Goal: Task Accomplishment & Management: Use online tool/utility

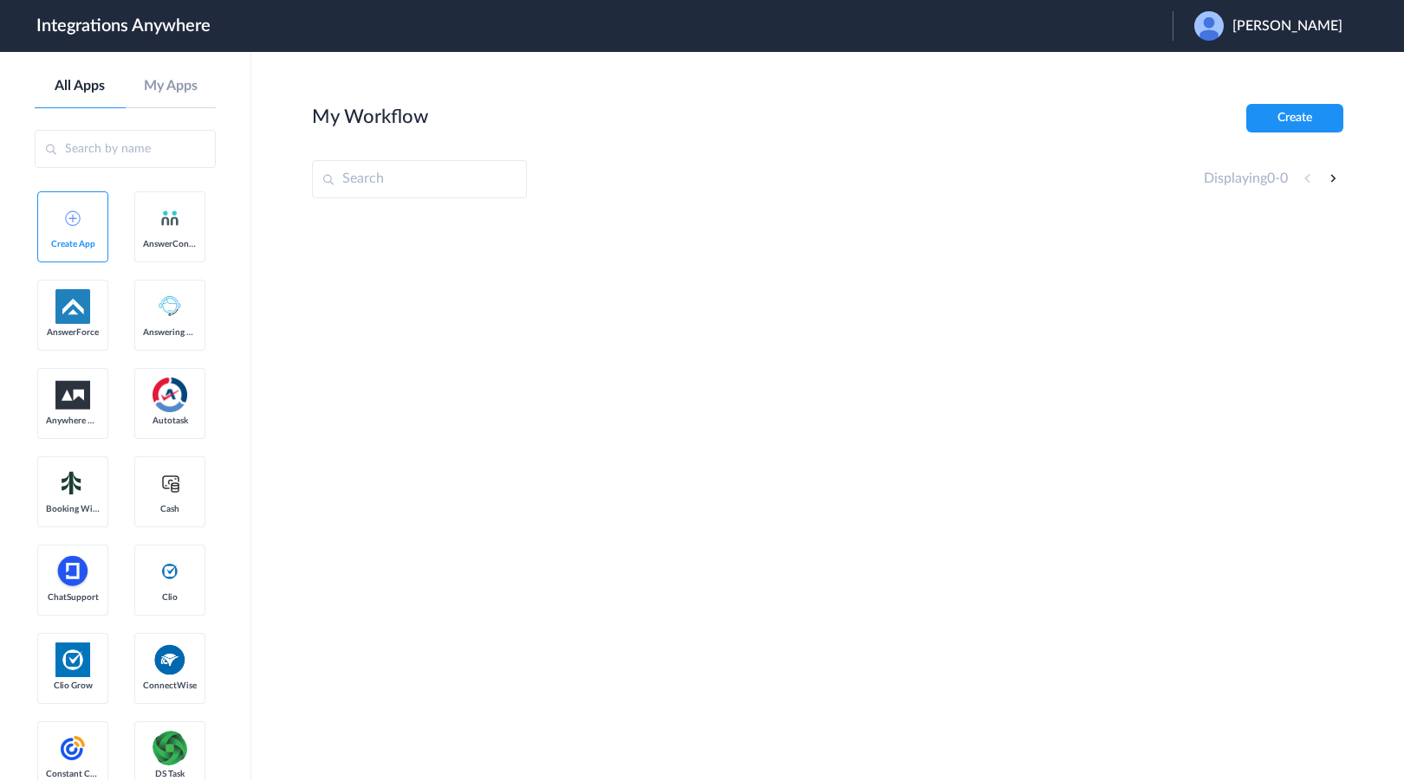
click at [1265, 16] on div "[PERSON_NAME]" at bounding box center [1276, 25] width 165 height 29
click at [1259, 81] on li "Logout" at bounding box center [1265, 71] width 187 height 32
drag, startPoint x: 1145, startPoint y: 24, endPoint x: 1121, endPoint y: 61, distance: 43.7
click at [1145, 24] on span "Launch Account" at bounding box center [1101, 26] width 99 height 14
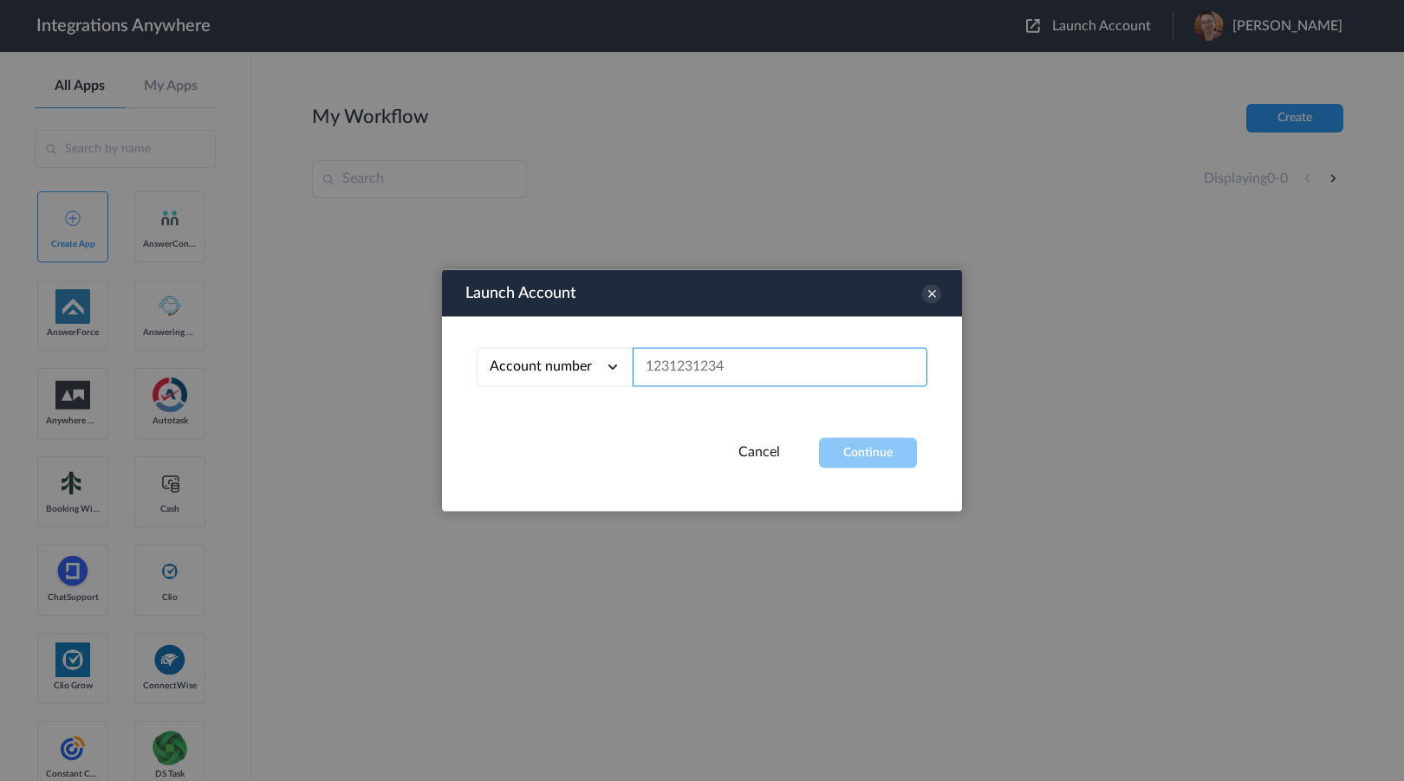
click at [776, 377] on input "text" at bounding box center [779, 367] width 295 height 39
paste input "3322301016"
type input "3322301016"
click at [861, 447] on button "Continue" at bounding box center [868, 453] width 98 height 30
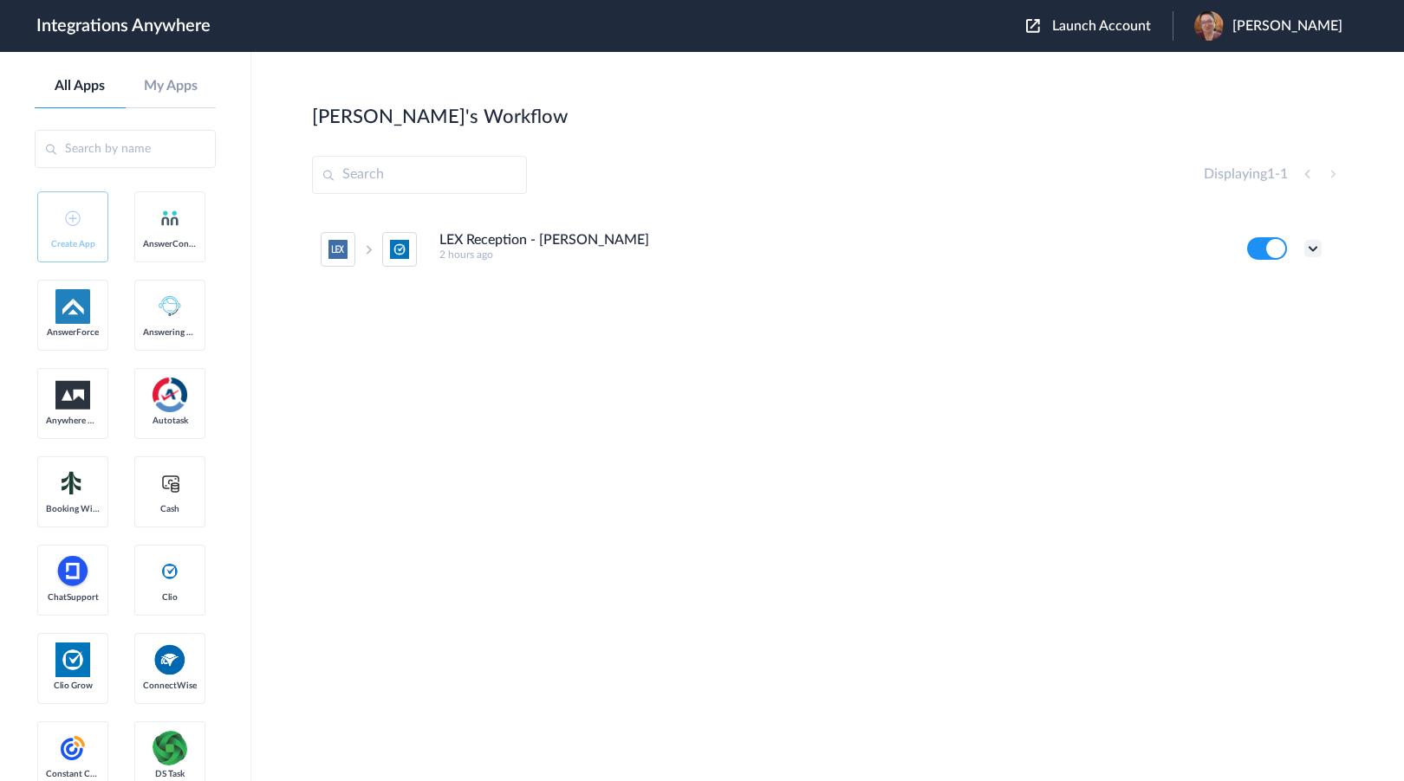
click at [1316, 251] on icon at bounding box center [1312, 248] width 17 height 17
click at [1294, 282] on li "Edit" at bounding box center [1265, 289] width 113 height 32
click at [1151, 29] on span "Launch Account" at bounding box center [1101, 26] width 99 height 14
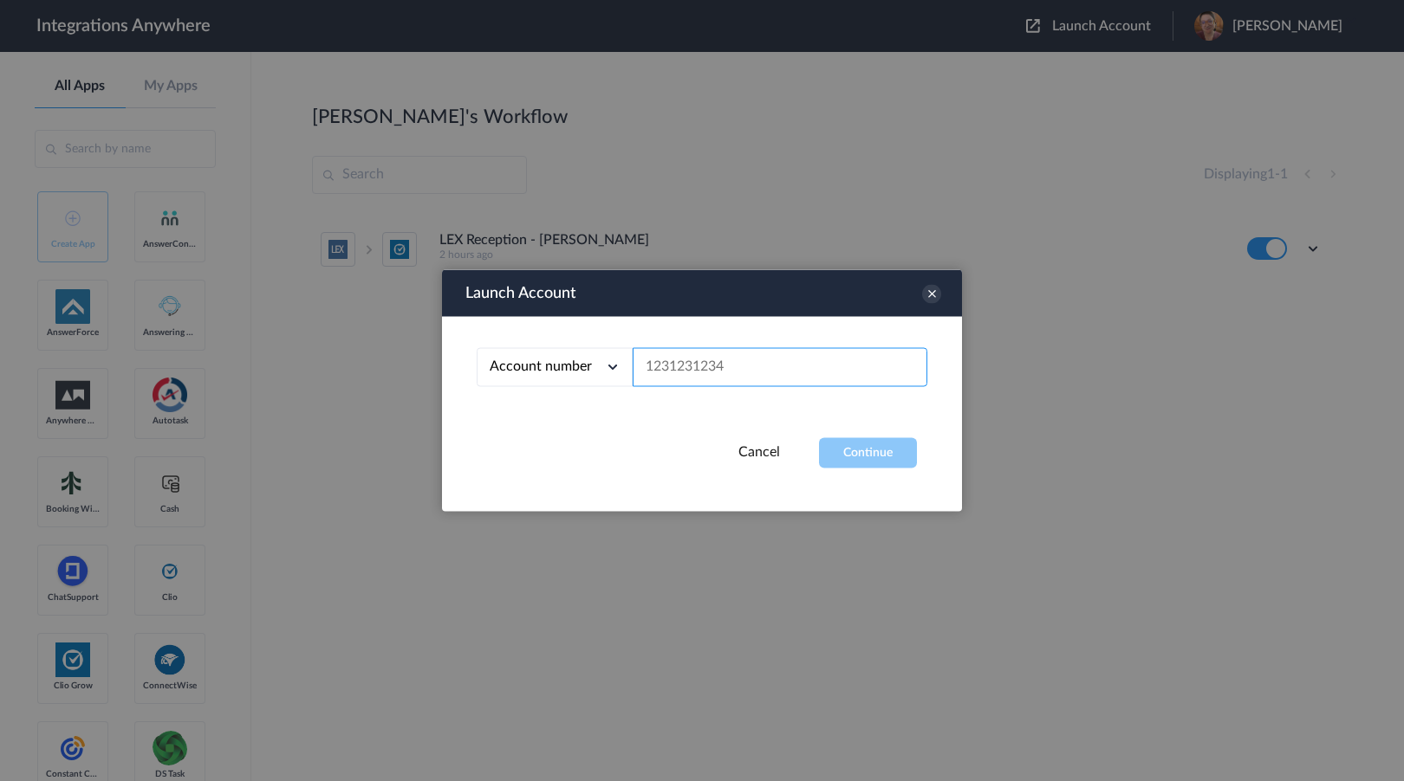
click at [739, 355] on input "text" at bounding box center [779, 367] width 295 height 39
paste input "3322301016"
click at [839, 445] on button "Continue" at bounding box center [868, 453] width 98 height 30
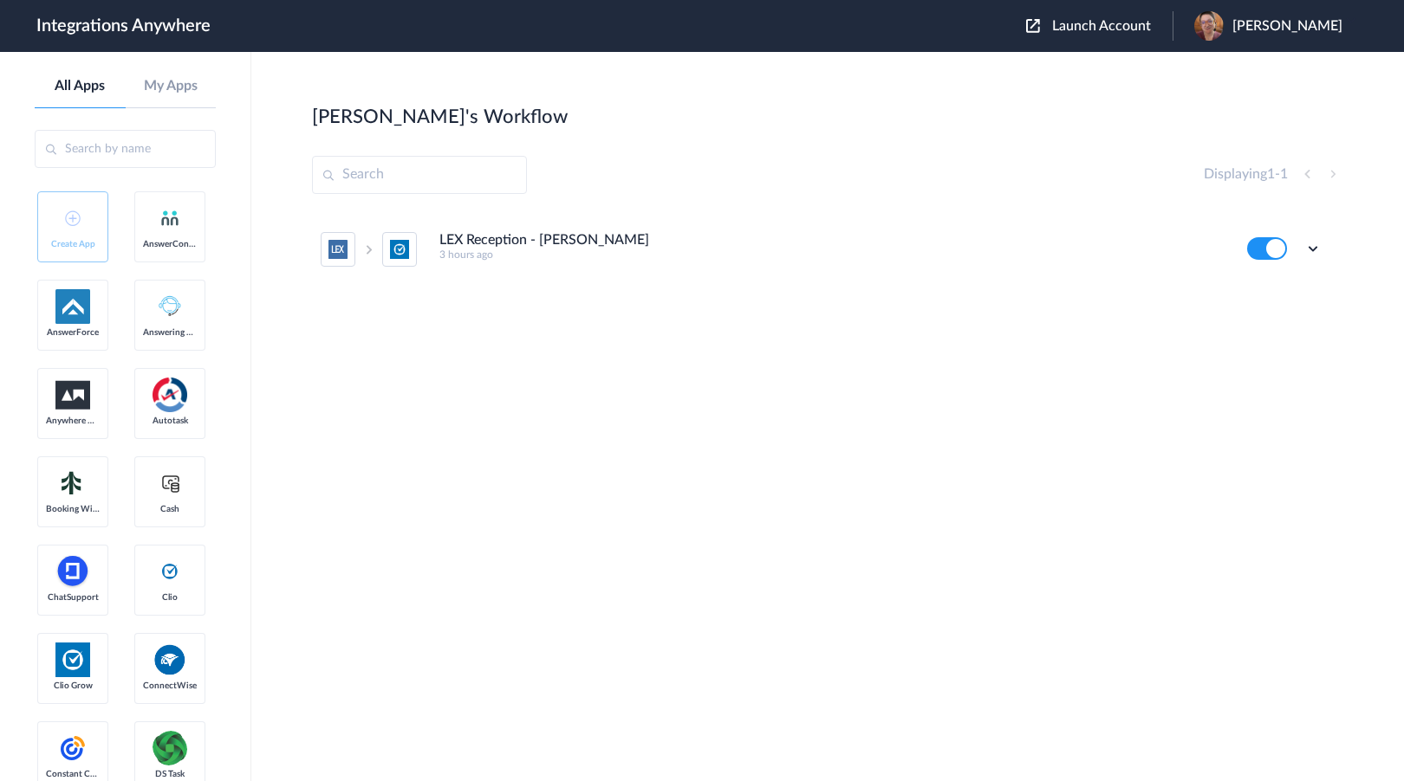
click at [1321, 254] on ul "LEX Reception - Clio Grow 3 hours ago Edit Task history Delete" at bounding box center [821, 249] width 1018 height 76
click at [1315, 252] on icon at bounding box center [1312, 248] width 17 height 17
click at [1279, 274] on li "Edit" at bounding box center [1265, 289] width 113 height 32
click at [1151, 18] on button "Launch Account" at bounding box center [1099, 26] width 146 height 16
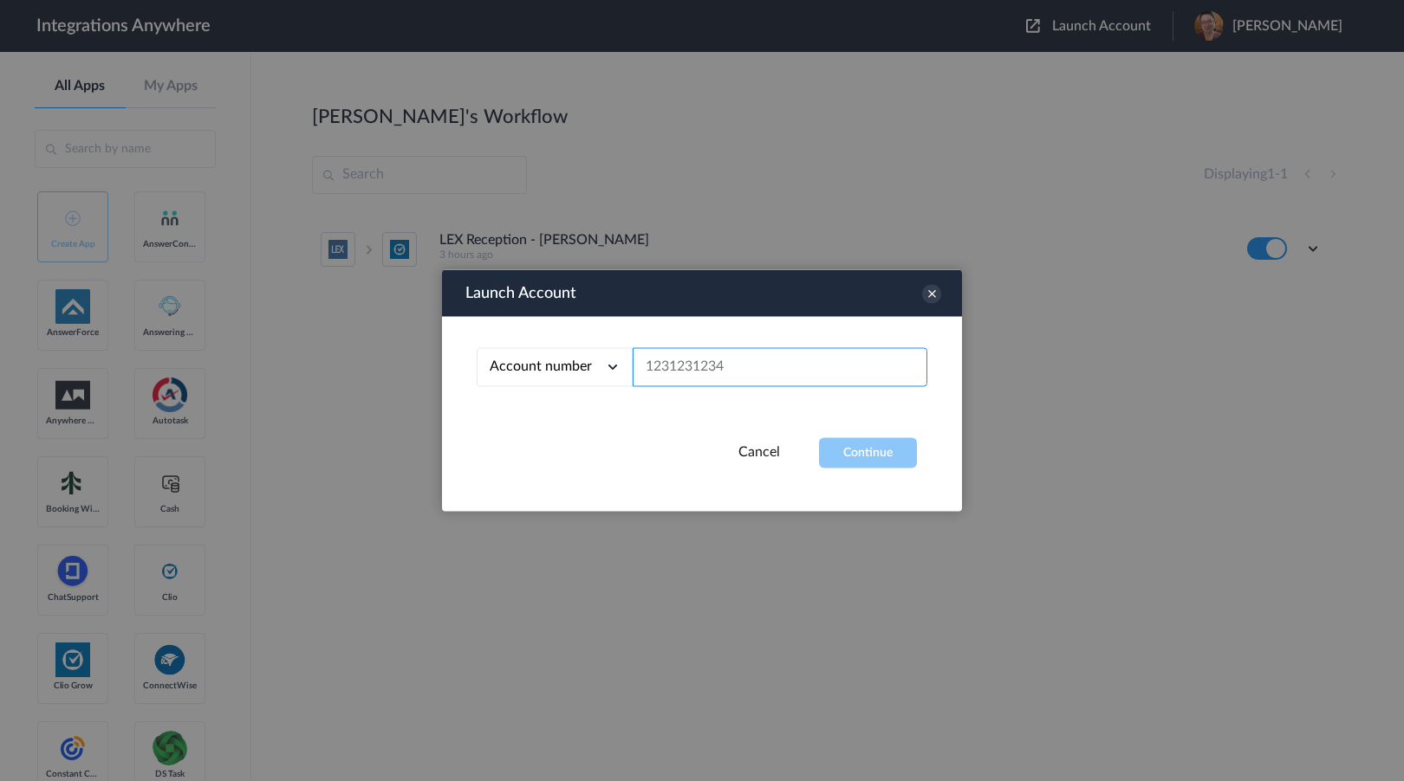
click at [728, 379] on input "text" at bounding box center [779, 367] width 295 height 39
paste input "3322301016"
type input "3322301016"
click at [853, 447] on button "Continue" at bounding box center [868, 453] width 98 height 30
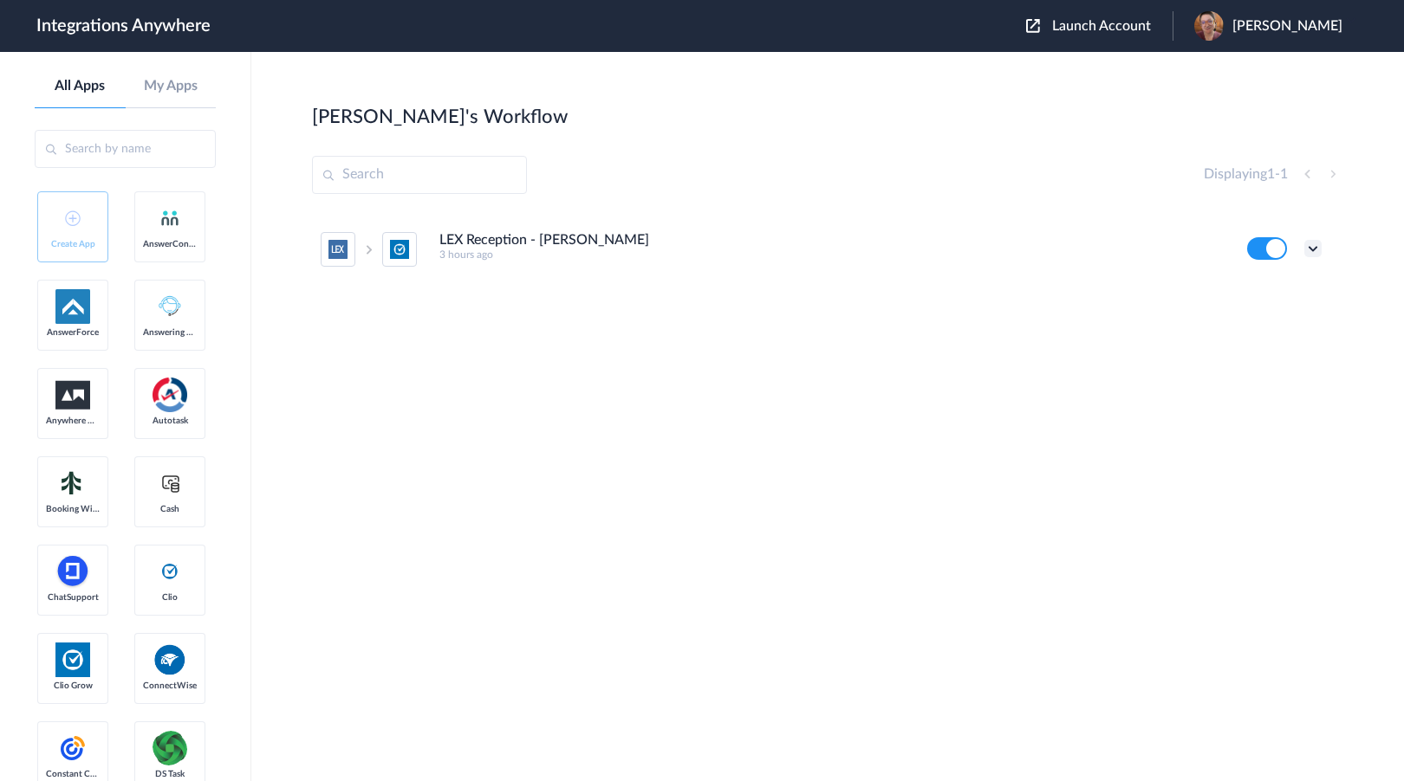
click at [1311, 250] on icon at bounding box center [1312, 248] width 17 height 17
click at [1282, 287] on li "Edit" at bounding box center [1265, 289] width 113 height 32
drag, startPoint x: 130, startPoint y: 417, endPoint x: 150, endPoint y: 405, distance: 23.3
click at [1309, 246] on icon at bounding box center [1312, 248] width 17 height 17
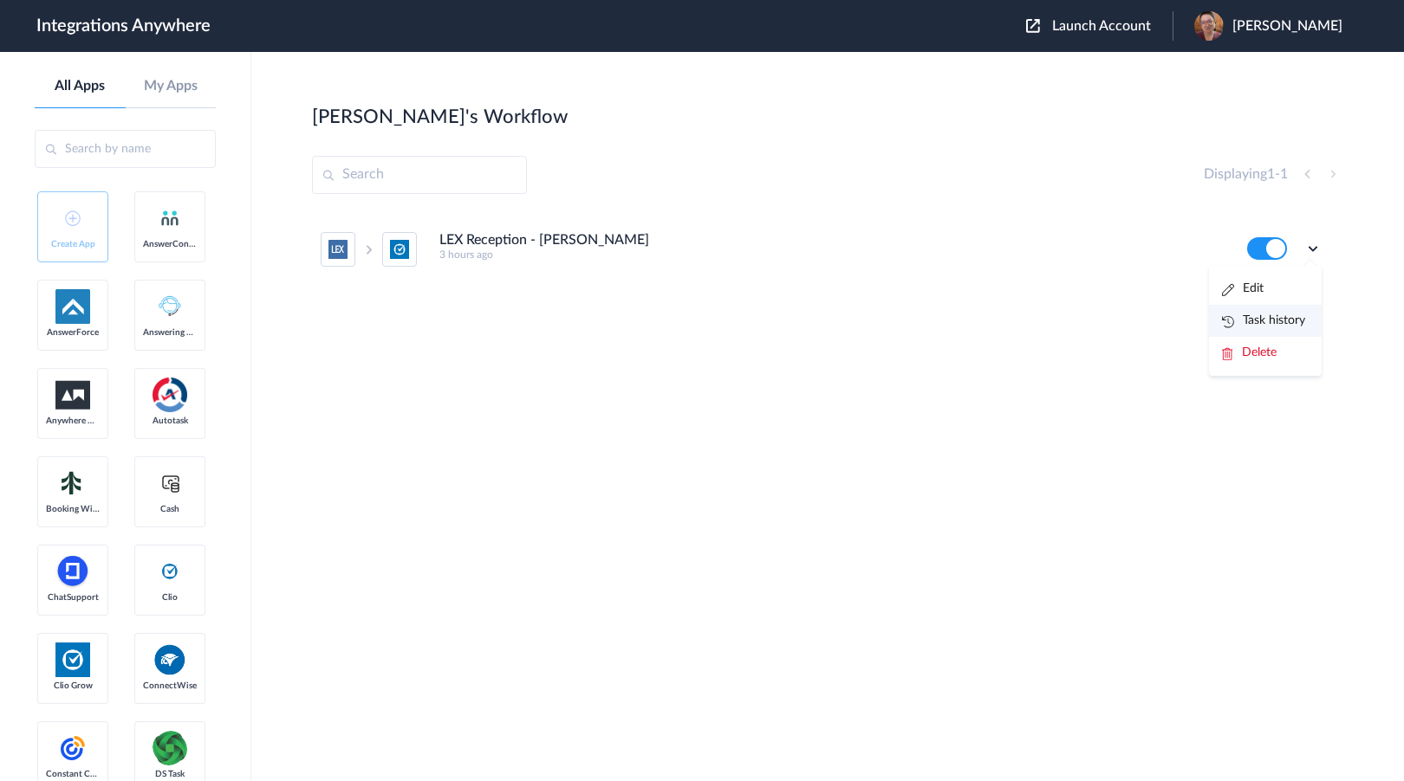
click at [1278, 322] on link "Task history" at bounding box center [1263, 321] width 83 height 12
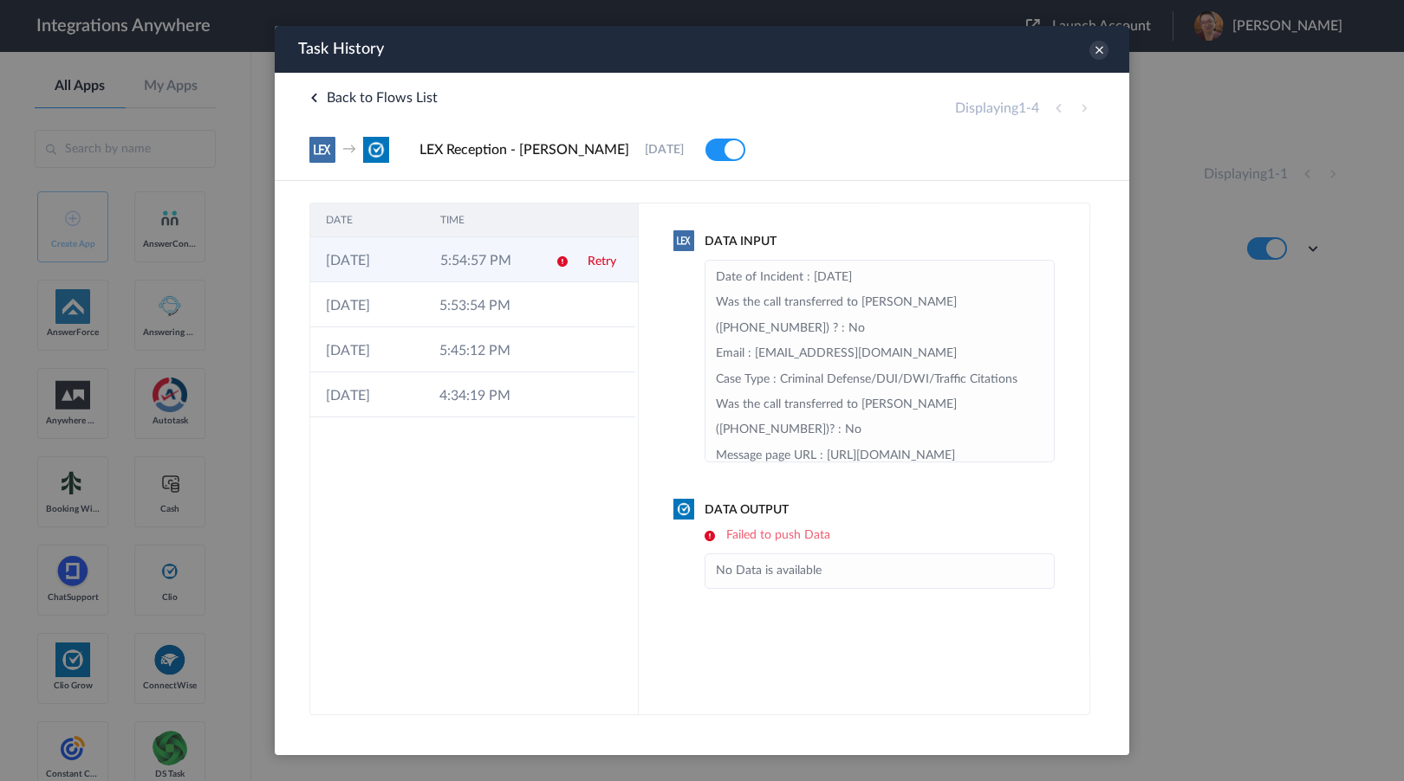
click at [504, 259] on td "5:54:57 PM" at bounding box center [482, 259] width 114 height 45
click at [595, 258] on link "Retry" at bounding box center [600, 262] width 29 height 12
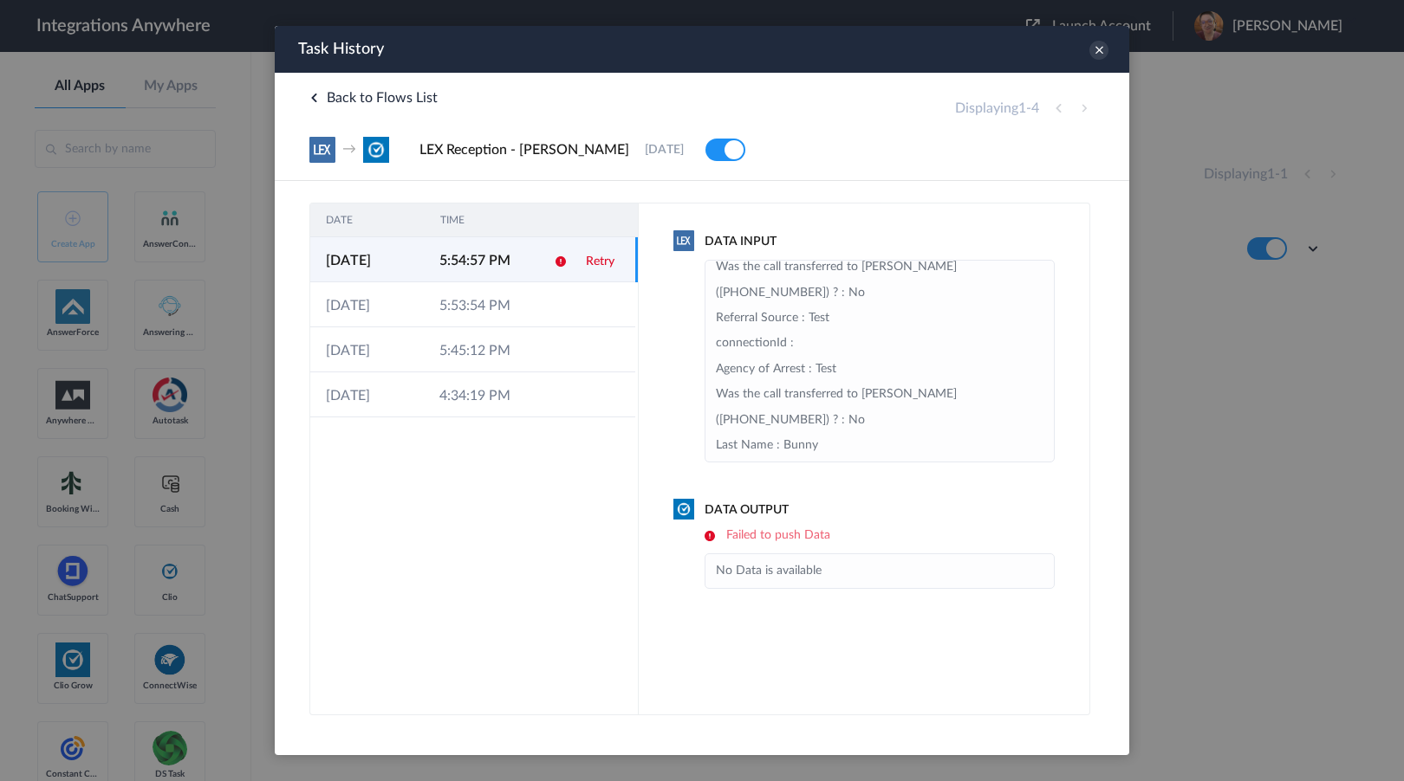
scroll to position [1183, 0]
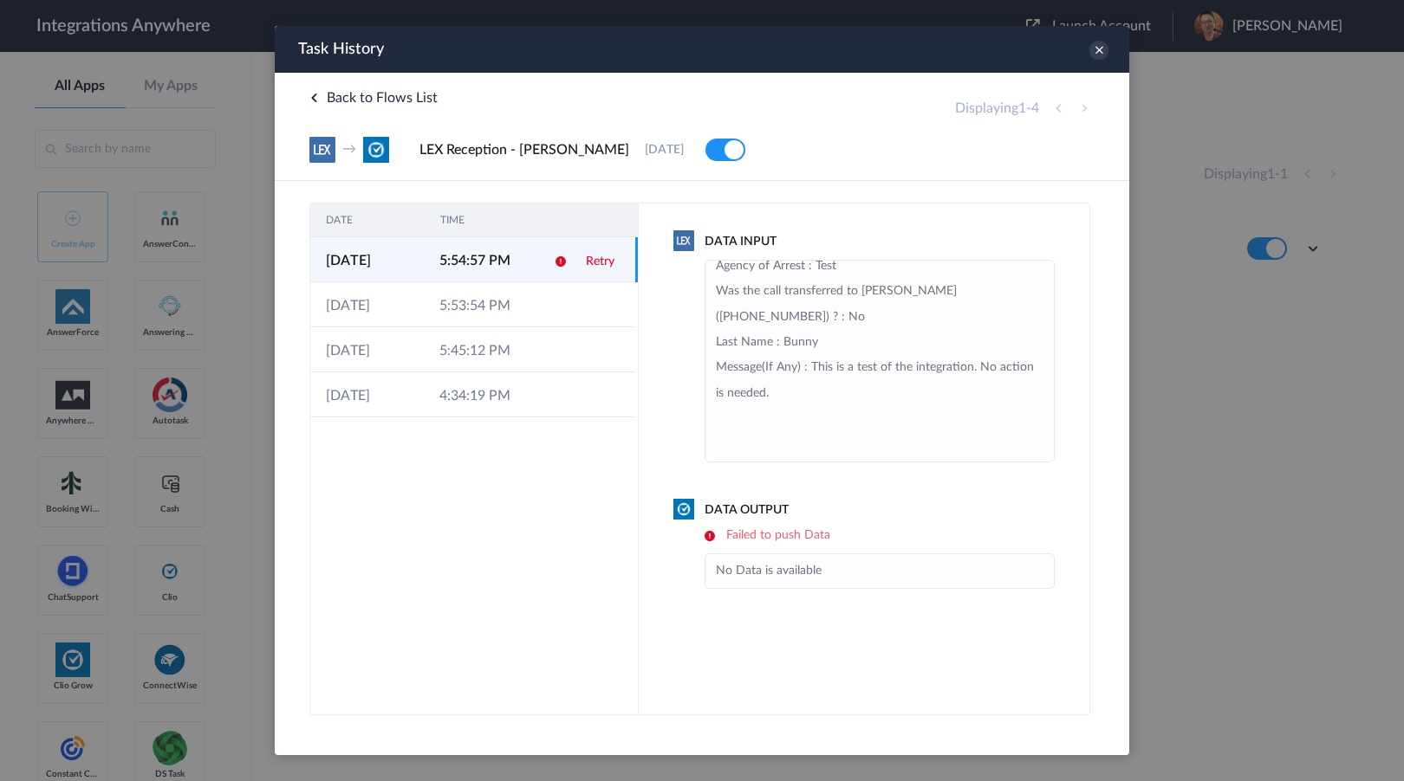
click at [599, 261] on link "Retry" at bounding box center [600, 262] width 29 height 12
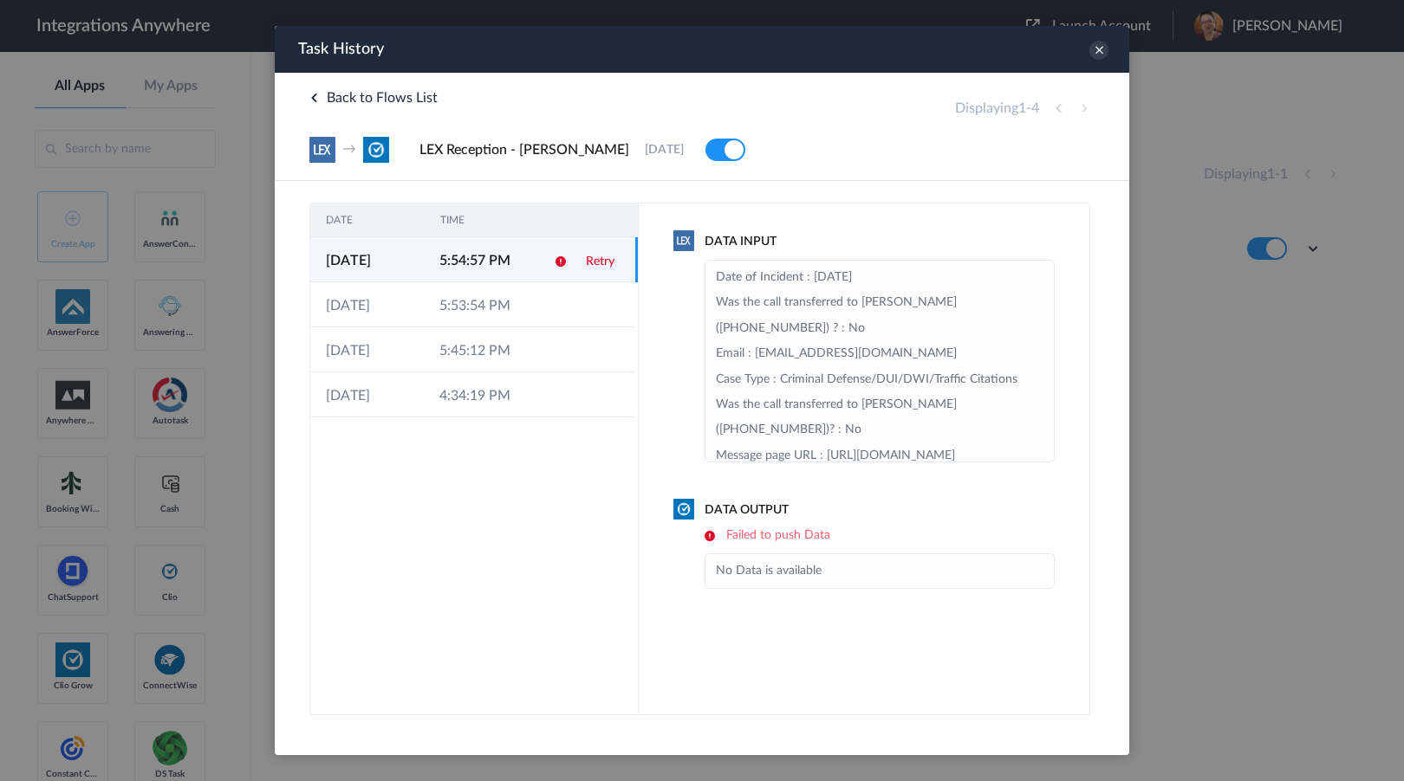
click at [599, 261] on link "Retry" at bounding box center [600, 262] width 29 height 12
click at [1242, 252] on div at bounding box center [702, 390] width 1404 height 781
click at [1099, 57] on icon at bounding box center [1098, 50] width 19 height 19
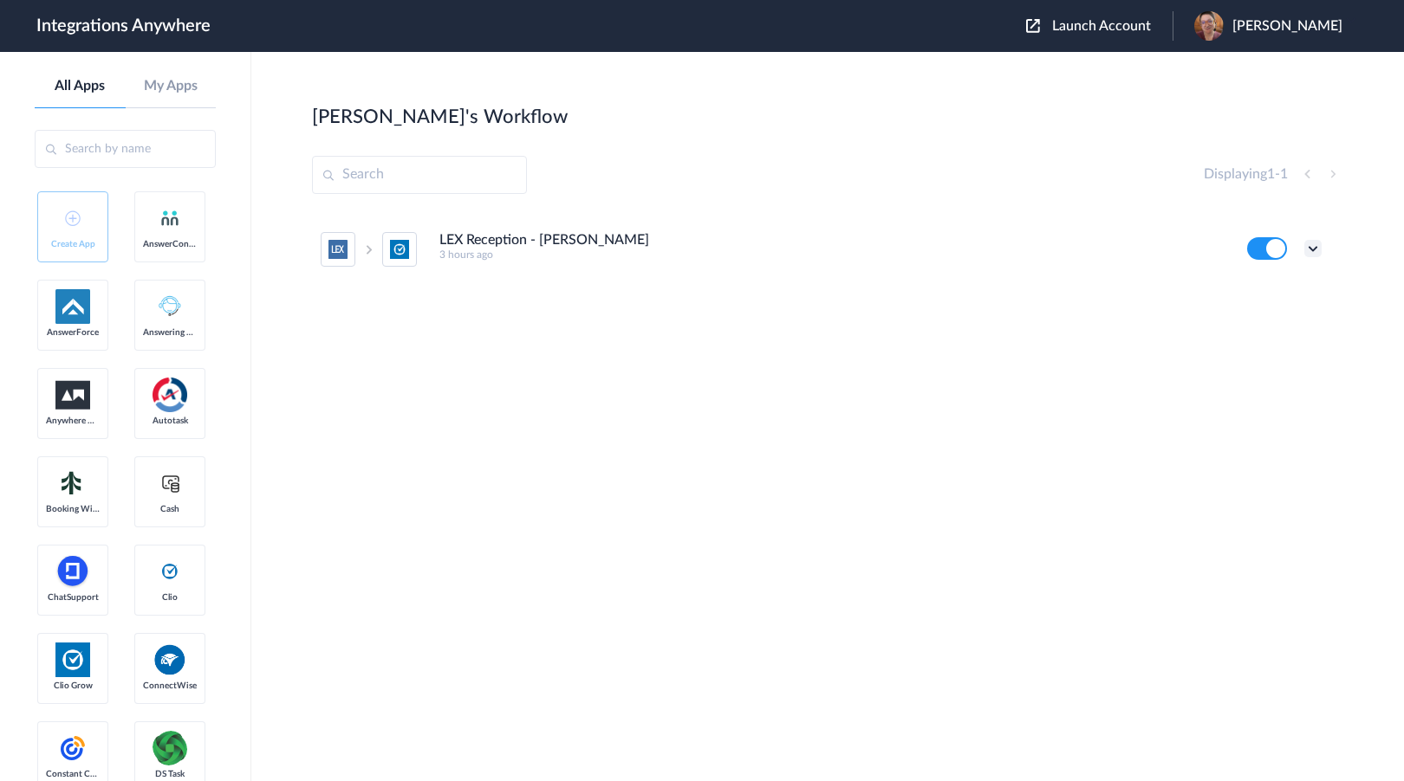
click at [1308, 244] on icon at bounding box center [1312, 248] width 17 height 17
click at [1270, 282] on li "Edit" at bounding box center [1265, 289] width 113 height 32
click at [1310, 246] on icon at bounding box center [1312, 248] width 17 height 17
click at [1281, 321] on link "Task history" at bounding box center [1263, 321] width 83 height 12
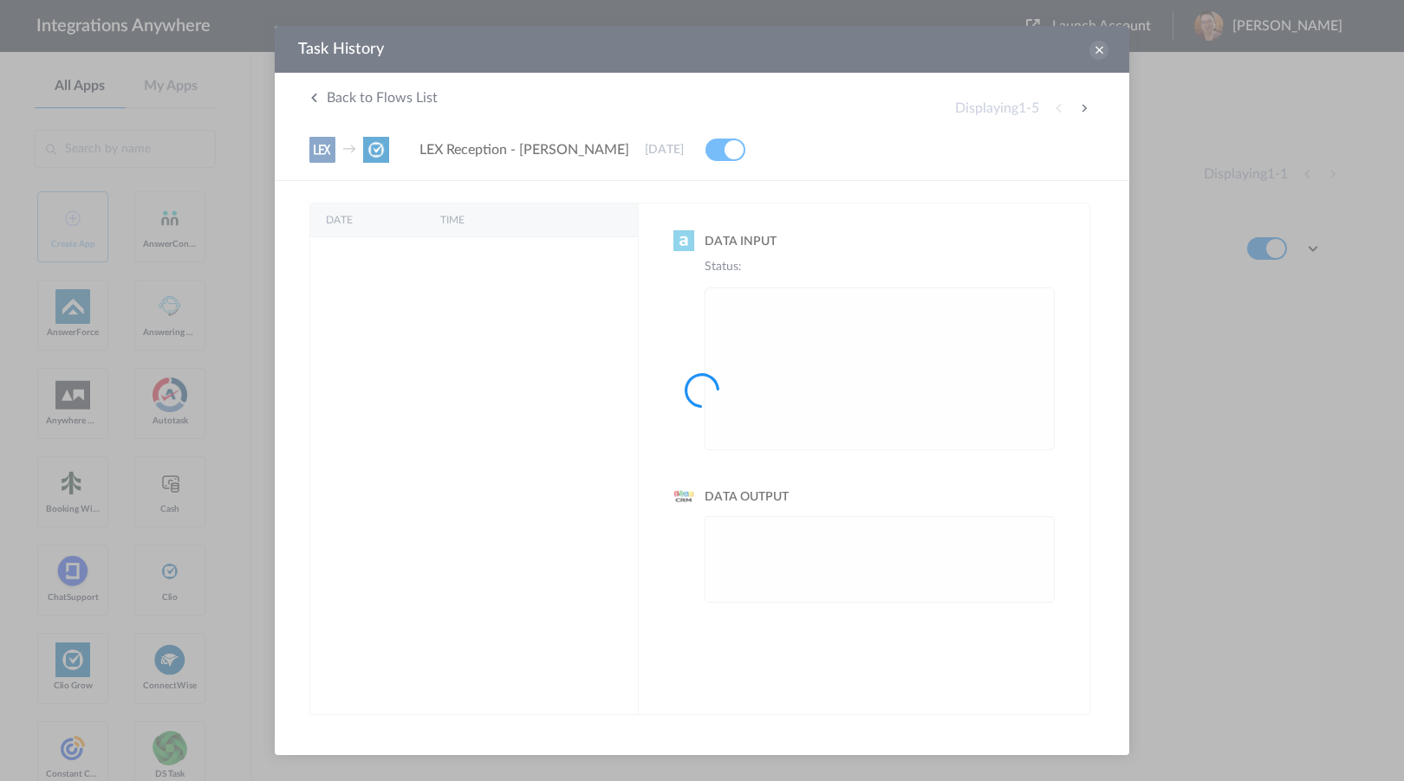
scroll to position [0, 0]
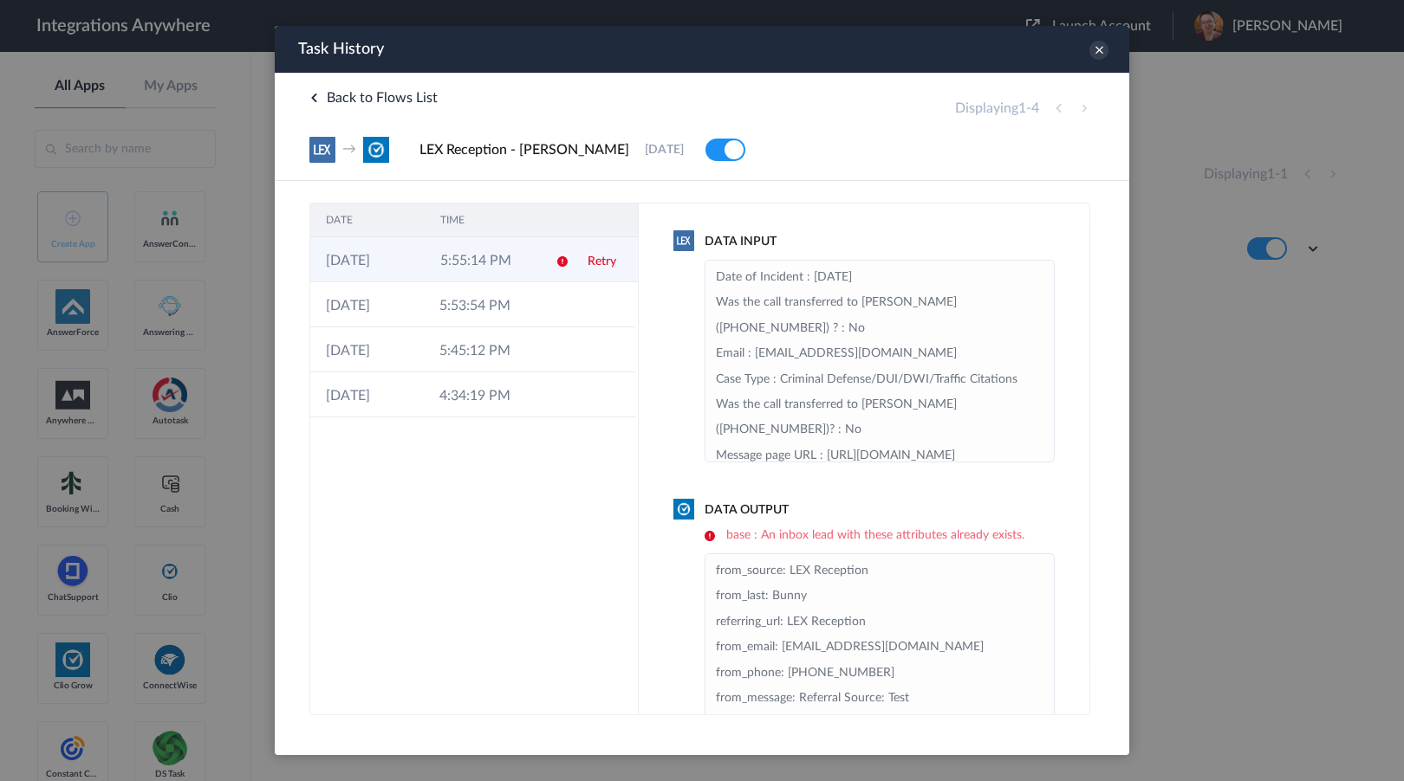
click at [540, 269] on td at bounding box center [556, 259] width 33 height 45
click at [173, 405] on div at bounding box center [702, 390] width 1404 height 781
click at [1097, 63] on div "Task History" at bounding box center [702, 49] width 854 height 47
click at [1093, 43] on icon at bounding box center [1098, 50] width 19 height 19
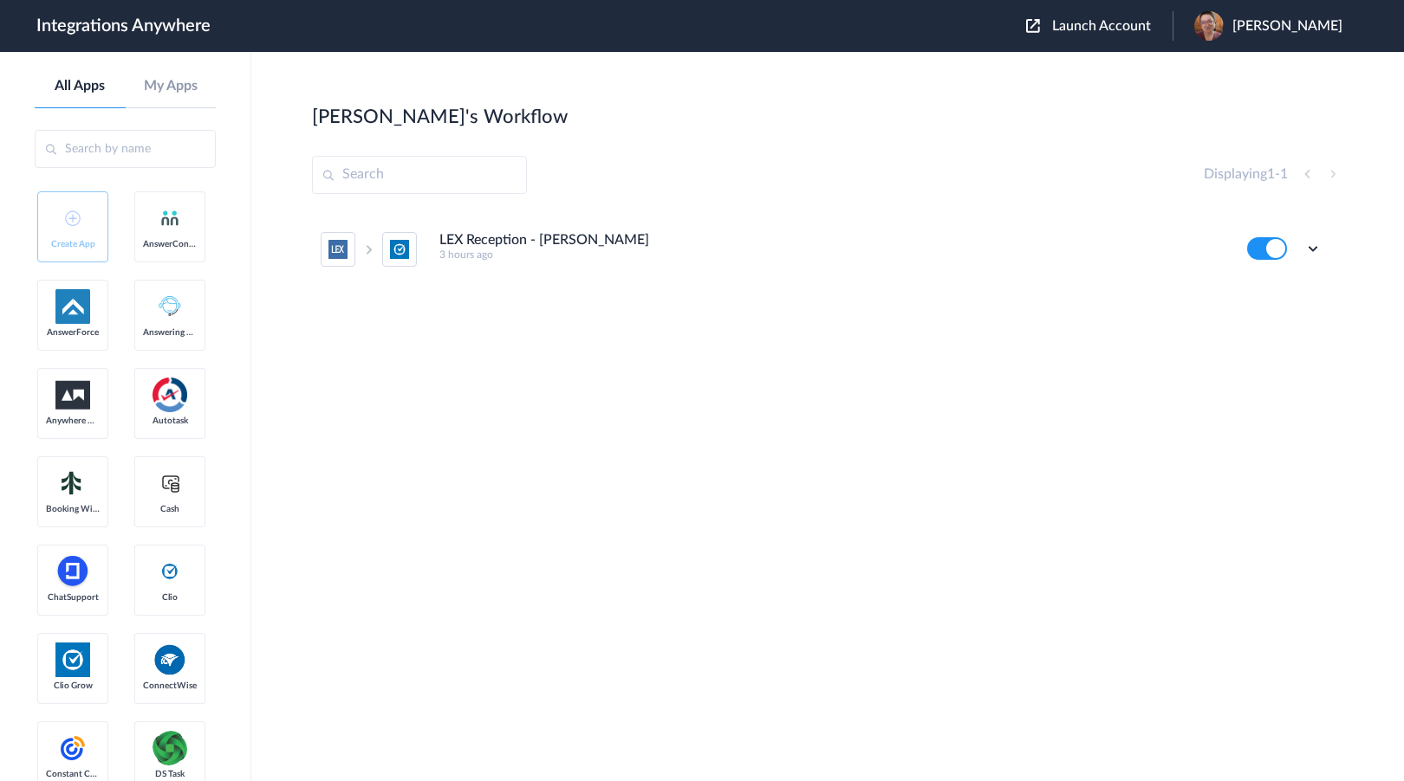
click at [1305, 247] on icon at bounding box center [1312, 248] width 17 height 17
click at [1297, 314] on li "Task history" at bounding box center [1265, 321] width 113 height 32
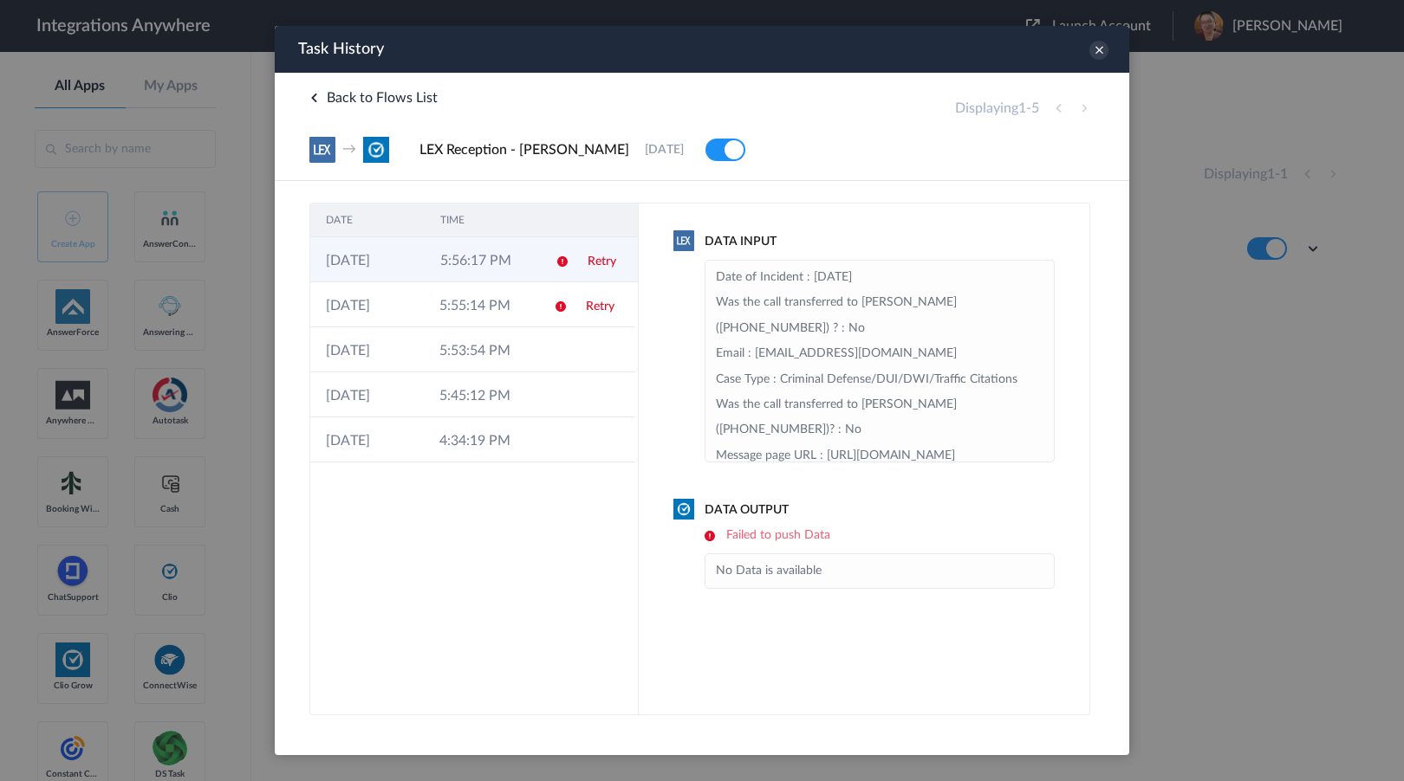
click at [524, 252] on td "5:56:17 PM" at bounding box center [482, 259] width 114 height 45
click at [524, 252] on td "5:56:17 PM" at bounding box center [480, 259] width 113 height 45
click at [1100, 50] on icon at bounding box center [1098, 50] width 19 height 19
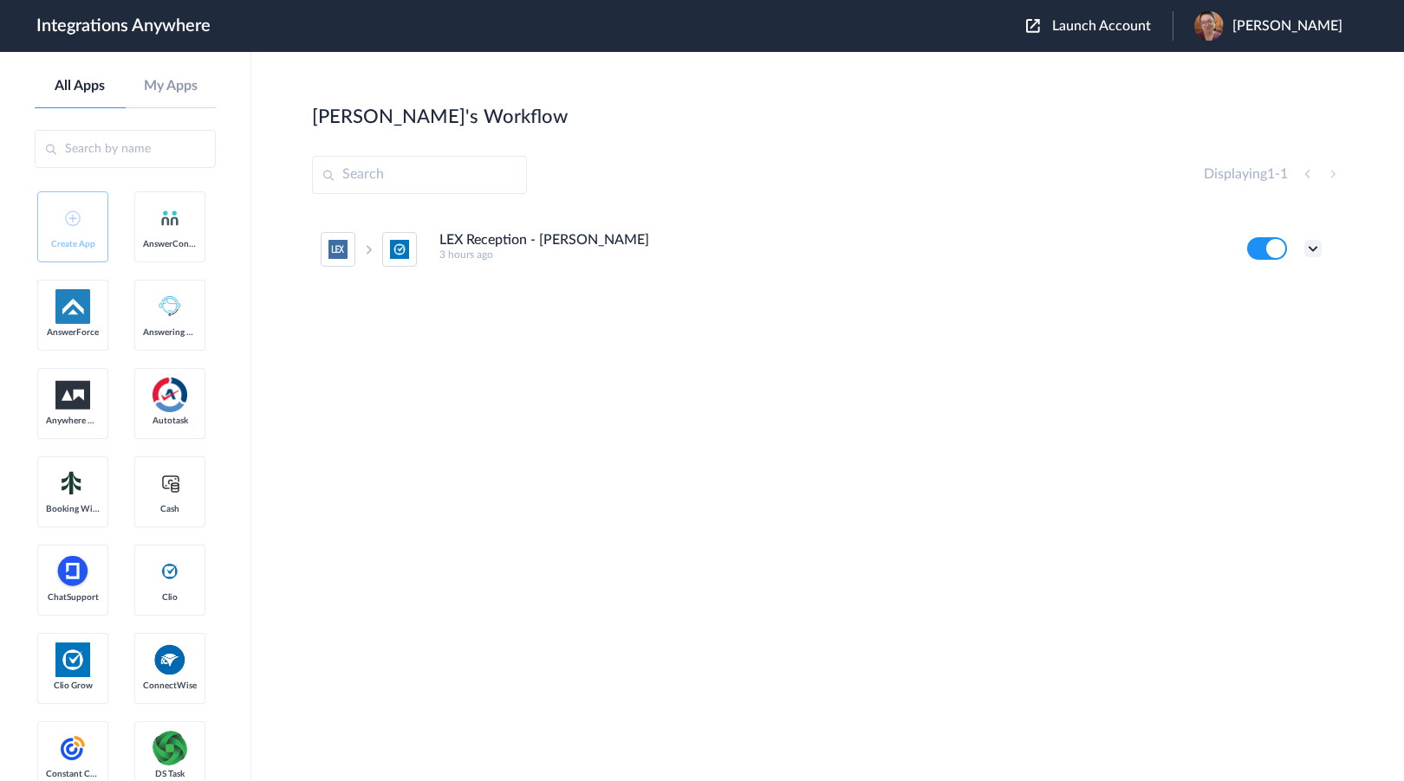
click at [1313, 244] on icon at bounding box center [1312, 248] width 17 height 17
click at [1290, 317] on link "Task history" at bounding box center [1263, 321] width 83 height 12
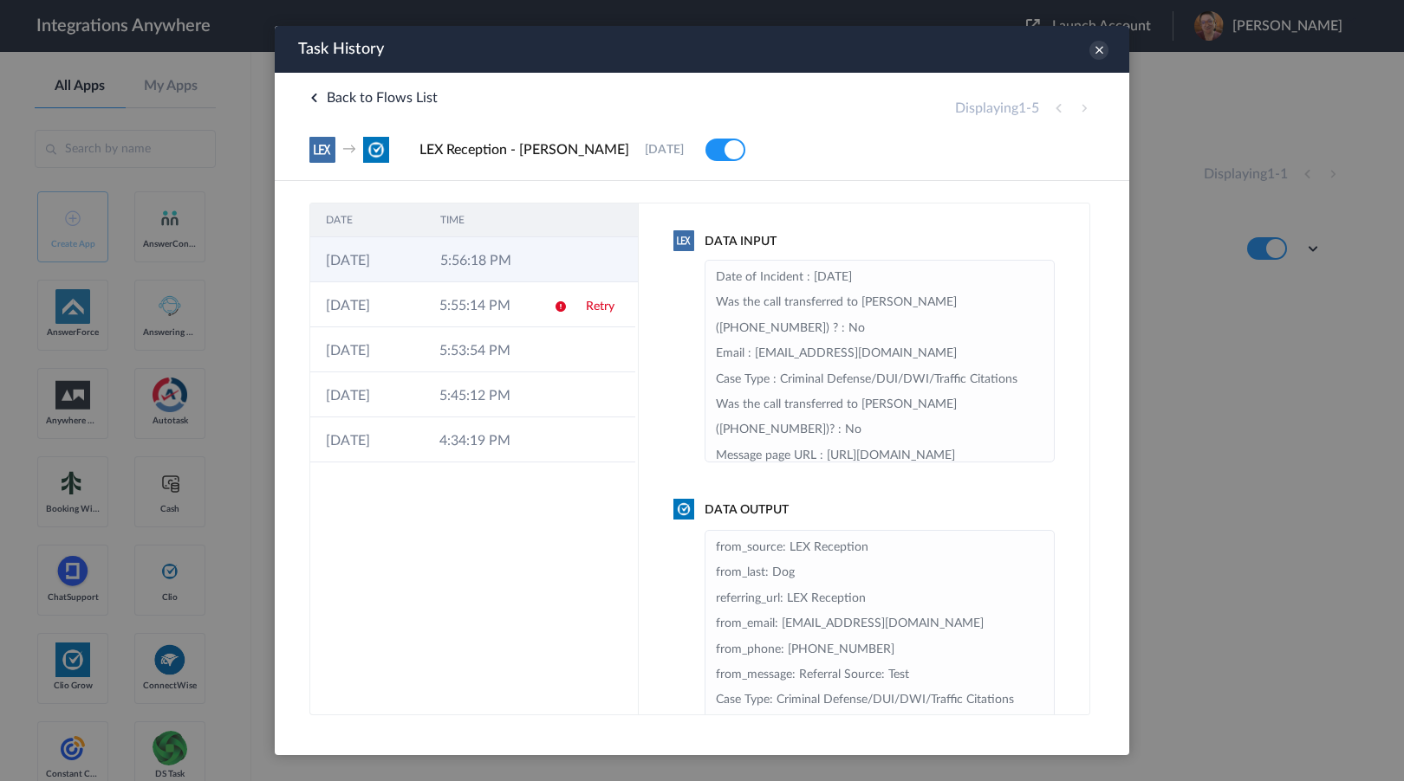
click at [502, 266] on td "5:56:18 PM" at bounding box center [482, 259] width 114 height 45
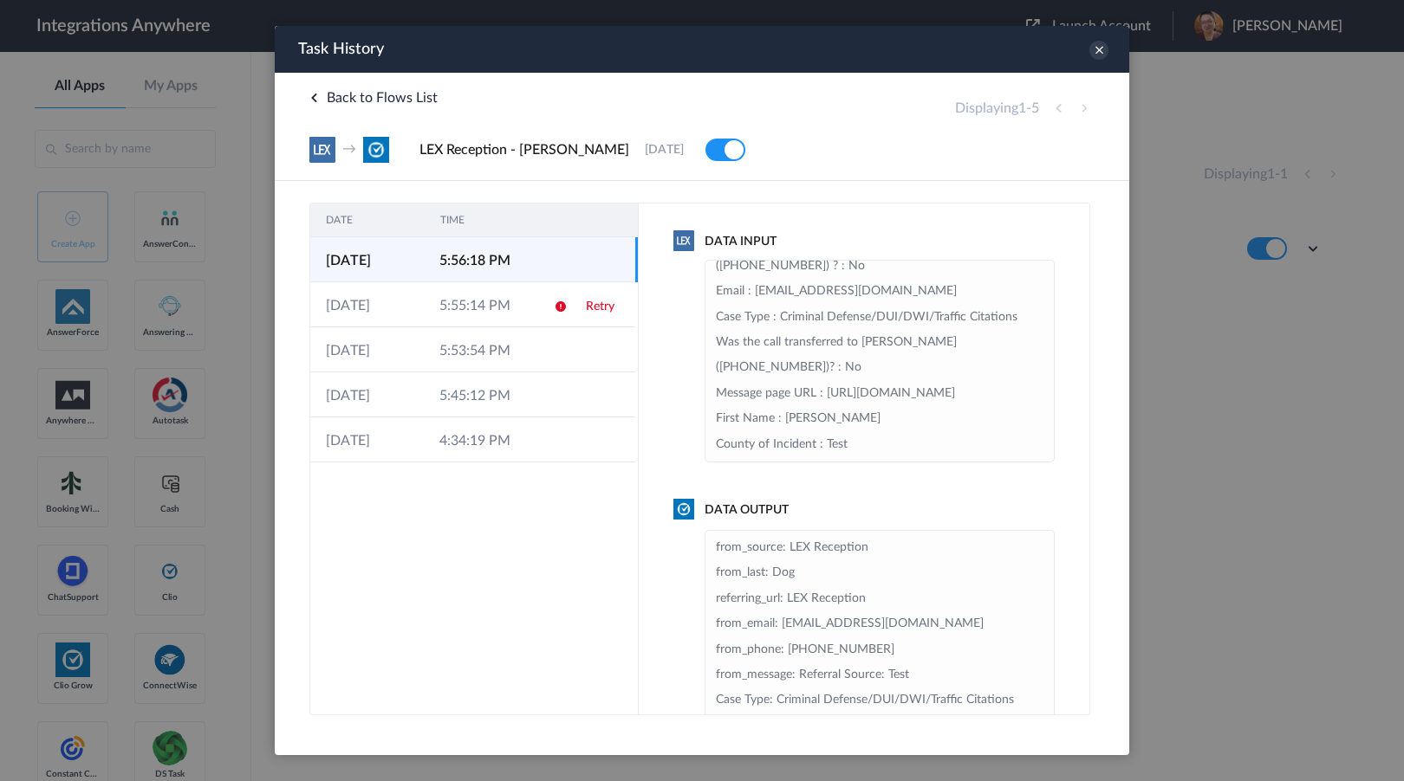
scroll to position [78, 0]
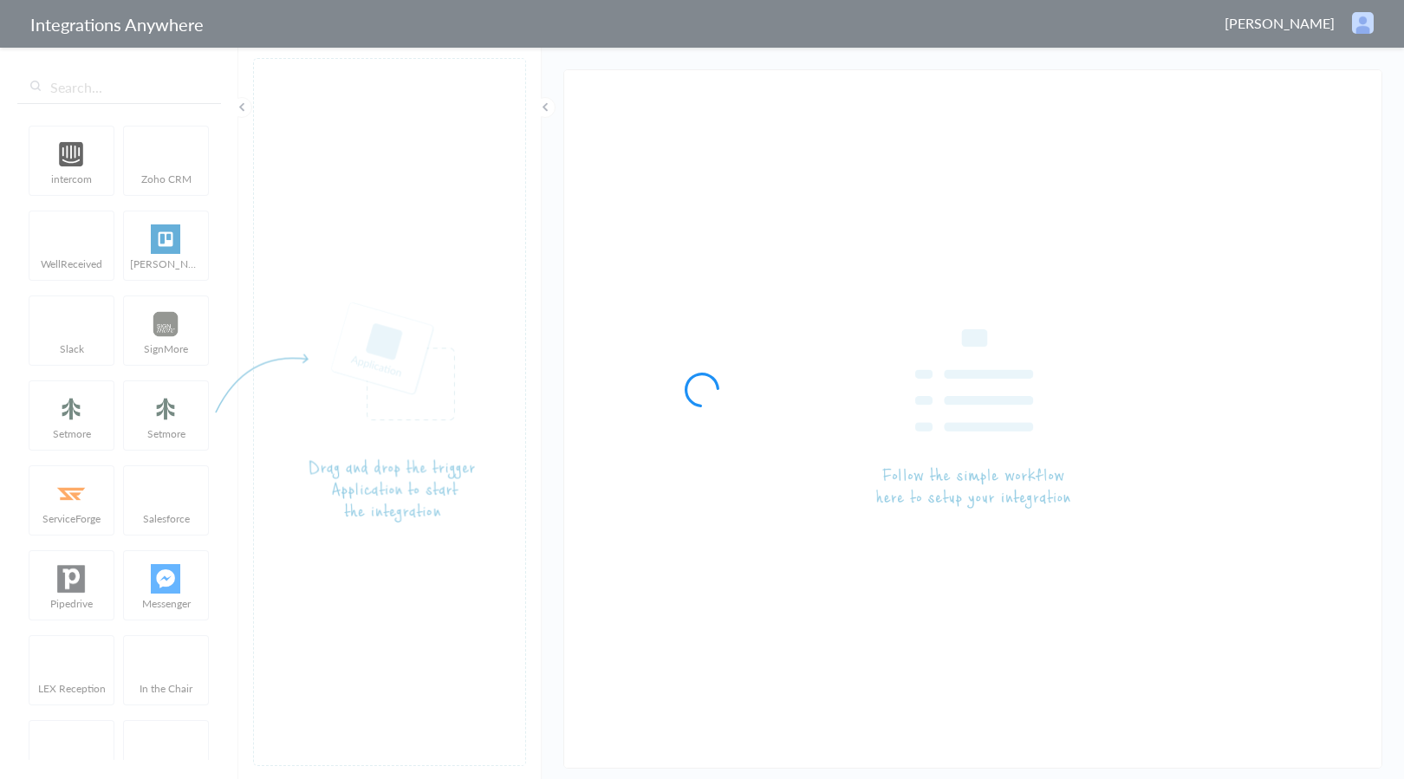
type input "LEX Reception - [PERSON_NAME]"
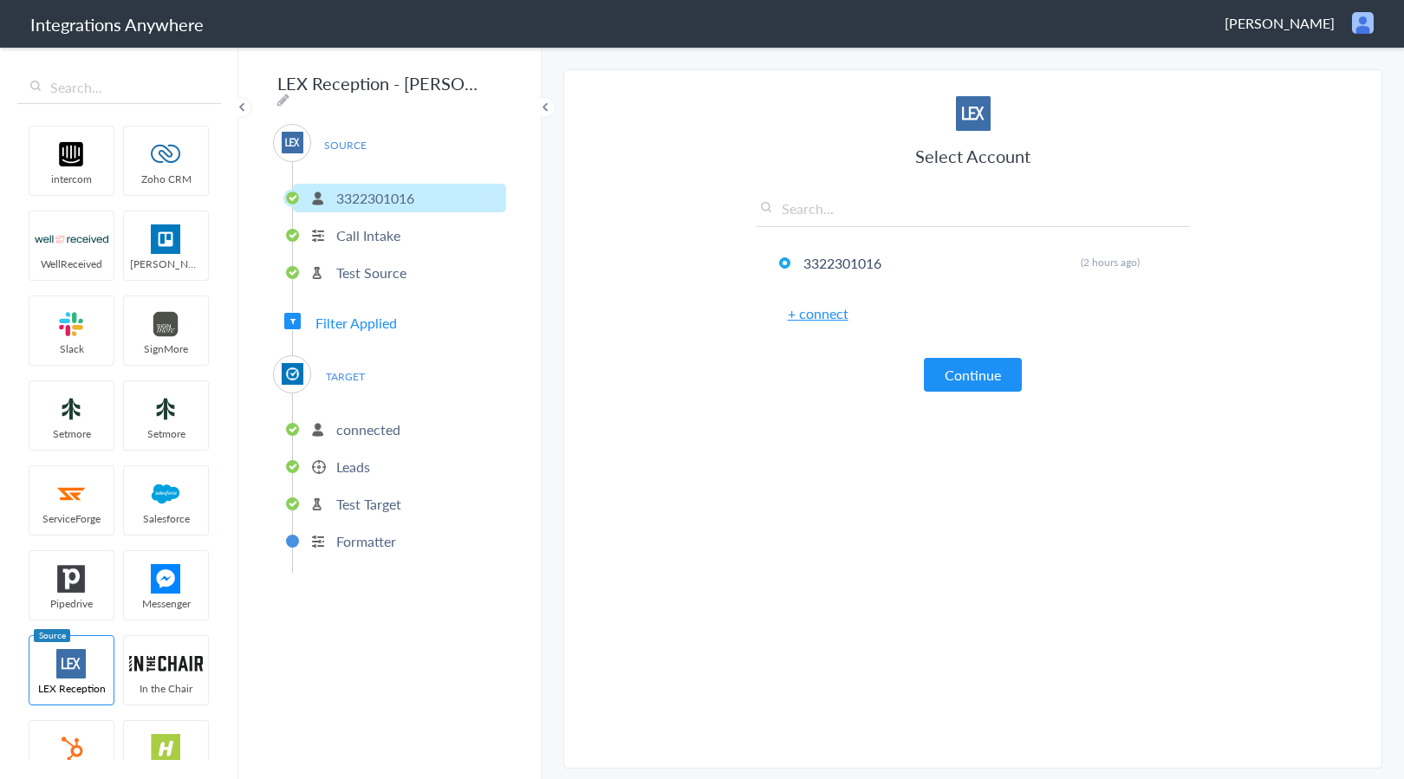
click at [351, 457] on p "Leads" at bounding box center [353, 467] width 34 height 20
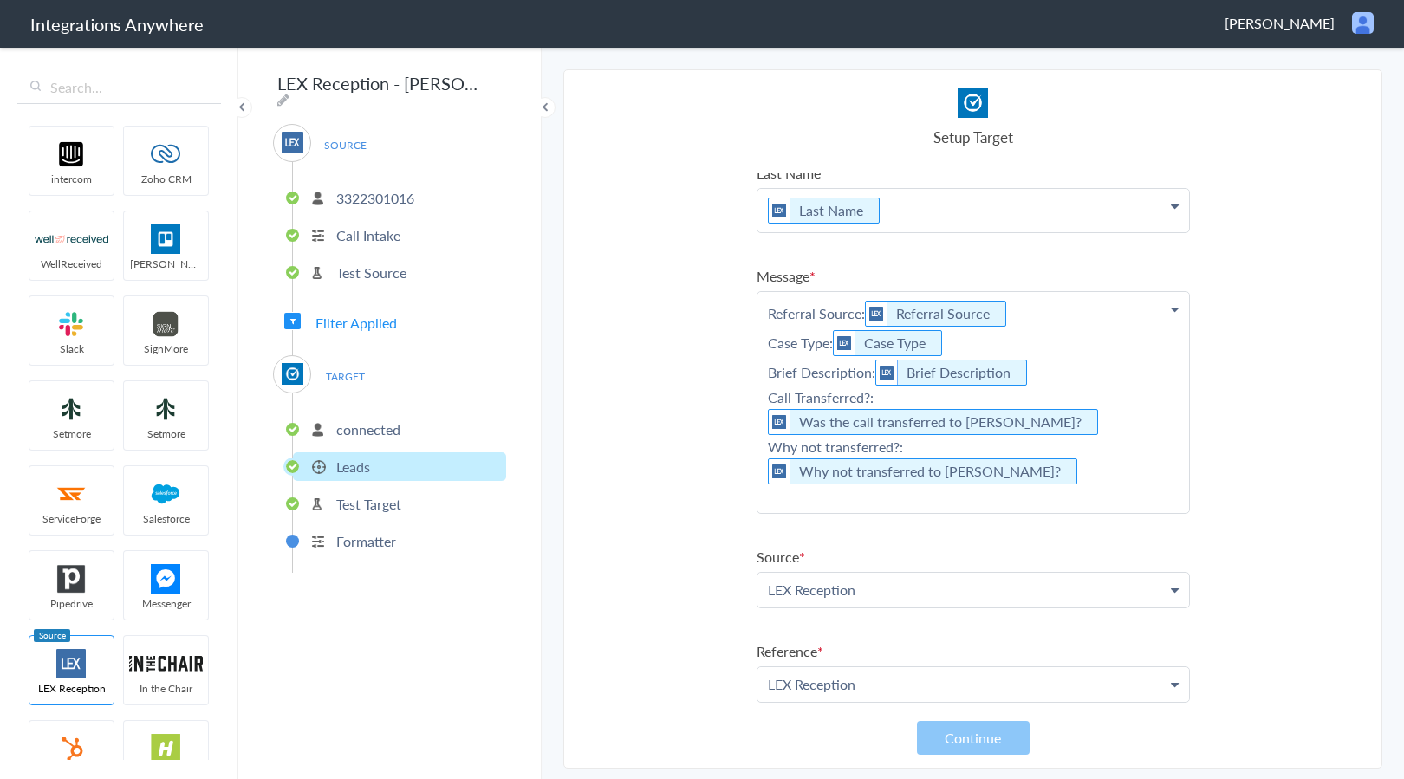
scroll to position [114, 0]
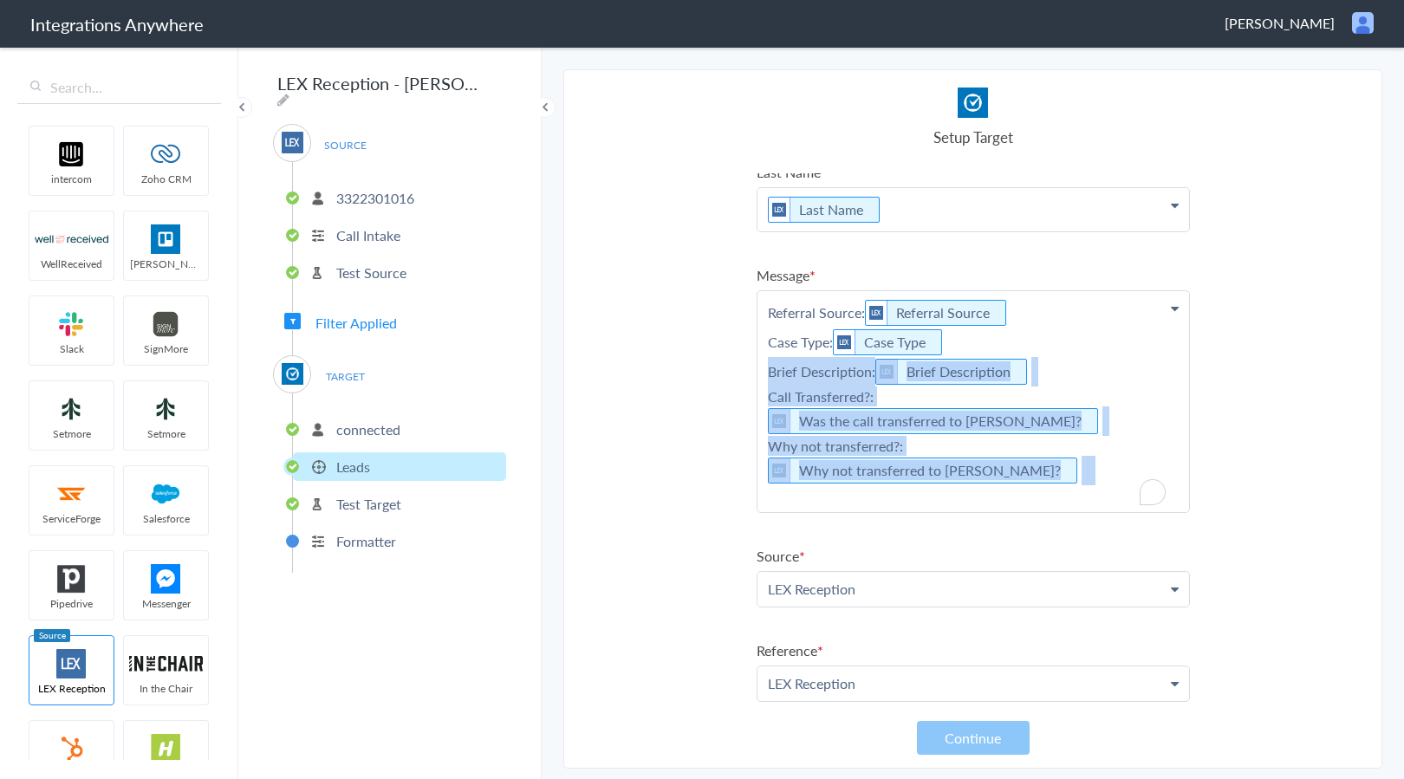
drag, startPoint x: 764, startPoint y: 374, endPoint x: 1122, endPoint y: 492, distance: 376.7
click at [1122, 492] on p "Referral Source: Referral Source Case Type: Case Type Brief Description: Brief …" at bounding box center [972, 401] width 431 height 221
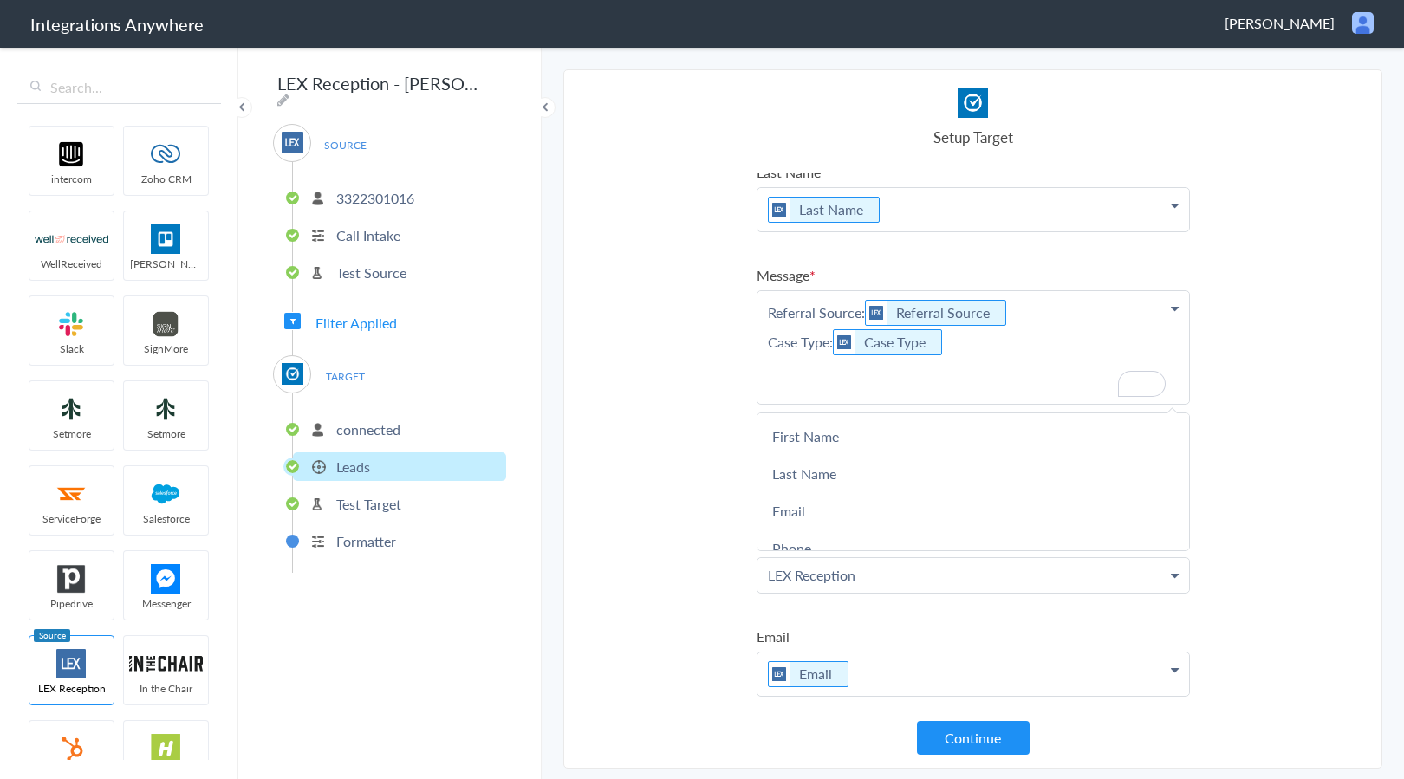
click at [859, 395] on p "Referral Source: Referral Source Case Type: Case Type" at bounding box center [972, 347] width 431 height 113
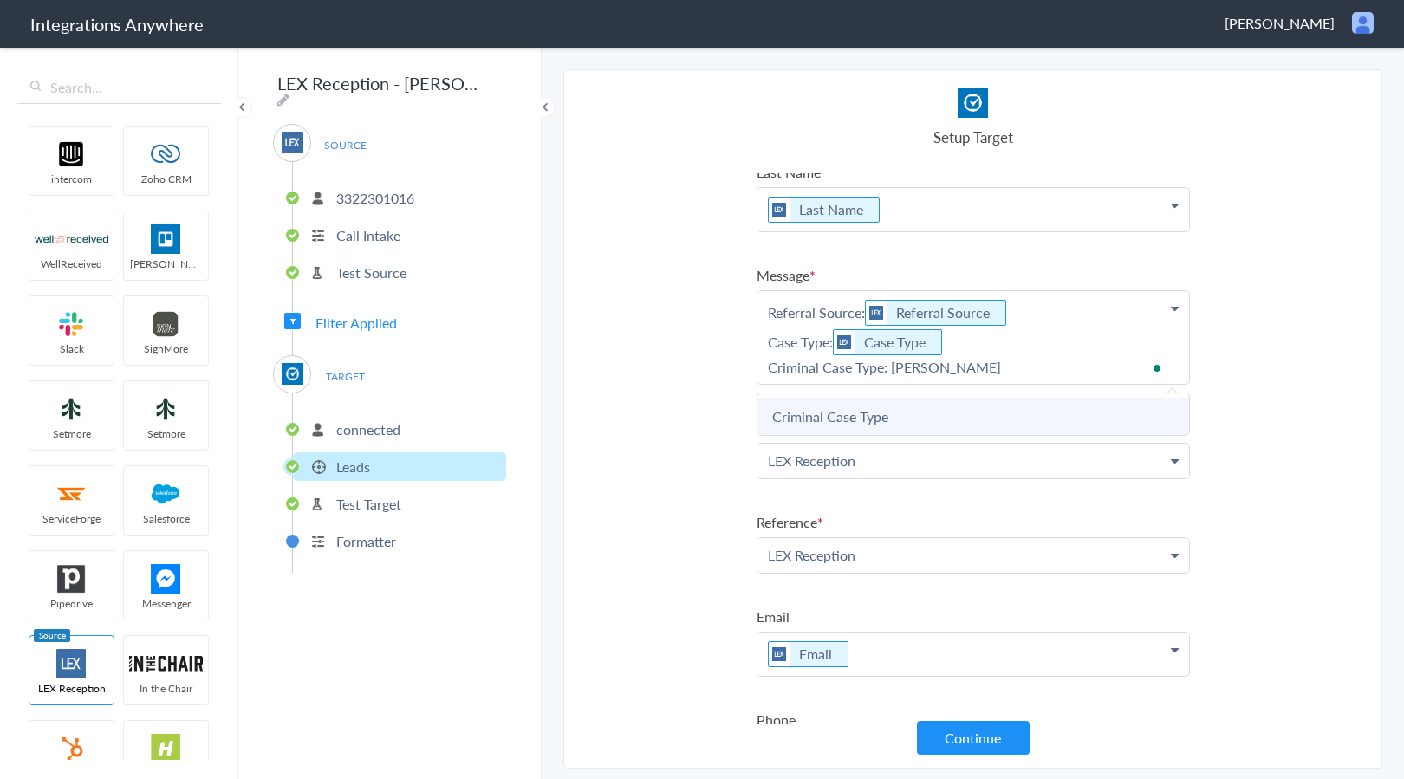
click at [873, 416] on link "Criminal Case Type" at bounding box center [972, 416] width 431 height 37
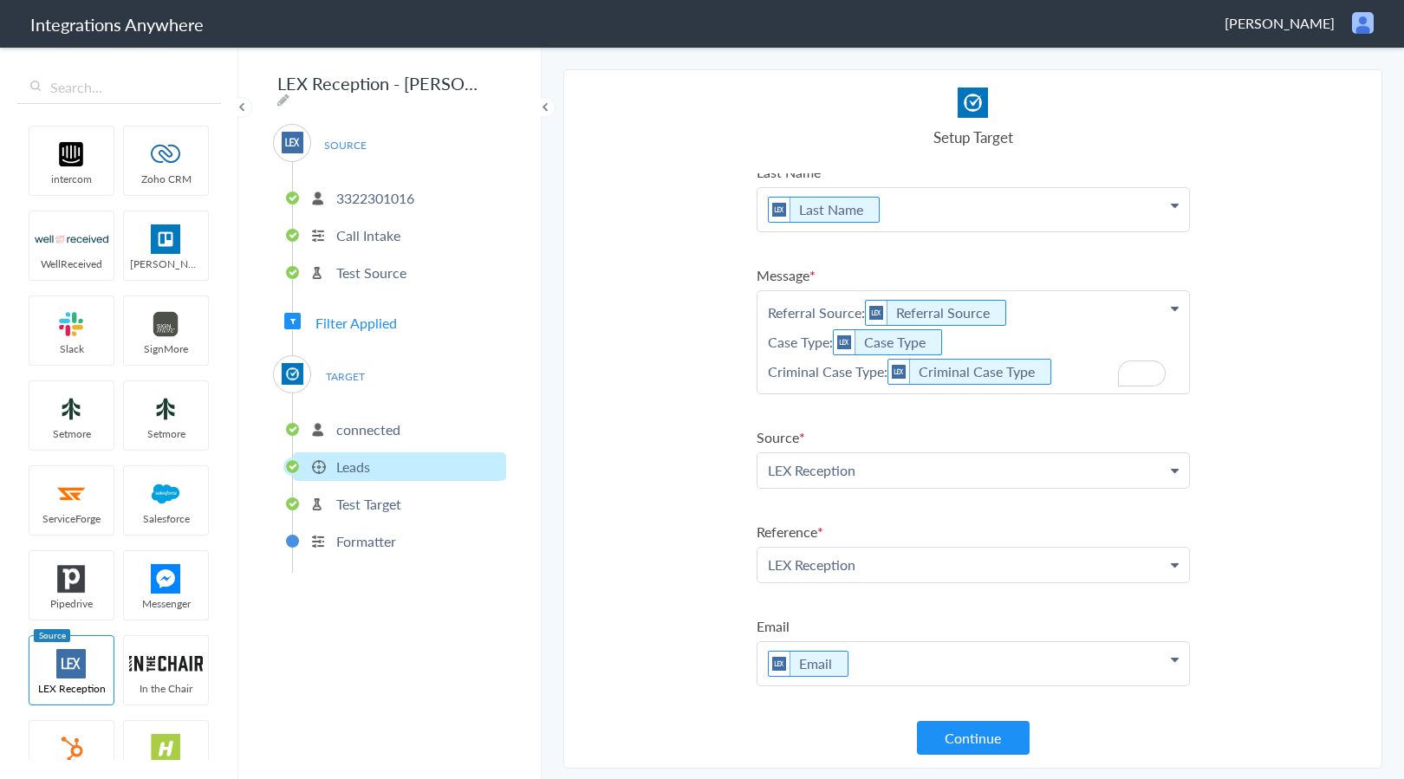
click at [1067, 366] on p "Referral Source: Referral Source Case Type: Case Type Criminal Case Type: Crimi…" at bounding box center [972, 342] width 431 height 102
drag, startPoint x: 887, startPoint y: 405, endPoint x: 890, endPoint y: 389, distance: 16.7
click at [887, 405] on p "Referral Source: Referral Source Case Type: Case Type Criminal Case Type: Crimi…" at bounding box center [972, 362] width 431 height 142
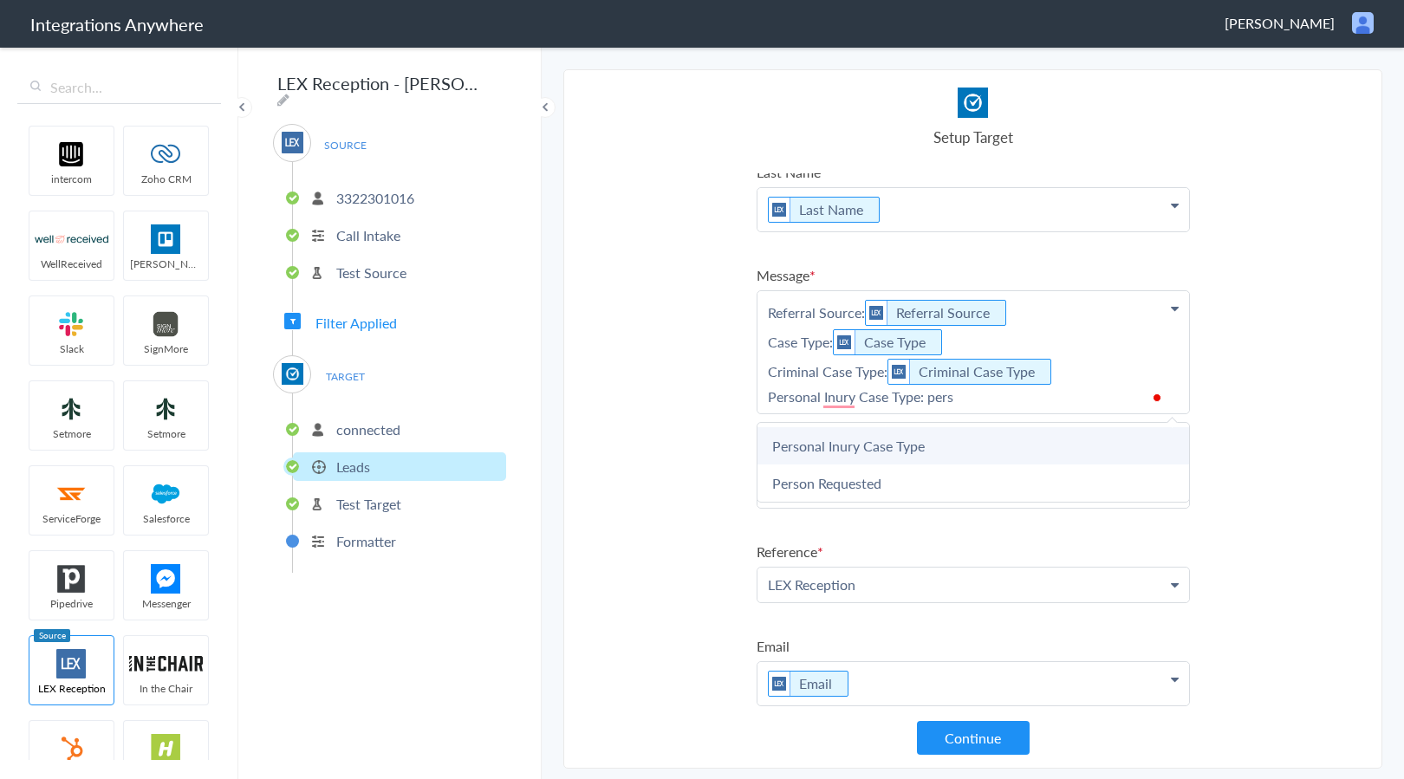
click at [895, 438] on link "Personal Inury Case Type" at bounding box center [972, 445] width 431 height 37
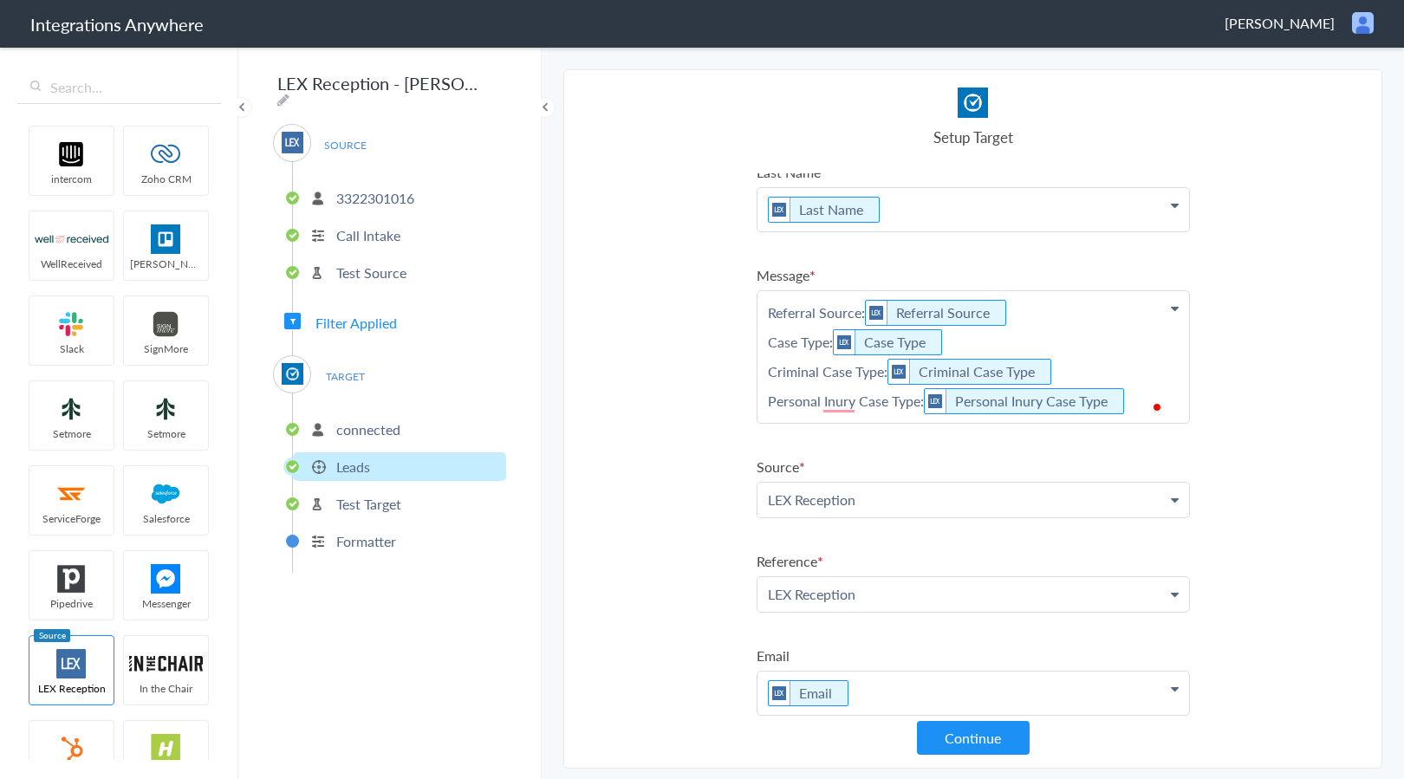
click at [1145, 394] on p "Referral Source: Referral Source Case Type: Case Type Criminal Case Type: Crimi…" at bounding box center [972, 357] width 431 height 132
click at [975, 437] on p "Referral Source: Referral Source Case Type: Case Type Criminal Case Type: Crimi…" at bounding box center [972, 377] width 431 height 172
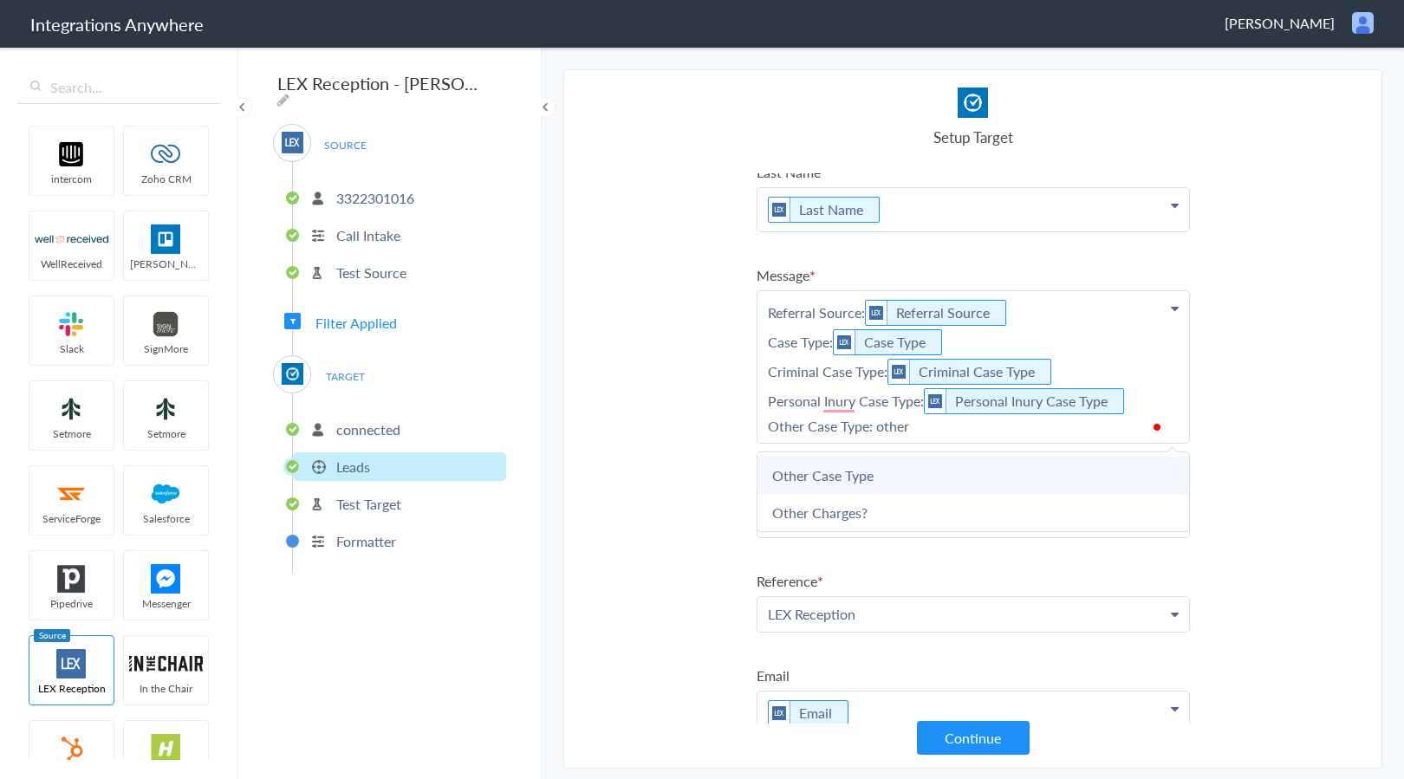
click at [966, 475] on link "Other Case Type" at bounding box center [972, 475] width 431 height 37
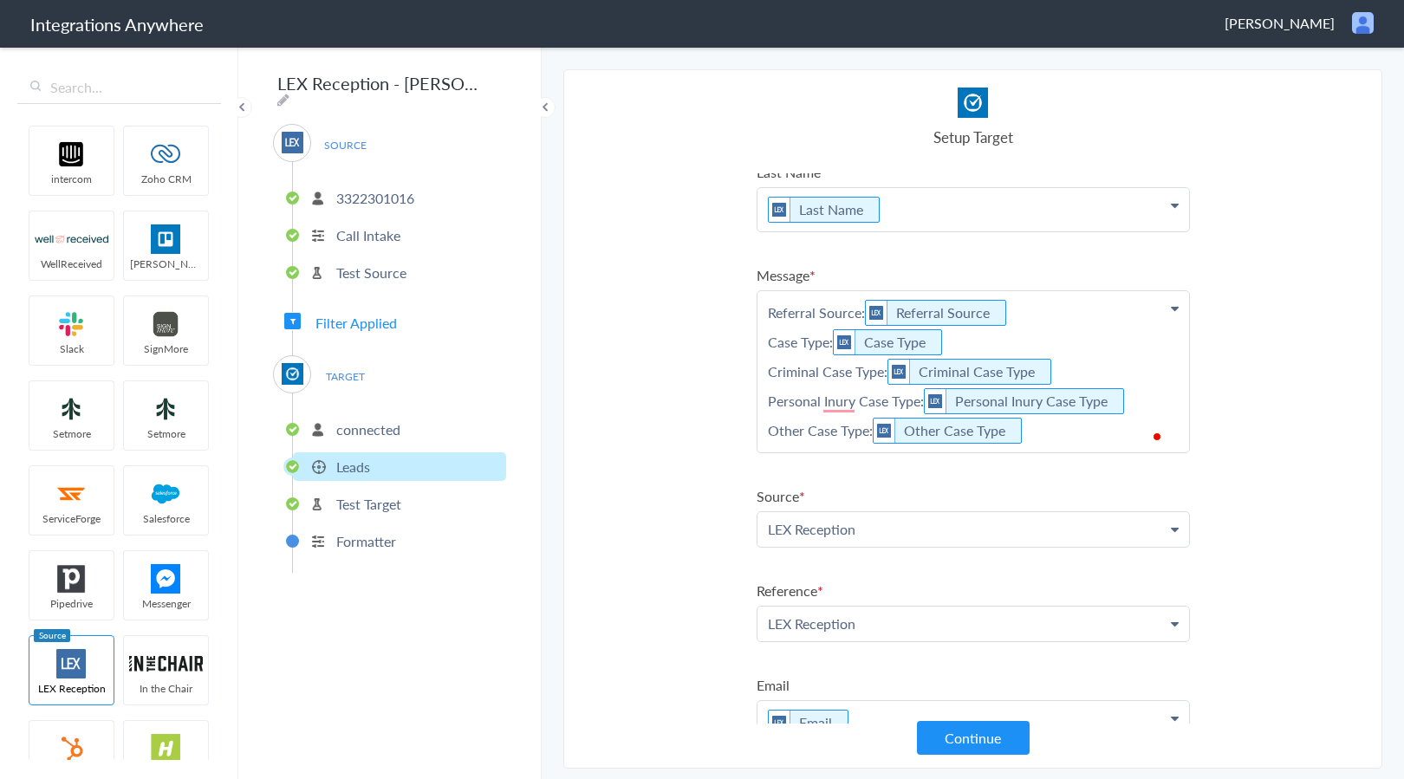
click at [1071, 444] on p "Referral Source: Referral Source Case Type: Case Type Criminal Case Type: Crimi…" at bounding box center [972, 371] width 431 height 161
click at [859, 480] on p "Referral Source: Referral Source Case Type: Case Type Criminal Case Type: Crimi…" at bounding box center [972, 389] width 431 height 201
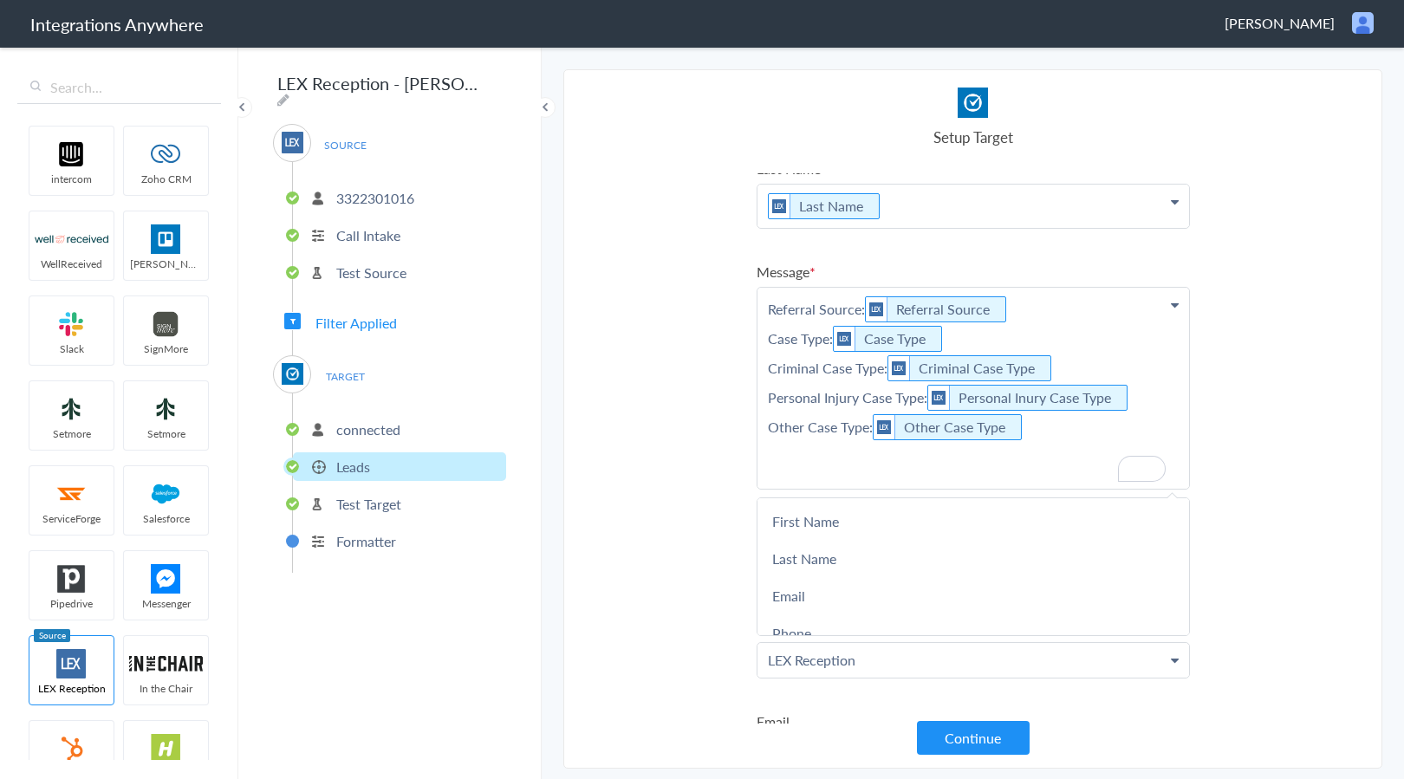
scroll to position [118, 0]
click at [889, 452] on p "Referral Source: Referral Source Case Type: Case Type Criminal Case Type: Crimi…" at bounding box center [972, 378] width 431 height 181
click at [870, 459] on p "Referral Source: Referral Source Case Type: Case Type Criminal Case Type: Crimi…" at bounding box center [972, 378] width 431 height 181
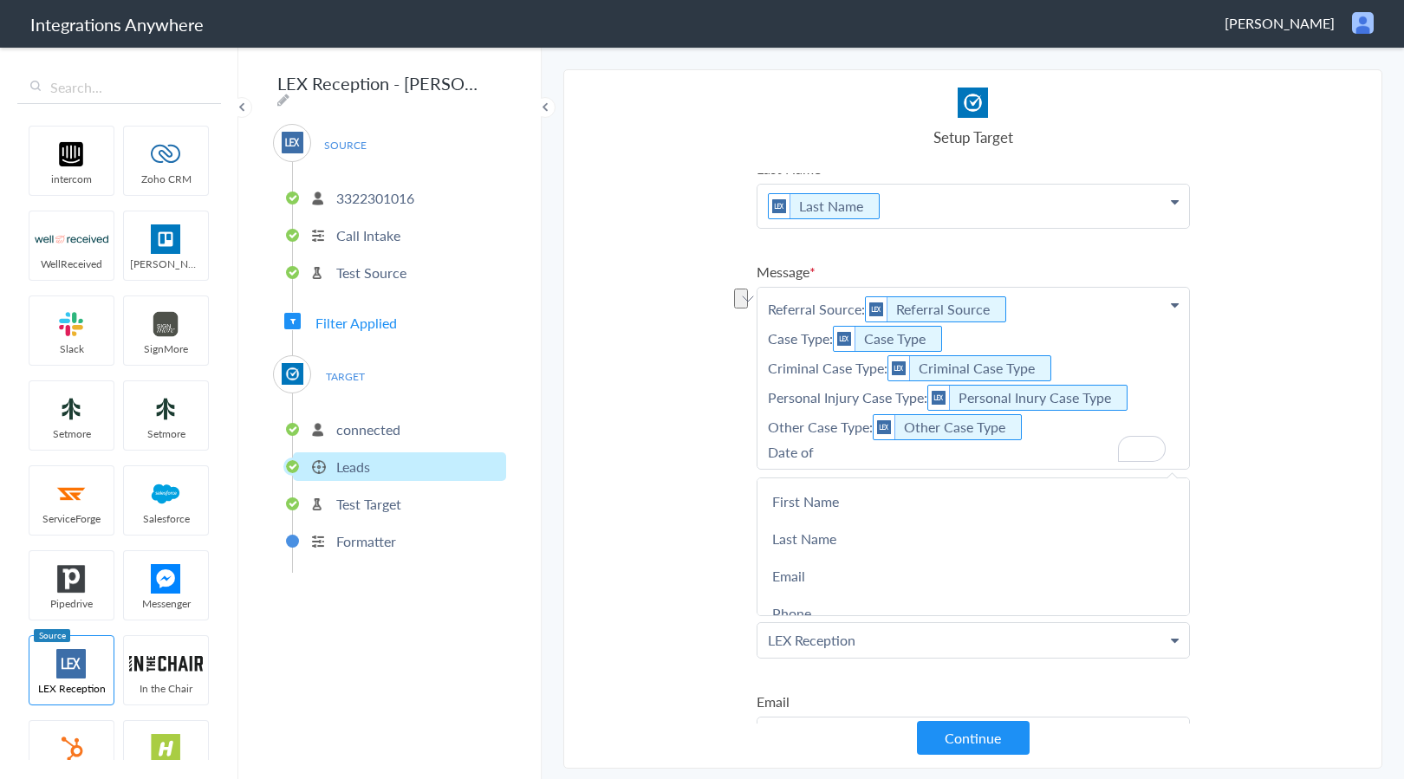
click at [869, 459] on p "Referral Source: Referral Source Case Type: Case Type Criminal Case Type: Crimi…" at bounding box center [972, 378] width 431 height 181
click at [837, 458] on p "Referral Source: Referral Source Case Type: Case Type Criminal Case Type: Crimi…" at bounding box center [972, 378] width 431 height 181
copy p "Date of Incident"
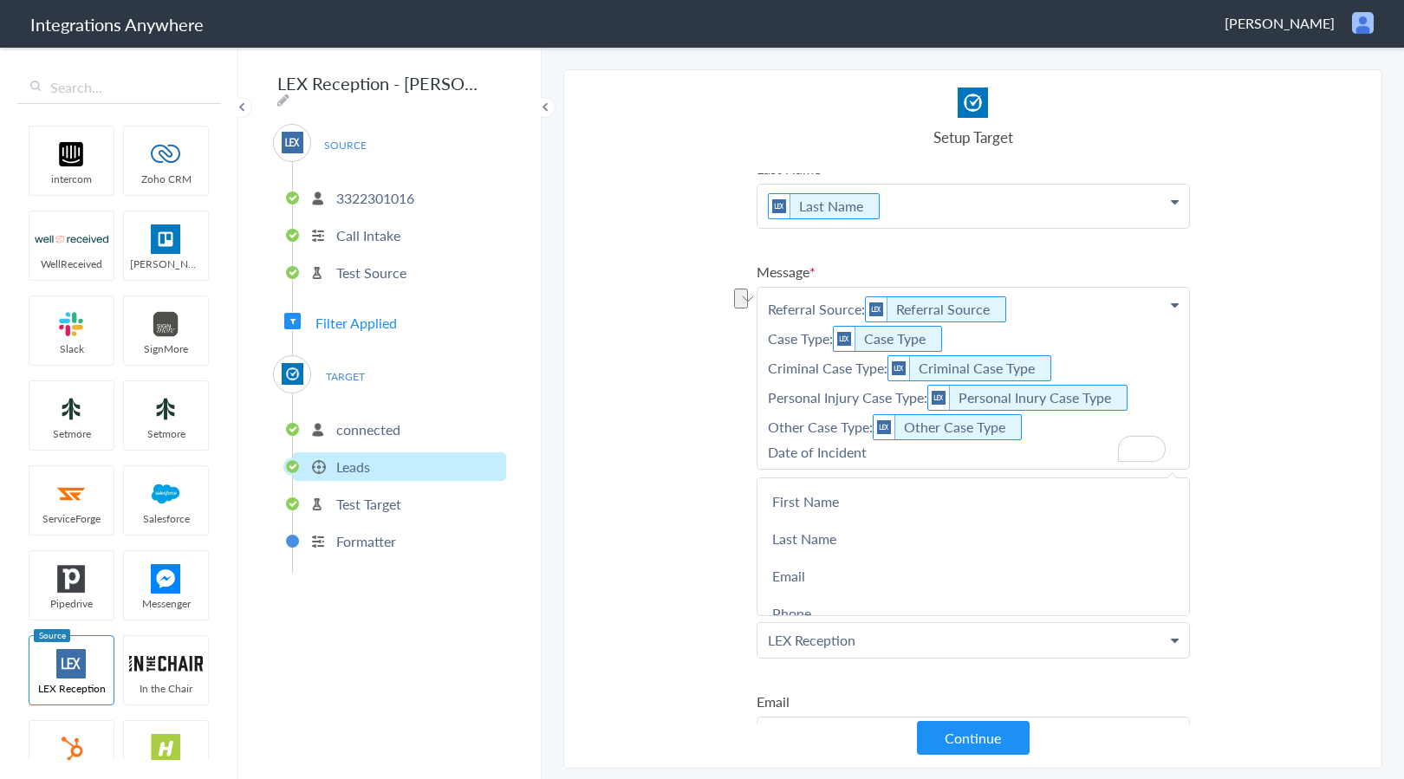
click at [987, 450] on p "Referral Source: Referral Source Case Type: Case Type Criminal Case Type: Crimi…" at bounding box center [972, 378] width 431 height 181
click at [908, 536] on link "Date of Incident" at bounding box center [972, 538] width 431 height 37
click at [1068, 464] on p "Referral Source: Referral Source Case Type: Case Type Criminal Case Type: Crimi…" at bounding box center [972, 383] width 431 height 191
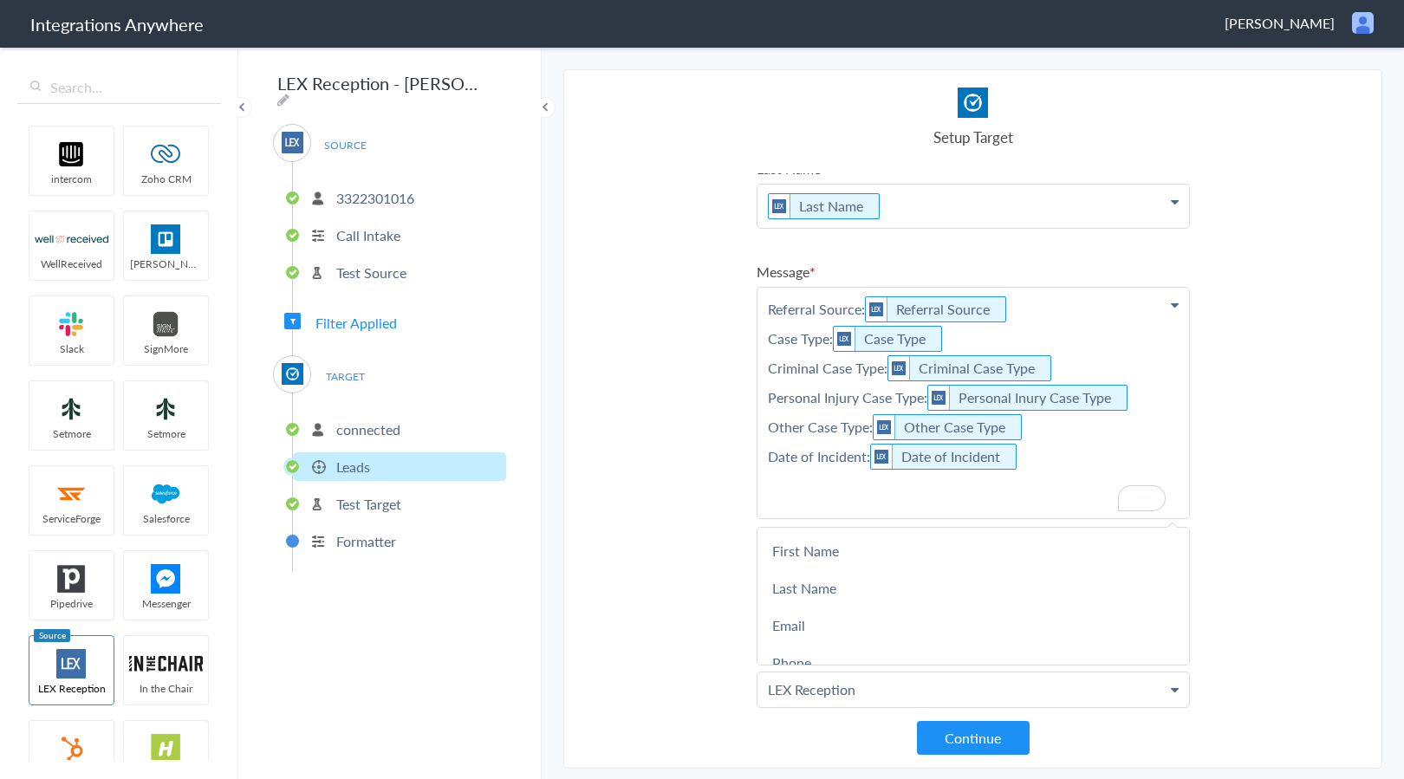
click at [851, 496] on p "Referral Source: Referral Source Case Type: Case Type Criminal Case Type: Crimi…" at bounding box center [972, 403] width 431 height 230
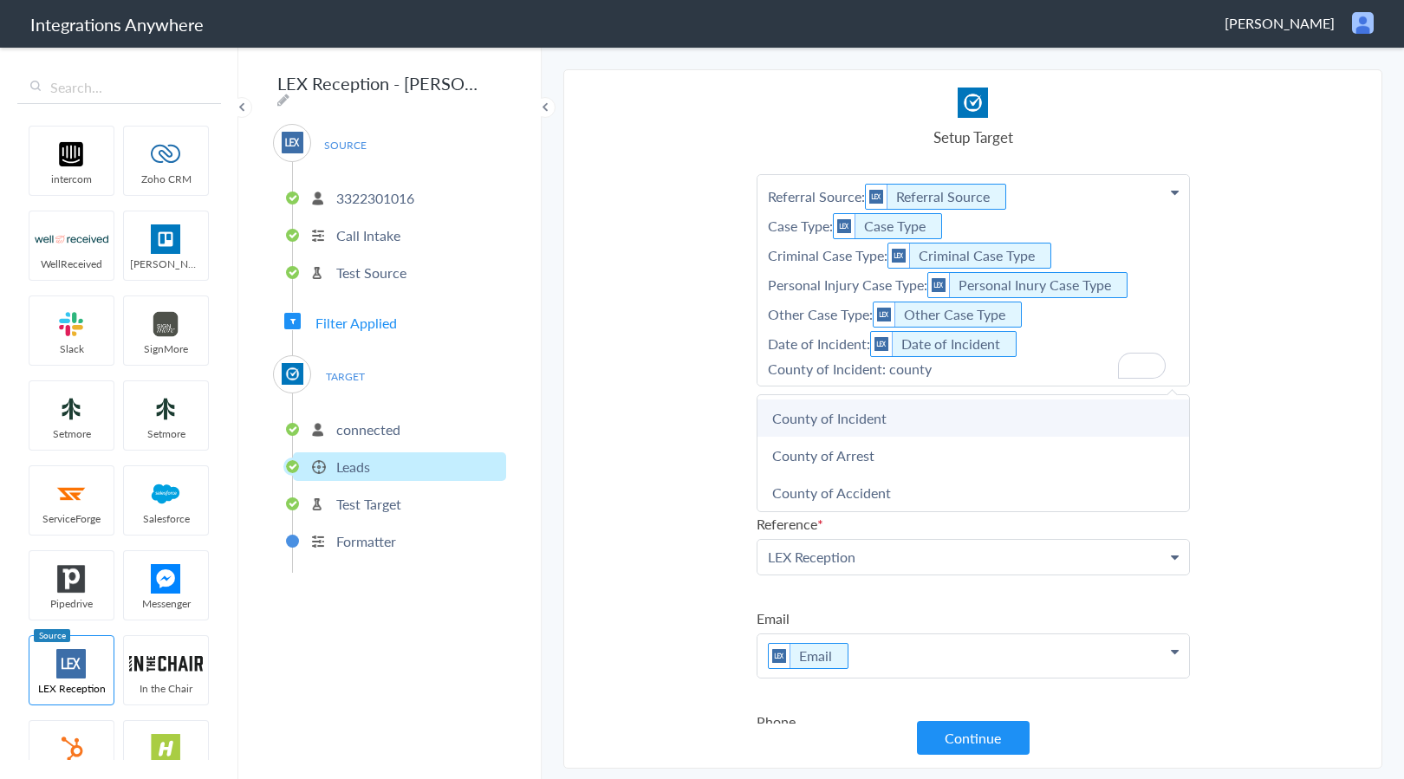
scroll to position [0, 0]
click at [875, 418] on link "County of Incident" at bounding box center [972, 416] width 431 height 37
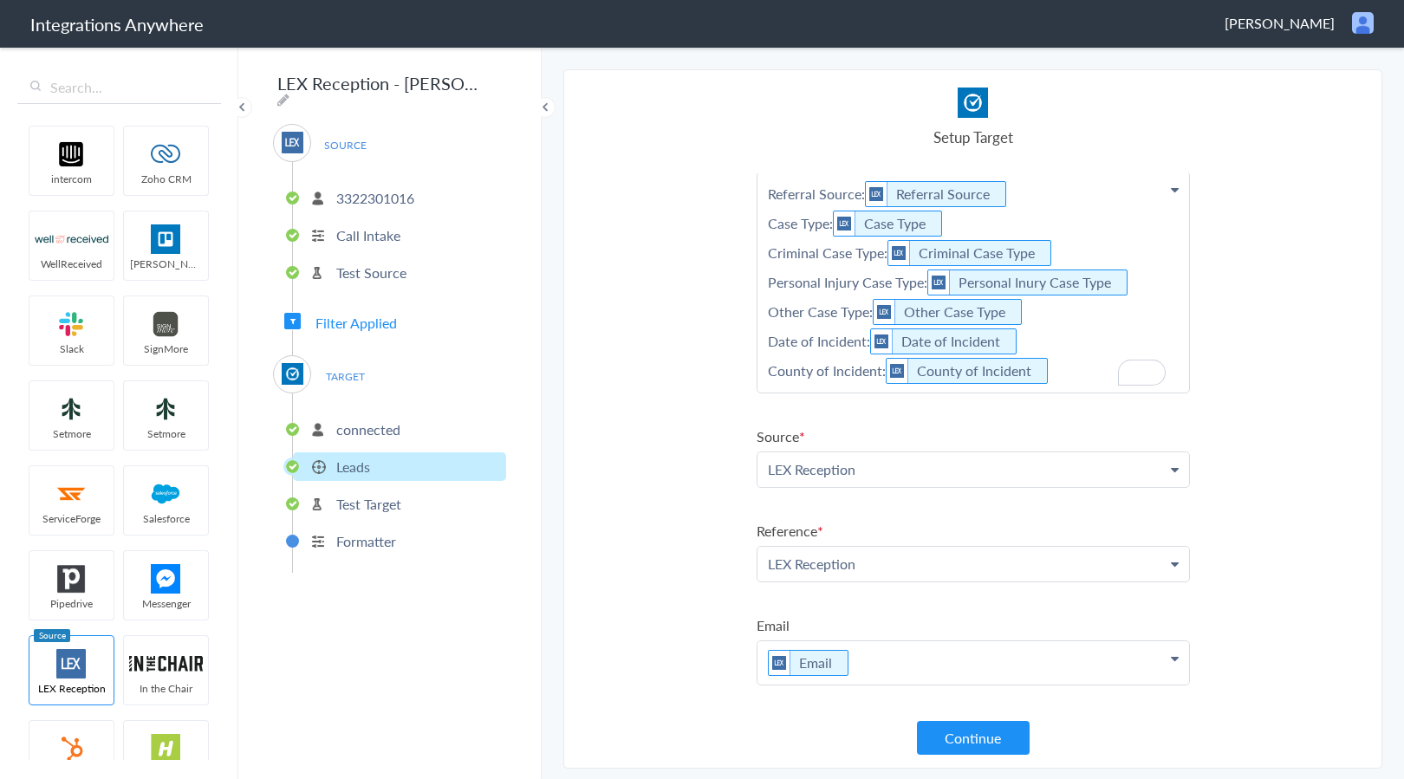
click at [1078, 370] on p "Referral Source: Referral Source Case Type: Case Type Criminal Case Type: Crimi…" at bounding box center [972, 282] width 431 height 220
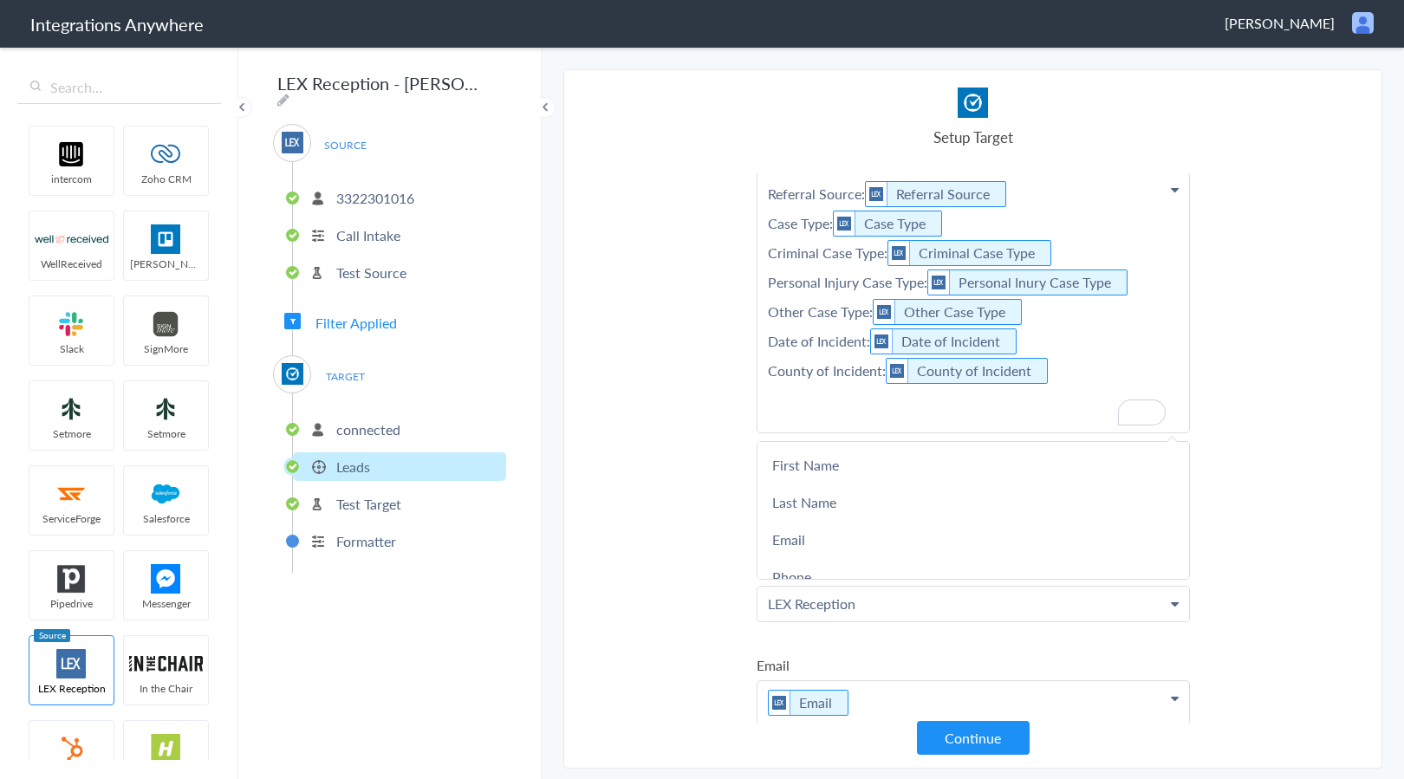
scroll to position [233, 0]
click at [801, 418] on p "Referral Source: Referral Source Case Type: Case Type Criminal Case Type: Crimi…" at bounding box center [972, 302] width 431 height 260
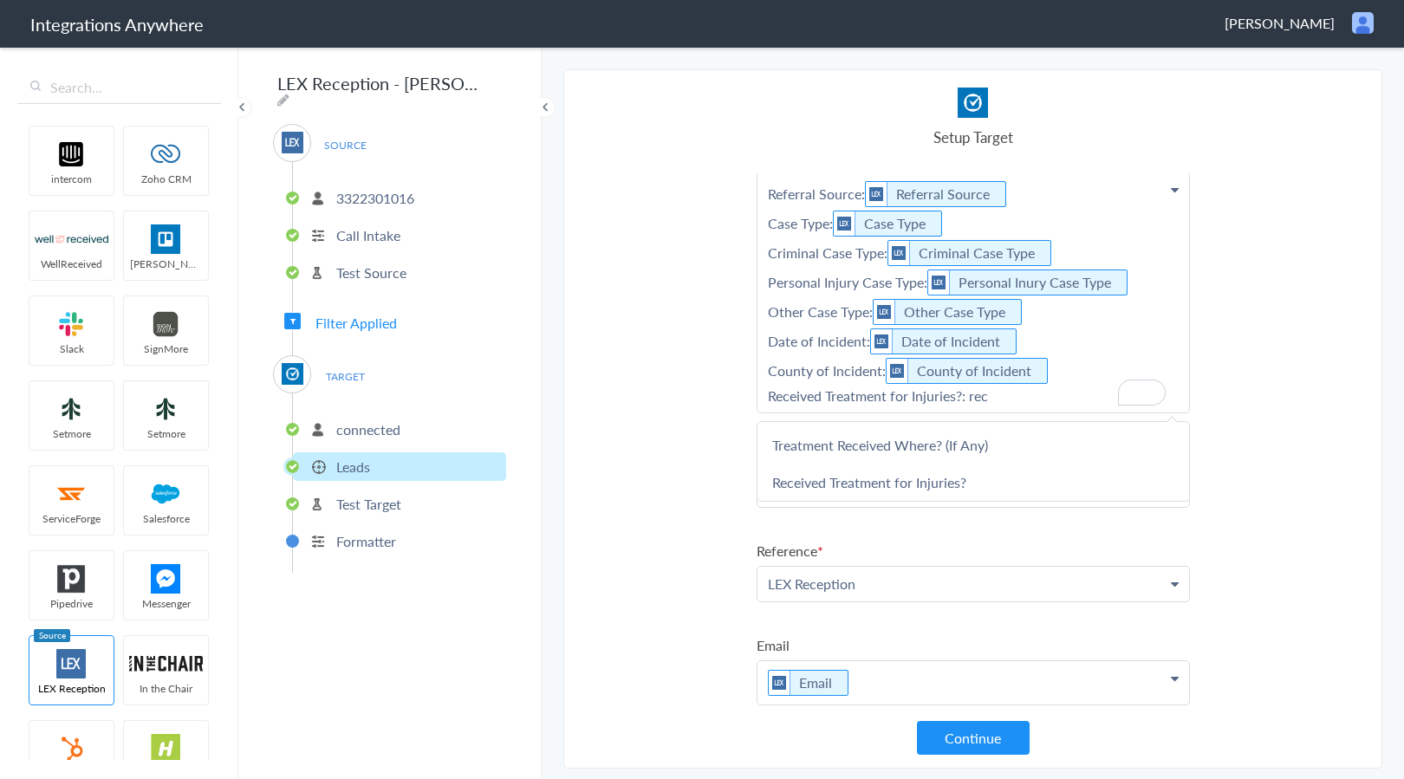
click at [958, 477] on link "Received Treatment for Injuries?" at bounding box center [972, 482] width 431 height 37
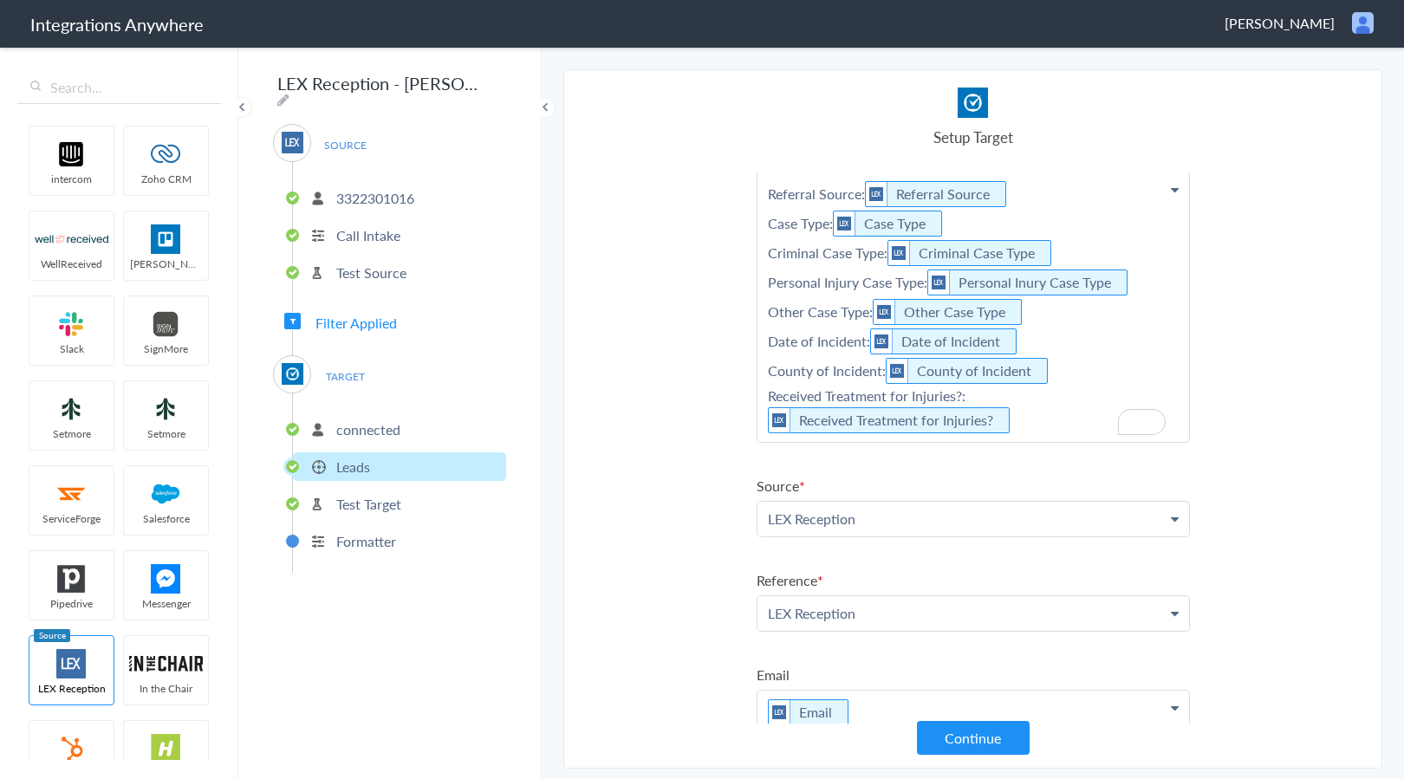
click at [1057, 427] on p "Referral Source: Referral Source Case Type: Case Type Criminal Case Type: Crimi…" at bounding box center [972, 306] width 431 height 269
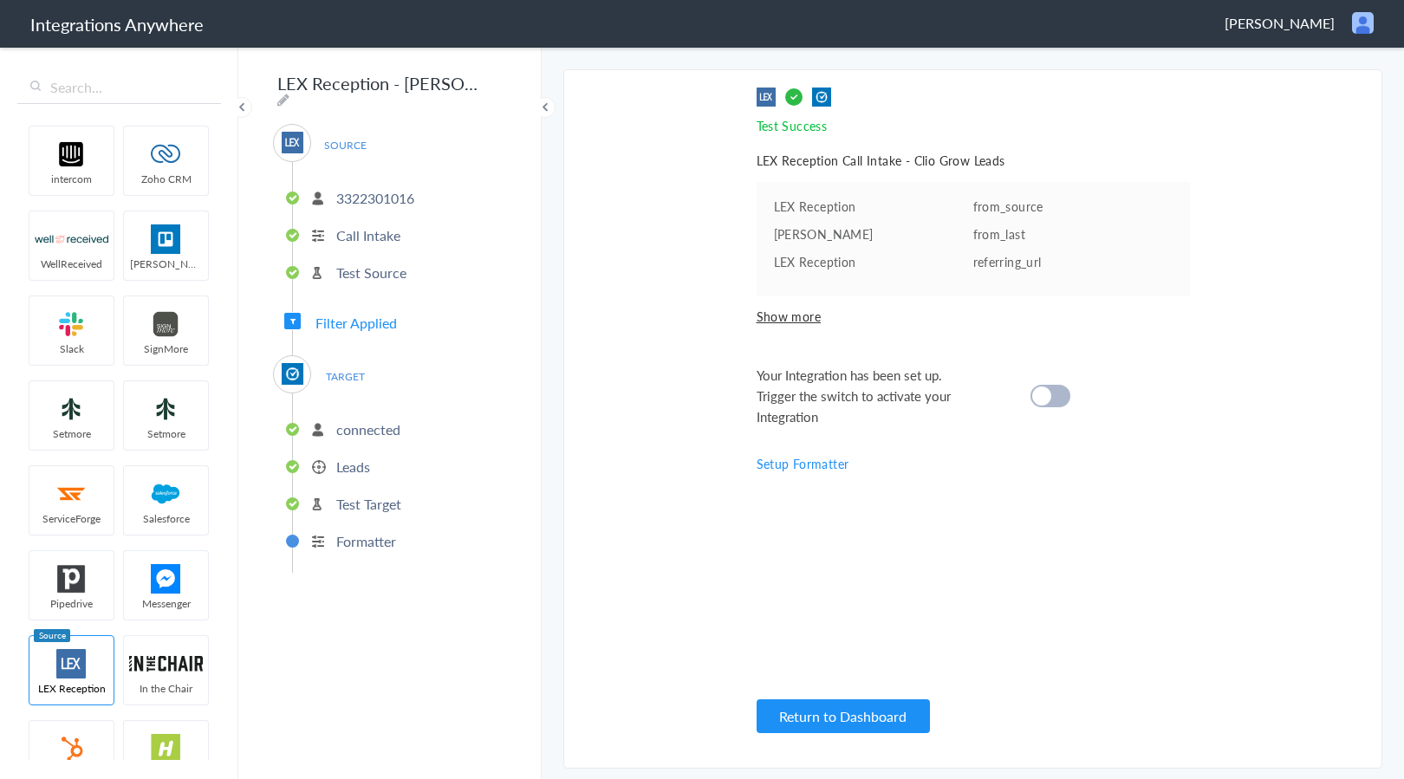
click at [1048, 397] on cite at bounding box center [1041, 395] width 19 height 19
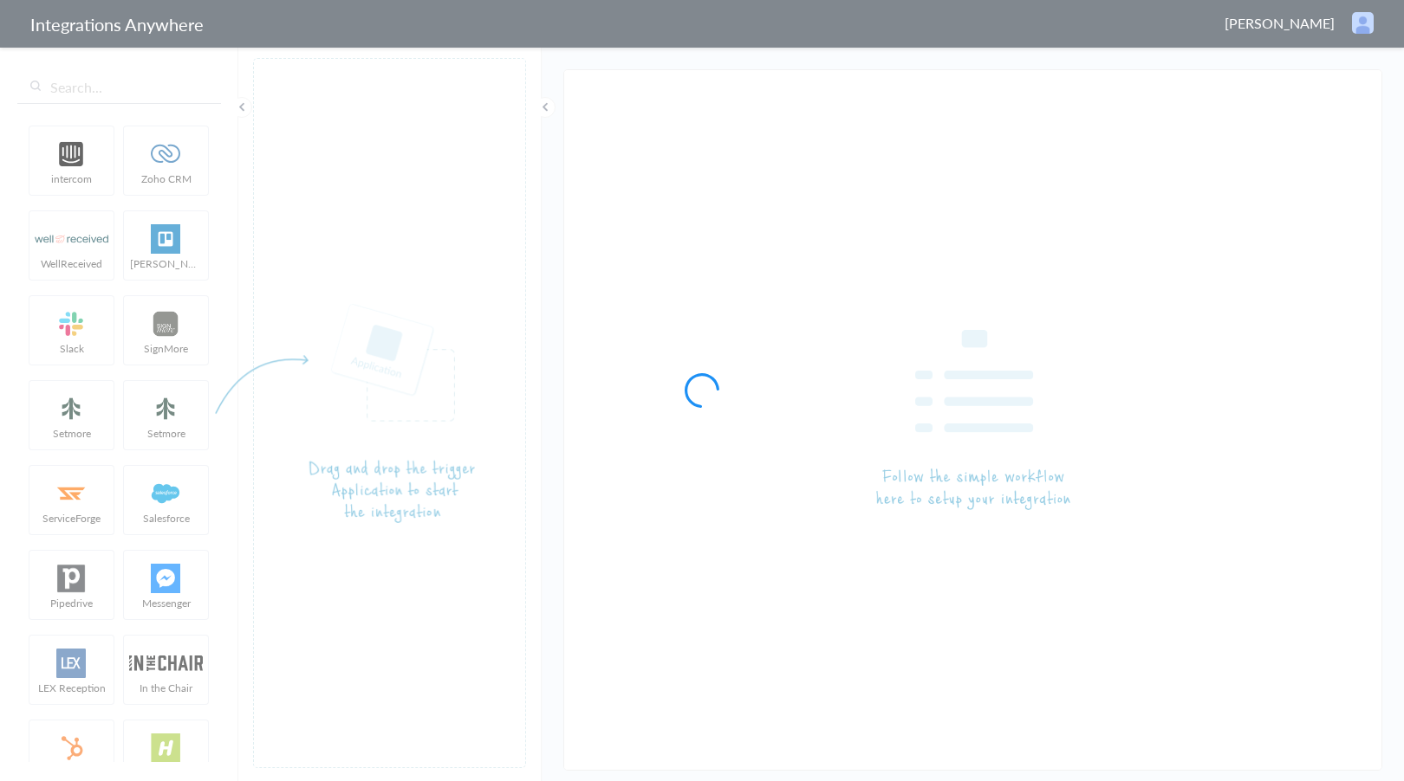
type input "LEX Reception - [PERSON_NAME]"
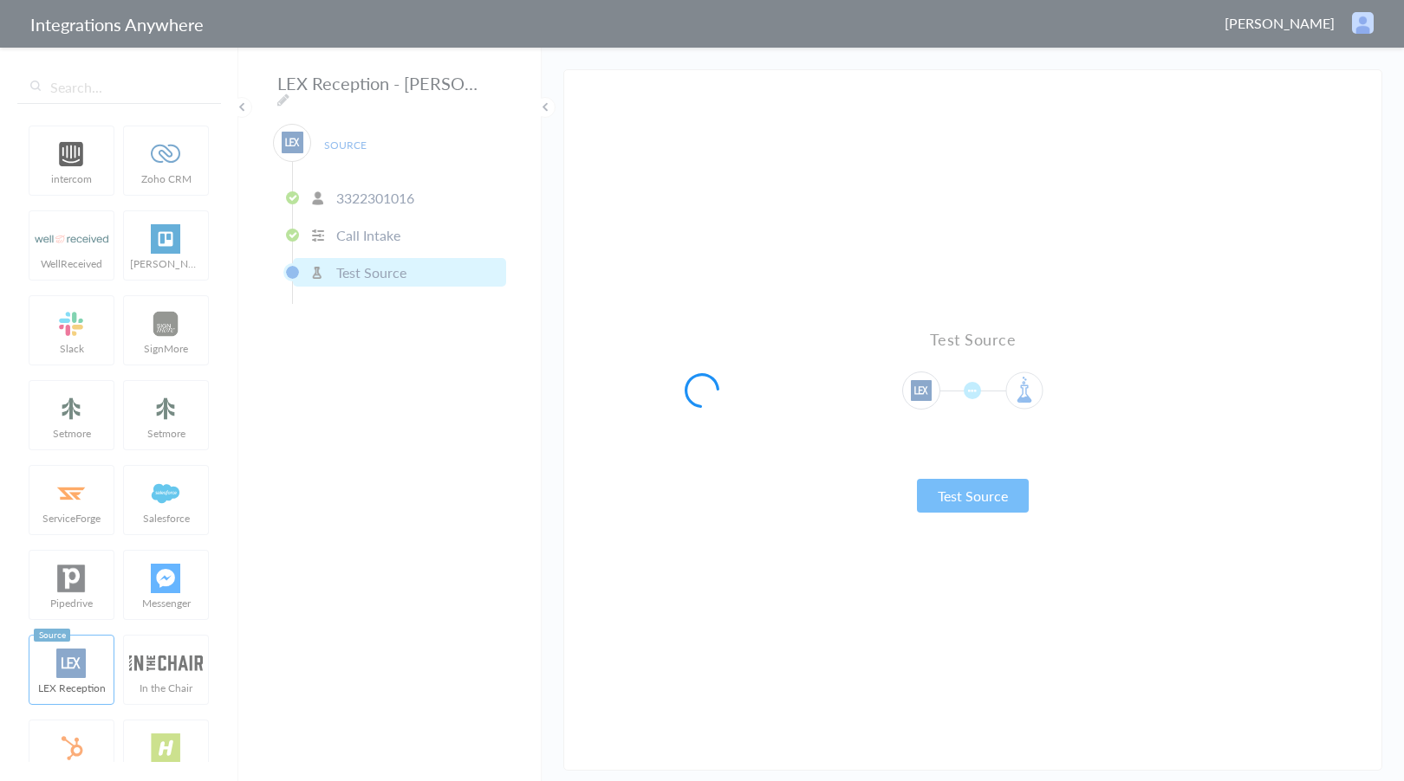
drag, startPoint x: 145, startPoint y: 431, endPoint x: 190, endPoint y: 440, distance: 45.9
click at [145, 431] on div at bounding box center [702, 390] width 1404 height 781
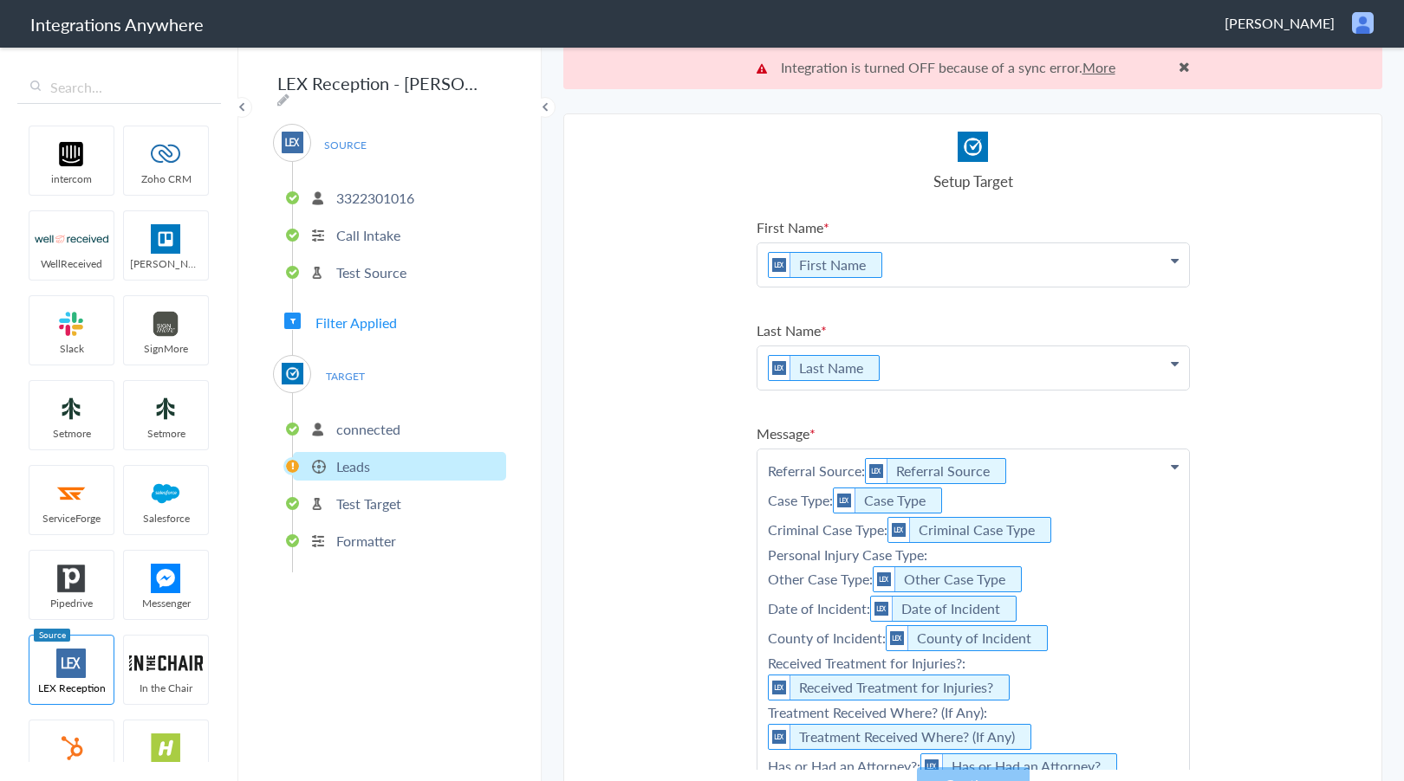
scroll to position [10, 0]
click at [1090, 68] on link "More" at bounding box center [1098, 68] width 33 height 20
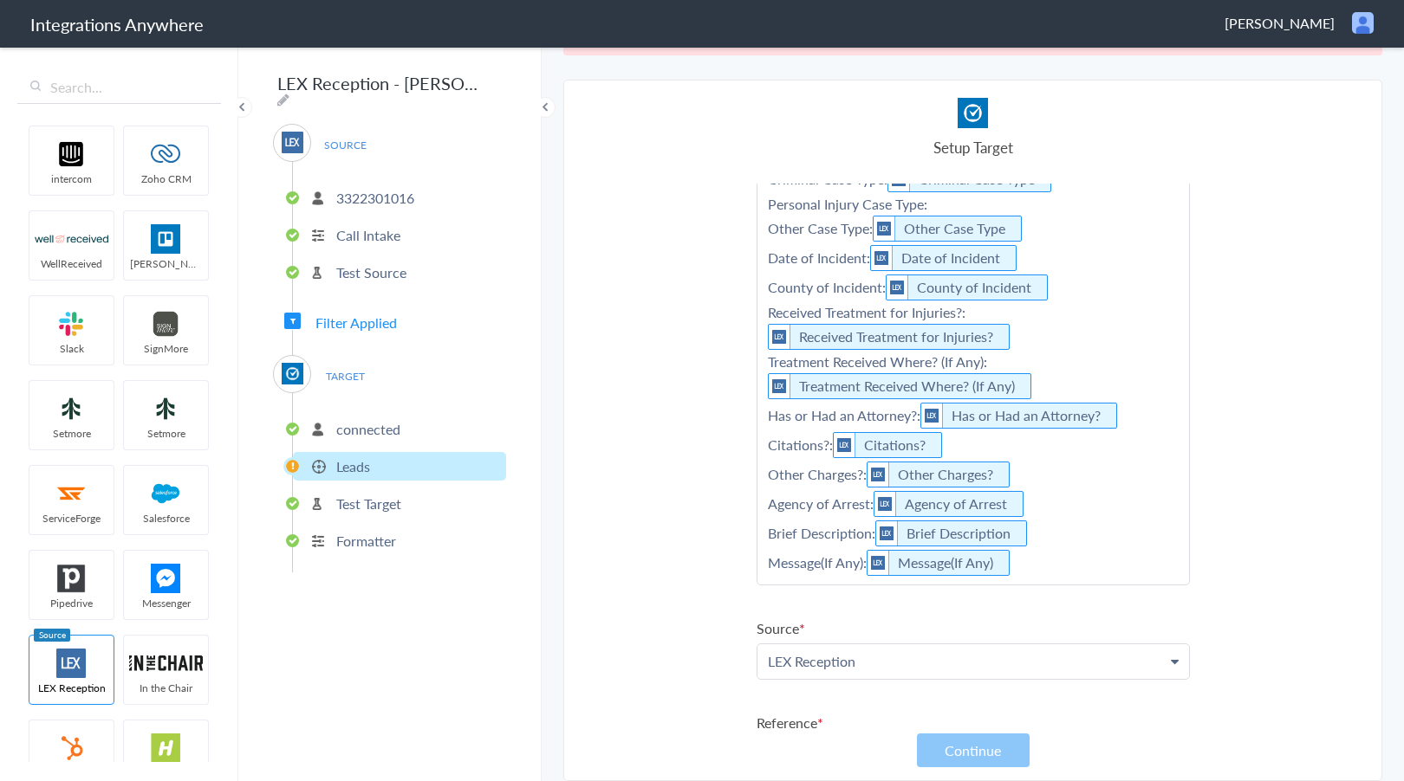
scroll to position [318, 0]
drag, startPoint x: 198, startPoint y: 535, endPoint x: 206, endPoint y: 516, distance: 20.2
click at [198, 535] on ul "intercom Zoho CRM WellReceived [PERSON_NAME] [PERSON_NAME] SignMore Setmore Set…" at bounding box center [118, 441] width 203 height 644
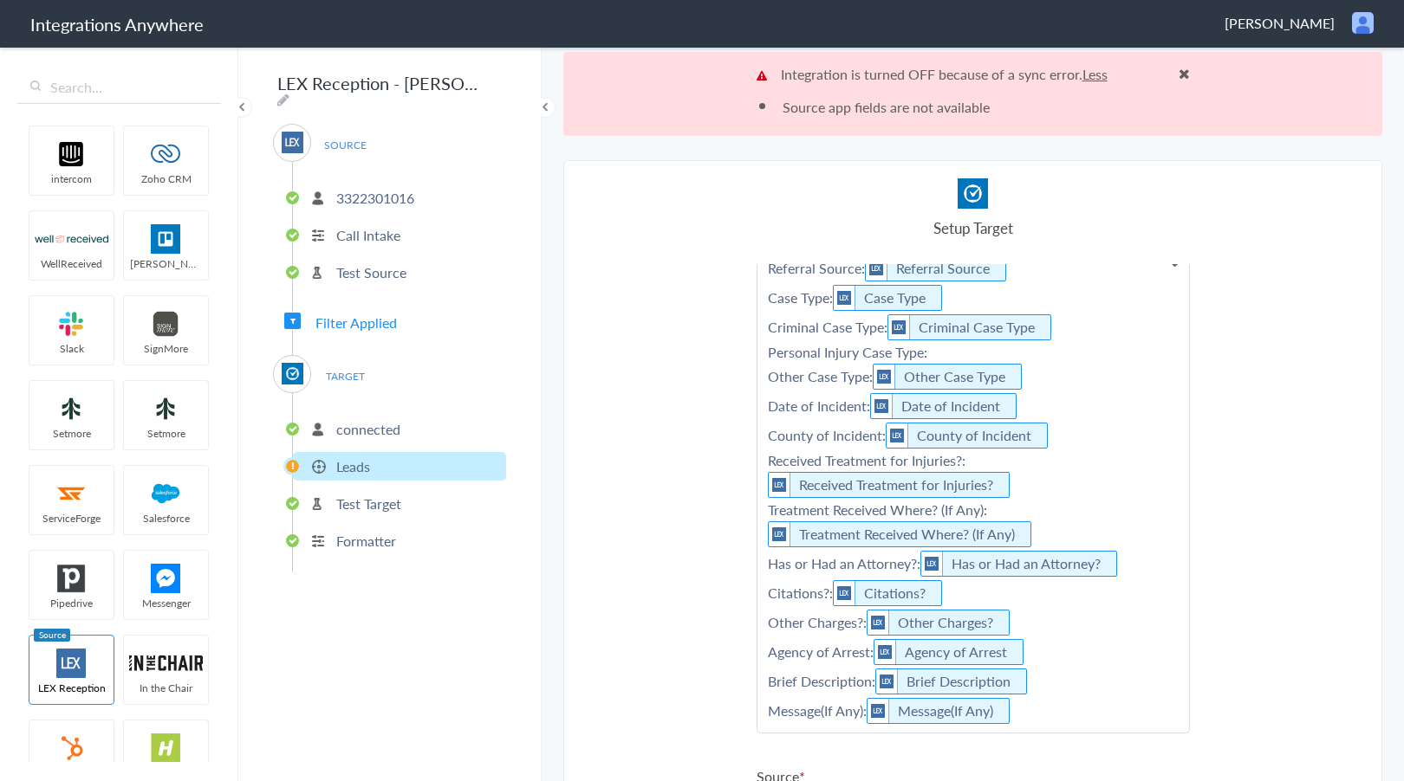
scroll to position [249, 0]
drag, startPoint x: 763, startPoint y: 302, endPoint x: 822, endPoint y: 301, distance: 58.9
click at [822, 301] on p "Referral Source: Referral Source Case Type: Case Type Criminal Case Type: Crimi…" at bounding box center [972, 491] width 431 height 486
copy p "Case Type"
drag, startPoint x: 762, startPoint y: 328, endPoint x: 875, endPoint y: 335, distance: 113.7
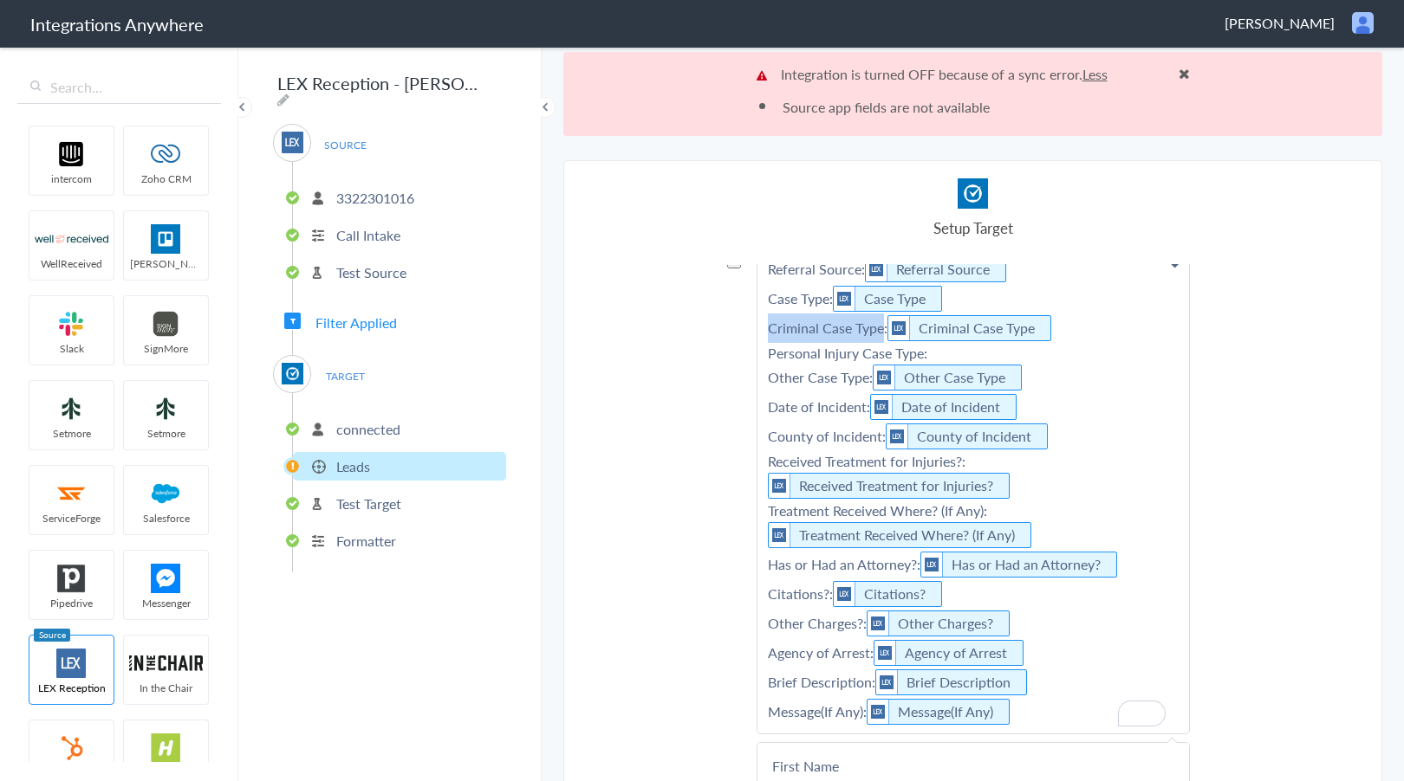
click at [875, 335] on p "Referral Source: Referral Source Case Type: Case Type Criminal Case Type: Crimi…" at bounding box center [972, 491] width 431 height 486
paste p "To enrich screen reader interactions, please activate Accessibility in Grammarl…"
drag, startPoint x: 923, startPoint y: 354, endPoint x: 721, endPoint y: 350, distance: 201.9
click at [721, 350] on section "Select Account 3322301016 Rename Delete (3 hours ago) + connect Continue Setup …" at bounding box center [972, 511] width 819 height 702
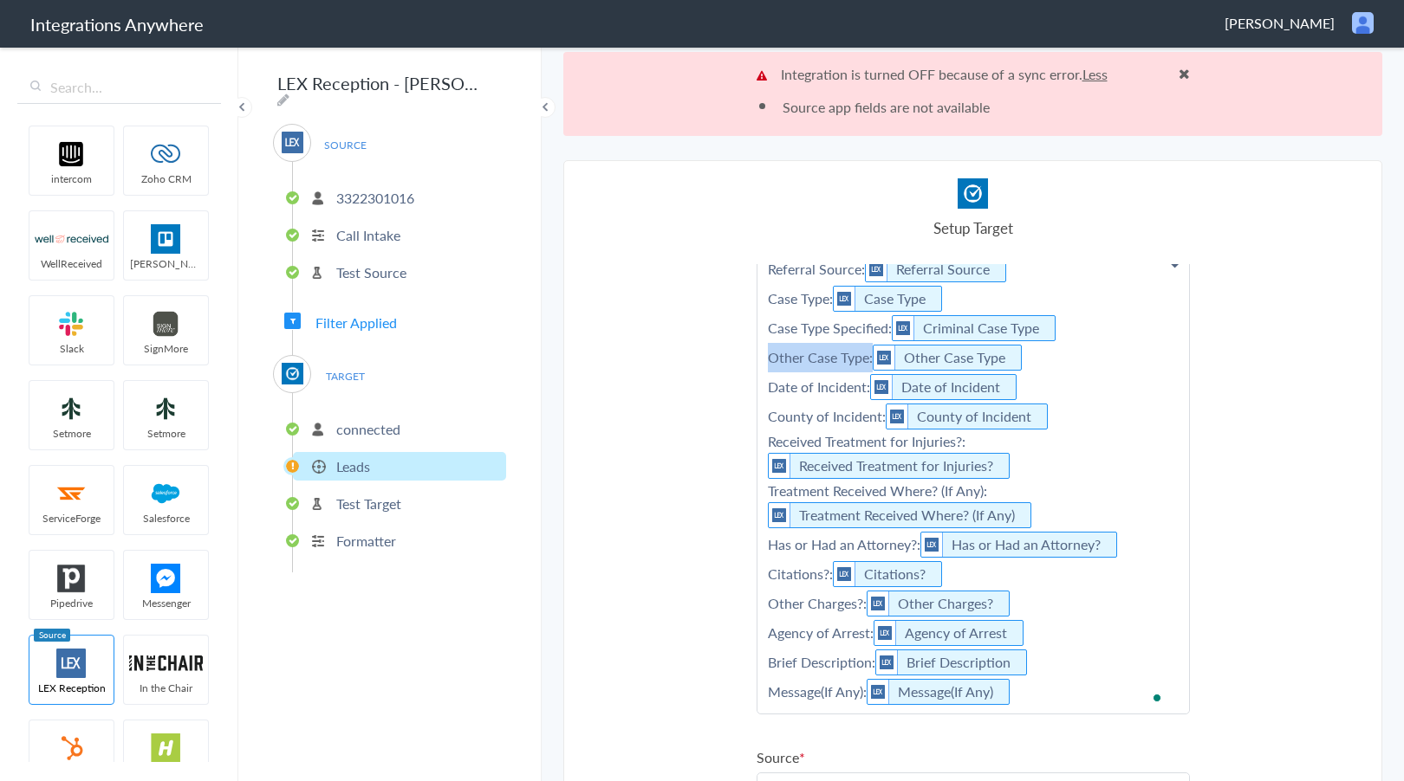
drag, startPoint x: 832, startPoint y: 358, endPoint x: 738, endPoint y: 360, distance: 93.6
click at [738, 360] on section "Select Account 3322301016 Rename Delete (3 hours ago) + connect Continue Setup …" at bounding box center [972, 511] width 819 height 702
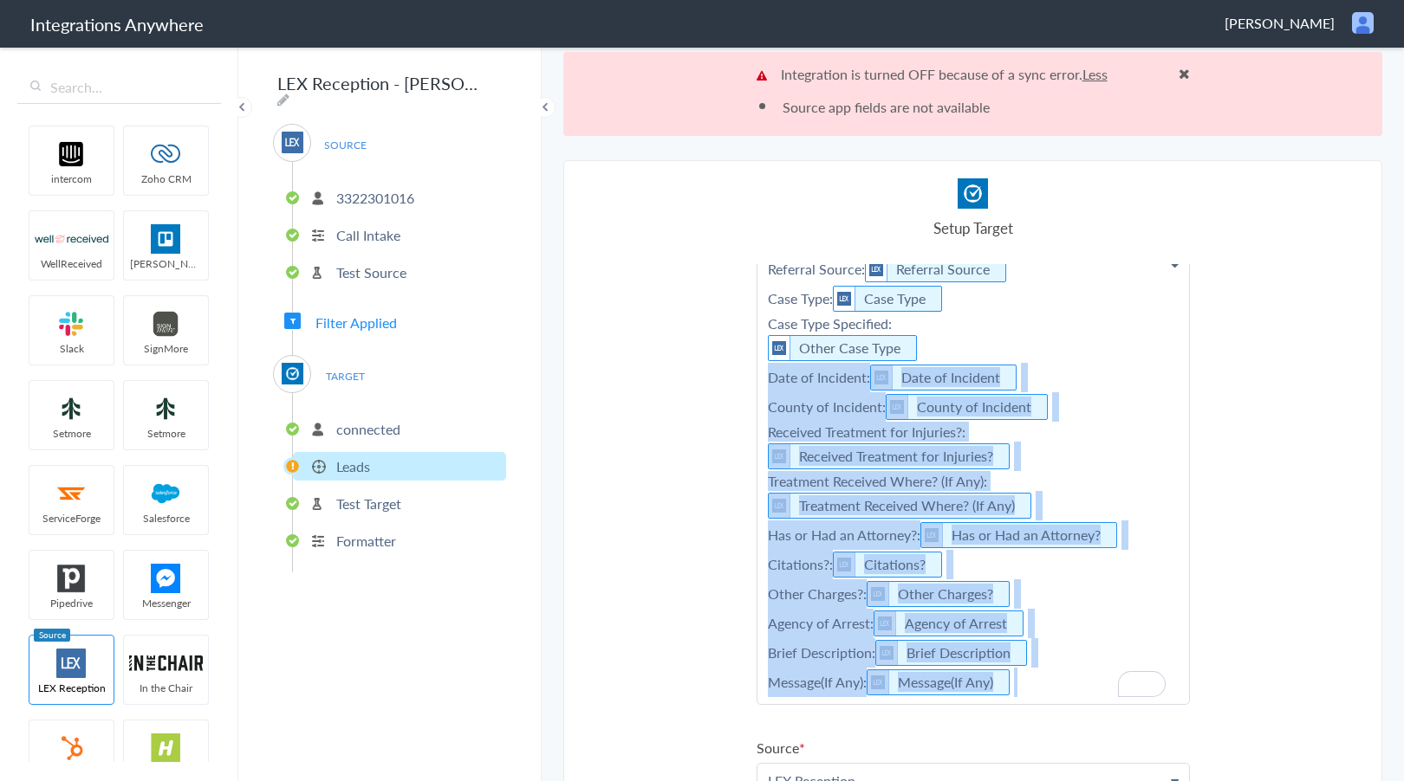
drag, startPoint x: 759, startPoint y: 380, endPoint x: 1079, endPoint y: 724, distance: 469.6
click at [1079, 724] on ul "First Name First Name First Name Last Name Email Phone Patient Name Case Name/N…" at bounding box center [972, 558] width 433 height 1085
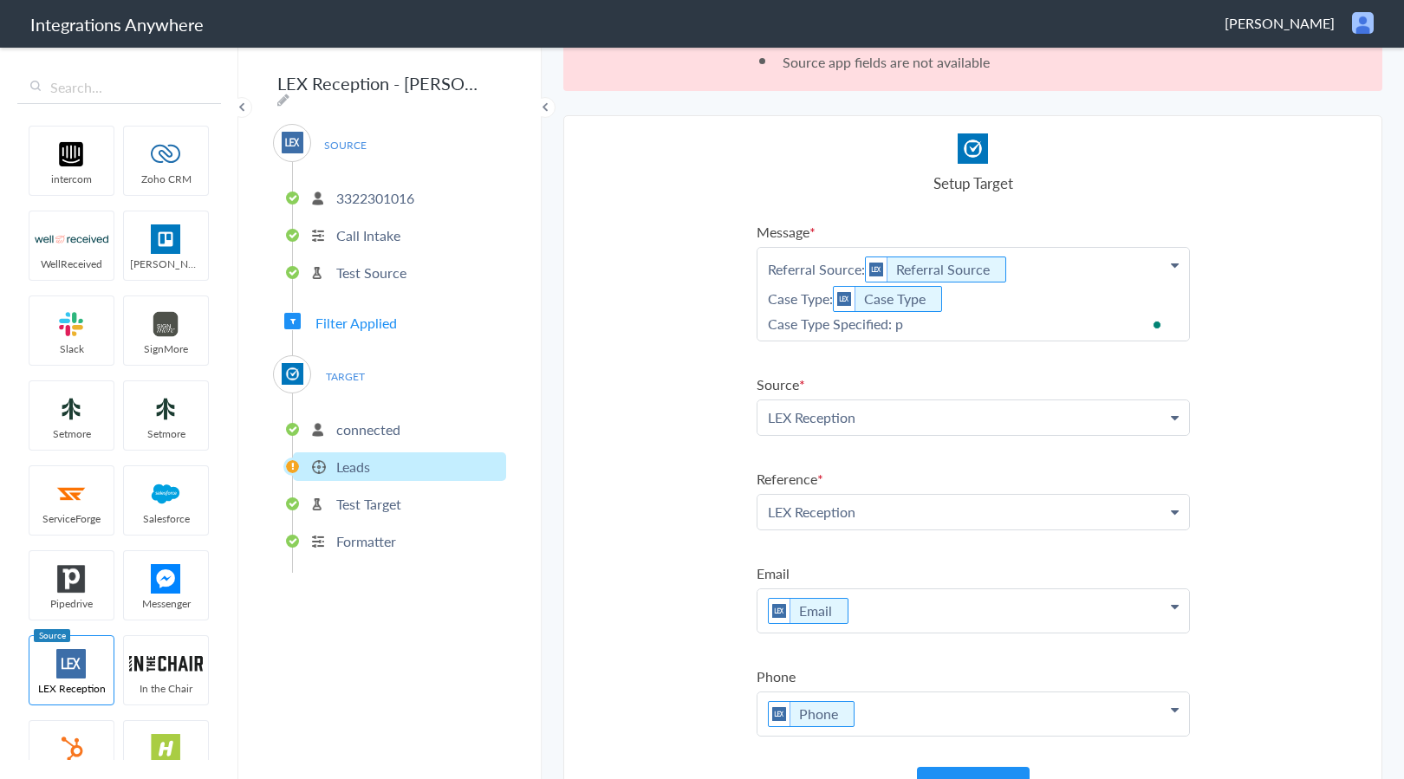
scroll to position [217, 0]
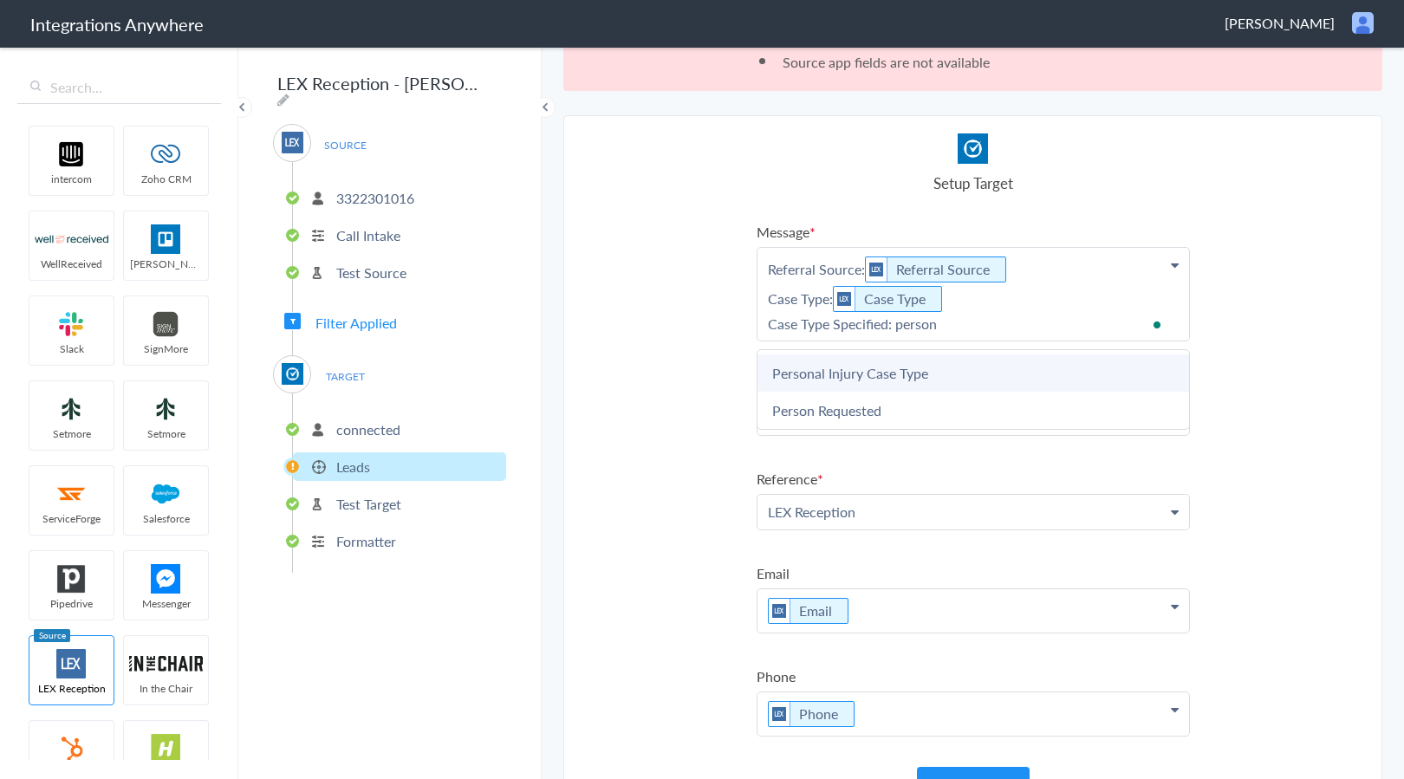
click at [876, 360] on link "Personal Injury Case Type" at bounding box center [972, 372] width 431 height 37
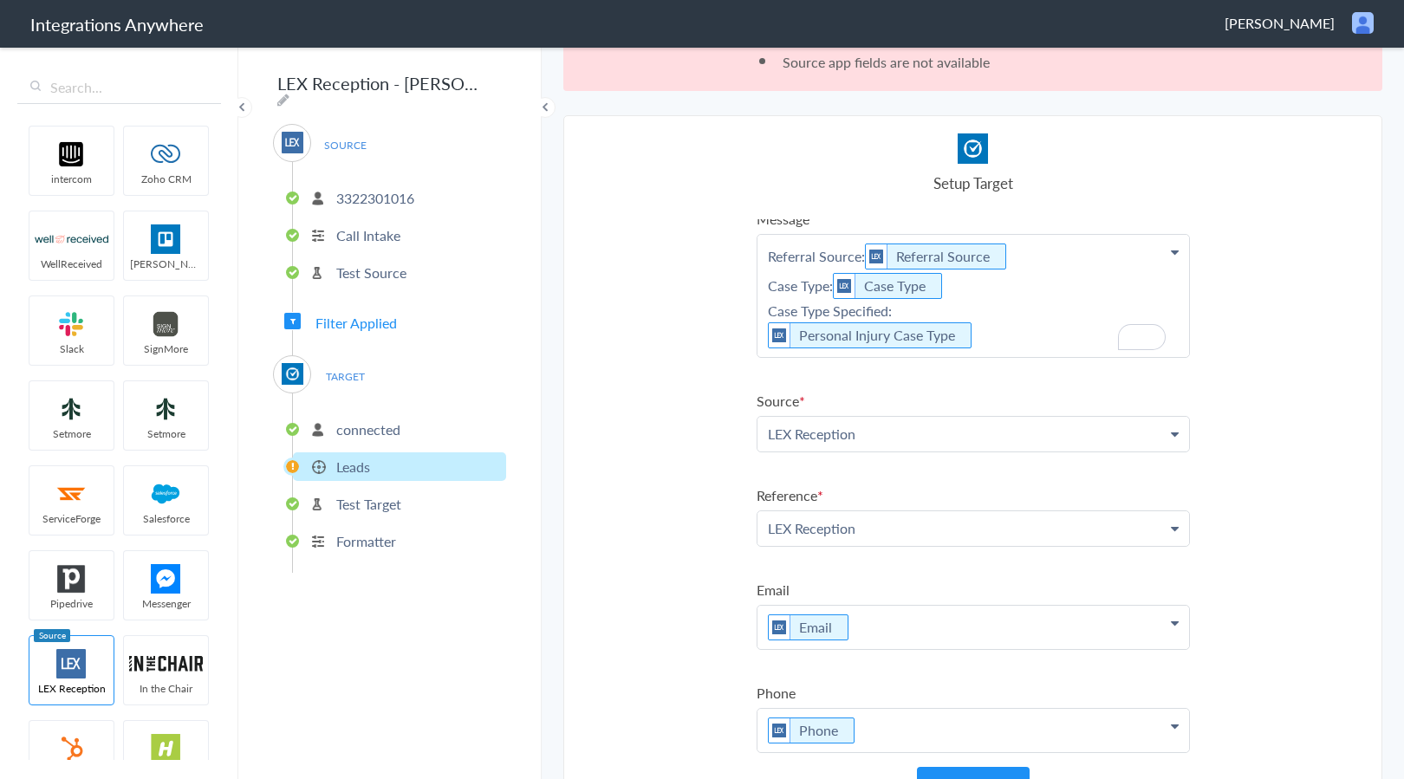
click at [999, 335] on p "Referral Source: Referral Source Case Type: Case Type Case Type Specified: Pers…" at bounding box center [972, 296] width 431 height 122
click at [962, 339] on icon "To enrich screen reader interactions, please activate Accessibility in Grammarl…" at bounding box center [971, 336] width 19 height 22
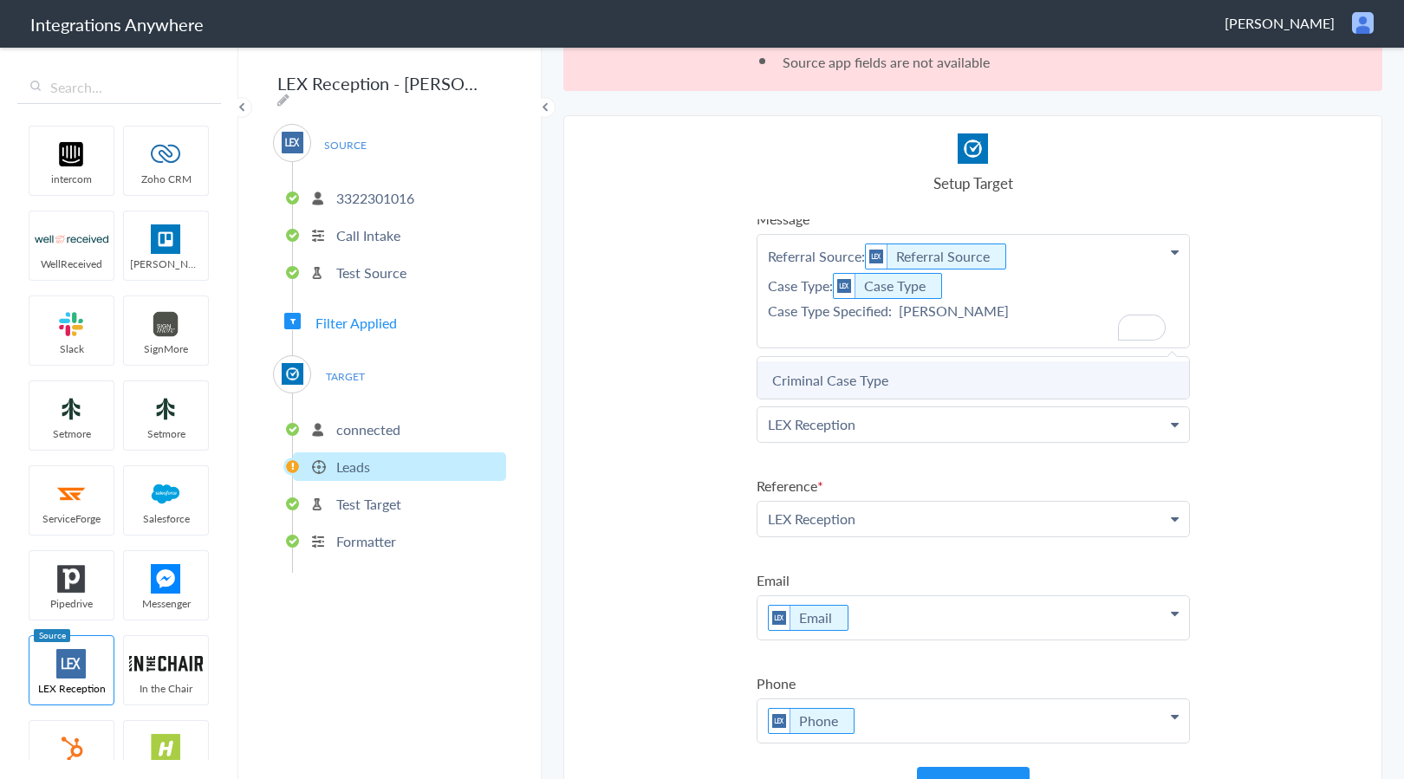
click at [967, 373] on link "Criminal Case Type" at bounding box center [972, 379] width 431 height 37
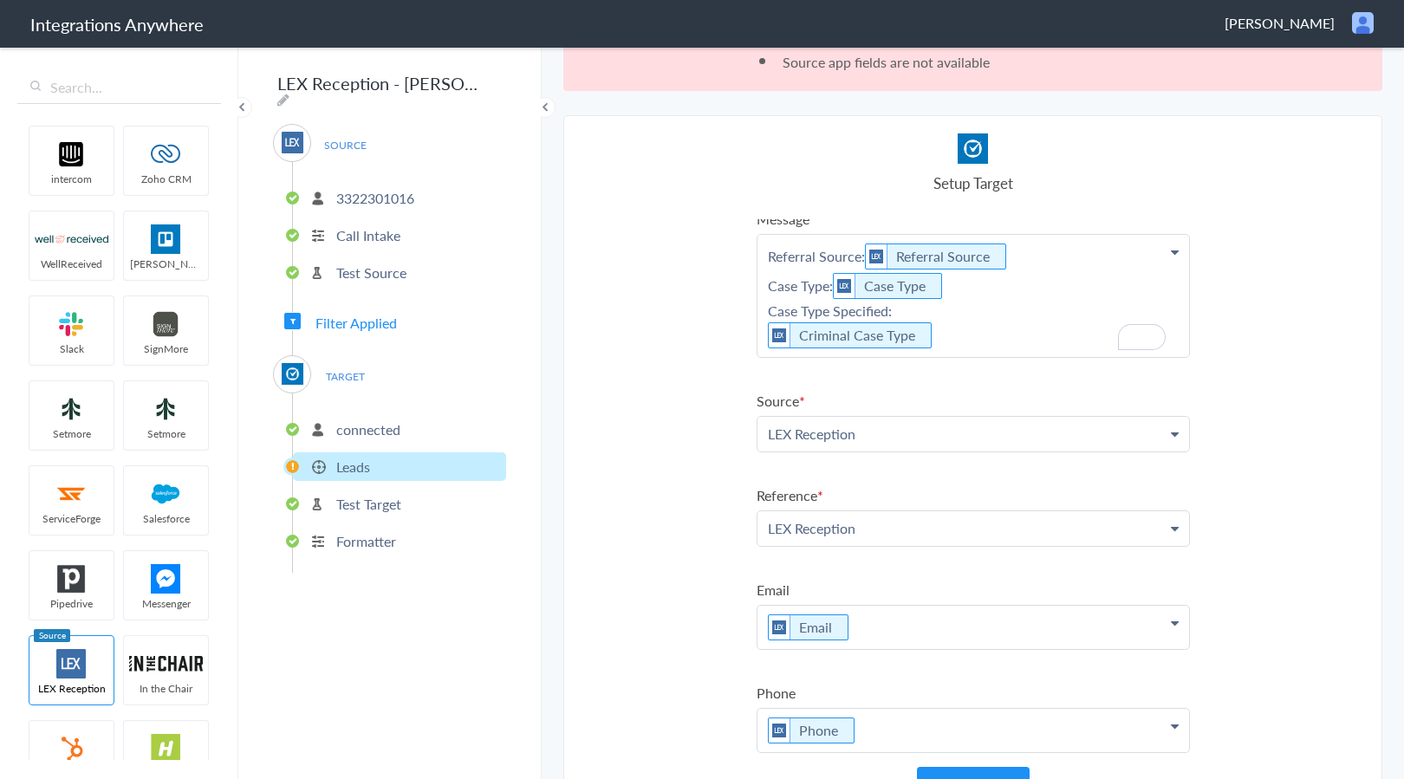
click at [973, 343] on p "Referral Source: Referral Source Case Type: Case Type Case Type Specified: Crim…" at bounding box center [972, 296] width 431 height 122
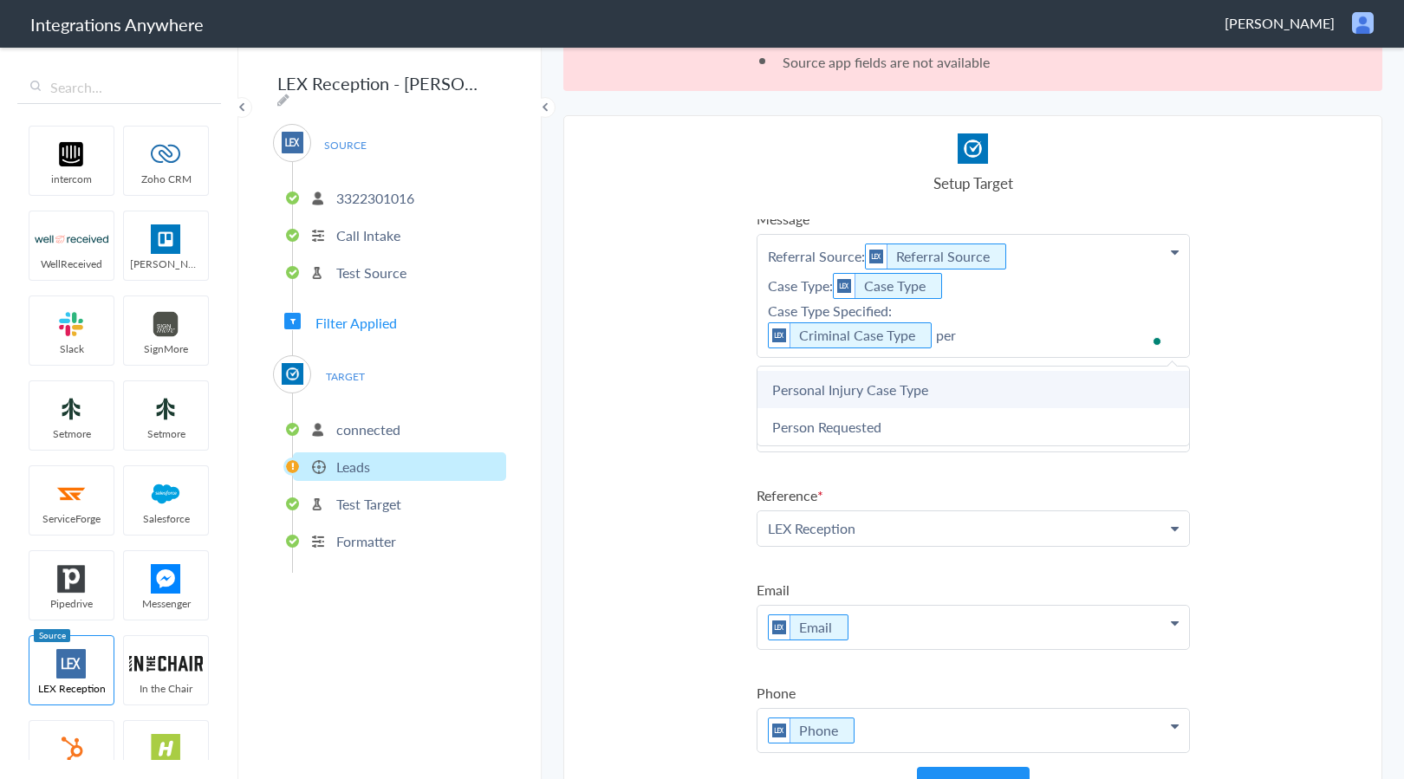
click at [963, 393] on link "Personal Injury Case Type" at bounding box center [972, 389] width 431 height 37
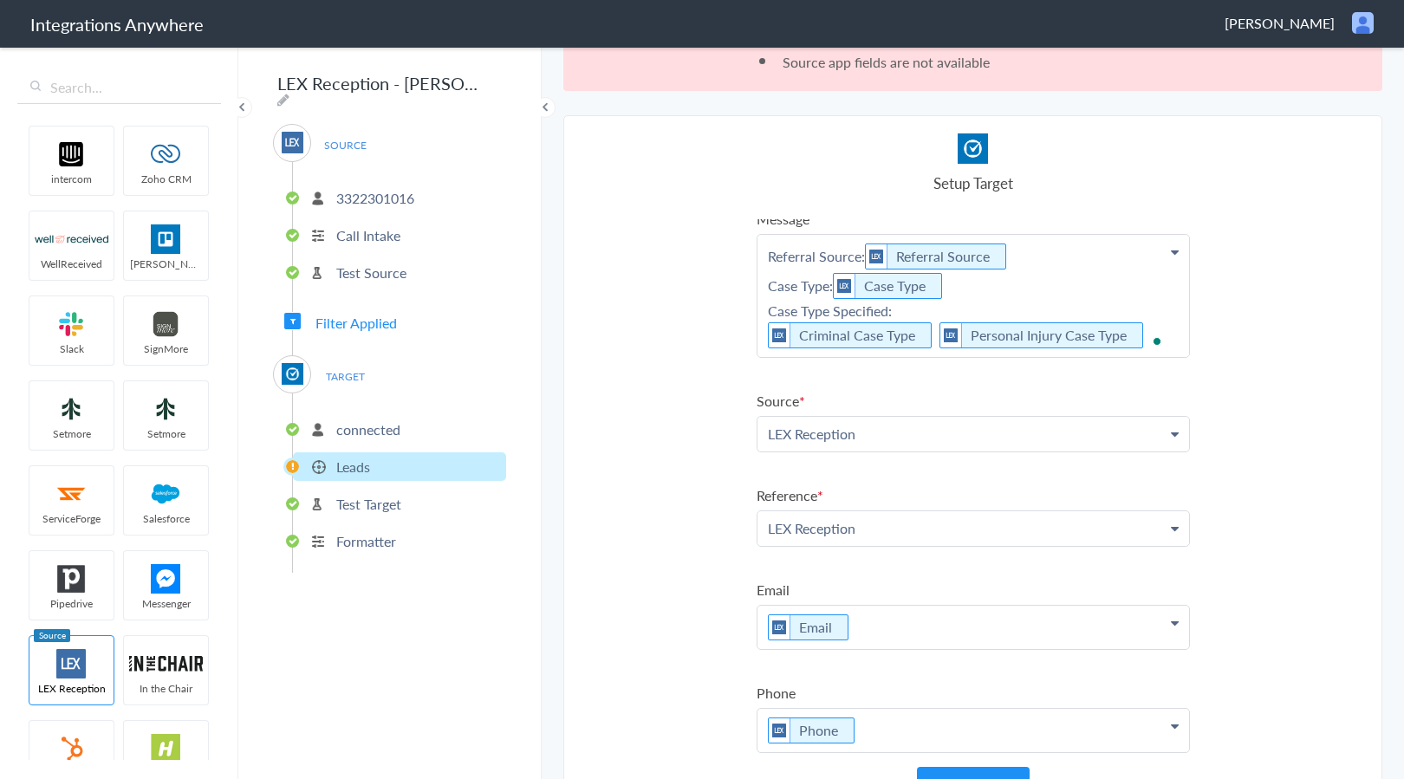
click at [1148, 327] on p "Referral Source: Referral Source Case Type: Case Type Case Type Specified: Crim…" at bounding box center [972, 296] width 431 height 122
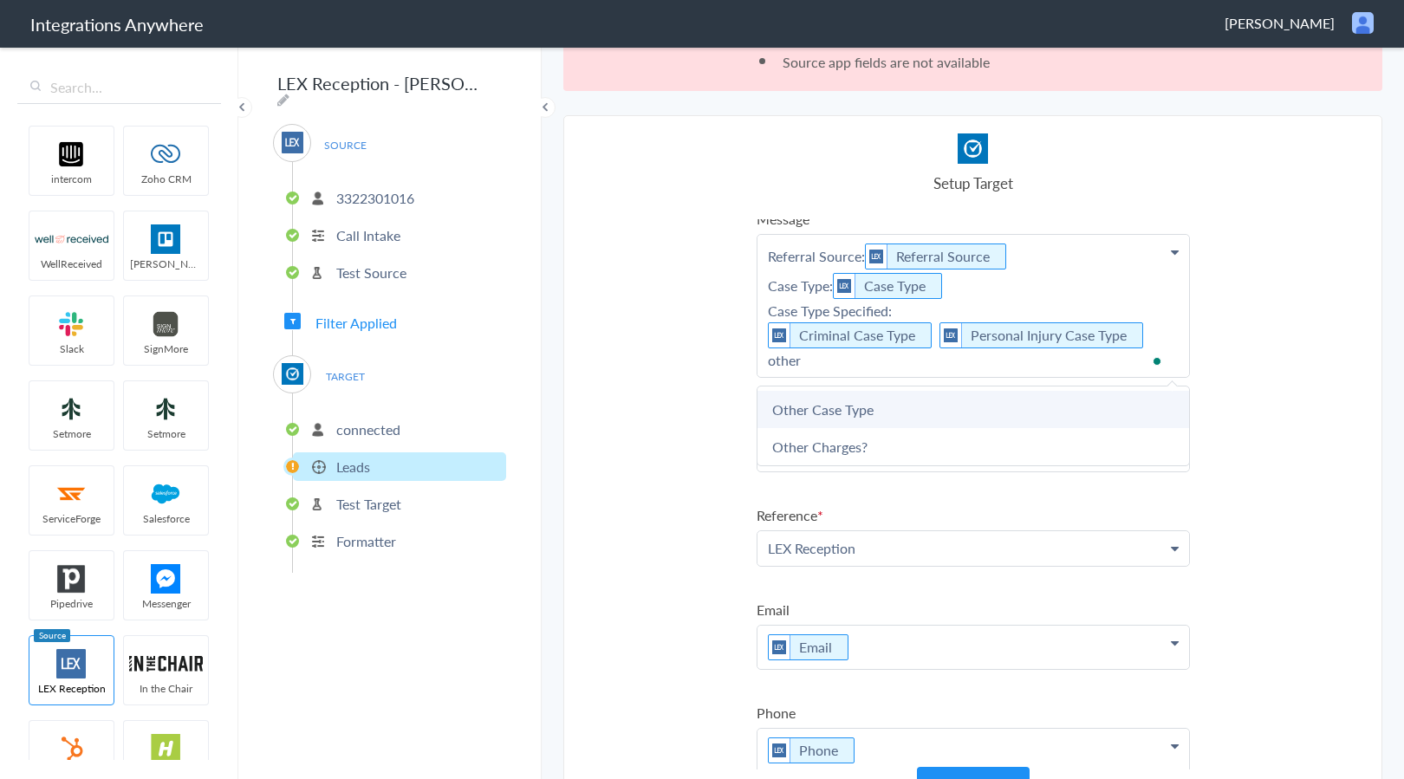
click at [856, 407] on link "Other Case Type" at bounding box center [972, 409] width 431 height 37
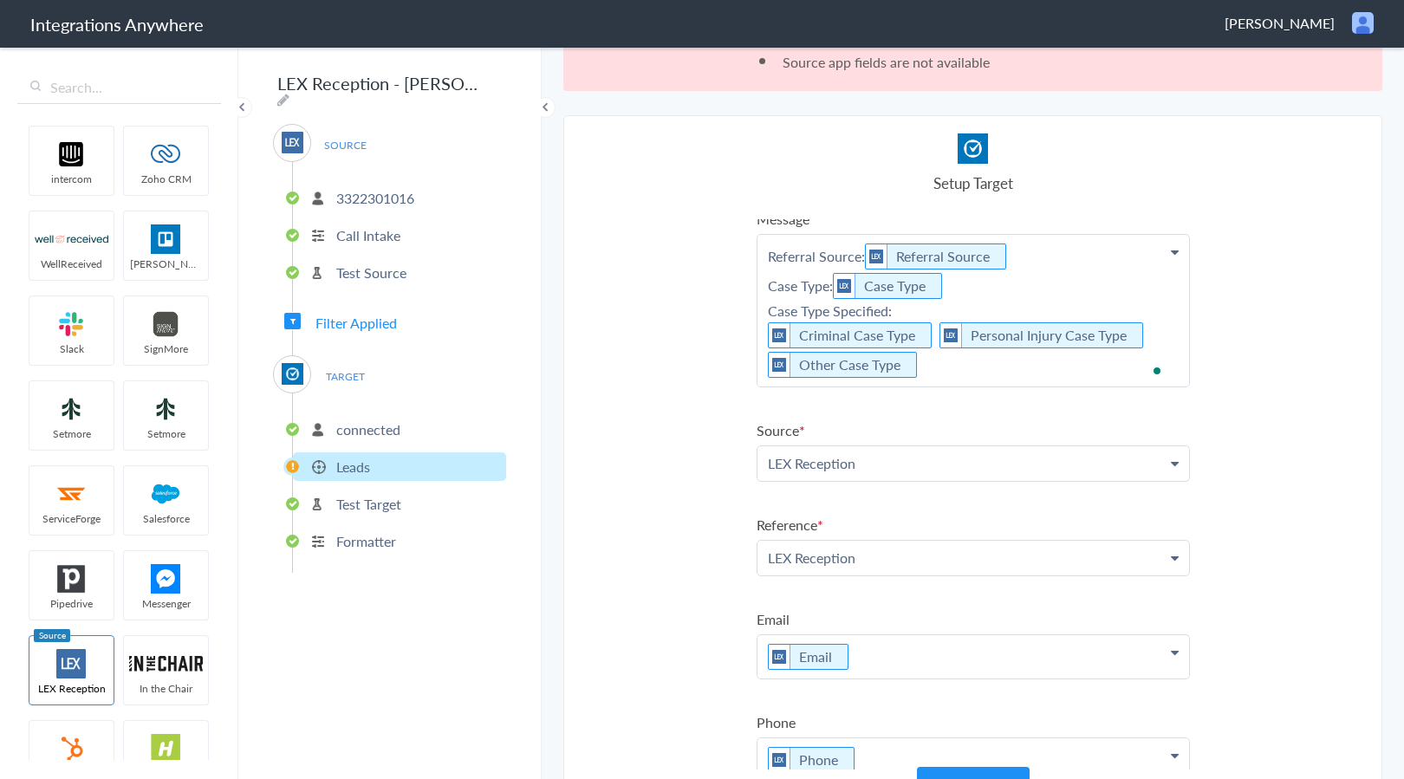
click at [941, 369] on p "Referral Source: Referral Source Case Type: Case Type Case Type Specified: Crim…" at bounding box center [972, 311] width 431 height 152
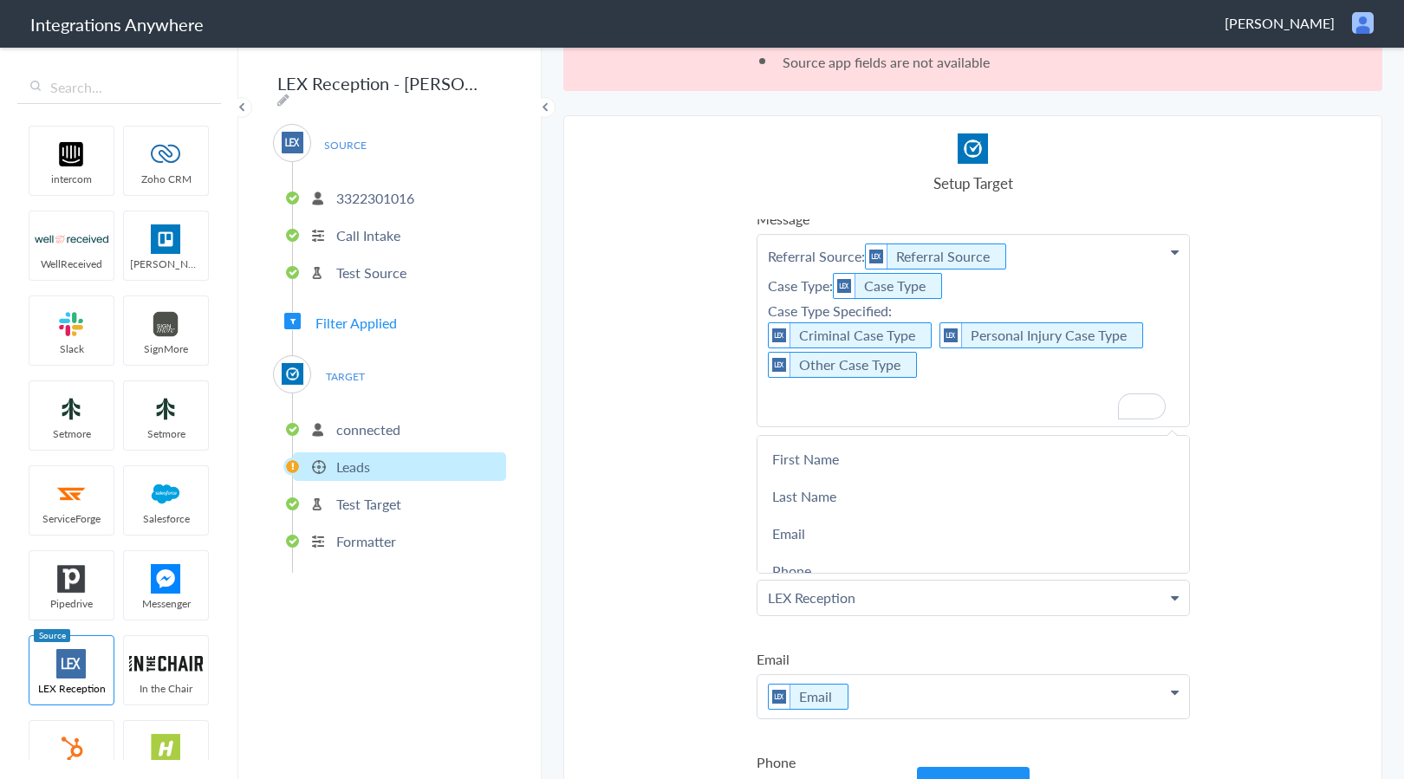
click at [812, 395] on p "Referral Source: Referral Source Case Type: Case Type Case Type Specified: Crim…" at bounding box center [972, 330] width 431 height 191
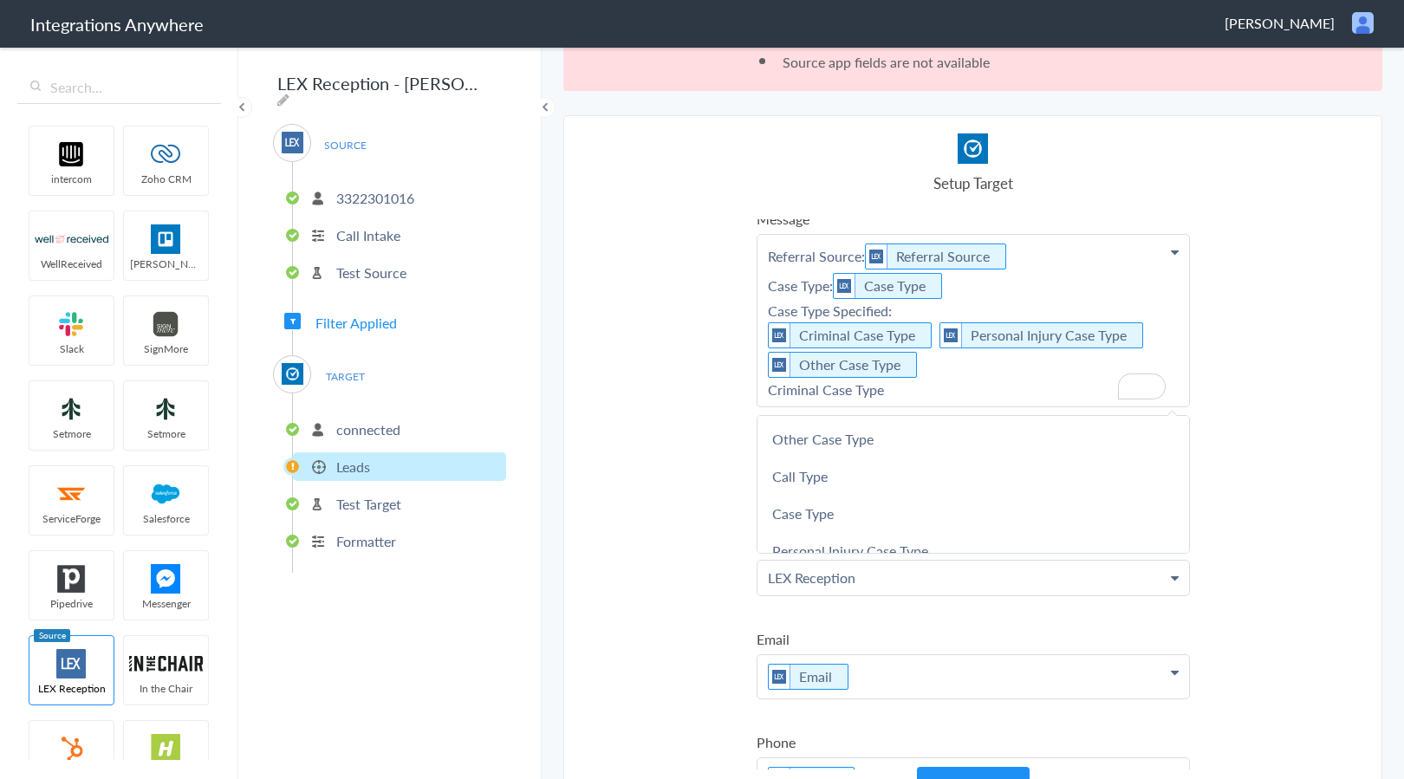
click at [869, 394] on p "Referral Source: Referral Source Case Type: Case Type Case Type Specified: Crim…" at bounding box center [972, 321] width 431 height 172
drag, startPoint x: 779, startPoint y: 391, endPoint x: 667, endPoint y: 392, distance: 111.8
click at [667, 392] on section "Select Account 3322301016 Rename Delete (3 hours ago) + connect Continue Setup …" at bounding box center [972, 464] width 819 height 699
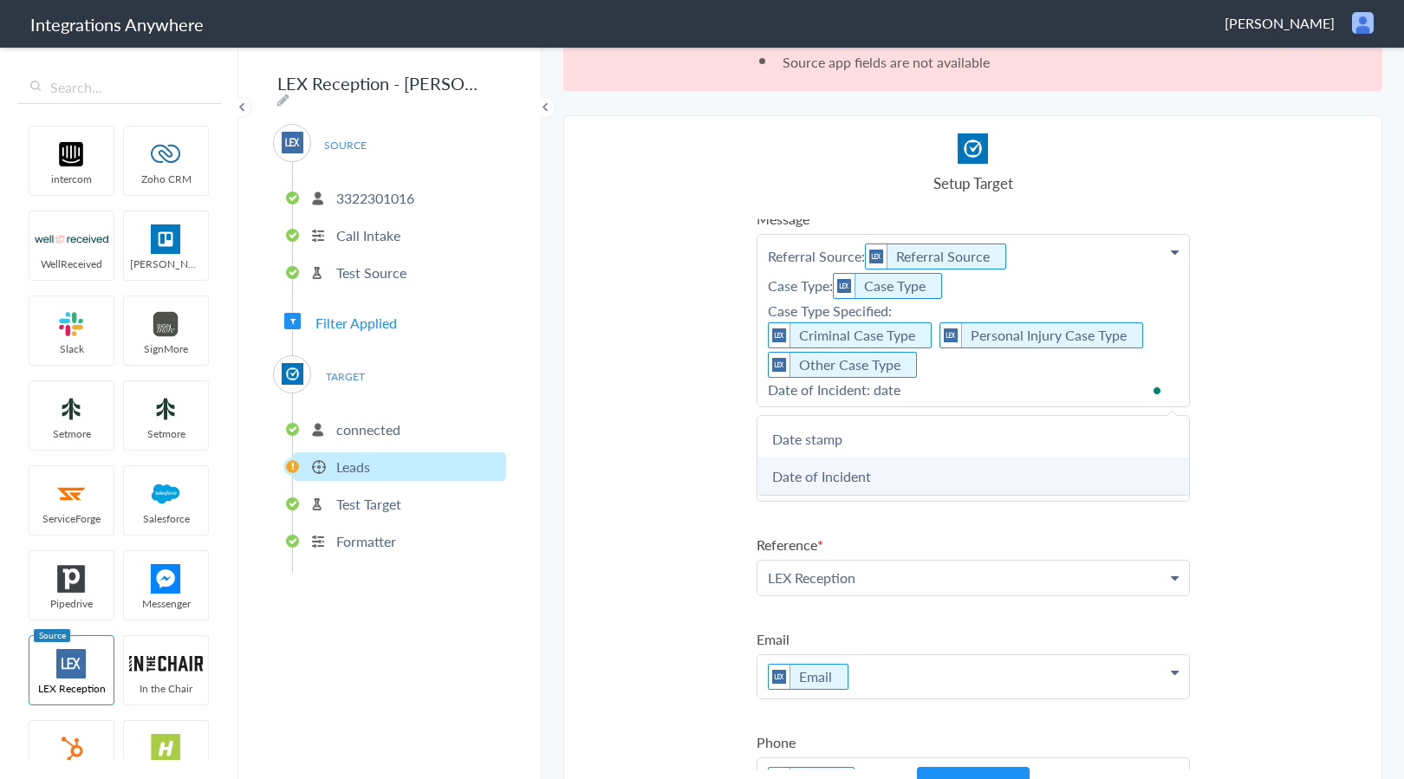
click at [791, 473] on link "Date of Incident" at bounding box center [972, 475] width 431 height 37
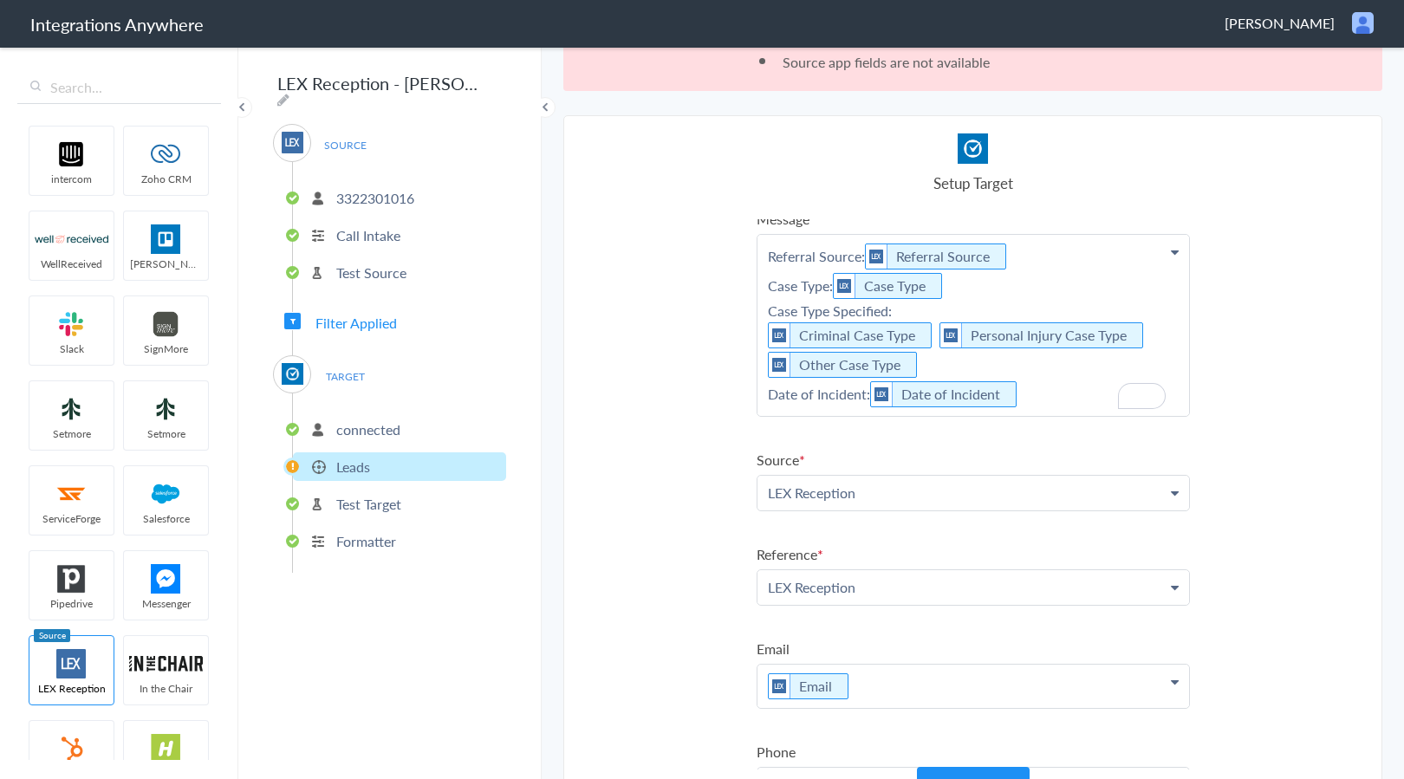
click at [1026, 399] on p "Referral Source: Referral Source Case Type: Case Type Case Type Specified: Crim…" at bounding box center [972, 325] width 431 height 181
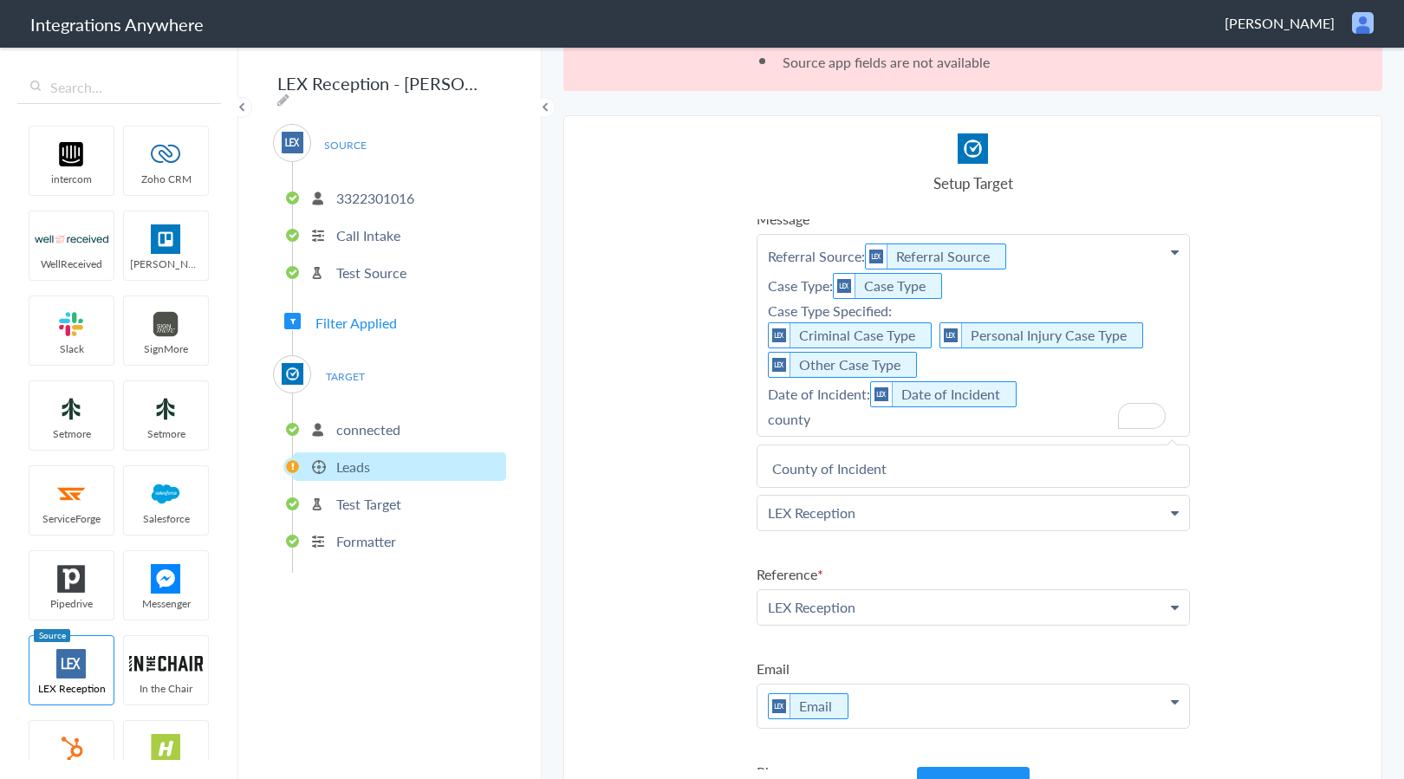
click at [786, 420] on p "Referral Source: Referral Source Case Type: Case Type Case Type Specified: Crim…" at bounding box center [972, 335] width 431 height 201
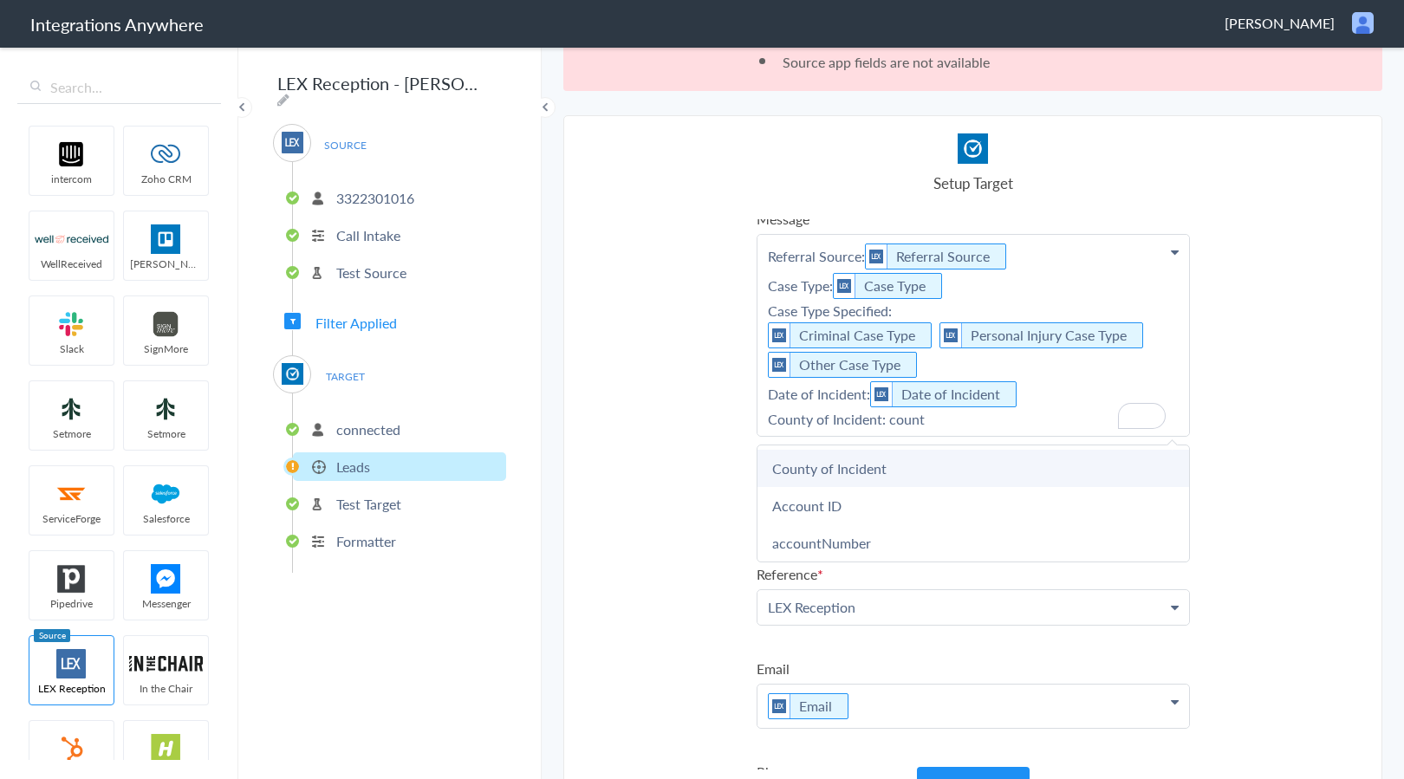
click at [880, 477] on link "County of Incident" at bounding box center [972, 468] width 431 height 37
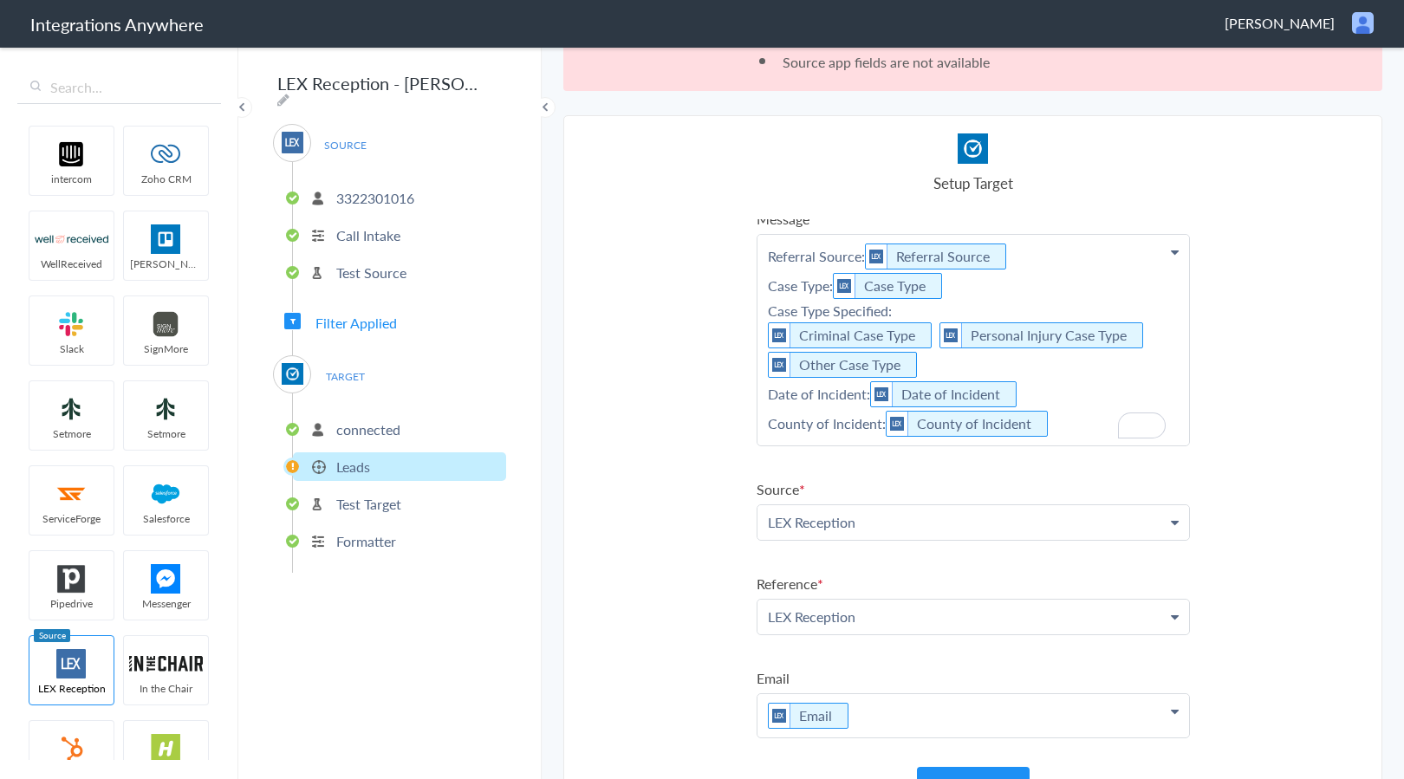
click at [1075, 432] on p "Referral Source: Referral Source Case Type: Case Type Case Type Specified: Crim…" at bounding box center [972, 340] width 431 height 211
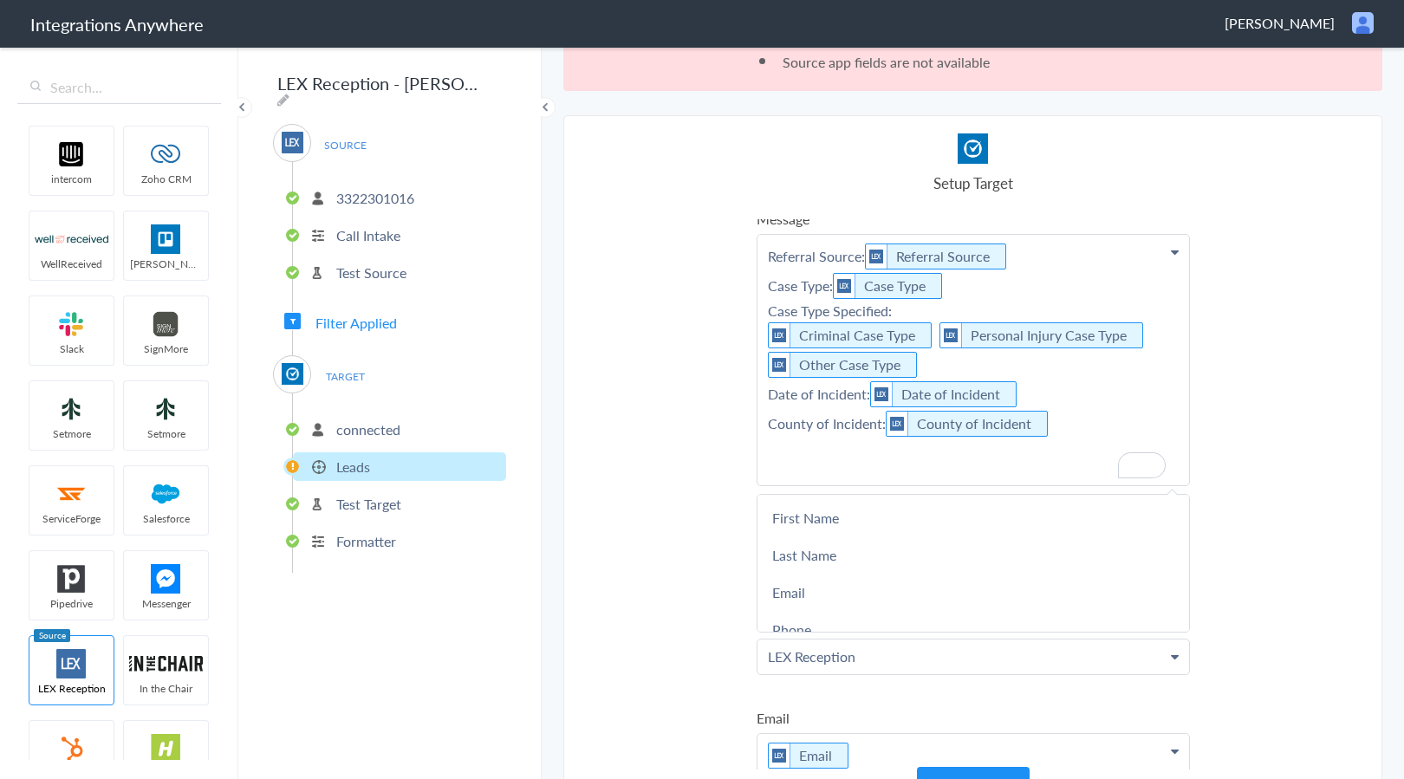
click at [803, 470] on p "Referral Source: Referral Source Case Type: Case Type Case Type Specified: Crim…" at bounding box center [972, 360] width 431 height 250
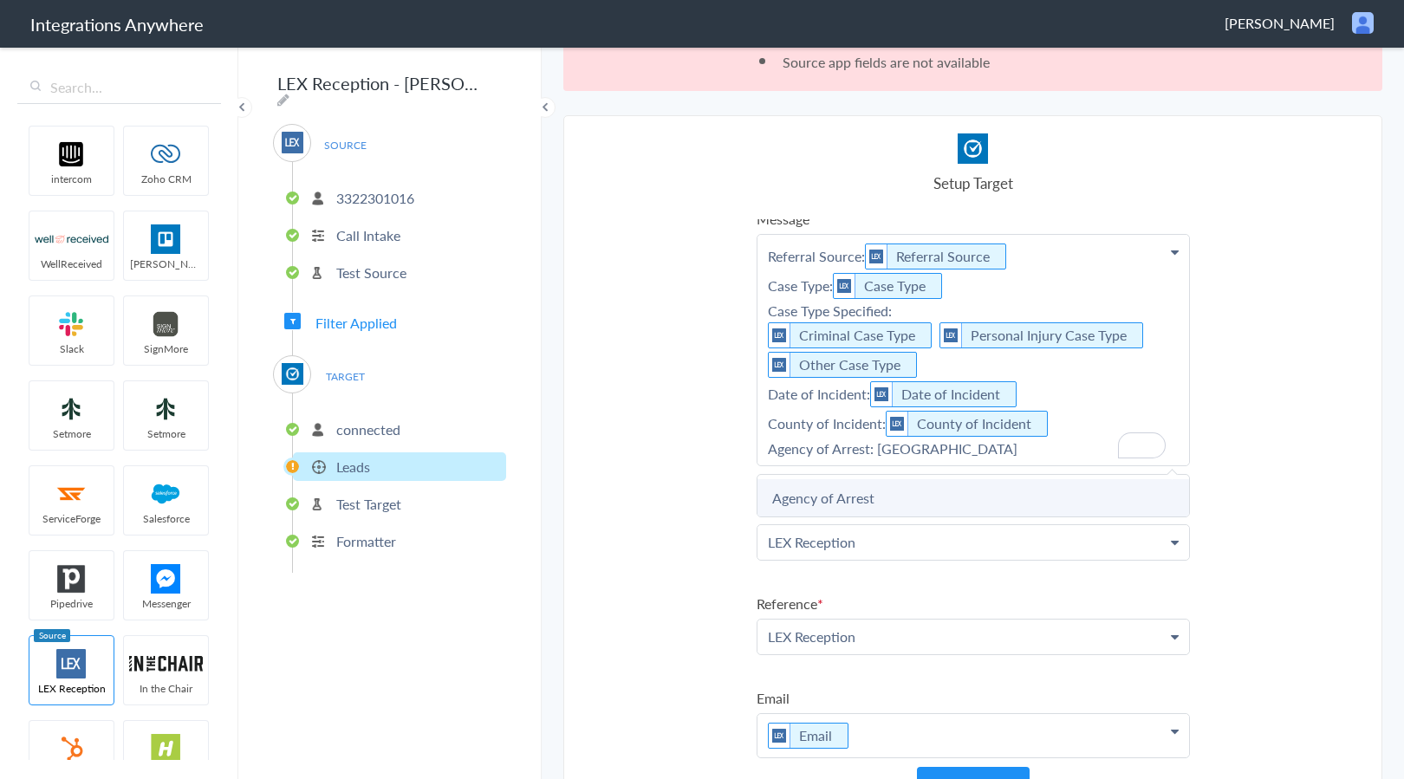
click at [911, 496] on link "Agency of Arrest" at bounding box center [972, 497] width 431 height 37
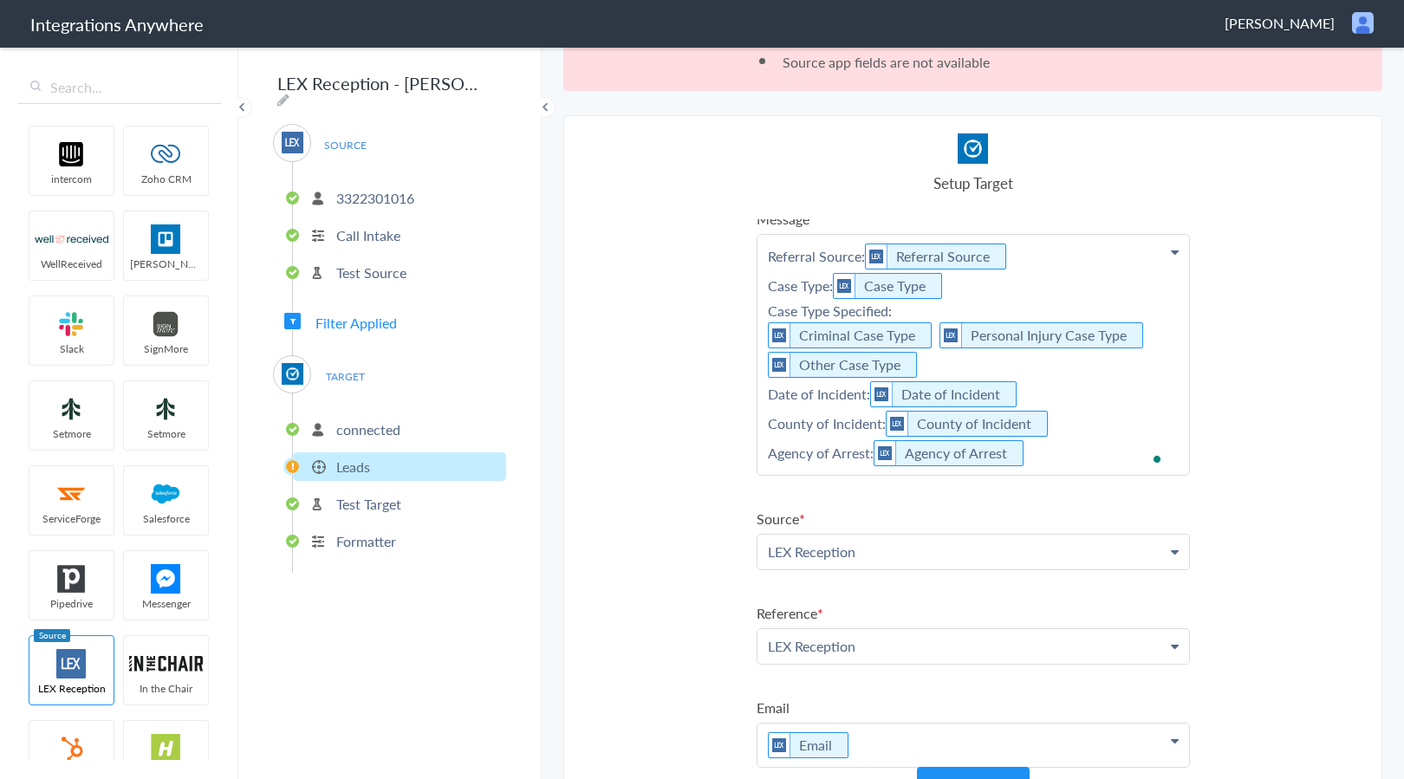
click at [1046, 468] on p "Referral Source: Referral Source Case Type: Case Type Case Type Specified: Crim…" at bounding box center [972, 355] width 431 height 240
click at [788, 503] on p "Referral Source: Referral Source Case Type: Case Type Case Type Specified: Crim…" at bounding box center [972, 375] width 431 height 280
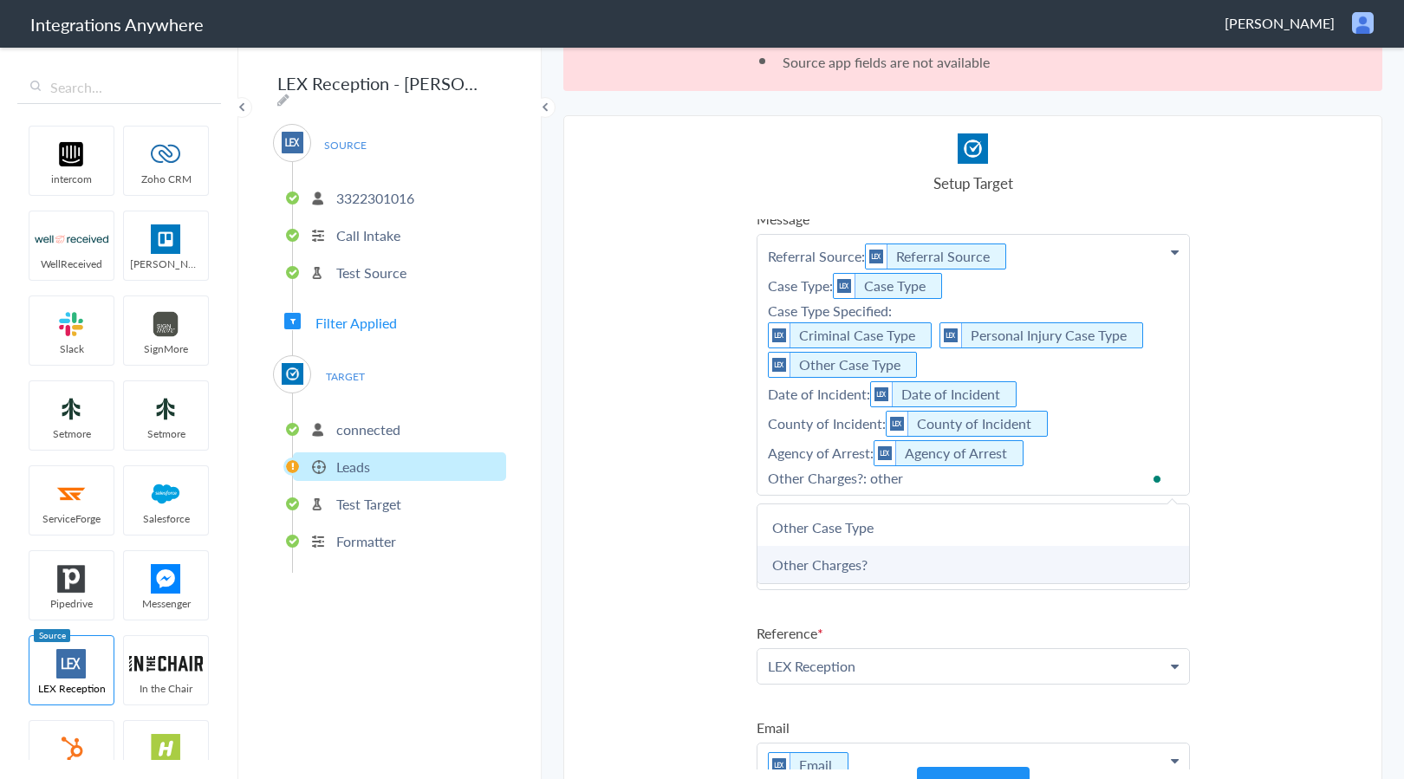
click at [809, 556] on link "Other Charges?" at bounding box center [972, 564] width 431 height 37
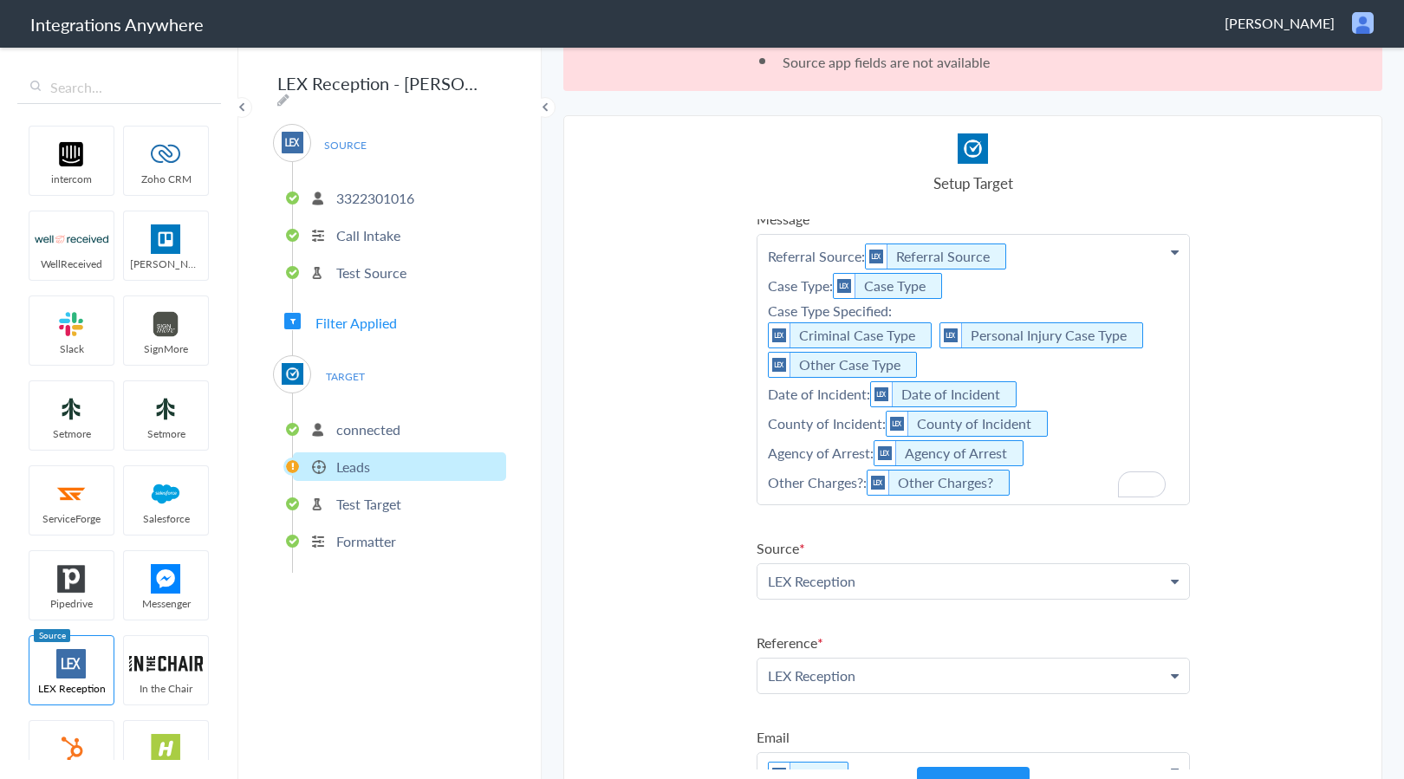
drag, startPoint x: 1036, startPoint y: 477, endPoint x: 1043, endPoint y: 500, distance: 23.6
click at [1041, 495] on p "Referral Source: Referral Source Case Type: Case Type Case Type Specified: Crim…" at bounding box center [972, 369] width 431 height 269
click at [788, 536] on p "Referral Source: Referral Source Case Type: Case Type Case Type Specified: Crim…" at bounding box center [972, 389] width 431 height 309
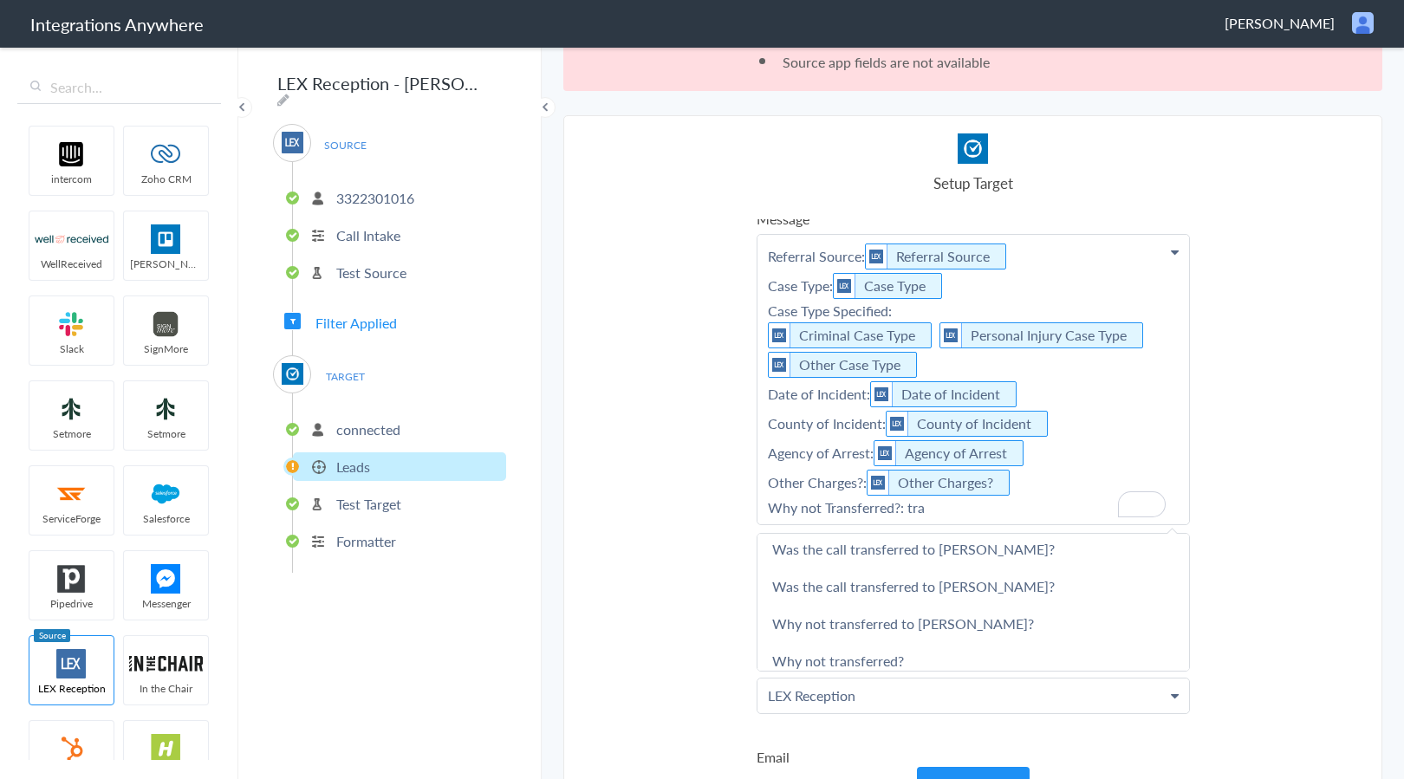
click at [862, 521] on p "Referral Source: Referral Source Case Type: Case Type Case Type Specified: Crim…" at bounding box center [972, 379] width 431 height 289
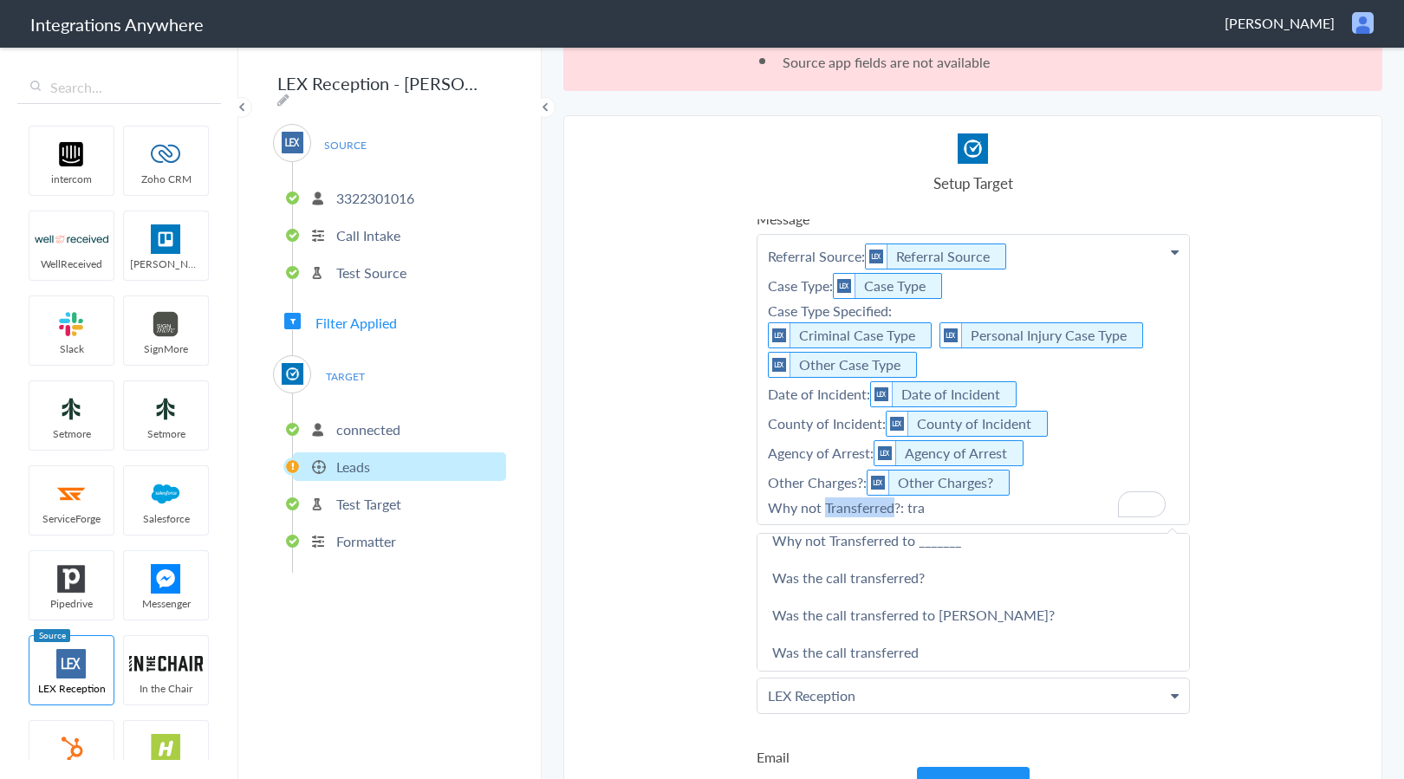
click at [862, 521] on p "Referral Source: Referral Source Case Type: Case Type Case Type Specified: Crim…" at bounding box center [972, 379] width 431 height 289
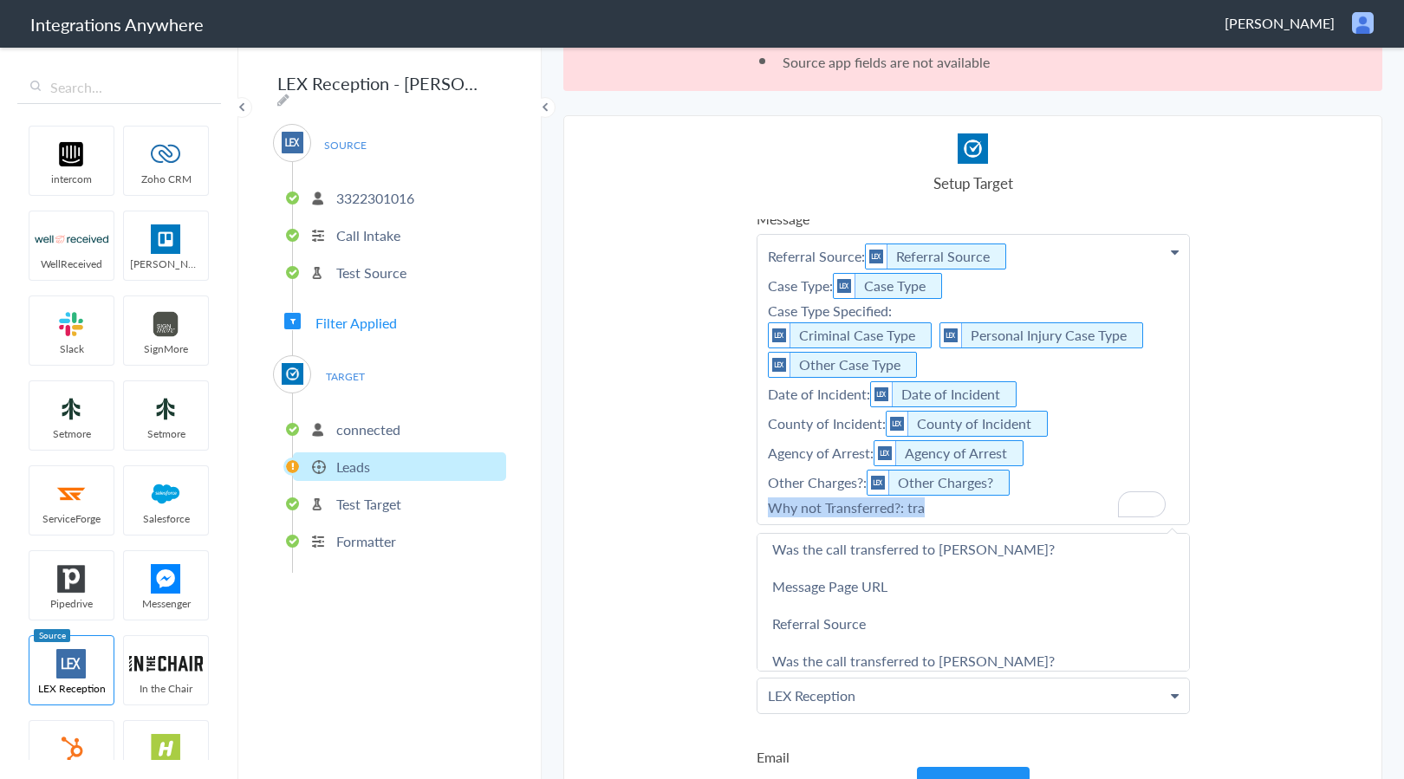
click at [862, 521] on p "Referral Source: Referral Source Case Type: Case Type Case Type Specified: Crim…" at bounding box center [972, 379] width 431 height 289
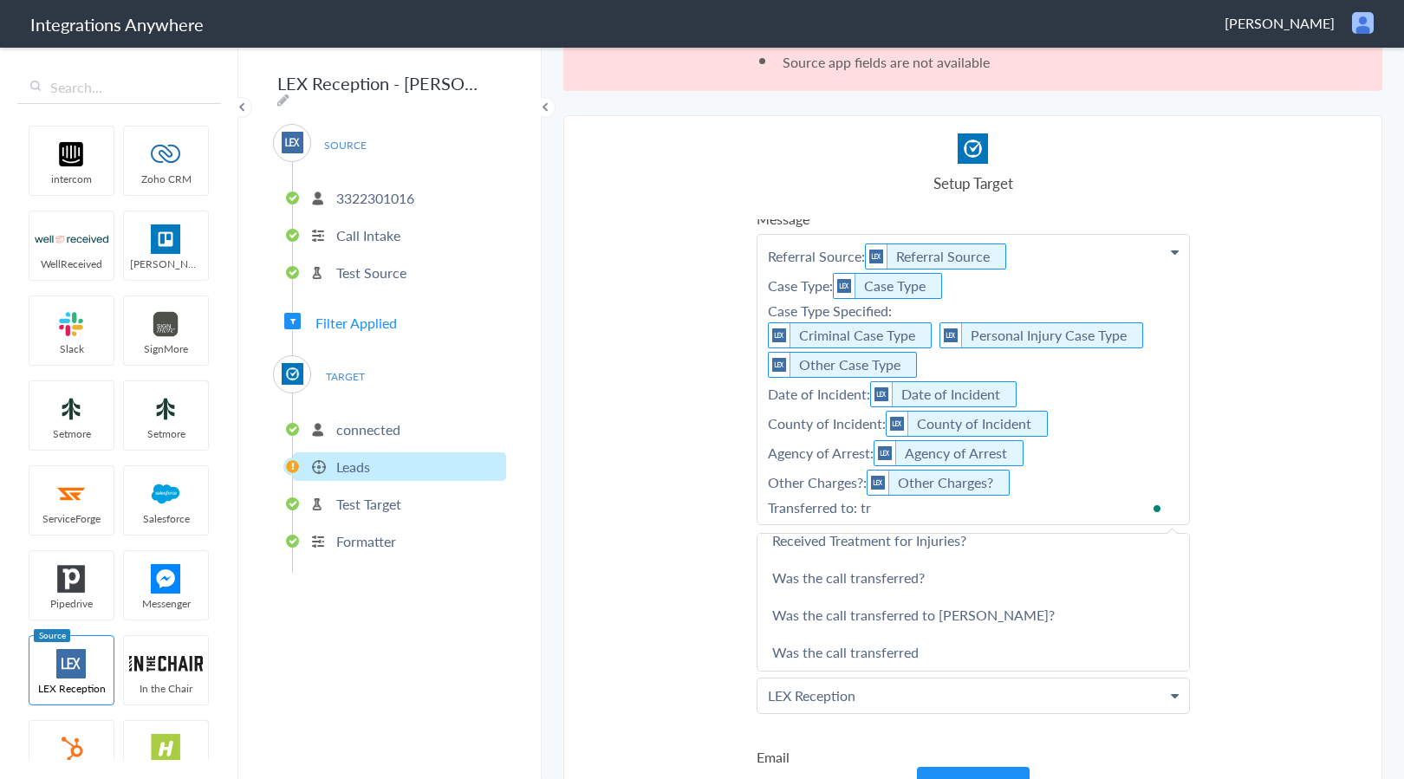
scroll to position [231, 0]
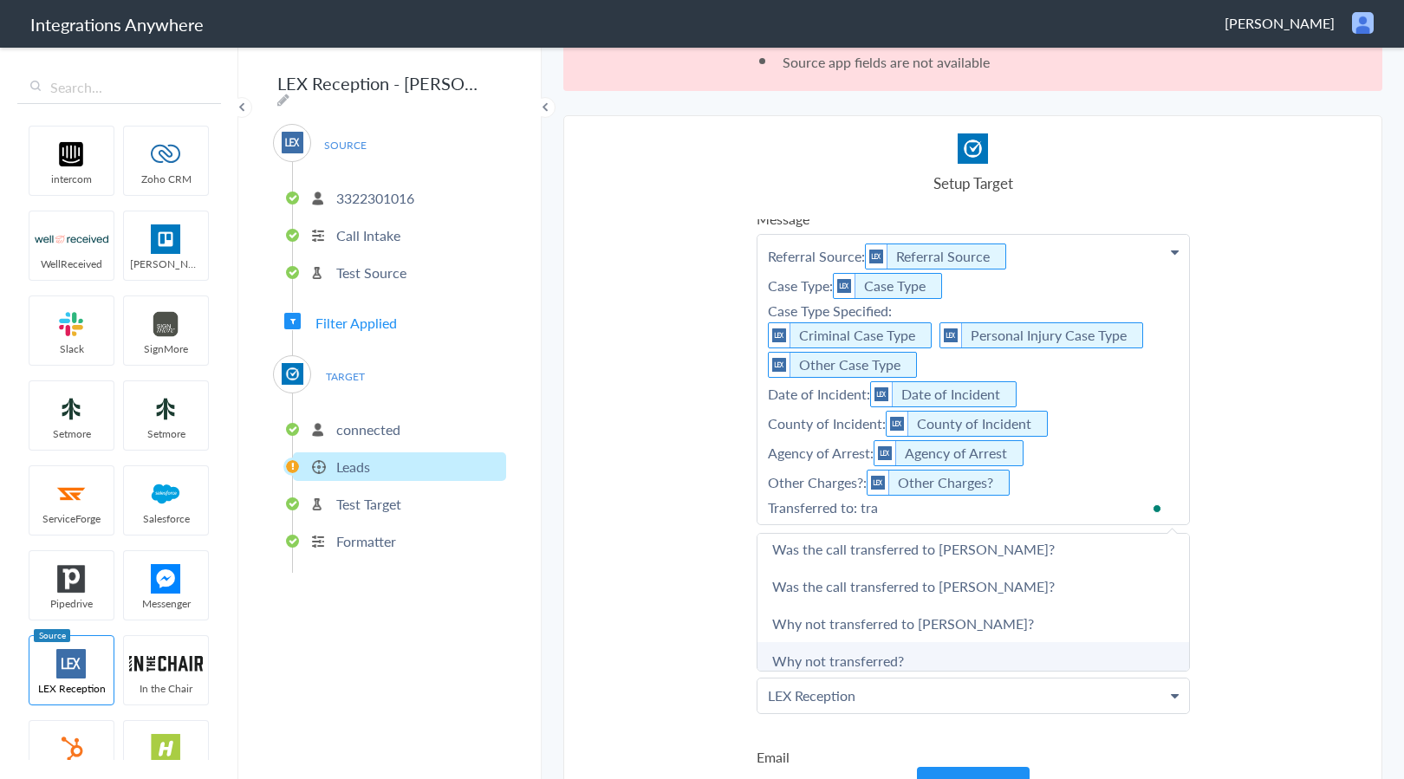
click at [949, 658] on link "Why not transferred?" at bounding box center [972, 660] width 431 height 37
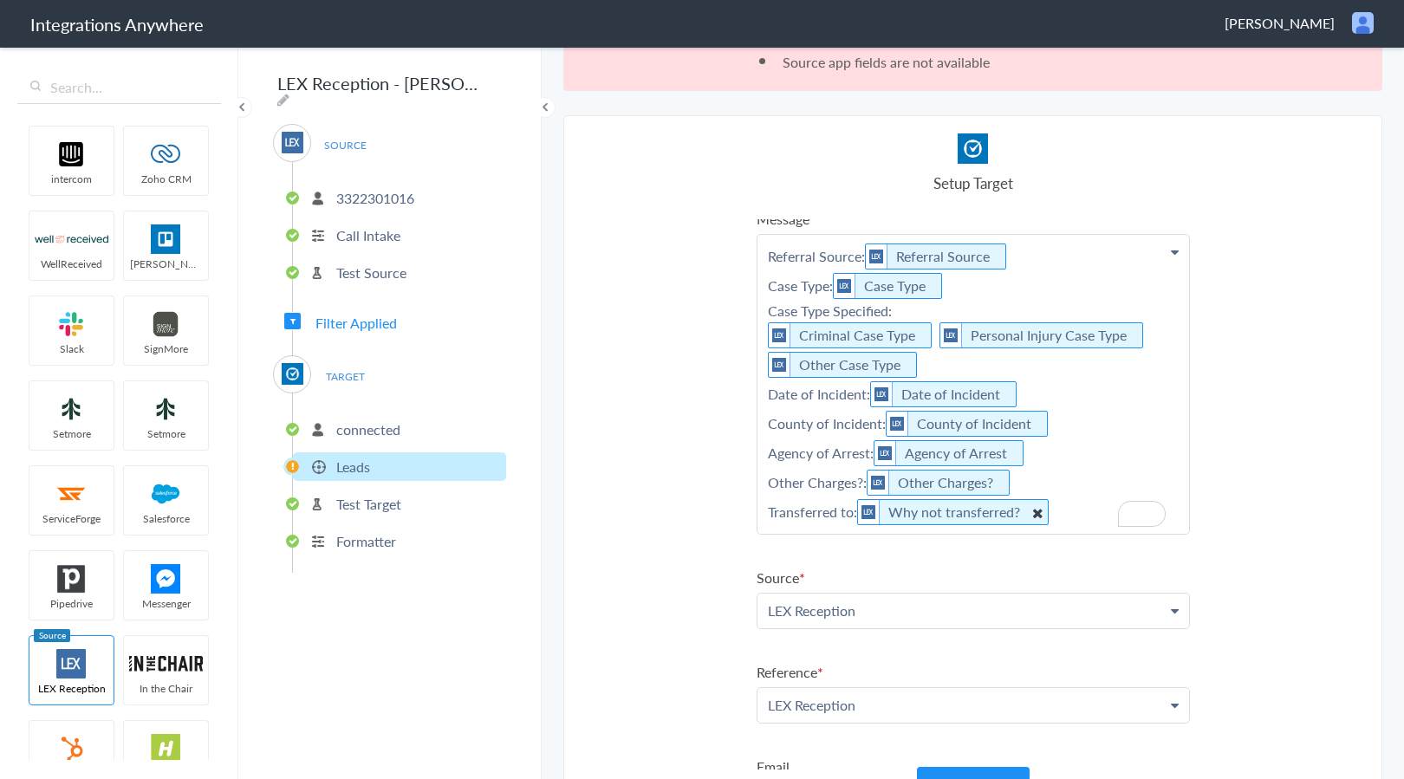
click at [1020, 513] on transferred\? "Why not transferred?" at bounding box center [952, 512] width 191 height 26
click at [1029, 512] on icon "To enrich screen reader interactions, please activate Accessibility in Grammarl…" at bounding box center [1036, 513] width 19 height 22
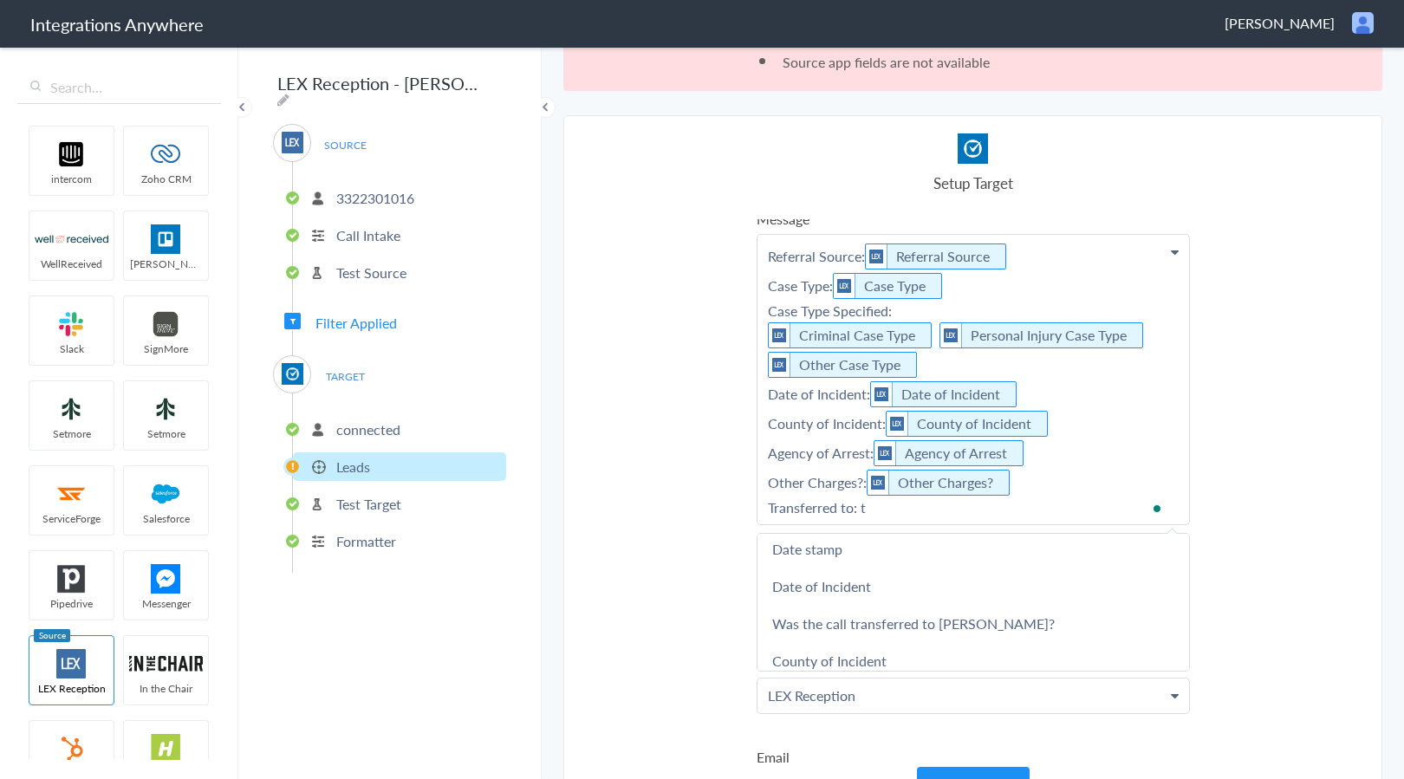
scroll to position [0, 0]
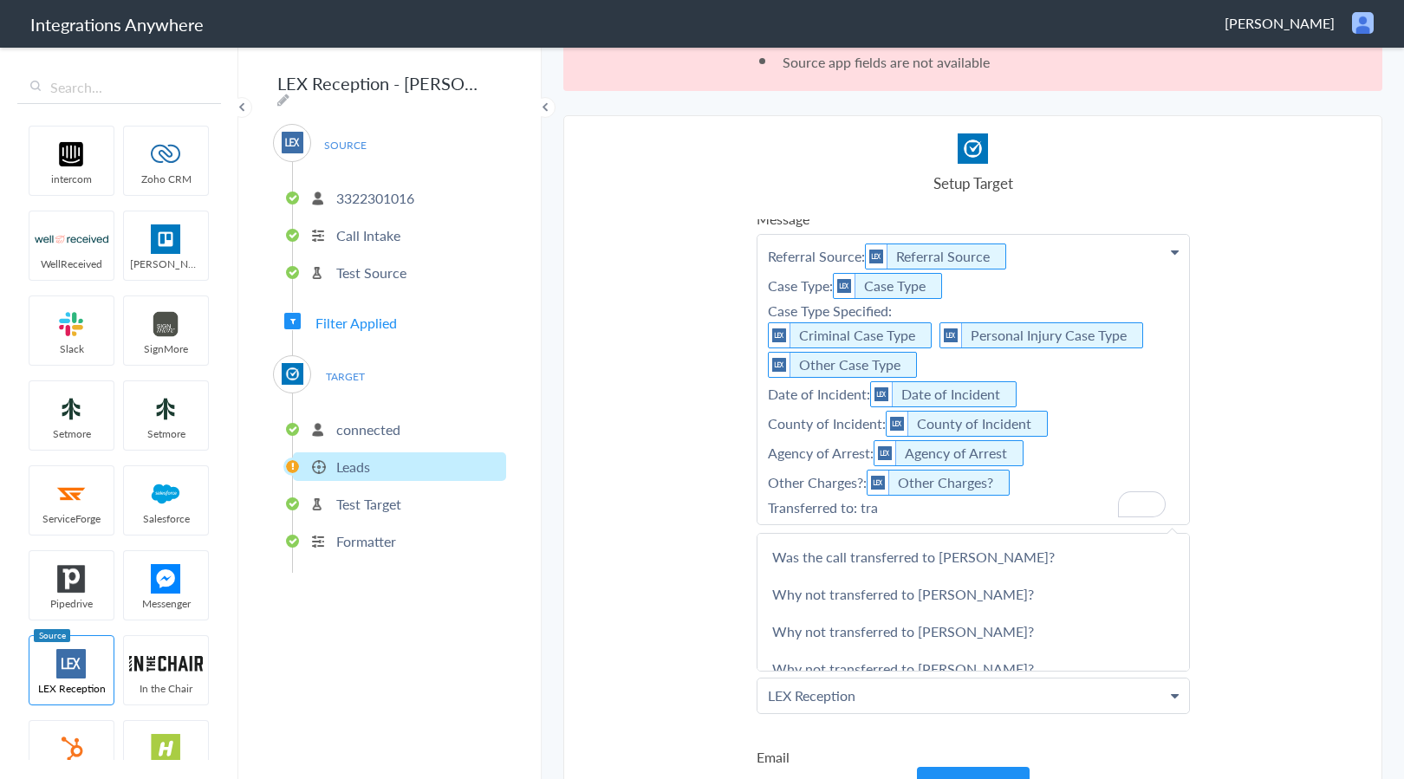
click at [419, 713] on div "LEX Reception - Clio Grow SOURCE 3322301016 Call Intake Test Source Filter Appl…" at bounding box center [389, 412] width 303 height 734
click at [965, 629] on link "Transferred to" at bounding box center [972, 628] width 431 height 37
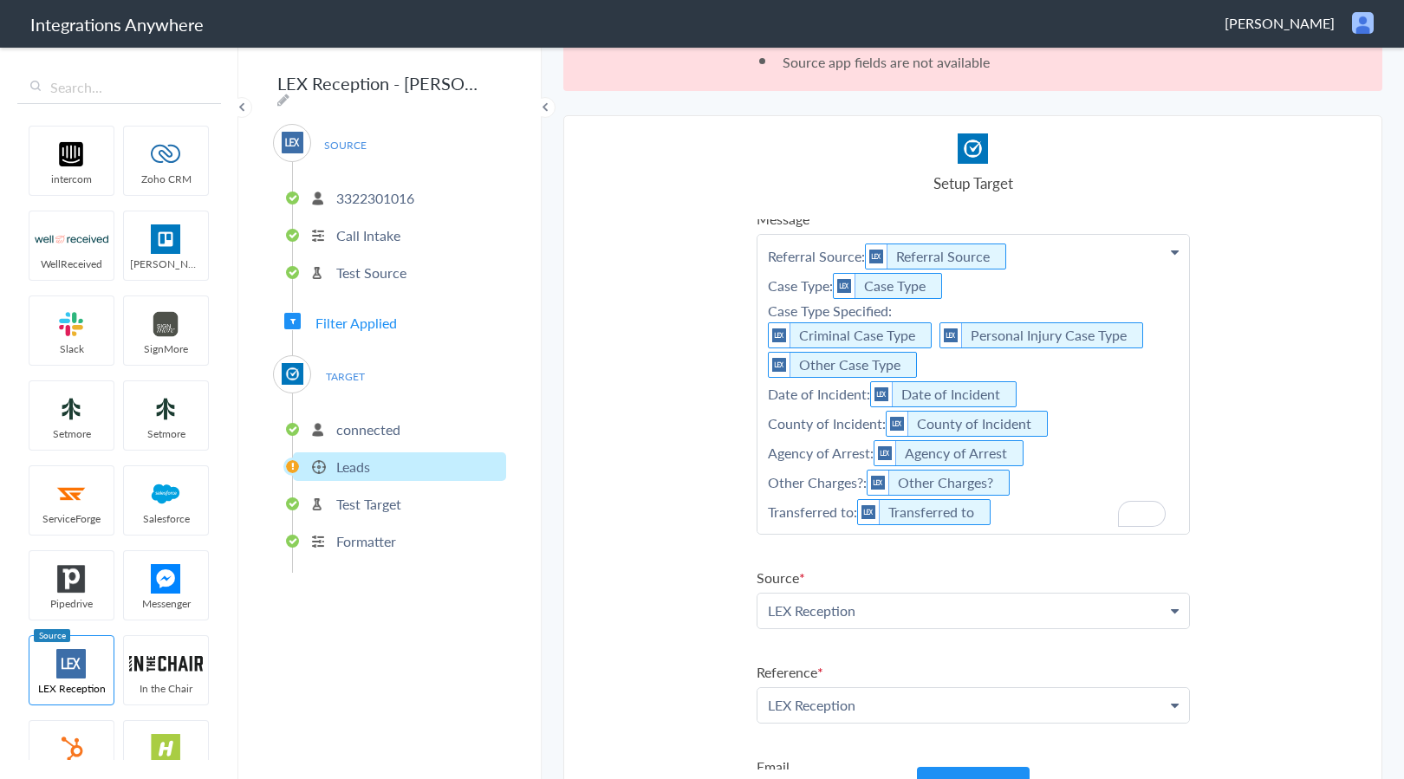
click at [1028, 524] on p "Referral Source: Referral Source Case Type: Case Type Case Type Specified: Crim…" at bounding box center [972, 384] width 431 height 299
drag, startPoint x: 790, startPoint y: 554, endPoint x: 796, endPoint y: 563, distance: 11.3
click at [790, 554] on p "Referral Source: Referral Source Case Type: Case Type Case Type Specified: Crim…" at bounding box center [972, 404] width 431 height 339
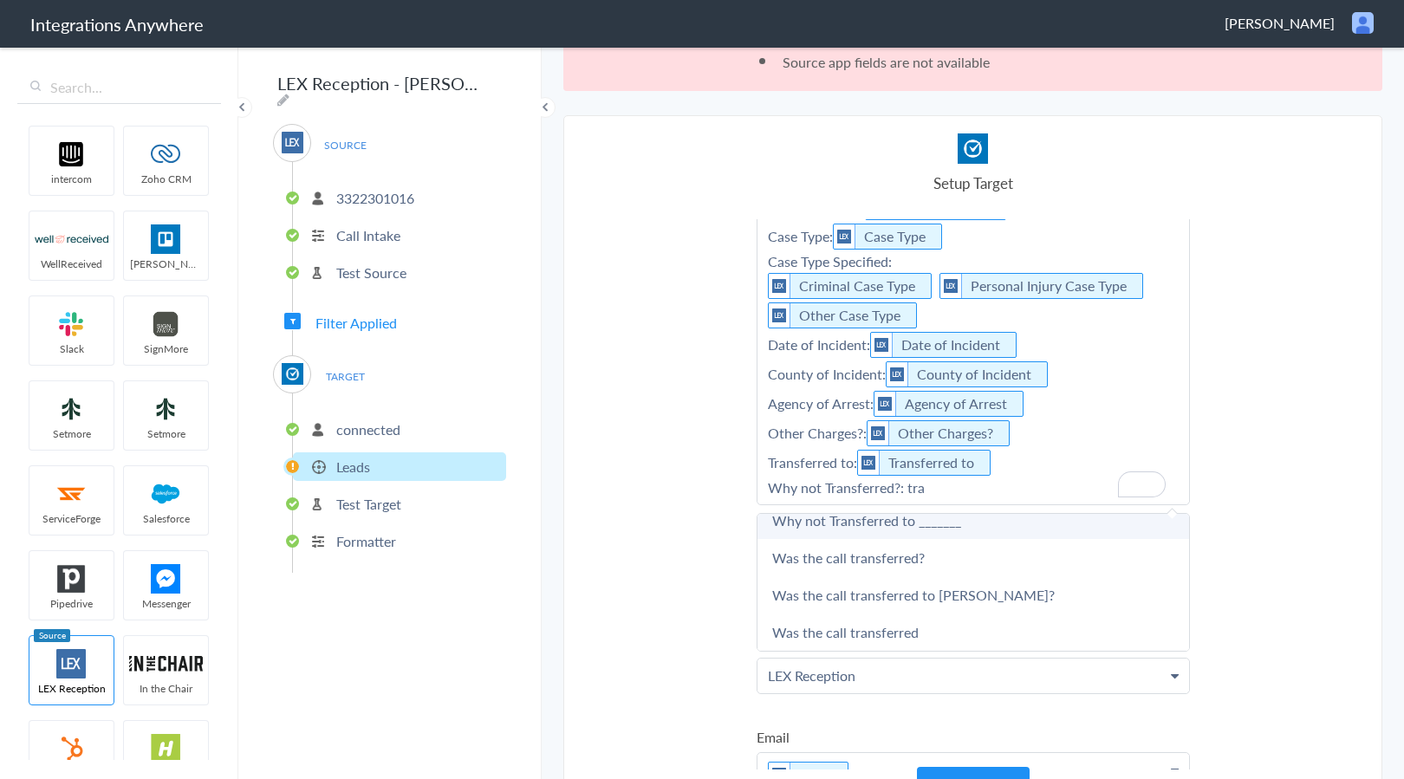
scroll to position [0, 0]
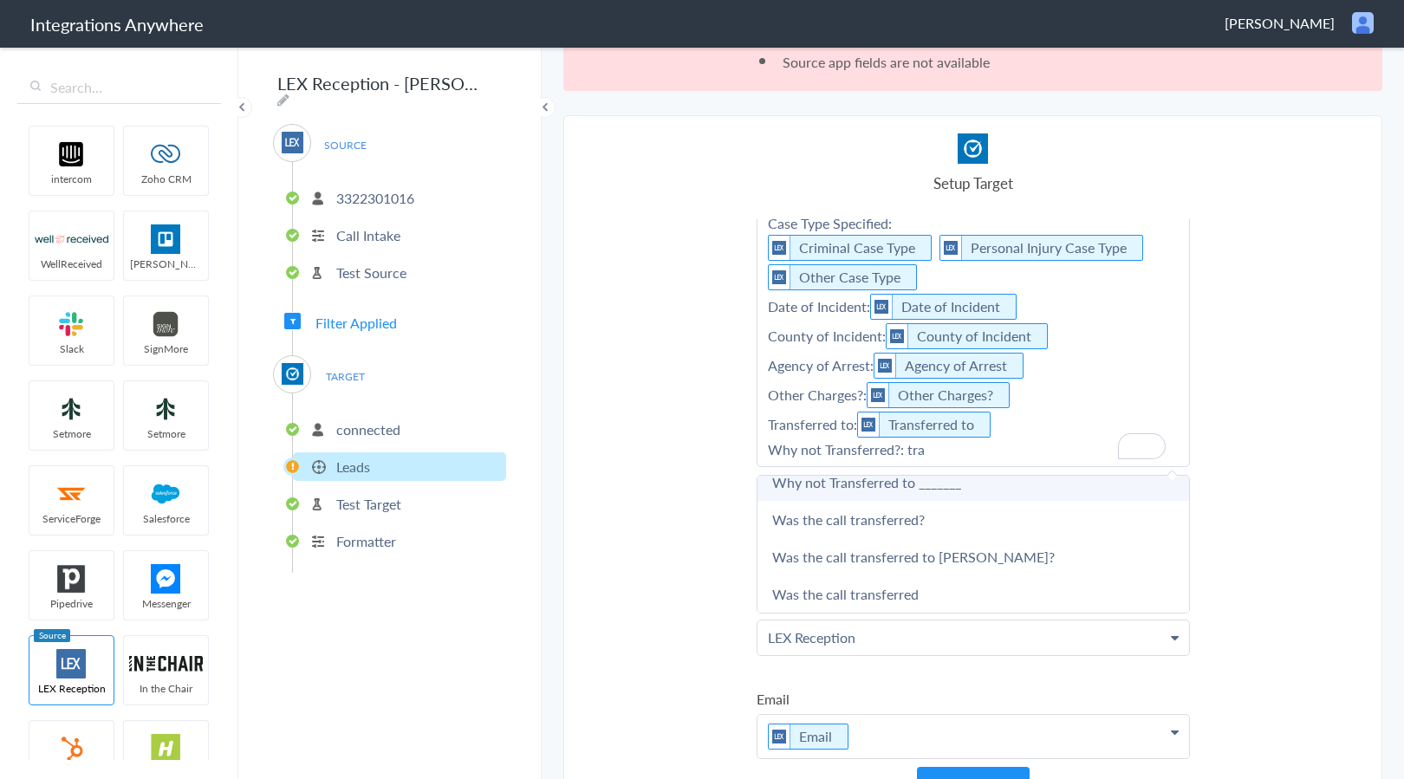
click at [951, 483] on link "Why not Transferred to _______" at bounding box center [972, 482] width 431 height 37
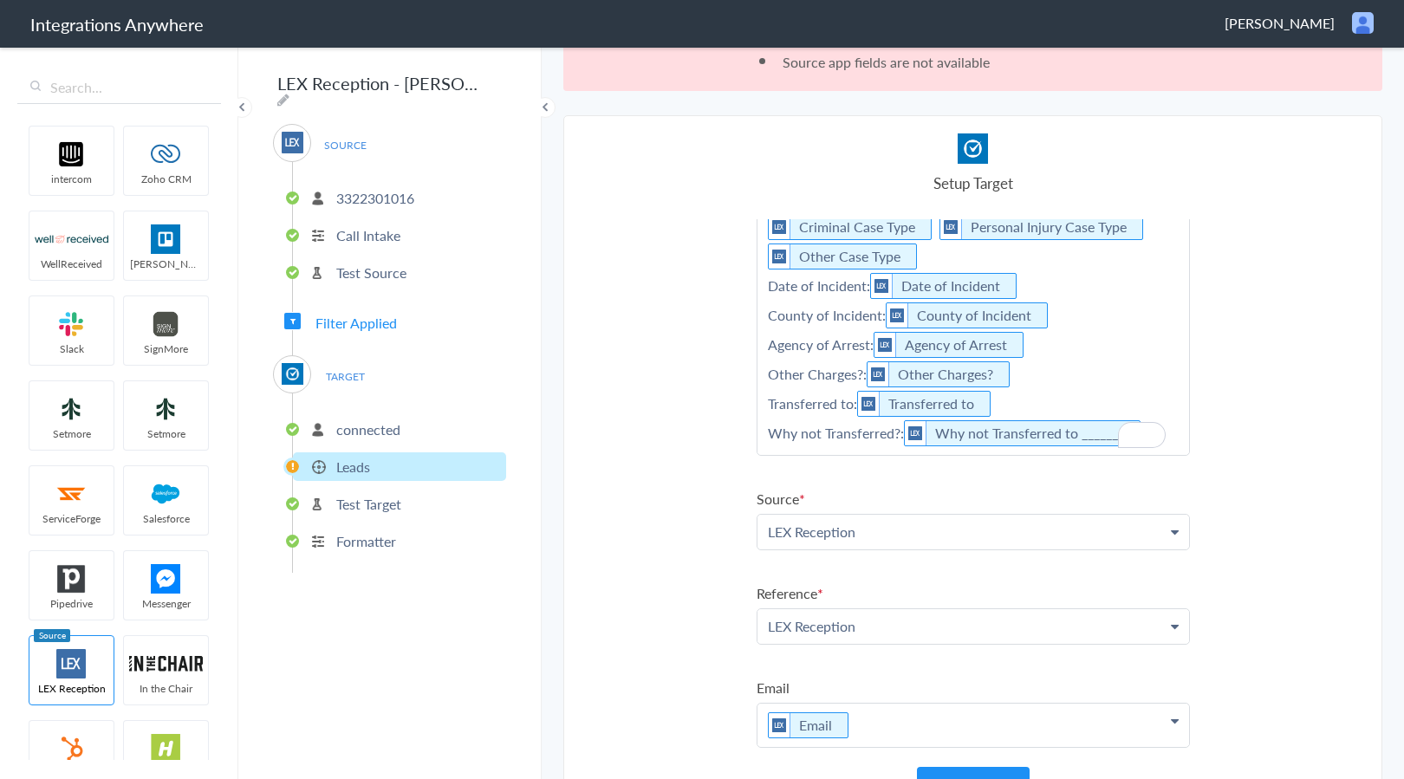
click at [1079, 395] on p "Referral Source: Referral Source Case Type: Case Type Case Type Specified: Crim…" at bounding box center [972, 290] width 431 height 328
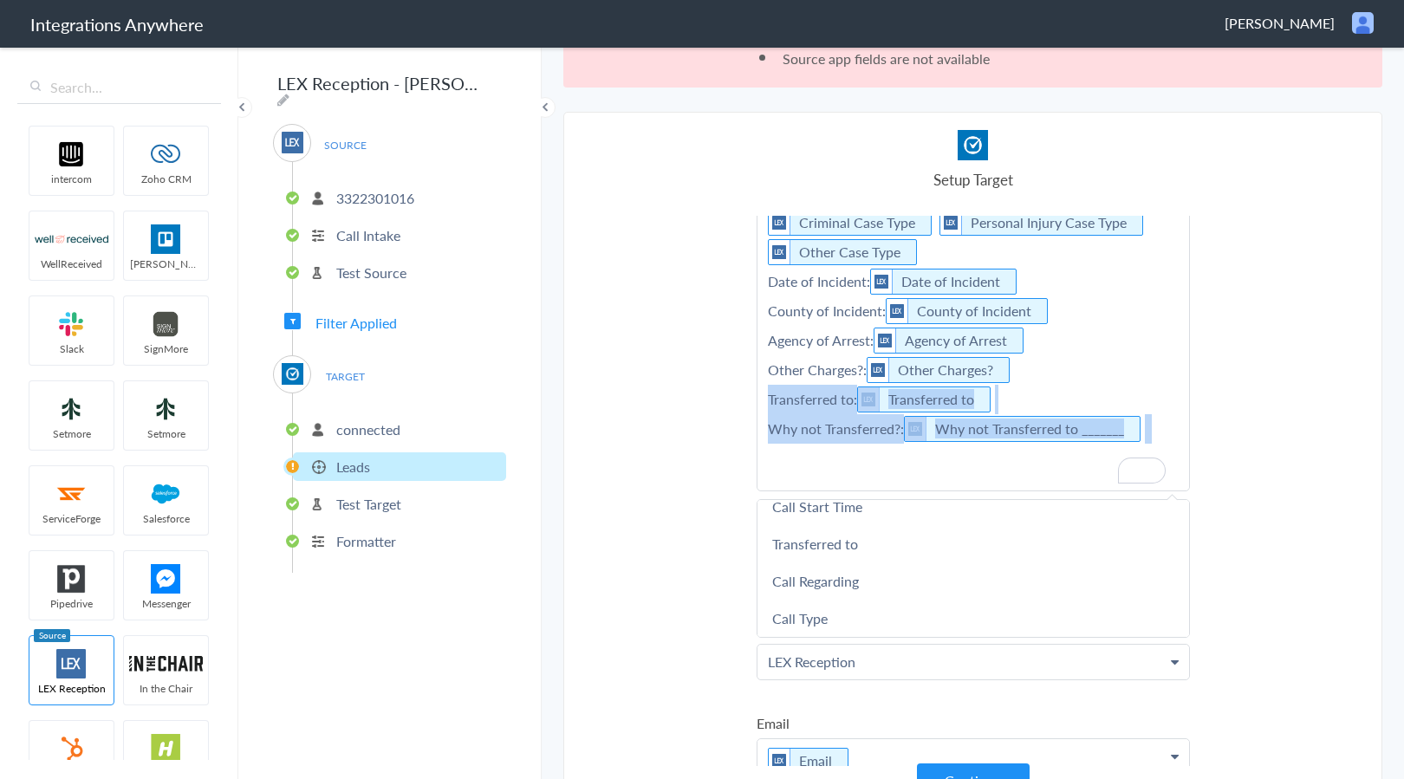
drag, startPoint x: 757, startPoint y: 399, endPoint x: 1149, endPoint y: 435, distance: 393.3
click at [1149, 435] on p "Referral Source: Referral Source Case Type: Case Type Case Type Specified: Crim…" at bounding box center [972, 306] width 431 height 368
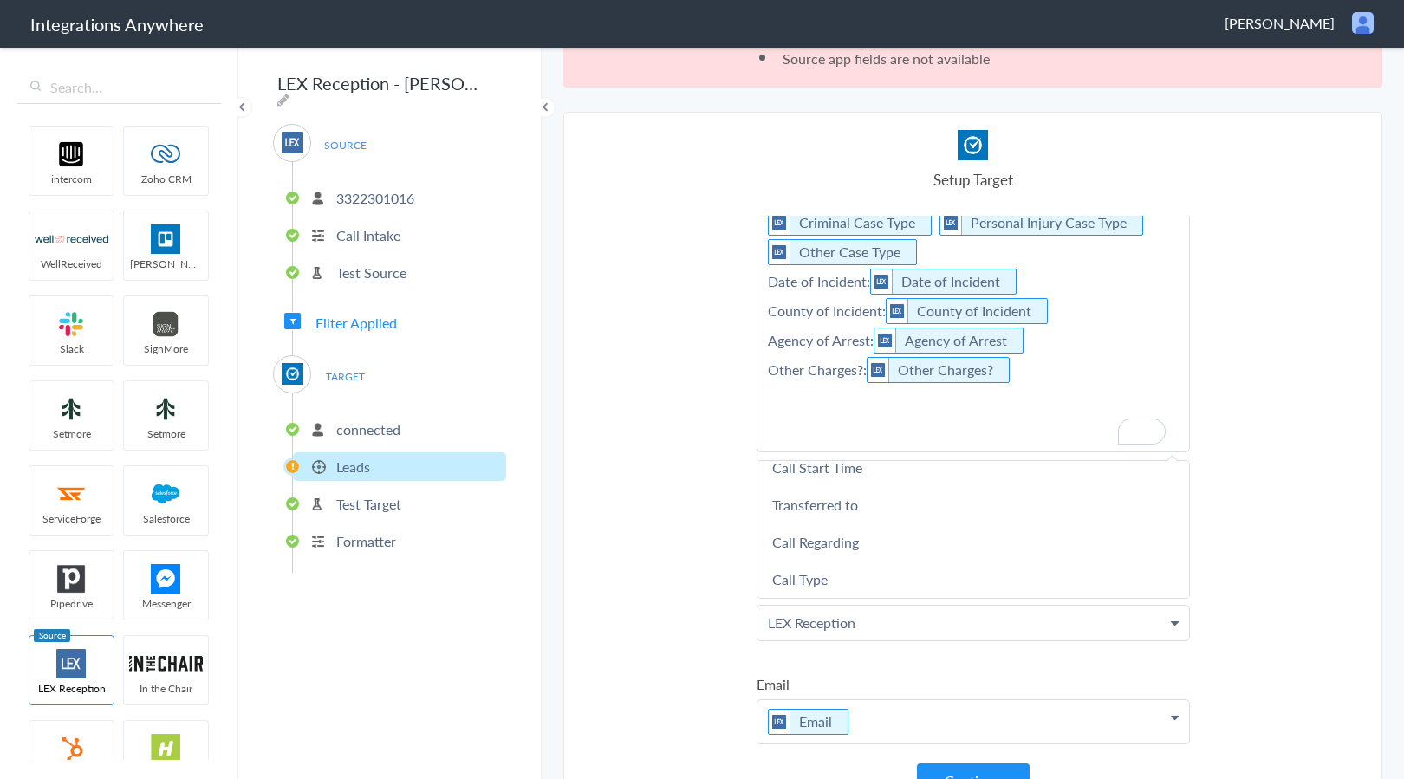
click at [874, 439] on p "Referral Source: Referral Source Case Type: Case Type Case Type Specified: Crim…" at bounding box center [972, 286] width 431 height 329
click at [874, 412] on p "Referral Source: Referral Source Case Type: Case Type Case Type Specified: Crim…" at bounding box center [972, 286] width 431 height 329
click at [874, 401] on p "Referral Source: Referral Source Case Type: Case Type Case Type Specified: Crim…" at bounding box center [972, 286] width 431 height 329
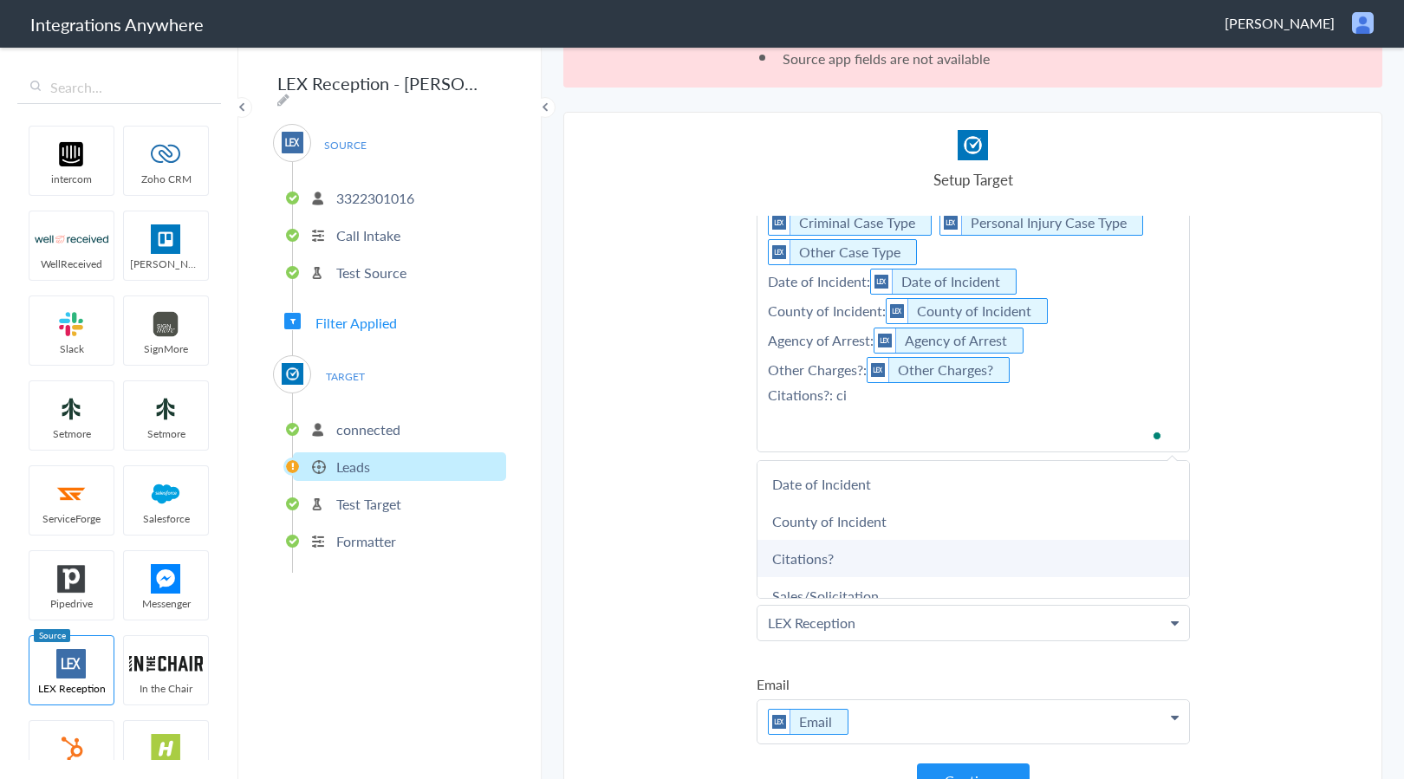
click at [867, 544] on link "Citations?" at bounding box center [972, 558] width 431 height 37
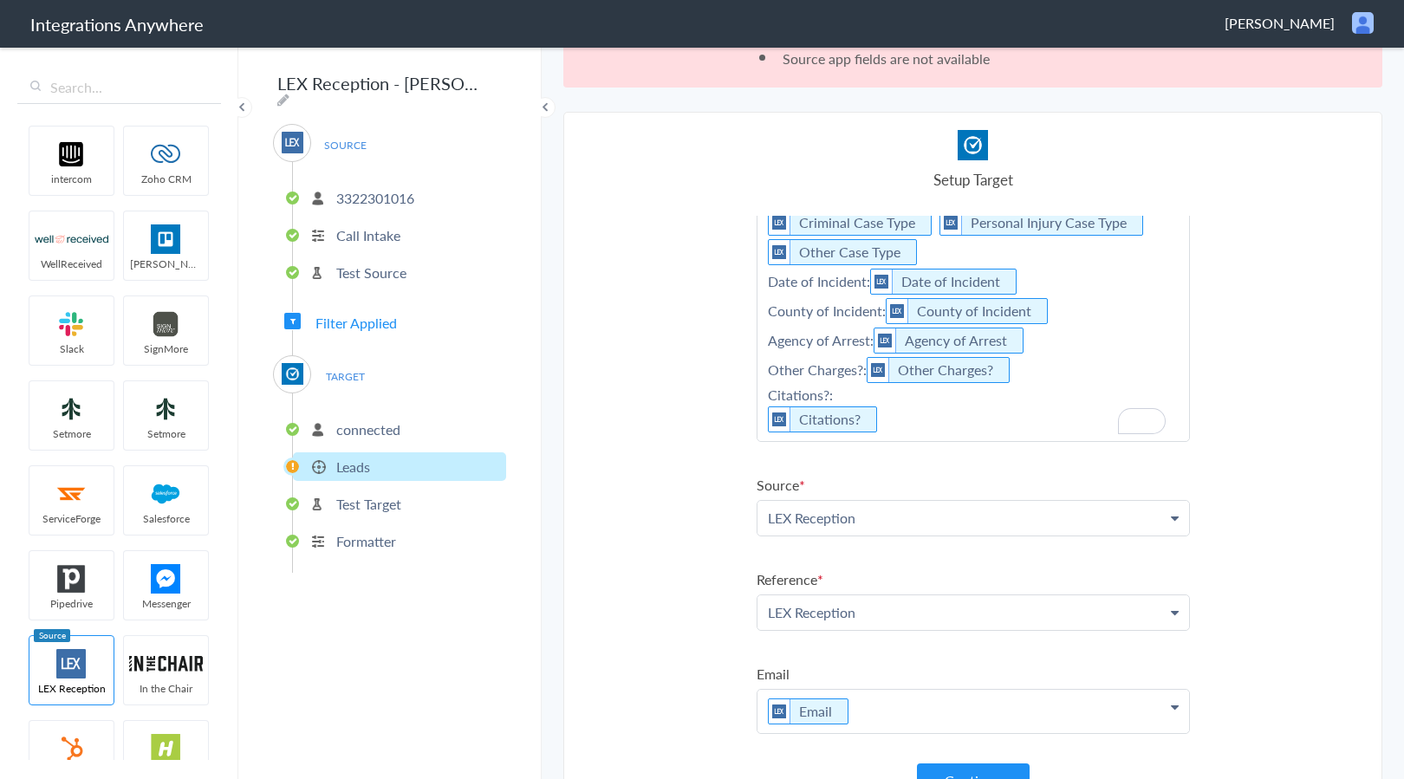
click at [962, 418] on p "Referral Source: Referral Source Case Type: Case Type Case Type Specified: Crim…" at bounding box center [972, 281] width 431 height 319
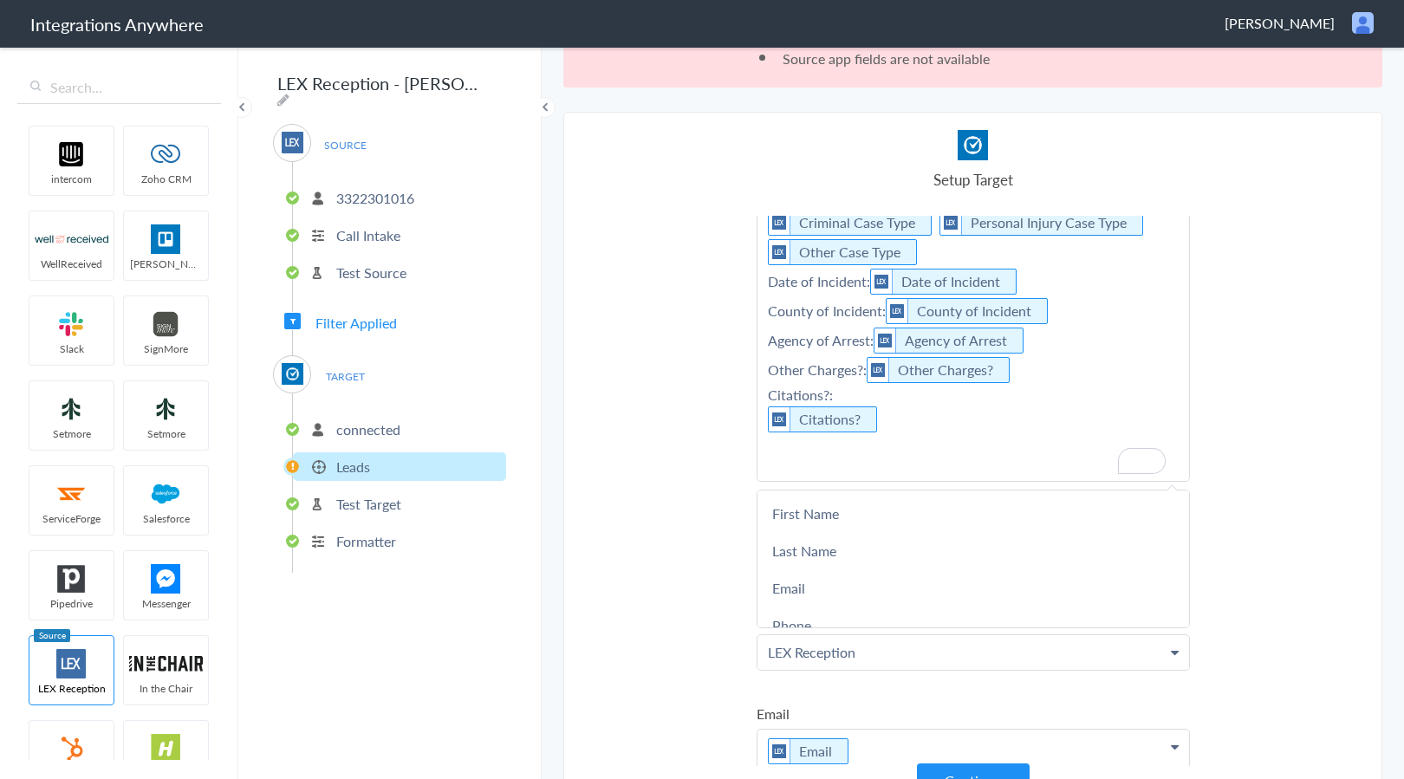
click at [832, 465] on p "Referral Source: Referral Source Case Type: Case Type Case Type Specified: Crim…" at bounding box center [972, 301] width 431 height 359
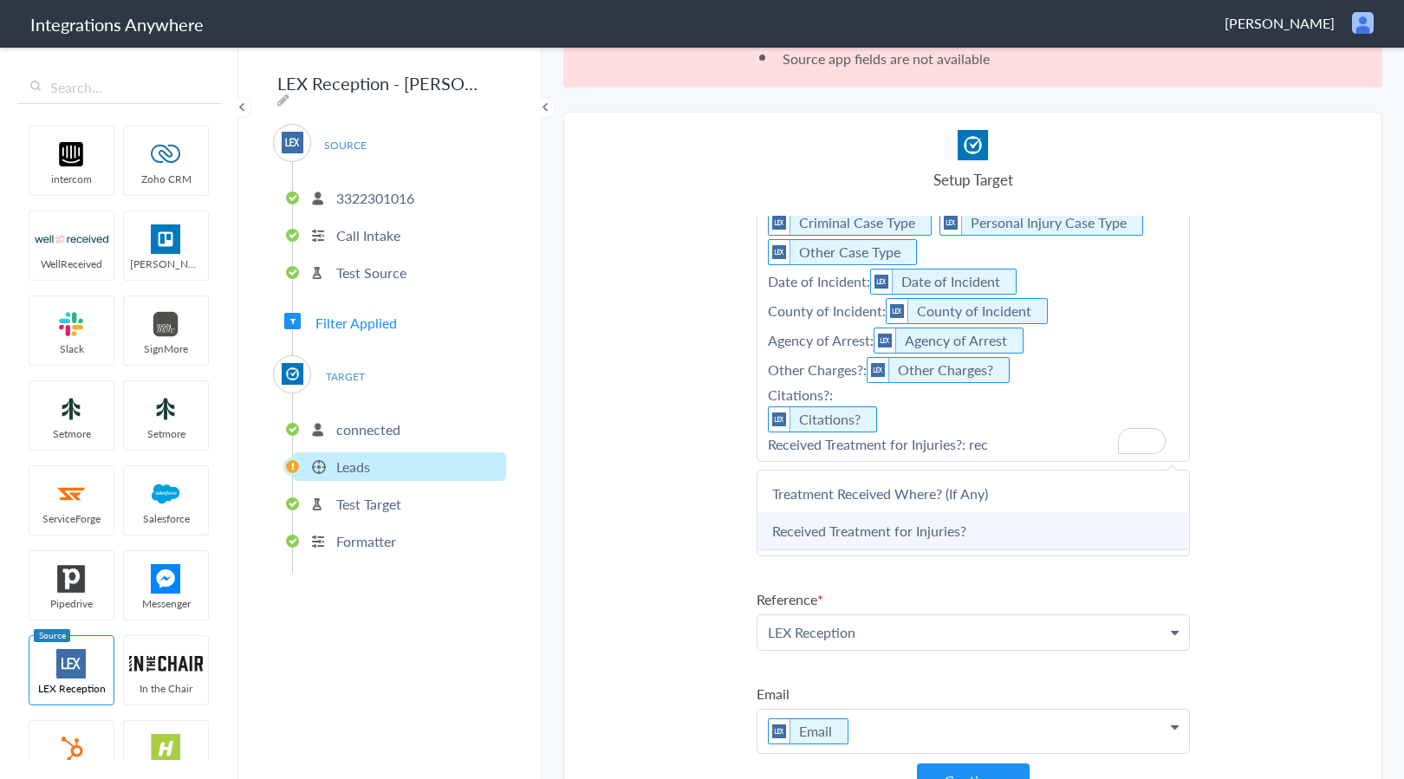
click at [846, 526] on link "Received Treatment for Injuries?" at bounding box center [972, 530] width 431 height 37
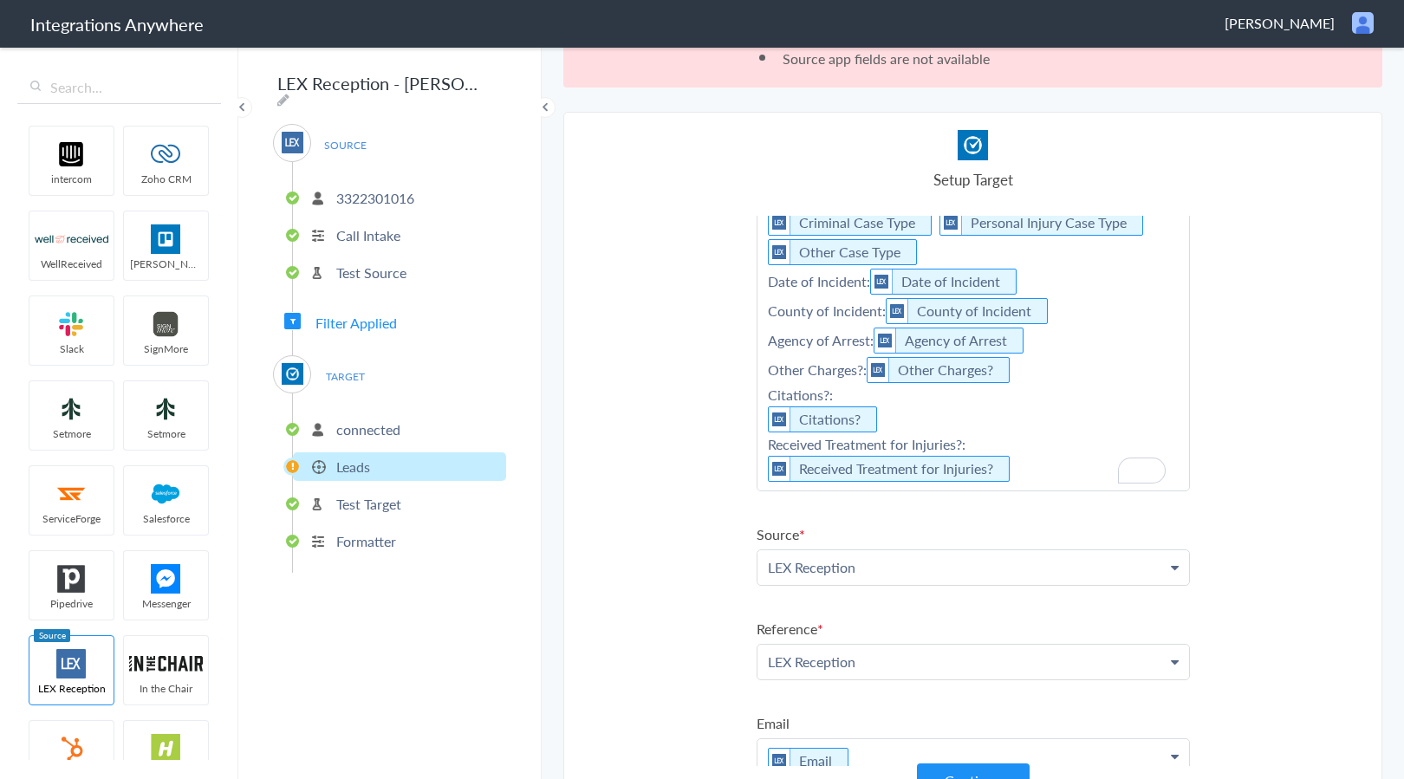
click at [1065, 473] on p "Referral Source: Referral Source Case Type: Case Type Case Type Specified: Crim…" at bounding box center [972, 306] width 431 height 368
click at [811, 513] on p "Referral Source: Referral Source Case Type: Case Type Case Type Specified: Crim…" at bounding box center [972, 326] width 431 height 408
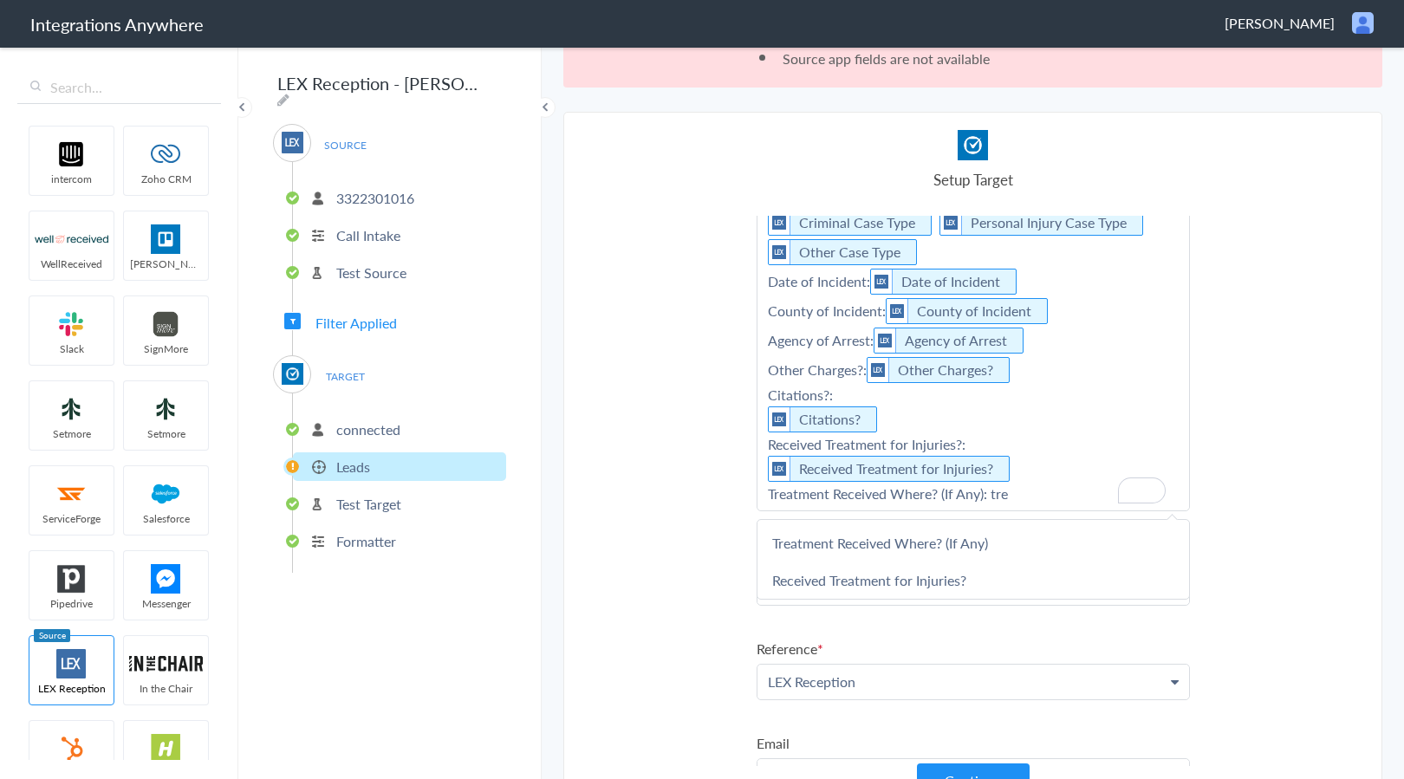
click at [846, 546] on link "Treatment Received Where? (If Any)" at bounding box center [972, 542] width 431 height 37
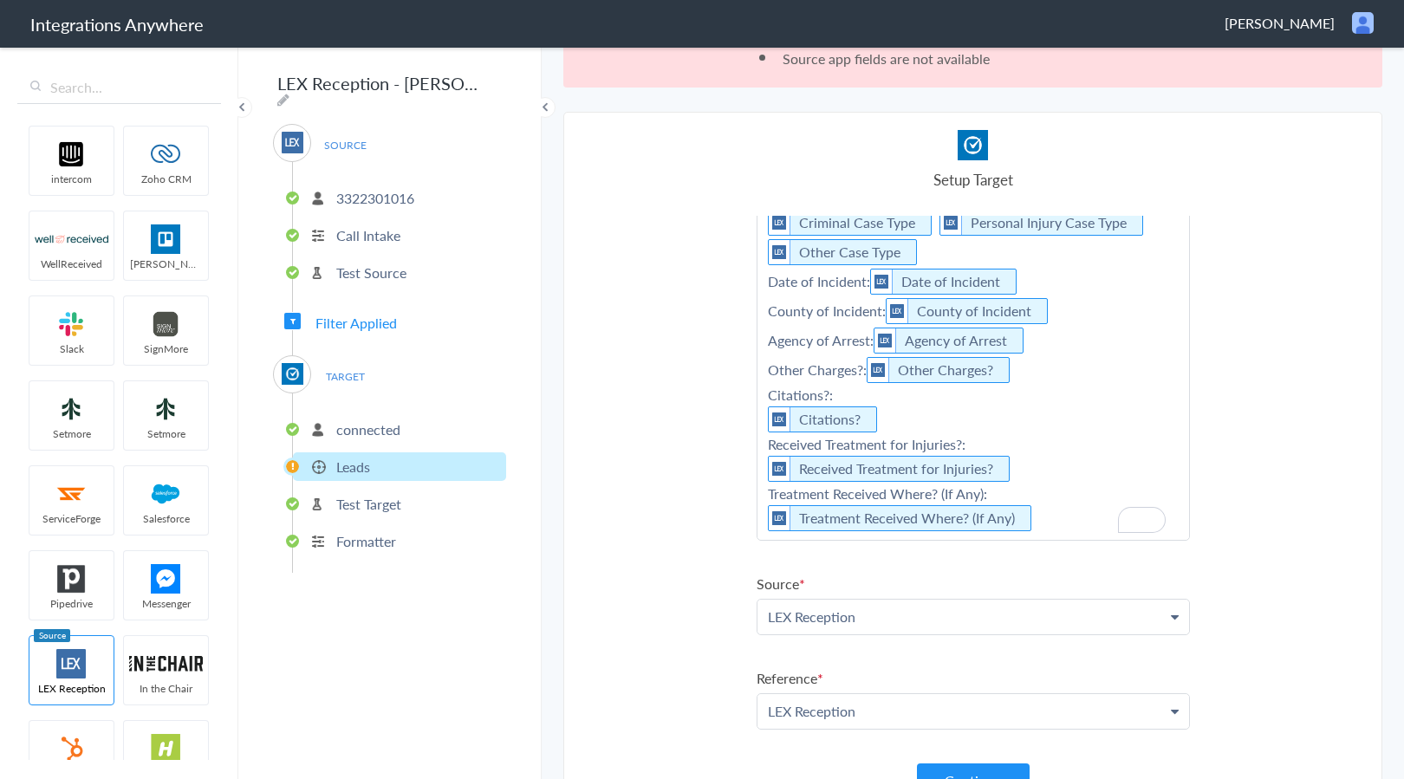
click at [1063, 519] on p "Referral Source: Referral Source Case Type: Case Type Case Type Specified: Crim…" at bounding box center [972, 331] width 431 height 418
drag, startPoint x: 806, startPoint y: 542, endPoint x: 807, endPoint y: 555, distance: 13.1
click at [806, 543] on p "Referral Source: Referral Source Case Type: Case Type Case Type Specified: Crim…" at bounding box center [972, 350] width 431 height 457
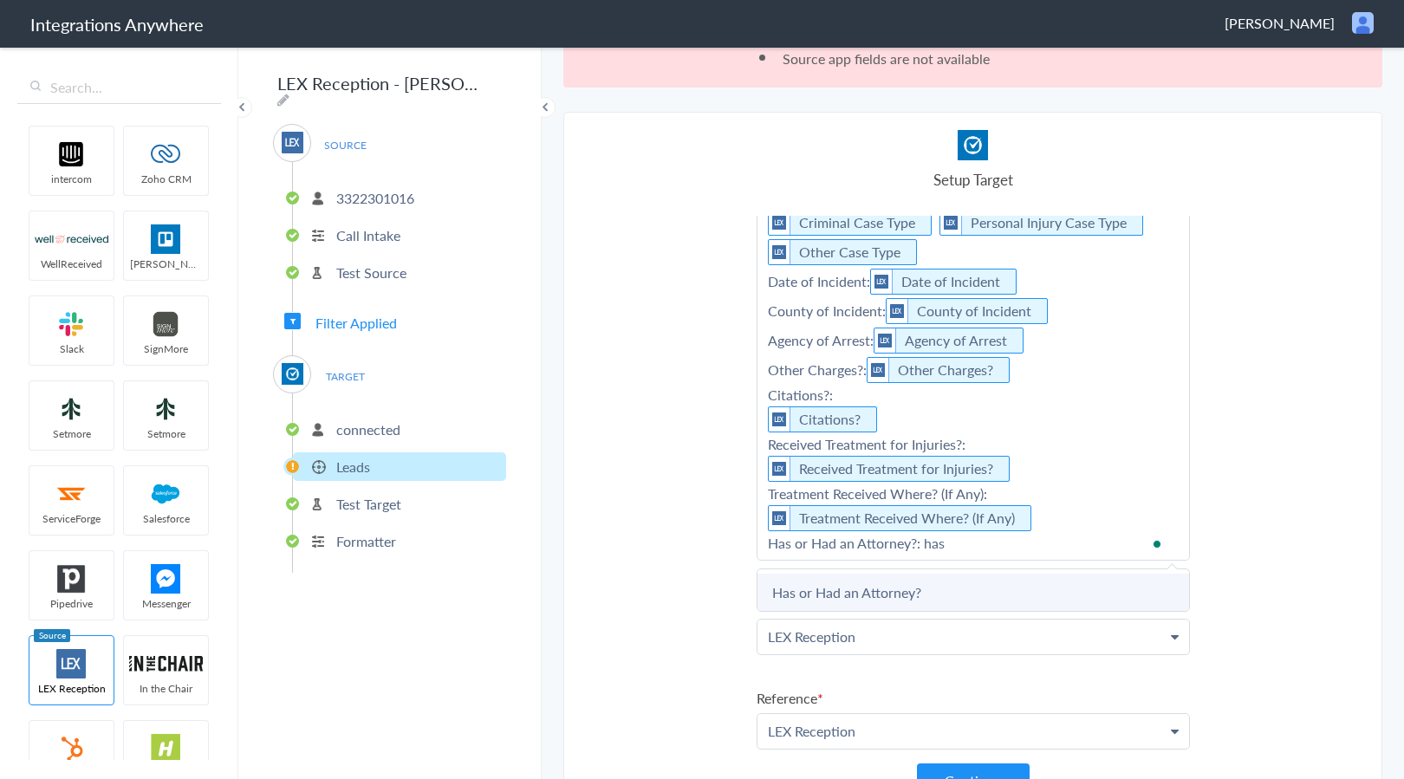
click at [844, 603] on link "Has or Had an Attorney?" at bounding box center [972, 592] width 431 height 37
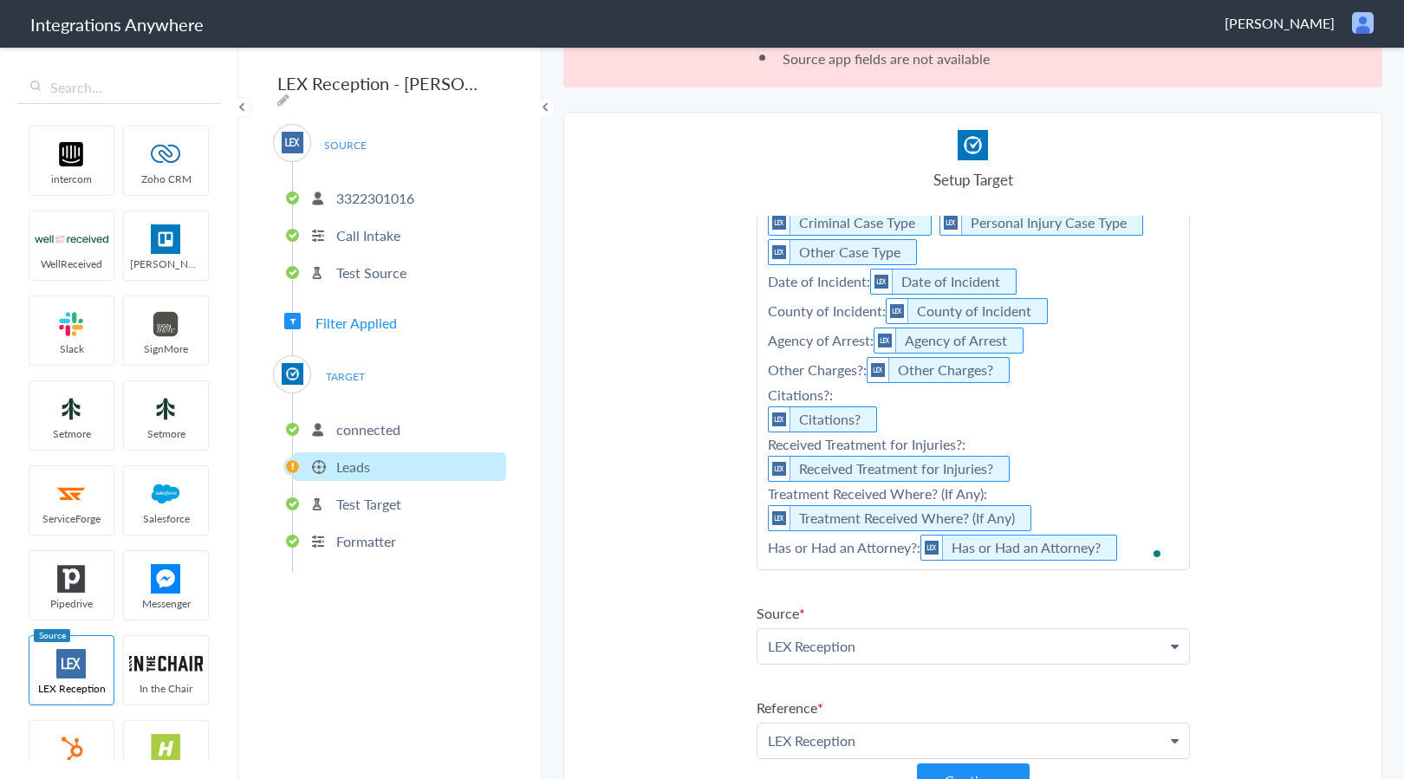
click at [1128, 541] on p "Referral Source: Referral Source Case Type: Case Type Case Type Specified: Crim…" at bounding box center [972, 345] width 431 height 447
drag, startPoint x: 799, startPoint y: 592, endPoint x: 835, endPoint y: 612, distance: 41.5
click at [799, 592] on p "Referral Source: Referral Source Case Type: Case Type Case Type Specified: Crim…" at bounding box center [972, 365] width 431 height 487
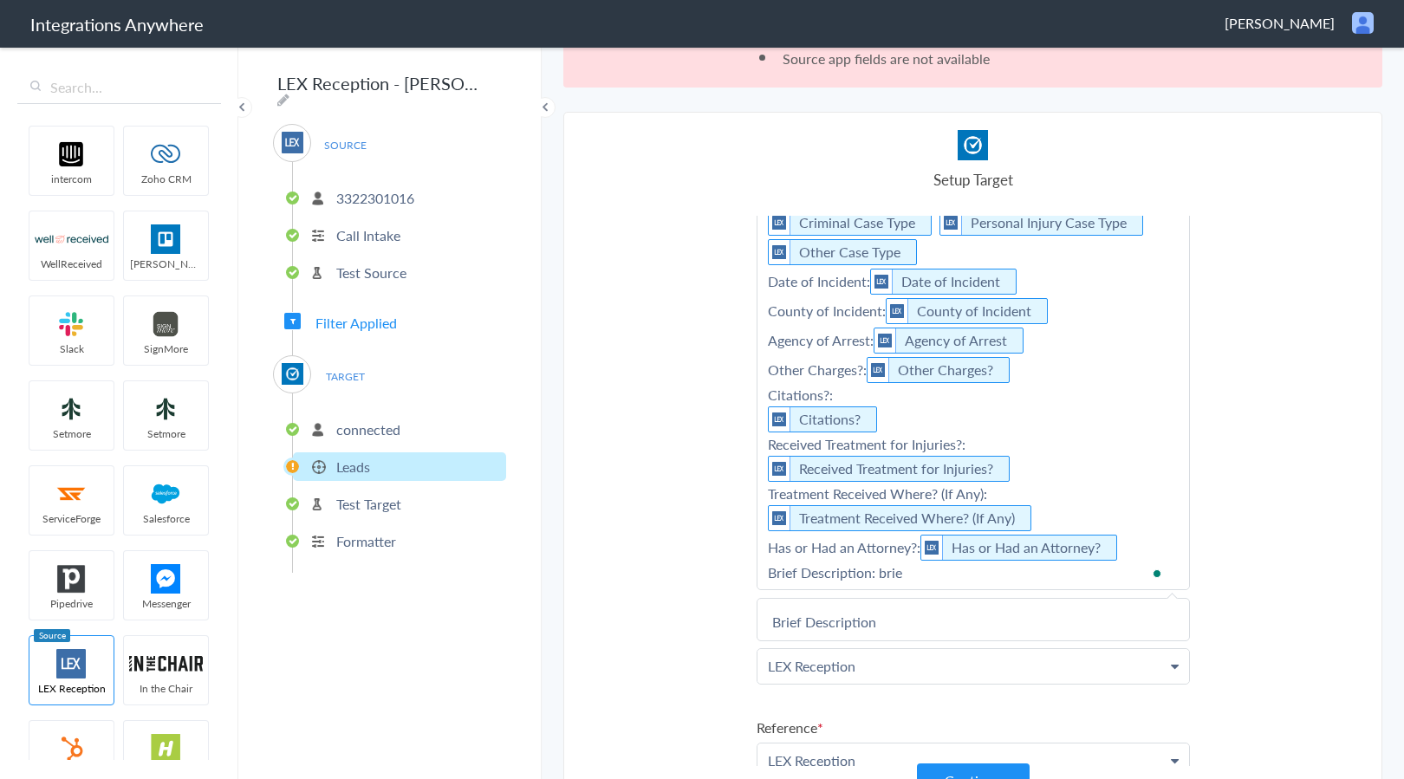
click at [901, 632] on link "Brief Description" at bounding box center [972, 621] width 431 height 37
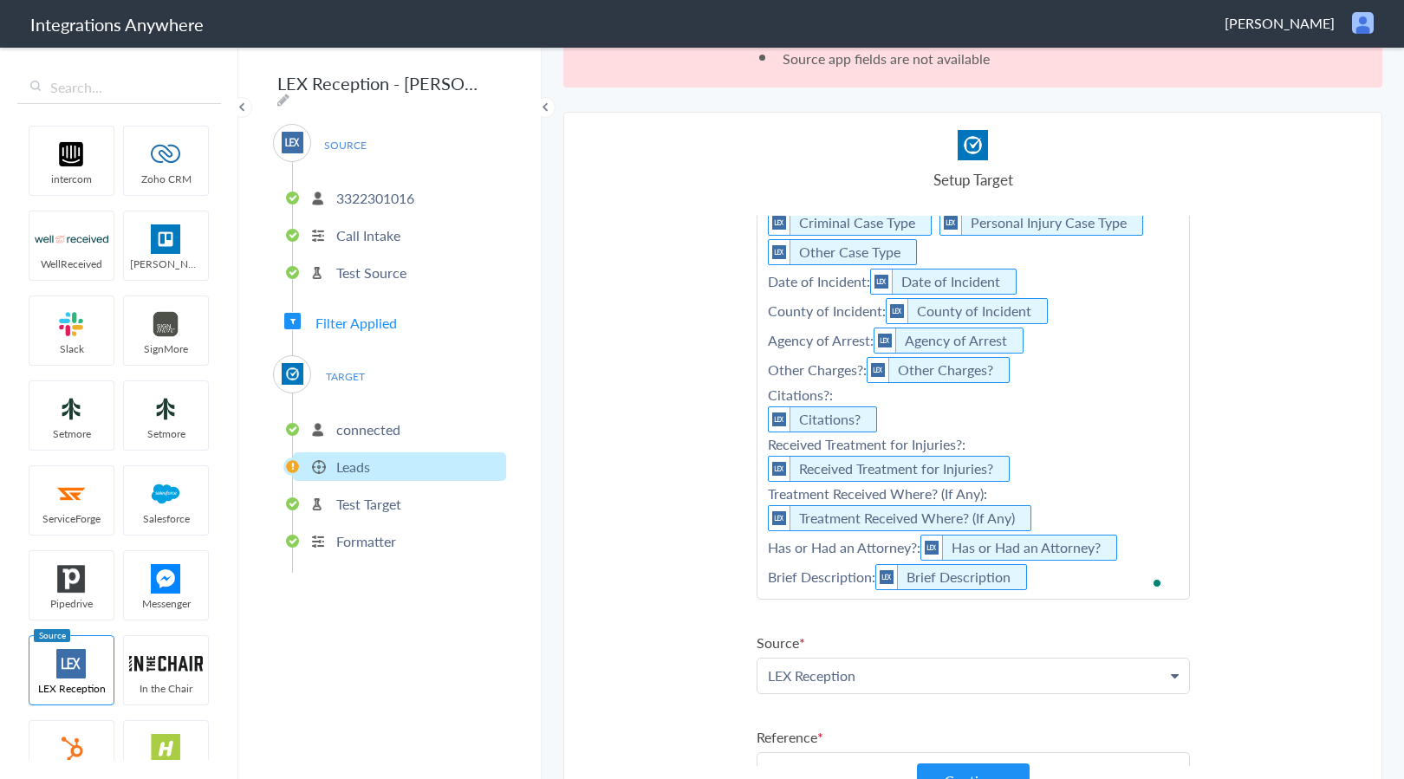
click at [1054, 575] on p "Referral Source: Referral Source Case Type: Case Type Case Type Specified: Crim…" at bounding box center [972, 360] width 431 height 477
click at [926, 622] on p "Referral Source: Referral Source Case Type: Case Type Case Type Specified: Crim…" at bounding box center [972, 380] width 431 height 516
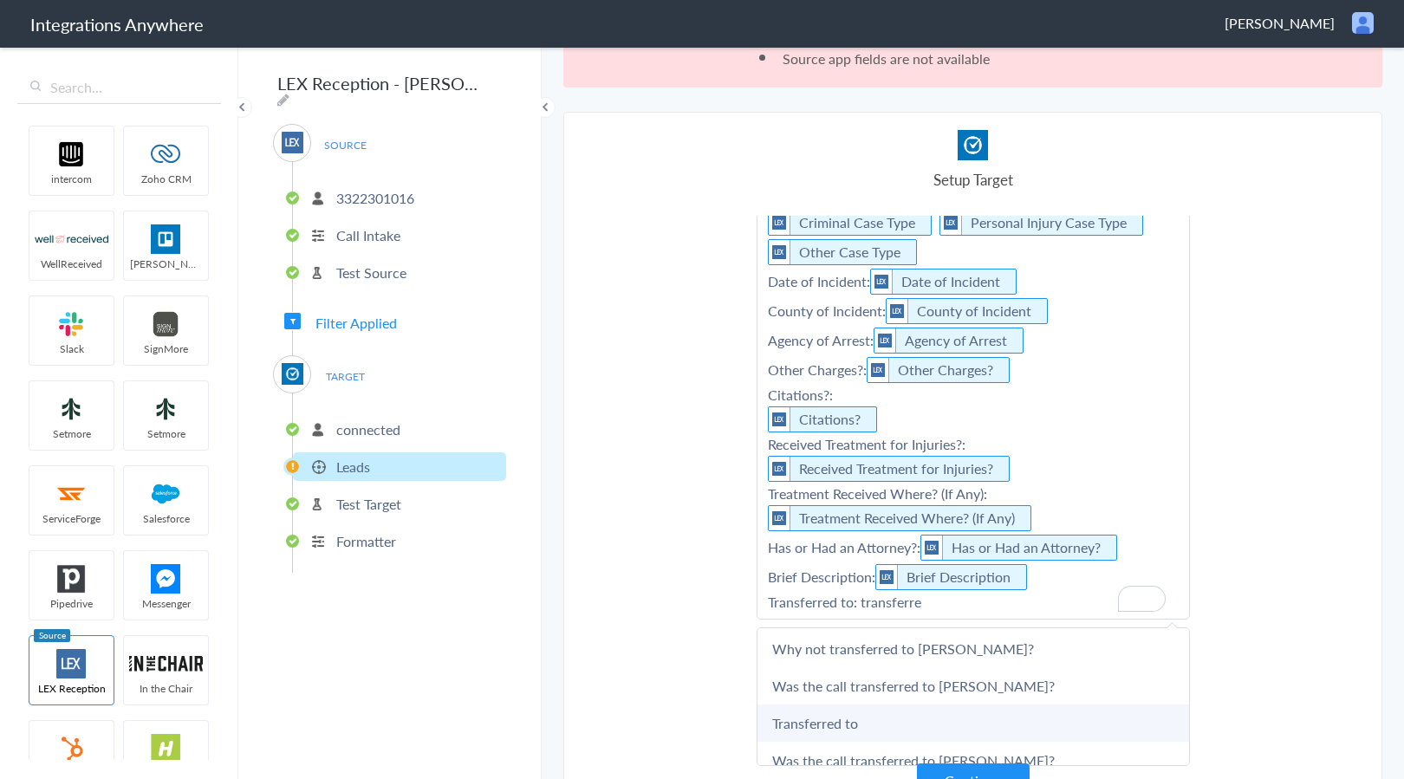
scroll to position [115, 0]
click at [945, 711] on link "Transferred to" at bounding box center [972, 722] width 431 height 37
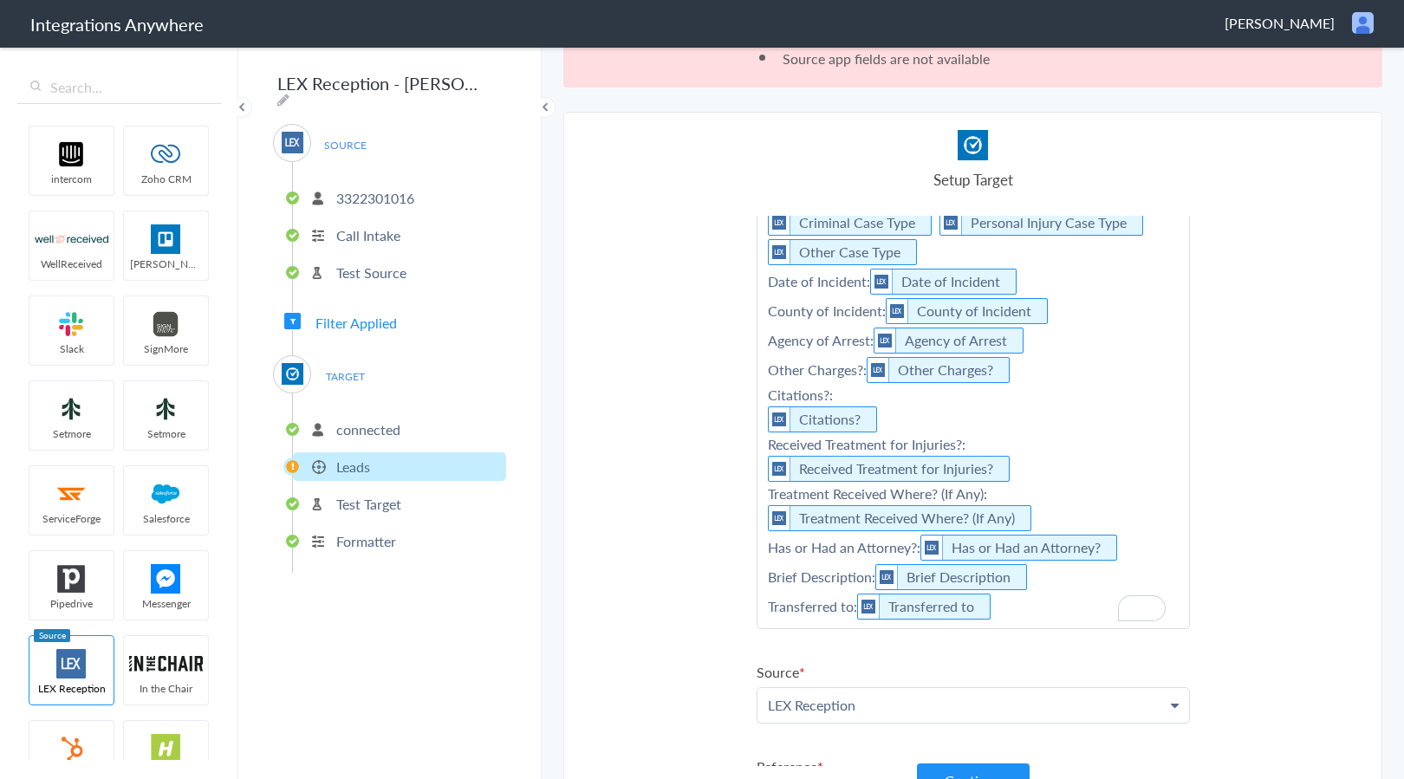
drag, startPoint x: 1042, startPoint y: 594, endPoint x: 1038, endPoint y: 605, distance: 11.3
click at [1042, 594] on p "Referral Source: Referral Source Case Type: Case Type Case Type Specified: Crim…" at bounding box center [972, 375] width 431 height 506
click at [1062, 613] on p "Referral Source: Referral Source Case Type: Case Type Case Type Specified: Crim…" at bounding box center [972, 375] width 431 height 506
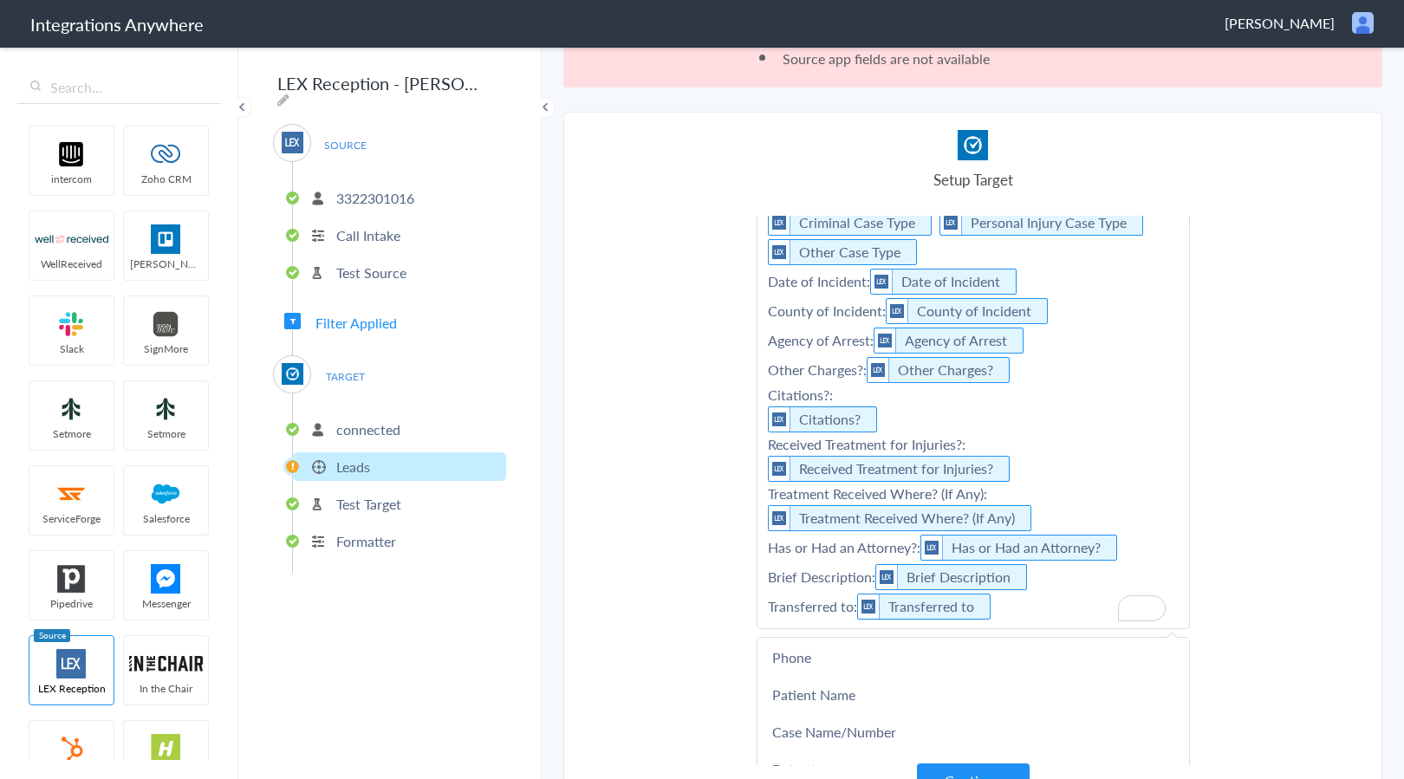
click at [847, 600] on p "Referral Source: Referral Source Case Type: Case Type Case Type Specified: Crim…" at bounding box center [972, 375] width 431 height 506
click at [1108, 606] on p "Referral Source: Referral Source Case Type: Case Type Case Type Specified: Crim…" at bounding box center [972, 375] width 431 height 506
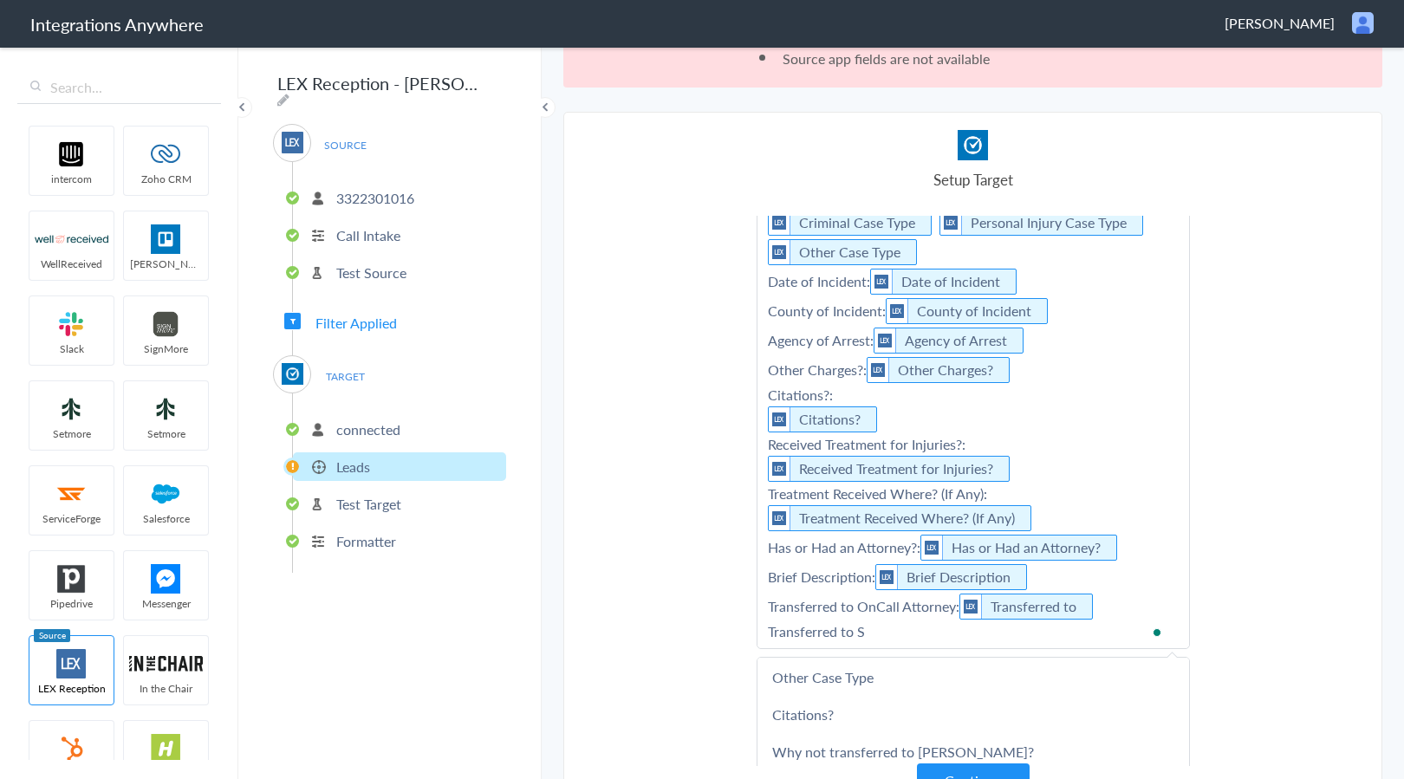
scroll to position [0, 0]
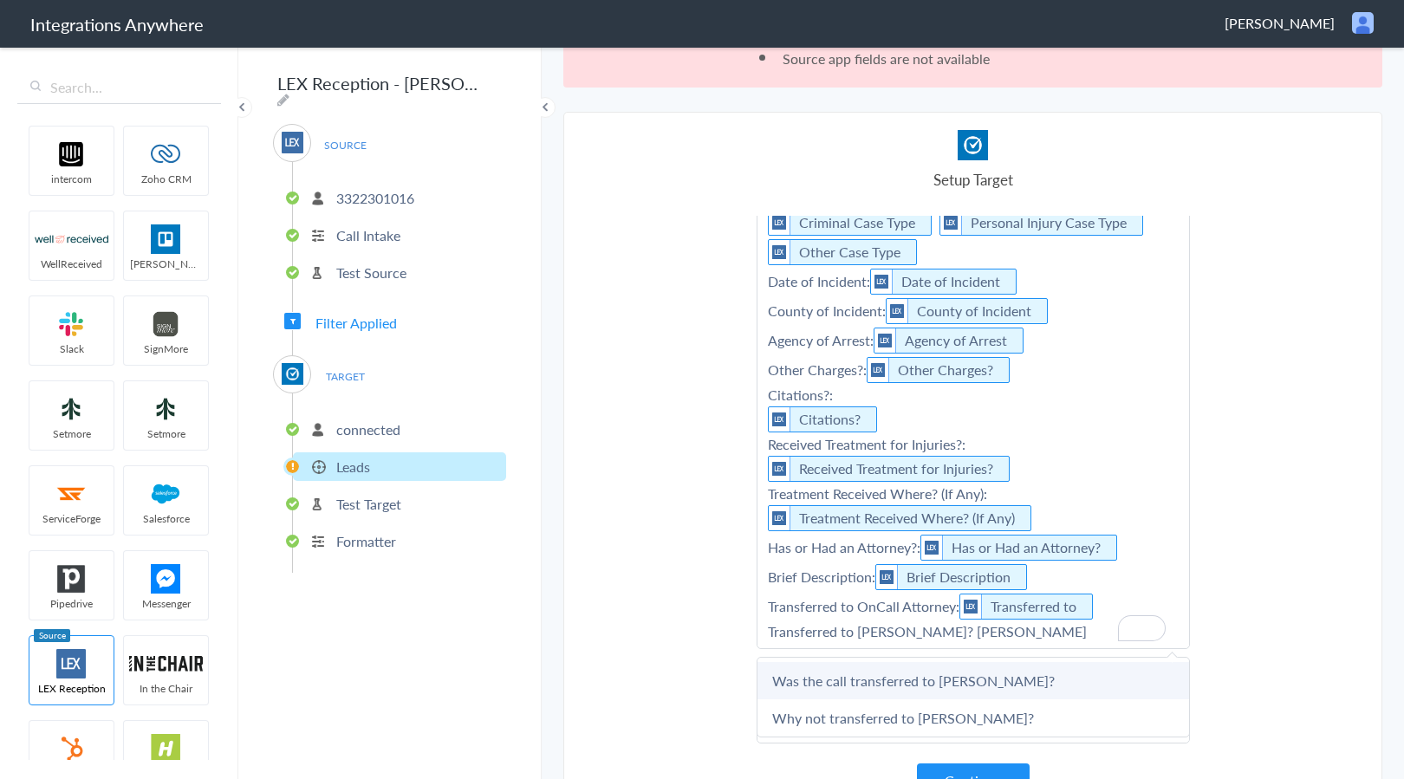
click at [969, 674] on link "Was the call transferred to [PERSON_NAME]?" at bounding box center [972, 680] width 431 height 37
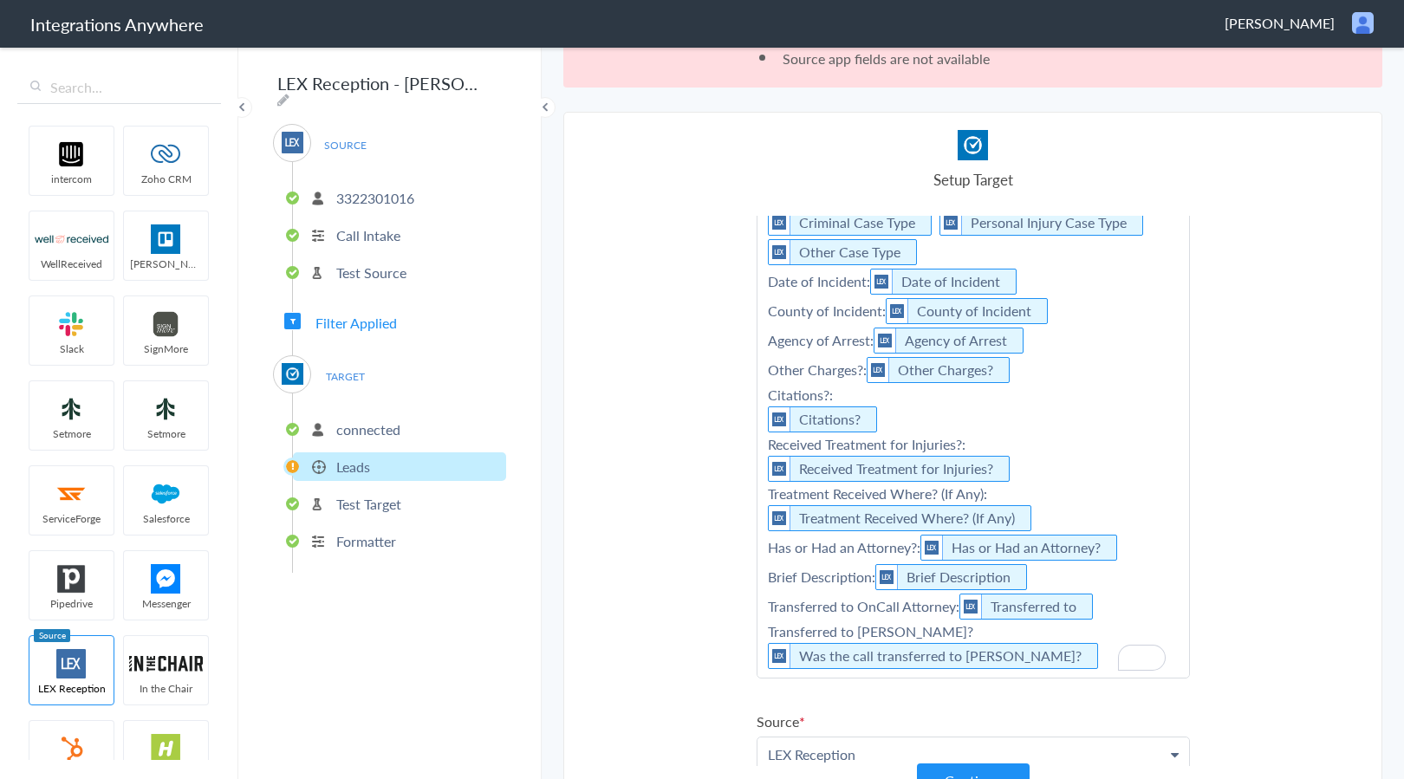
click at [1086, 658] on p "Referral Source: Referral Source Case Type: Case Type Case Type Specified: Crim…" at bounding box center [972, 399] width 431 height 555
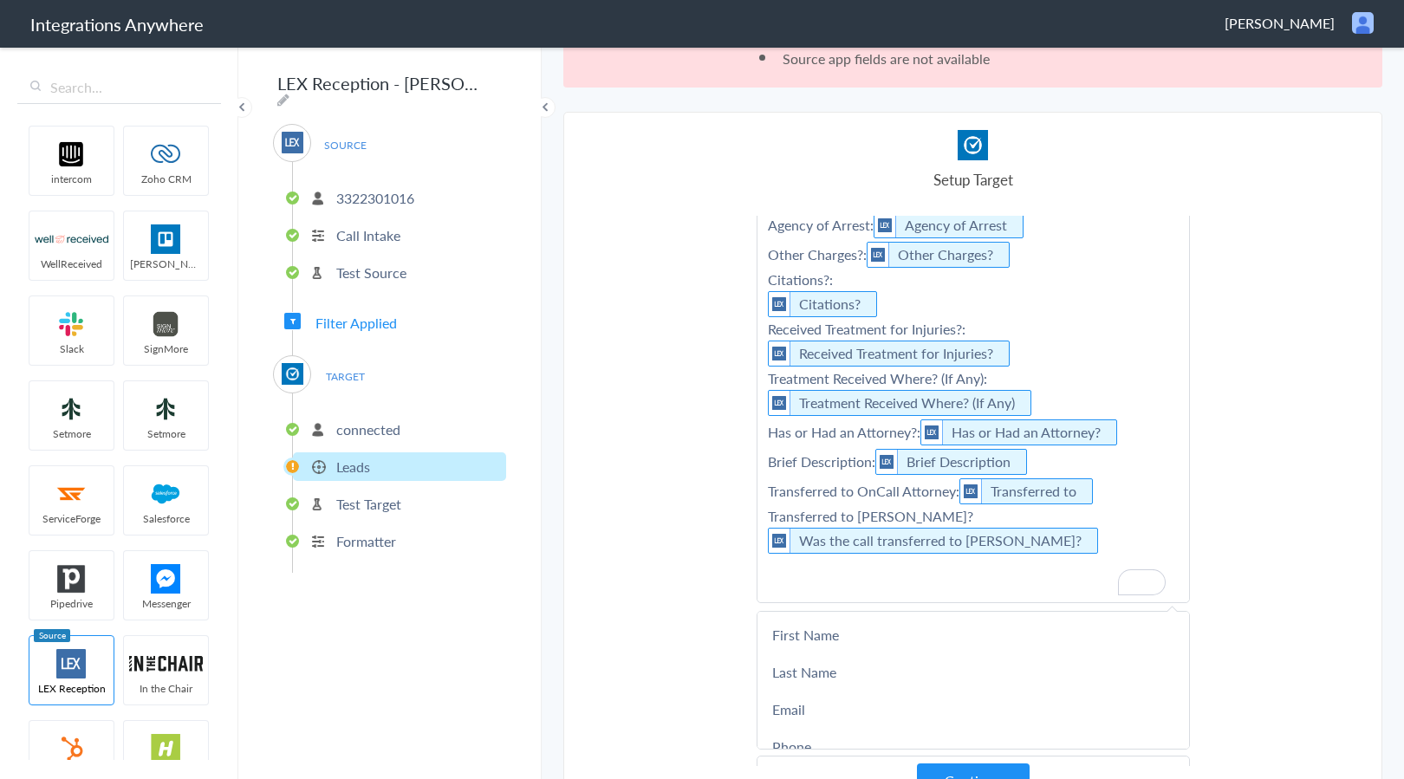
click at [1109, 492] on p "Referral Source: Referral Source Case Type: Case Type Case Type Specified: Crim…" at bounding box center [972, 304] width 431 height 595
click at [1058, 592] on p "Referral Source: Referral Source Case Type: Case Type Case Type Specified: Crim…" at bounding box center [972, 304] width 431 height 595
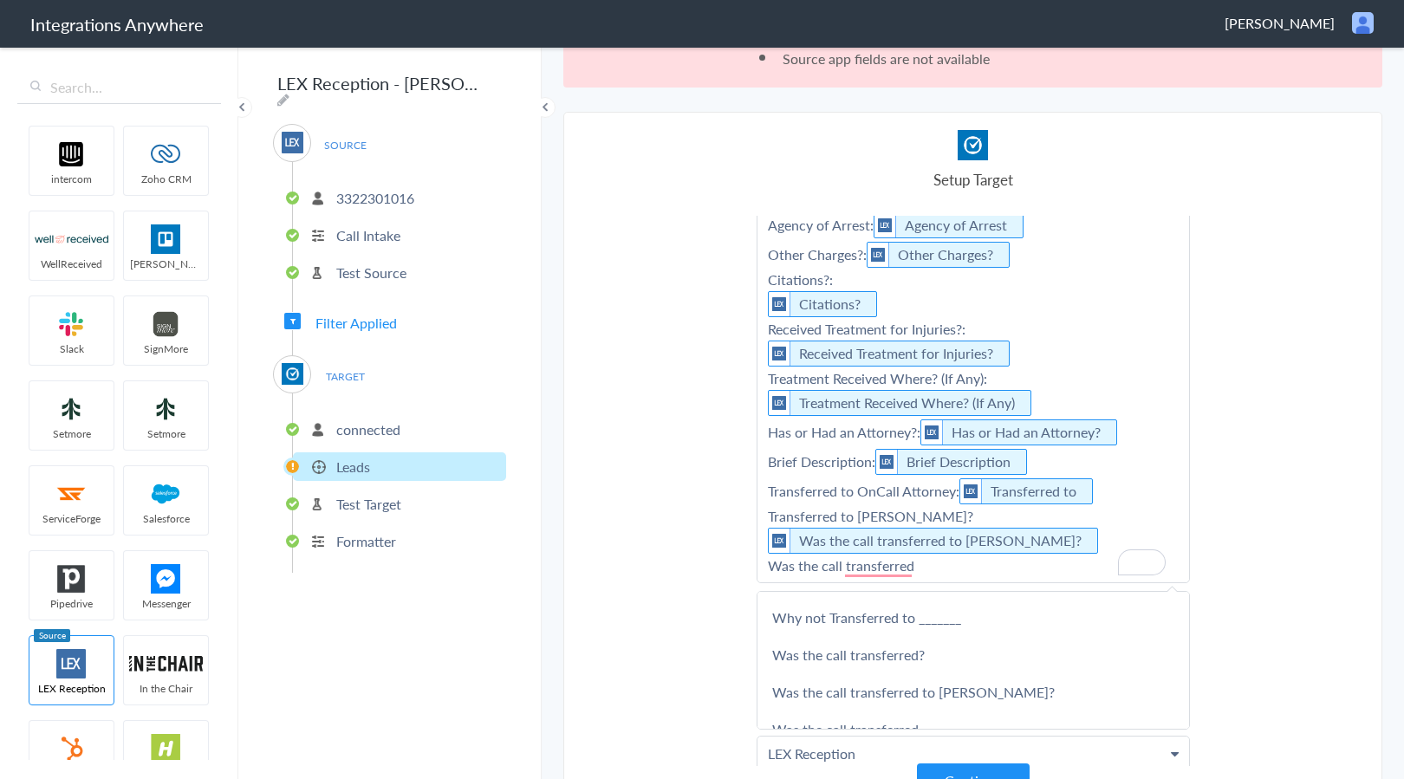
scroll to position [650, 0]
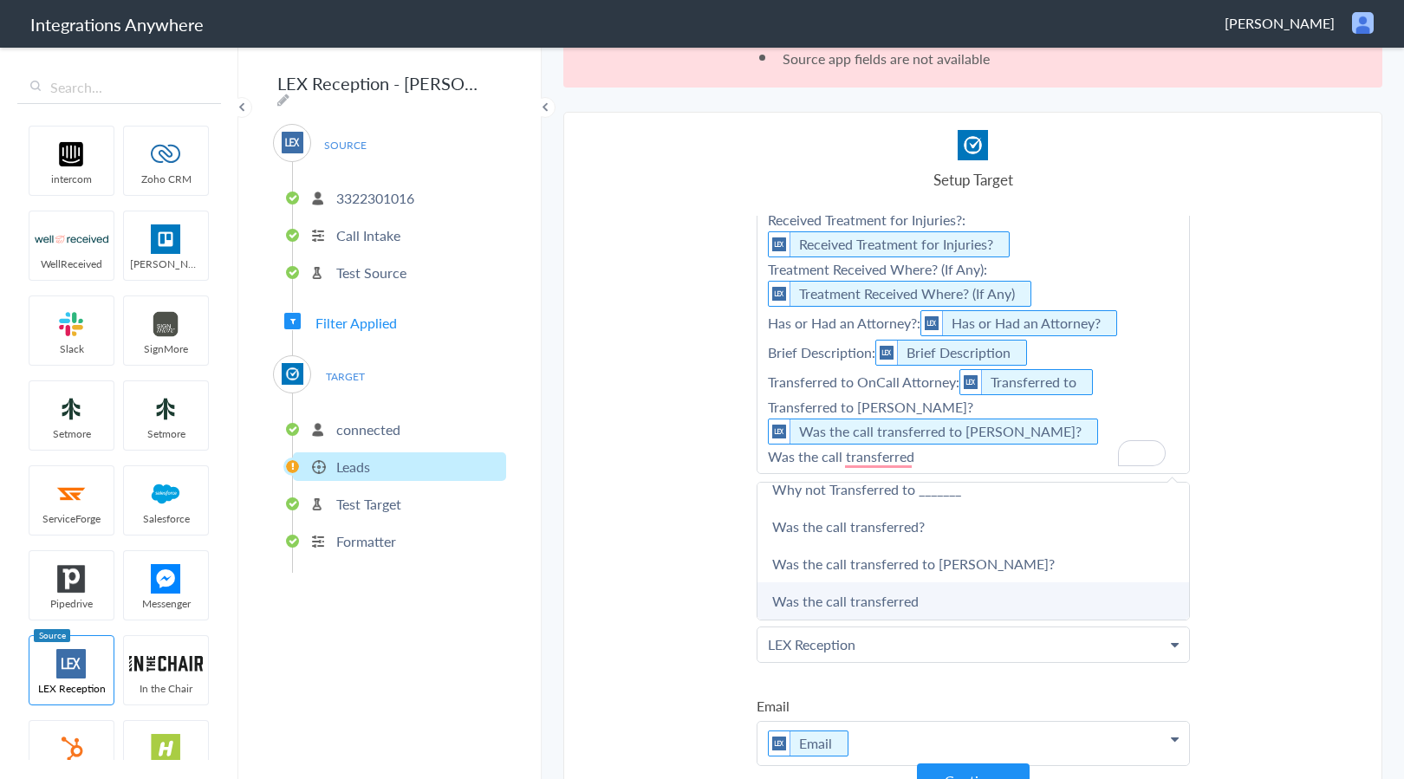
click at [944, 604] on link "Was the call transferred" at bounding box center [972, 600] width 431 height 37
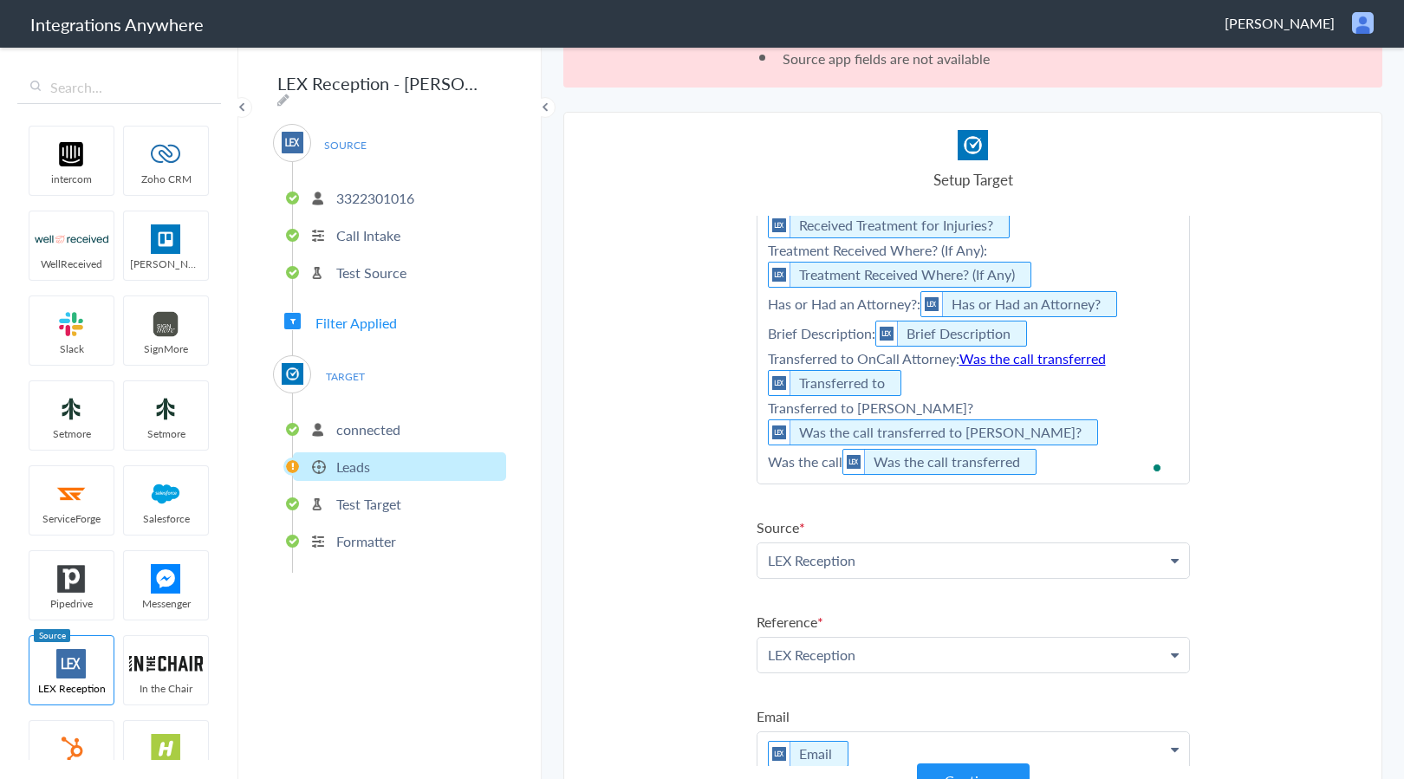
click at [973, 405] on p "Referral Source: Referral Source Case Type: Case Type Case Type Specified: Crim…" at bounding box center [972, 181] width 431 height 605
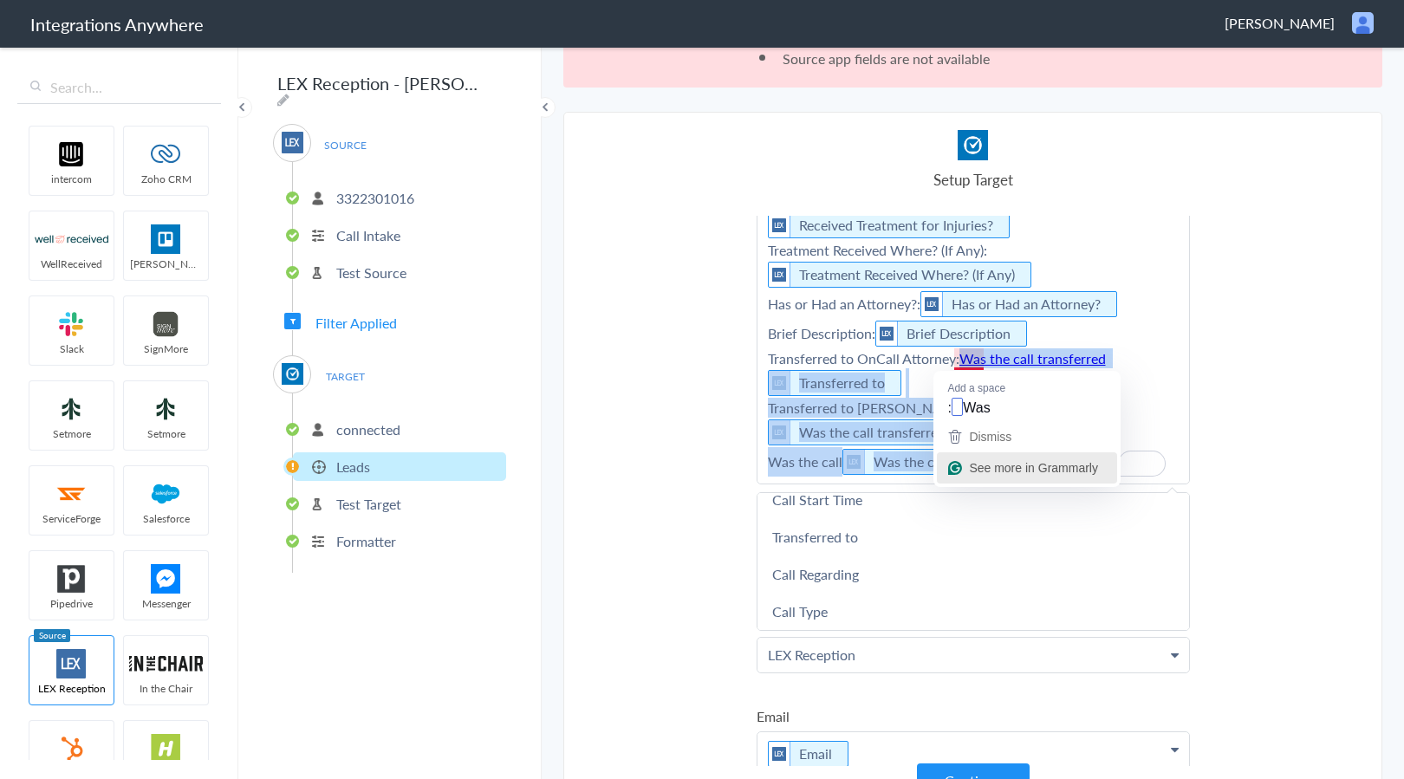
drag, startPoint x: 953, startPoint y: 362, endPoint x: 1056, endPoint y: 462, distance: 143.4
click at [1056, 0] on html "Integrations Anywhere Sherri Nelson Logout Dashboard intercom Zoho CRM WellRece…" at bounding box center [702, 0] width 1404 height 0
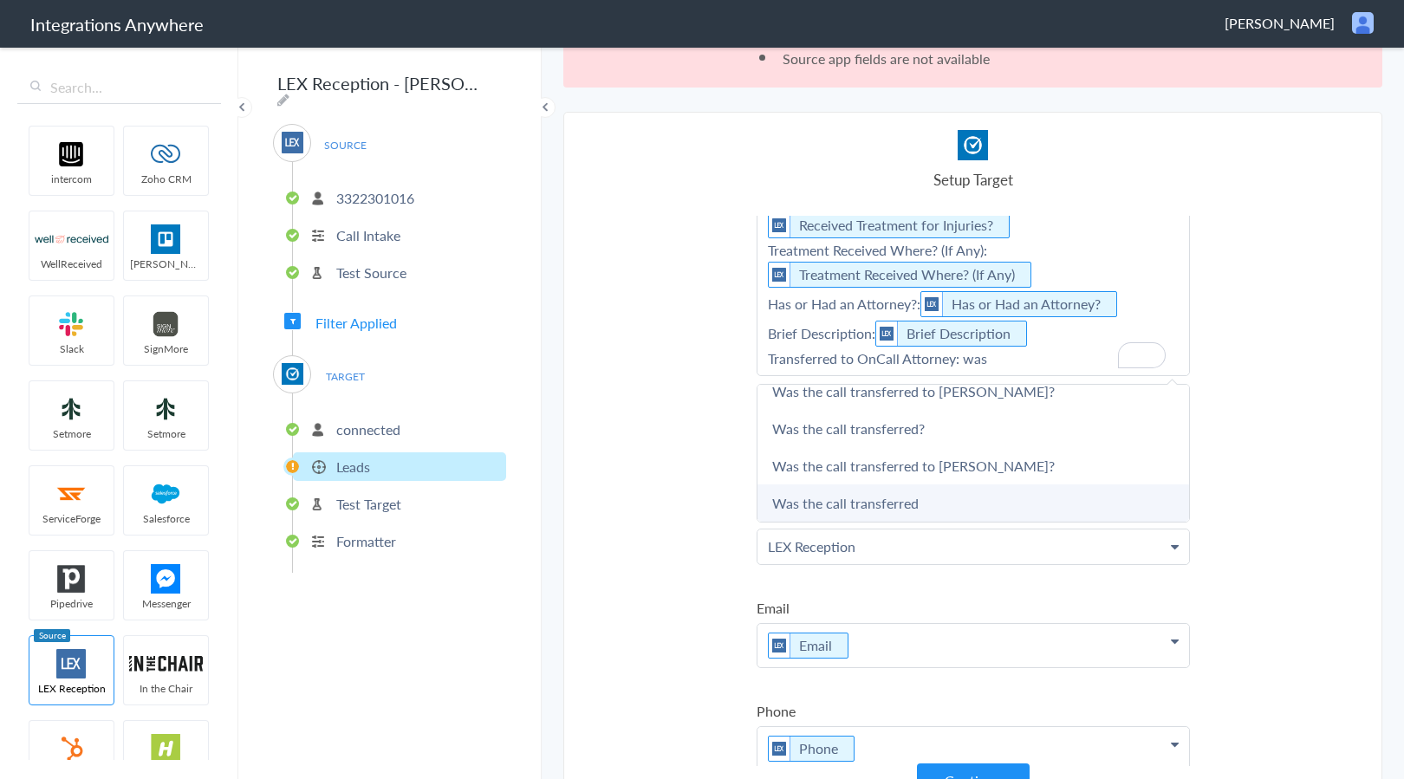
click at [985, 508] on link "Was the call transferred" at bounding box center [972, 502] width 431 height 37
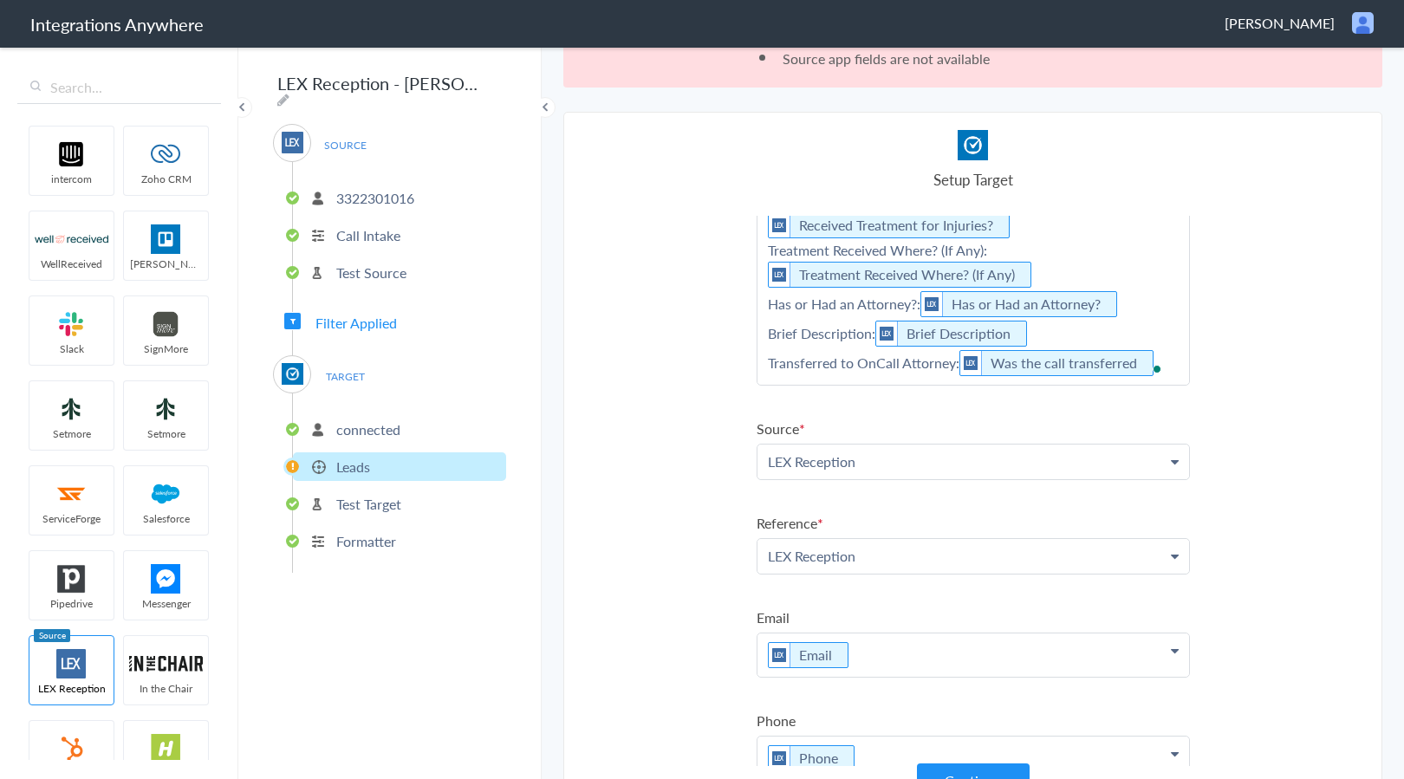
click at [1151, 343] on p "Referral Source: Referral Source Case Type: Case Type Case Type Specified: Crim…" at bounding box center [972, 132] width 431 height 506
click at [1153, 353] on p "Referral Source: Referral Source Case Type: Case Type Case Type Specified: Crim…" at bounding box center [972, 132] width 431 height 506
click at [947, 365] on p "Referral Source: Referral Source Case Type: Case Type Case Type Specified: Crim…" at bounding box center [972, 132] width 431 height 506
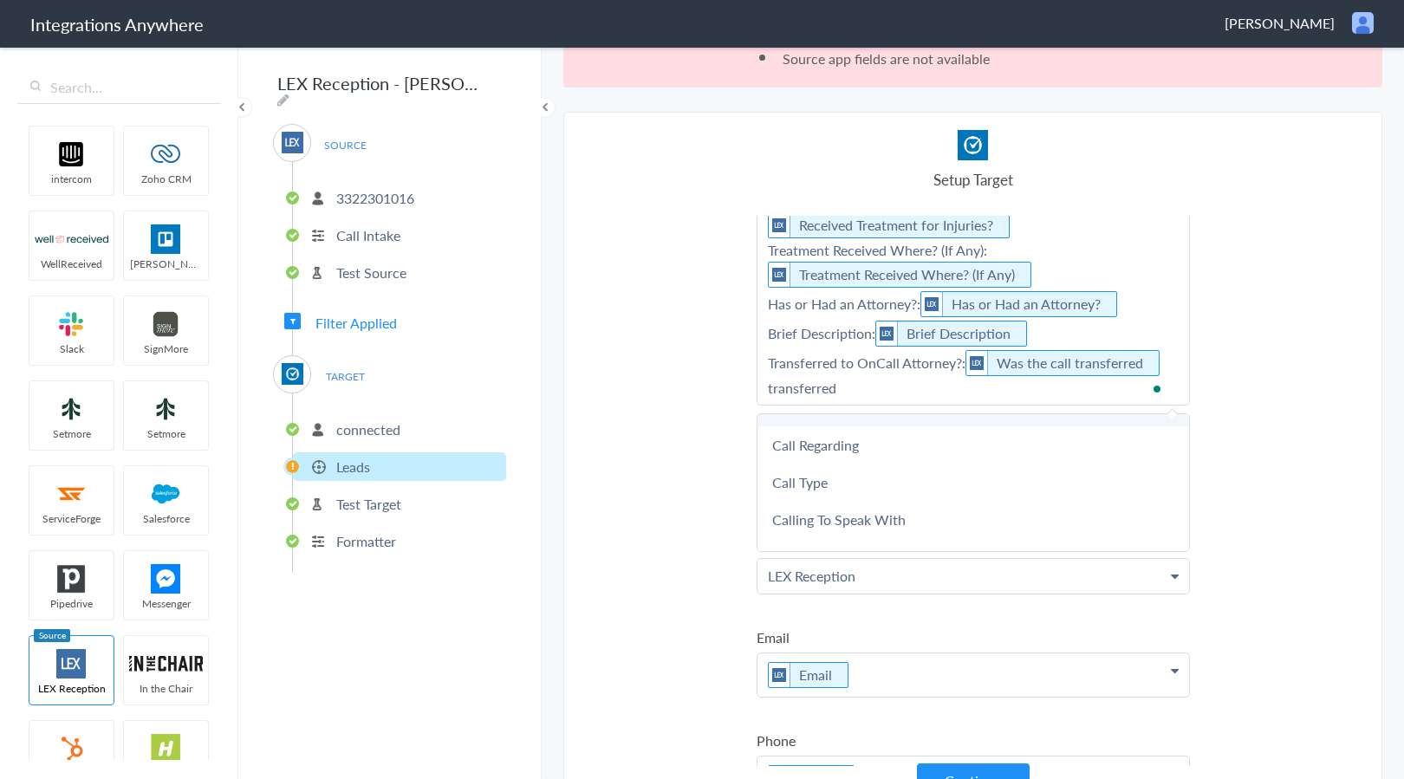
click at [912, 422] on link "Transferred to" at bounding box center [972, 407] width 431 height 37
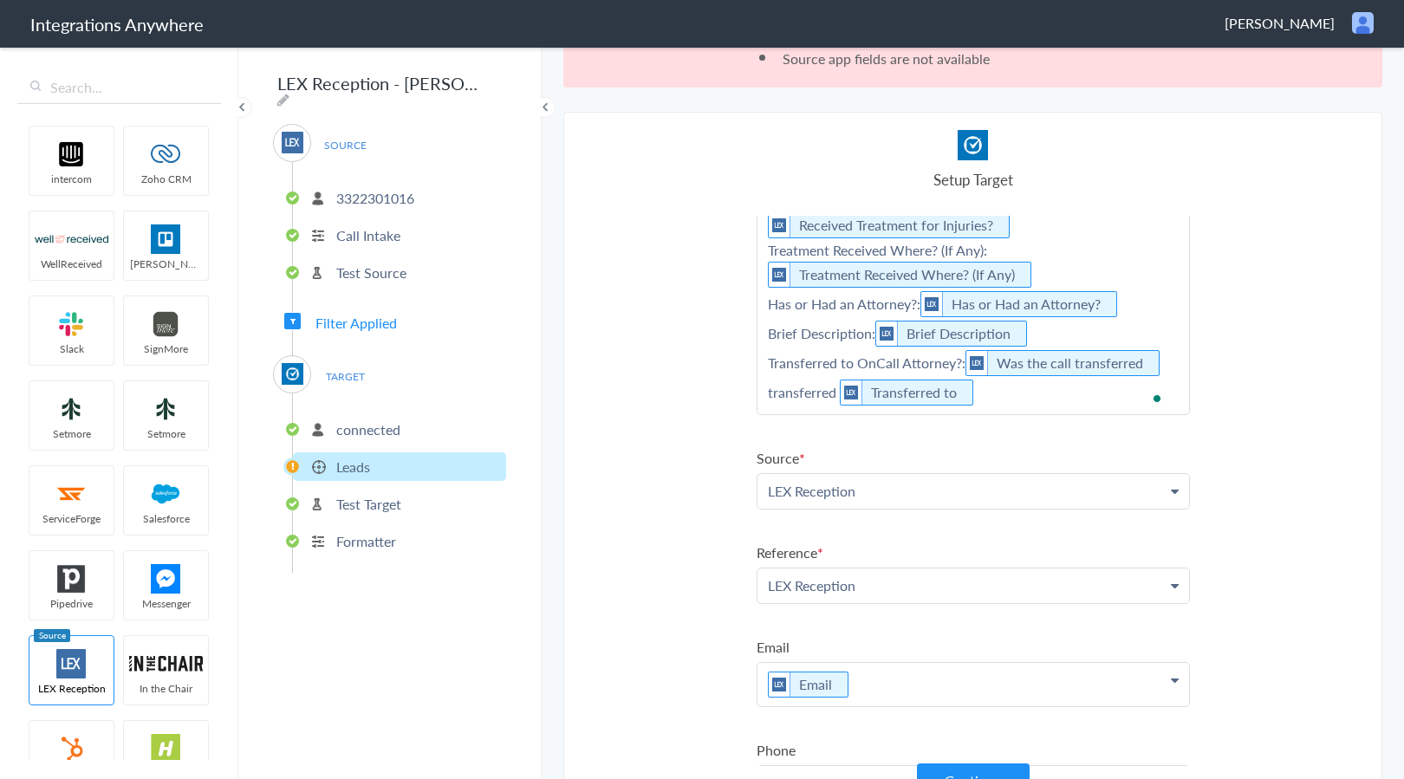
click at [1008, 404] on p "Referral Source: Referral Source Case Type: Case Type Case Type Specified: Crim…" at bounding box center [972, 146] width 431 height 535
click at [785, 402] on p "Referral Source: Referral Source Case Type: Case Type Case Type Specified: Crim…" at bounding box center [972, 146] width 431 height 535
click at [957, 404] on p "Referral Source: Referral Source Case Type: Case Type Case Type Specified: Crim…" at bounding box center [972, 146] width 431 height 535
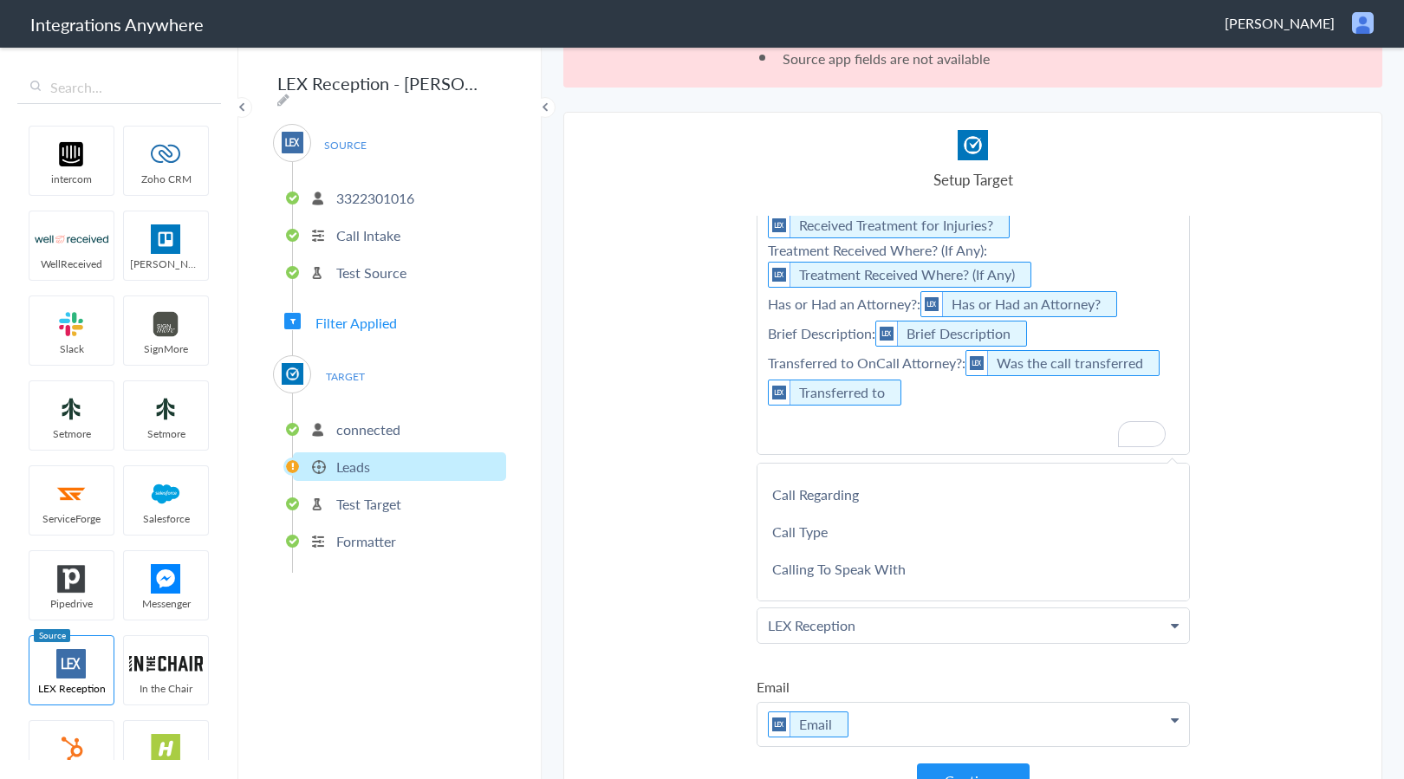
click at [844, 433] on p "Referral Source: Referral Source Case Type: Case Type Case Type Specified: Crim…" at bounding box center [972, 166] width 431 height 575
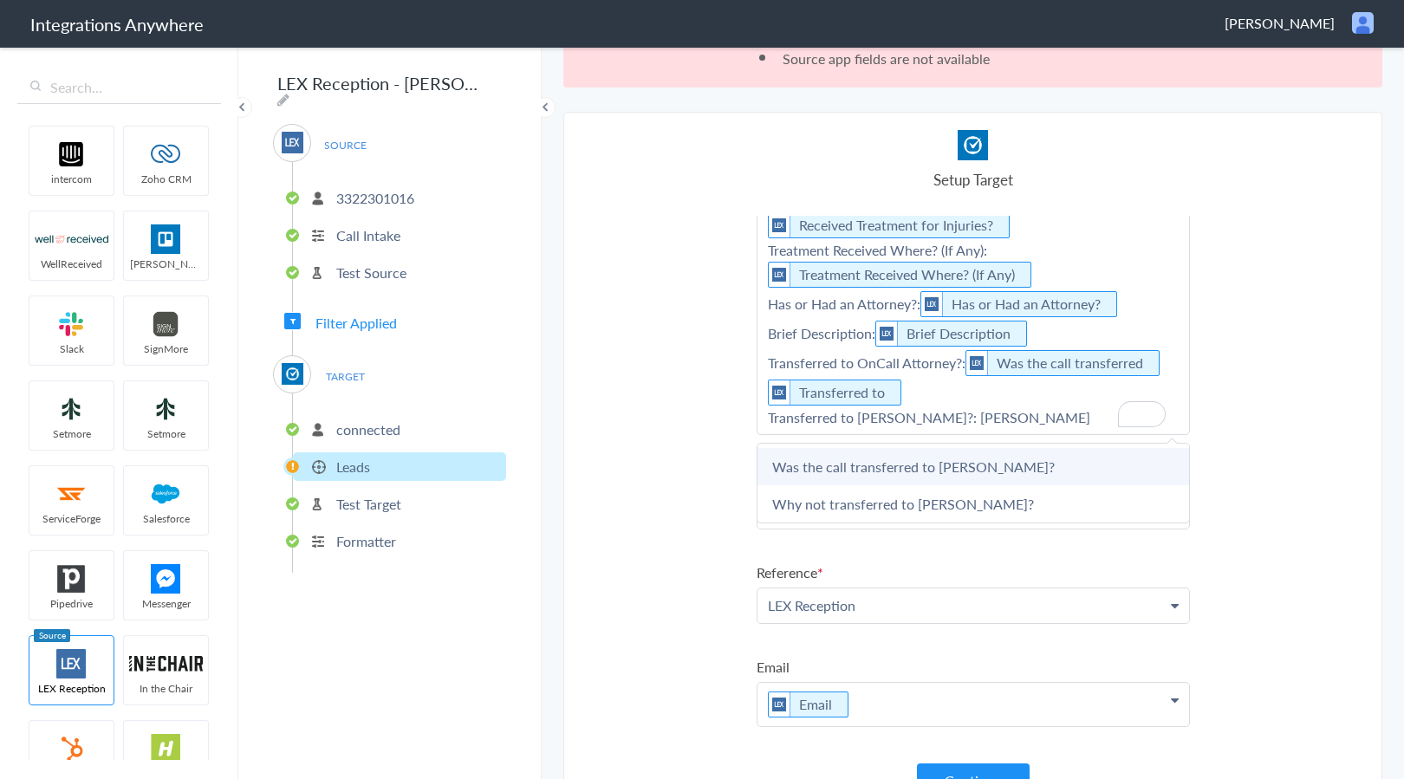
click at [852, 462] on link "Was the call transferred to [PERSON_NAME]?" at bounding box center [972, 466] width 431 height 37
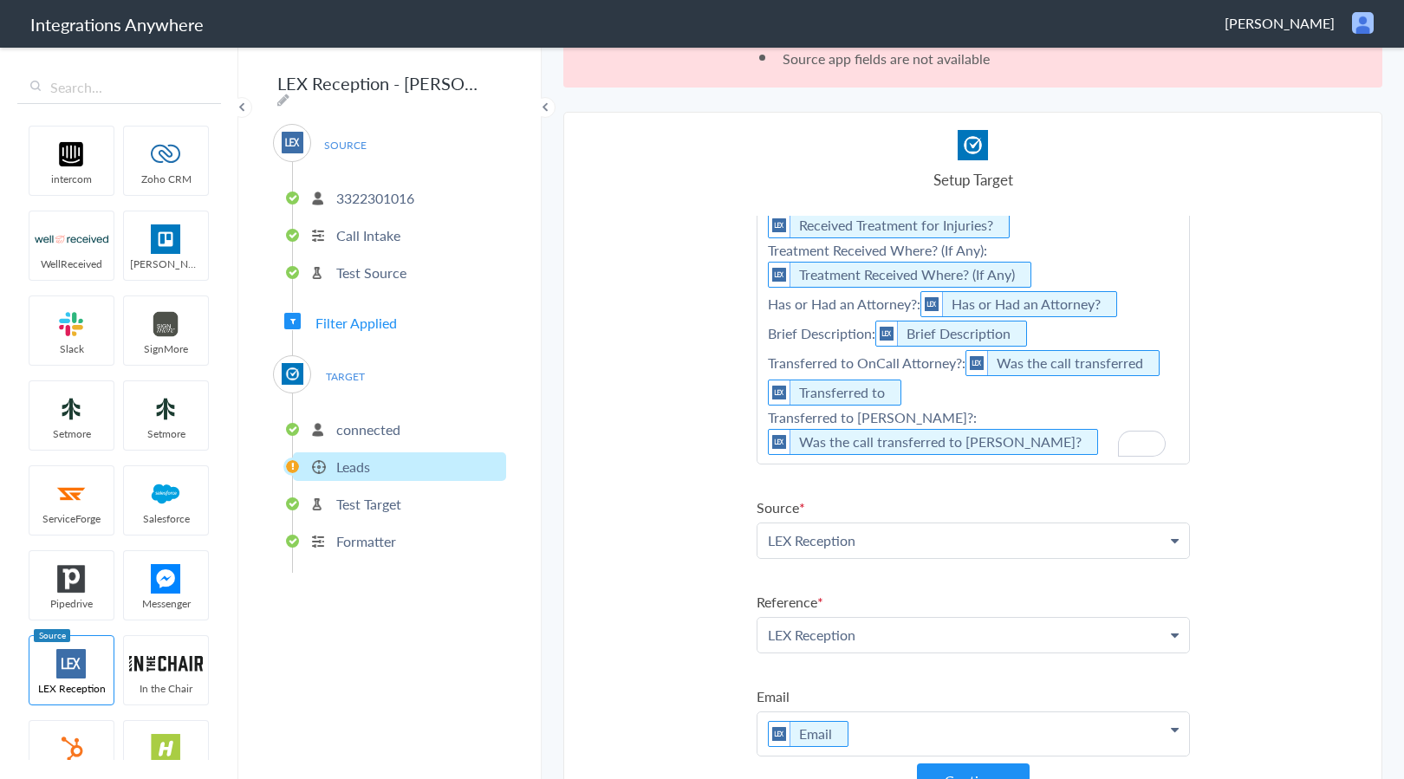
click at [1081, 441] on p "Referral Source: Referral Source Case Type: Case Type Case Type Specified: Crim…" at bounding box center [972, 171] width 431 height 585
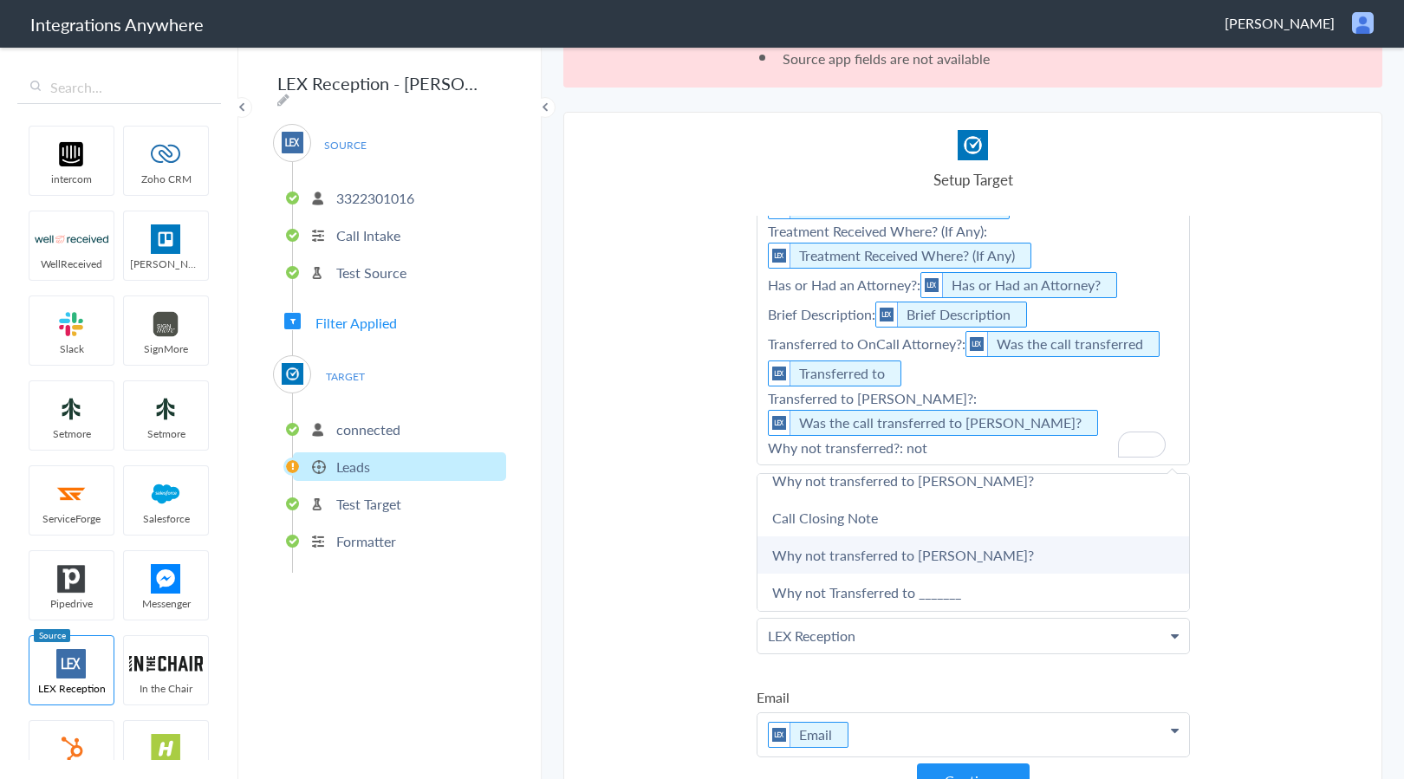
scroll to position [590, 0]
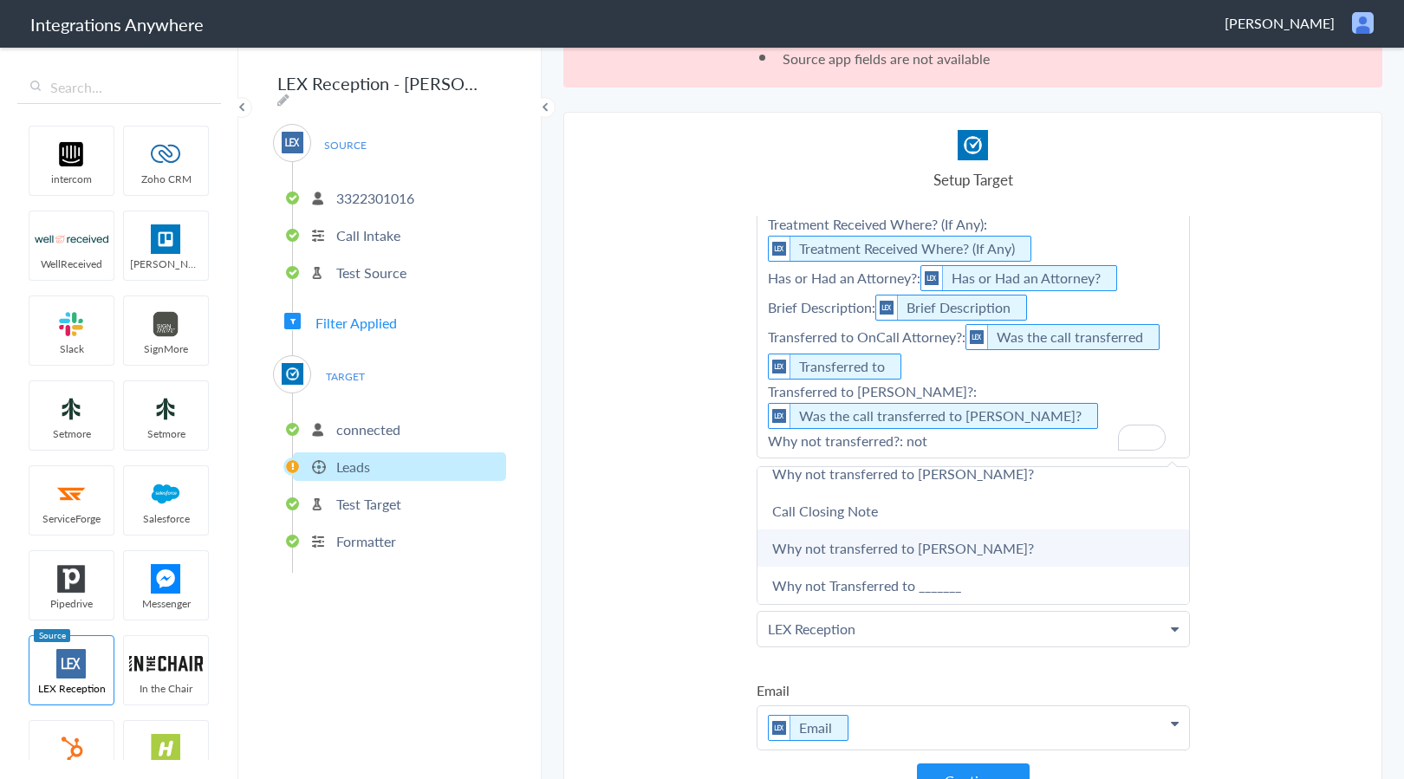
click at [1030, 542] on link "Why not transferred to [PERSON_NAME]?" at bounding box center [972, 547] width 431 height 37
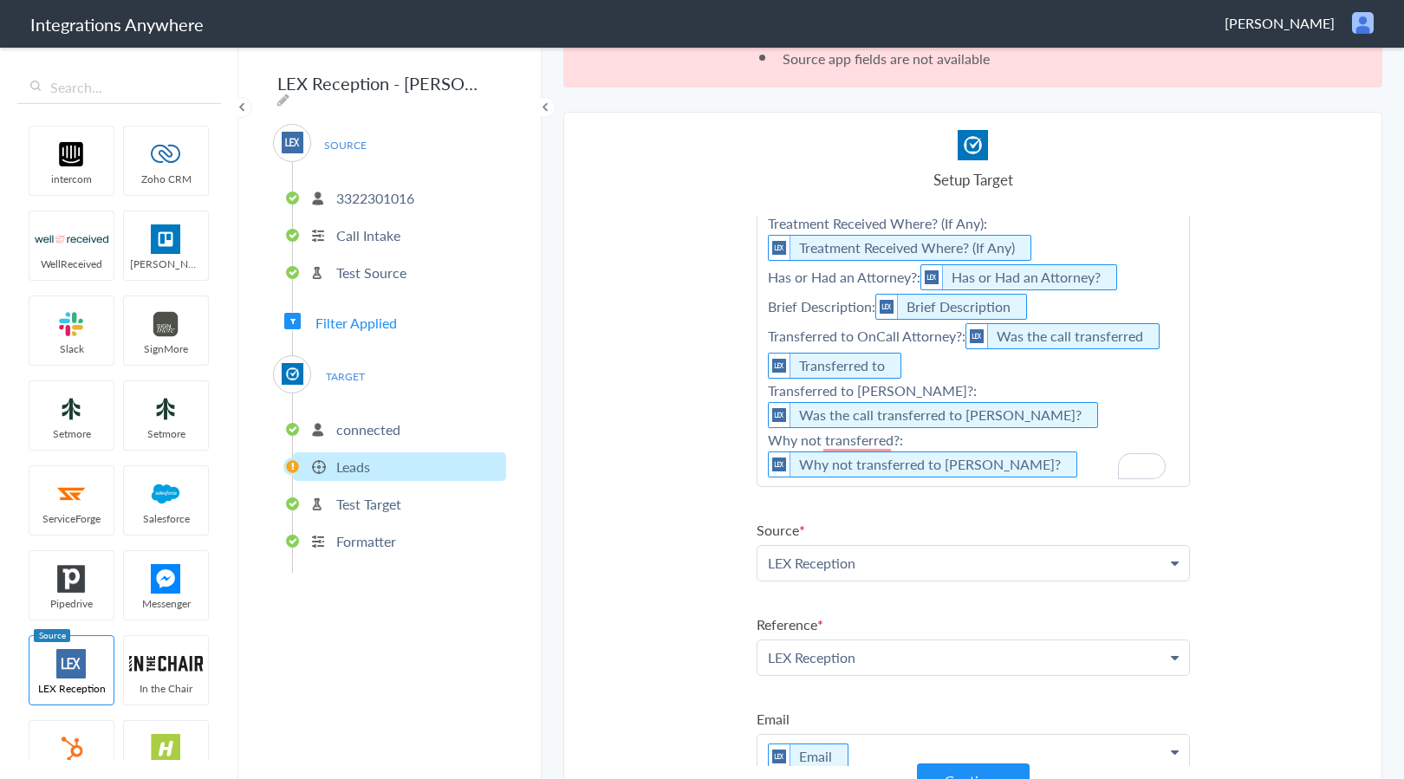
click at [1052, 464] on p "Referral Source: Referral Source Case Type: Case Type Case Type Specified: Crim…" at bounding box center [972, 169] width 431 height 634
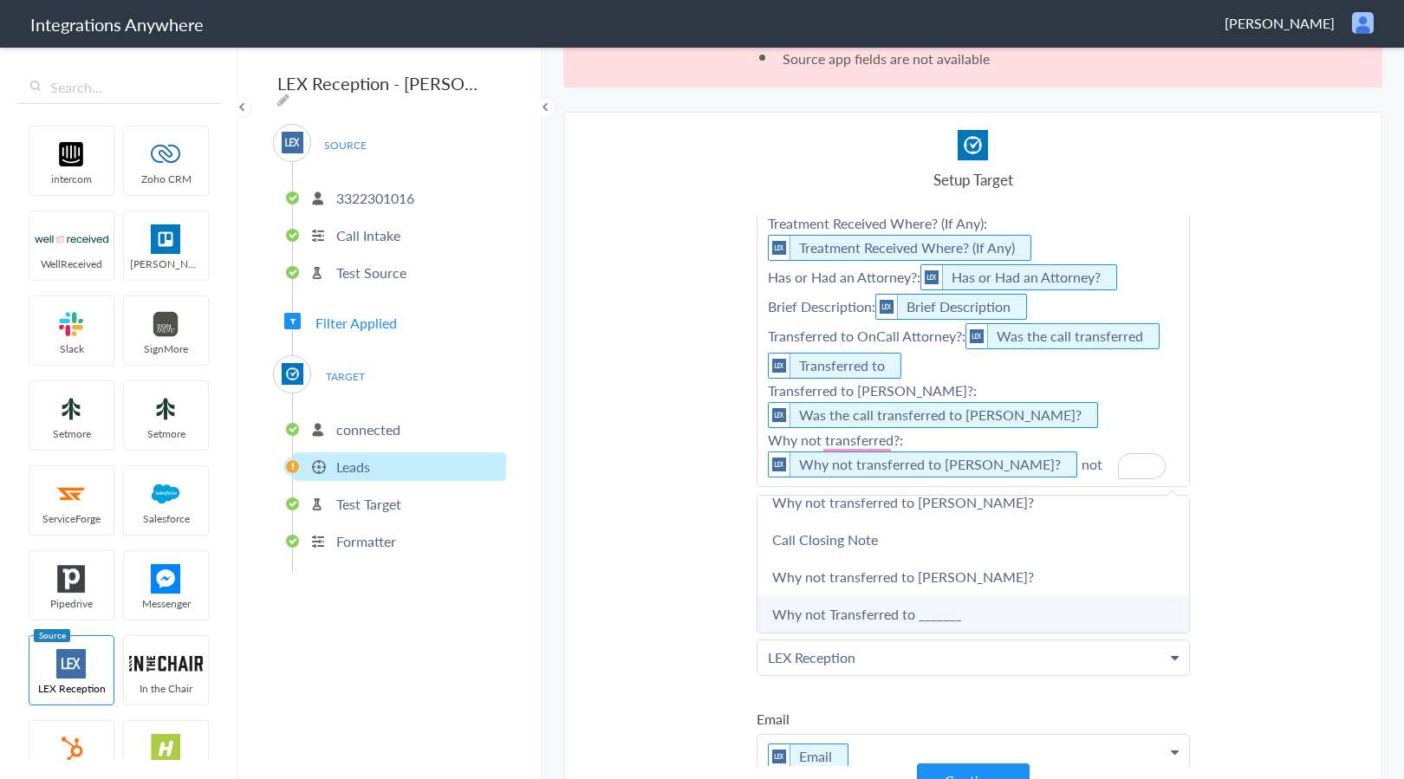
click at [980, 599] on link "Why not Transferred to _______" at bounding box center [972, 613] width 431 height 37
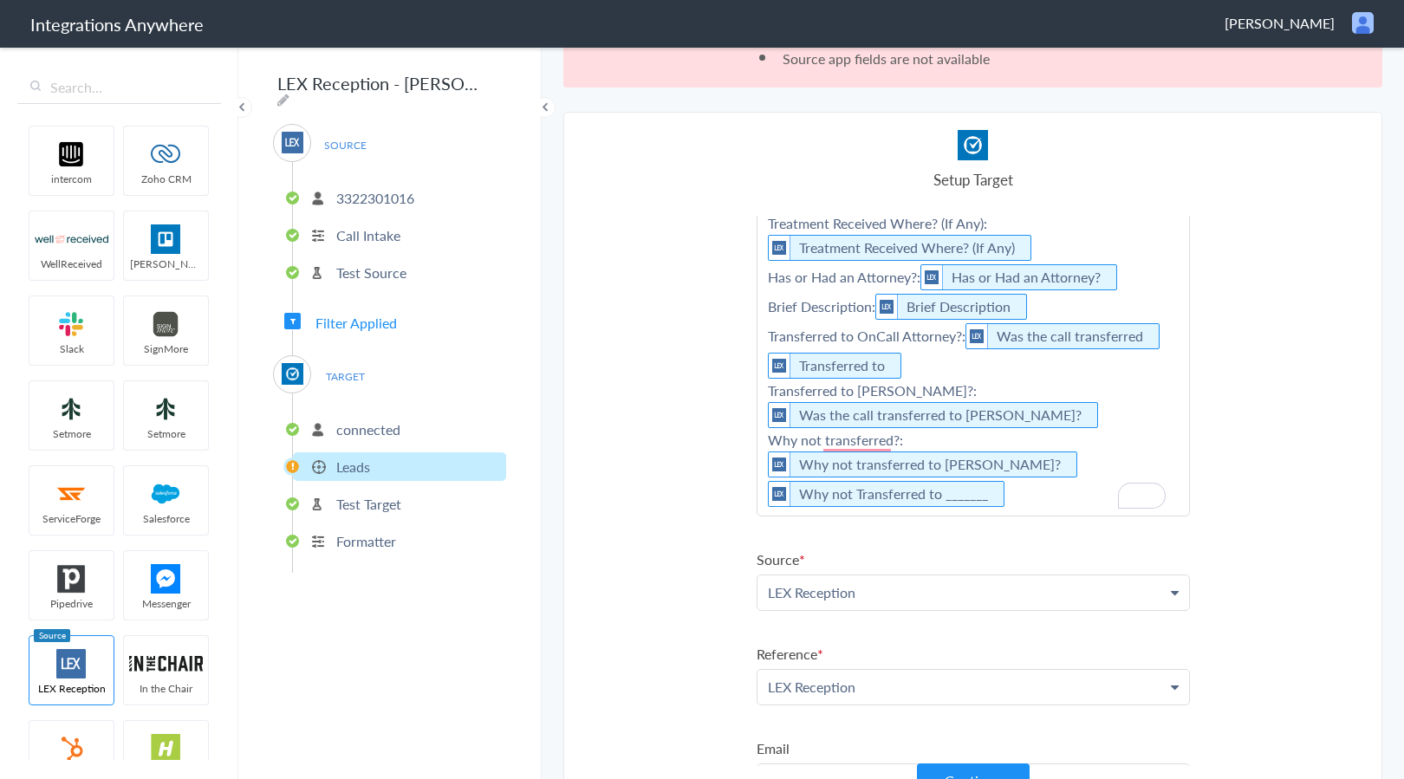
scroll to position [596, 0]
click at [1157, 334] on p "Referral Source: Referral Source Case Type: Case Type Case Type Specified: Crim…" at bounding box center [972, 184] width 431 height 664
click at [983, 372] on p "Referral Source: Referral Source Case Type: Case Type Case Type Specified: Crim…" at bounding box center [972, 184] width 431 height 664
click at [1072, 411] on p "Referral Source: Referral Source Case Type: Case Type Case Type Specified: Crim…" at bounding box center [972, 184] width 431 height 664
click at [1020, 504] on p "Referral Source: Referral Source Case Type: Case Type Case Type Specified: Crim…" at bounding box center [972, 184] width 431 height 664
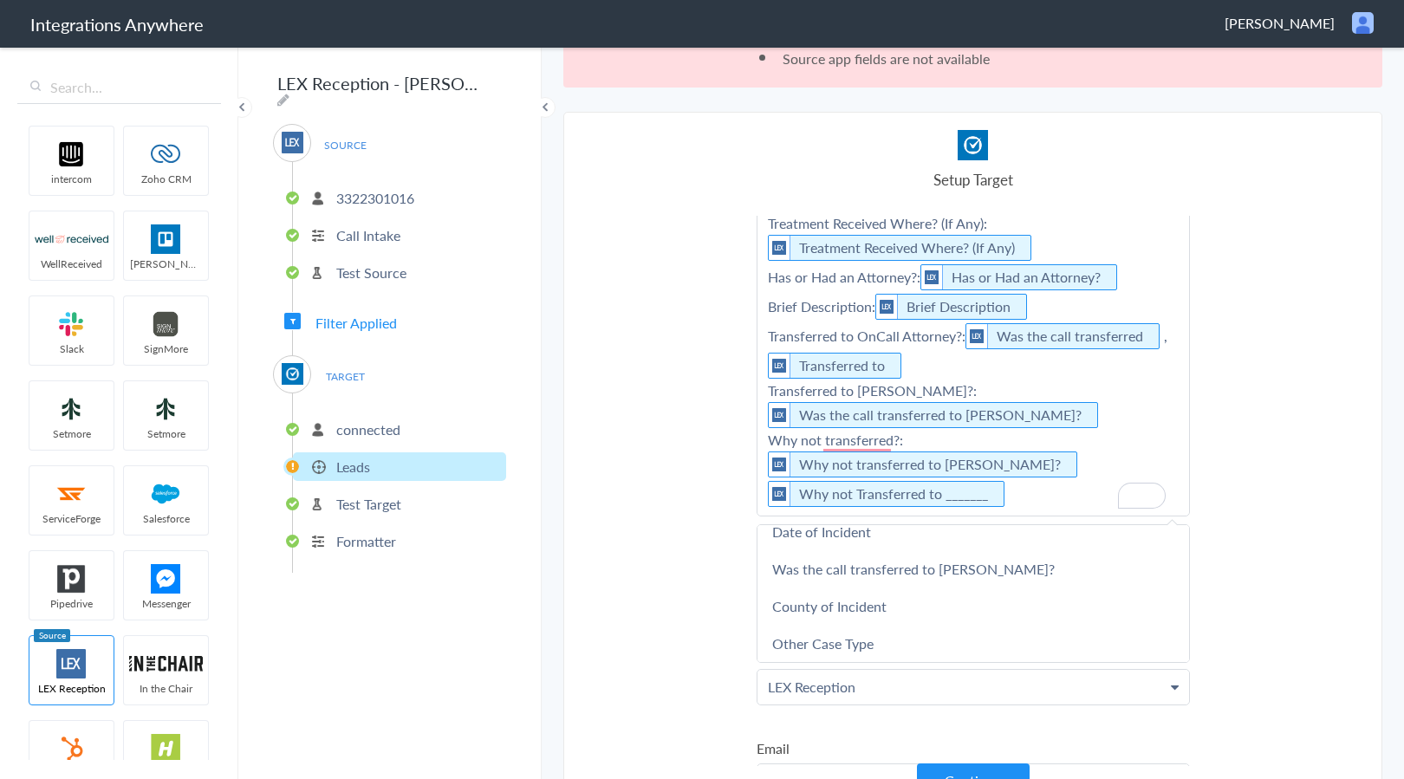
click at [1064, 506] on p "Referral Source: Referral Source Case Type: Case Type Case Type Specified: Crim…" at bounding box center [972, 184] width 431 height 664
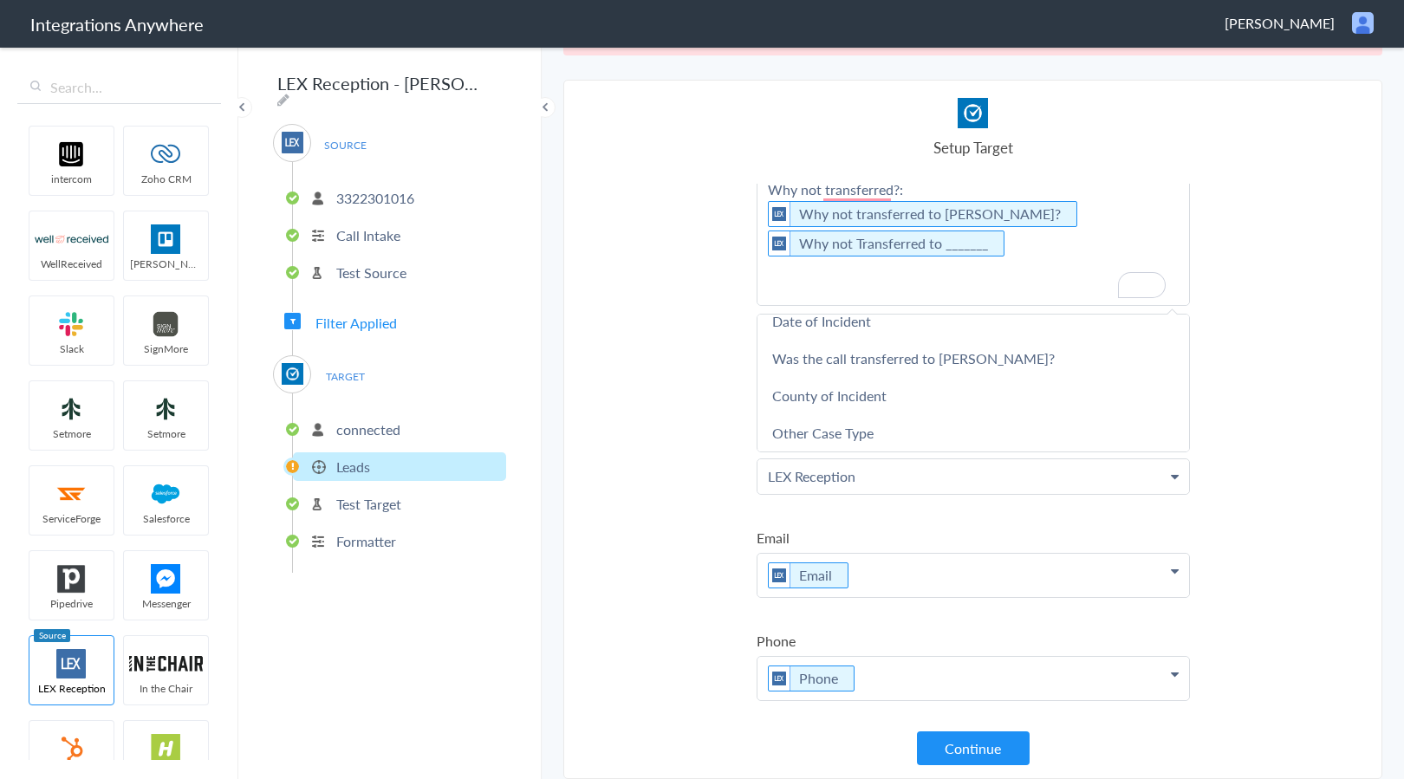
scroll to position [807, 0]
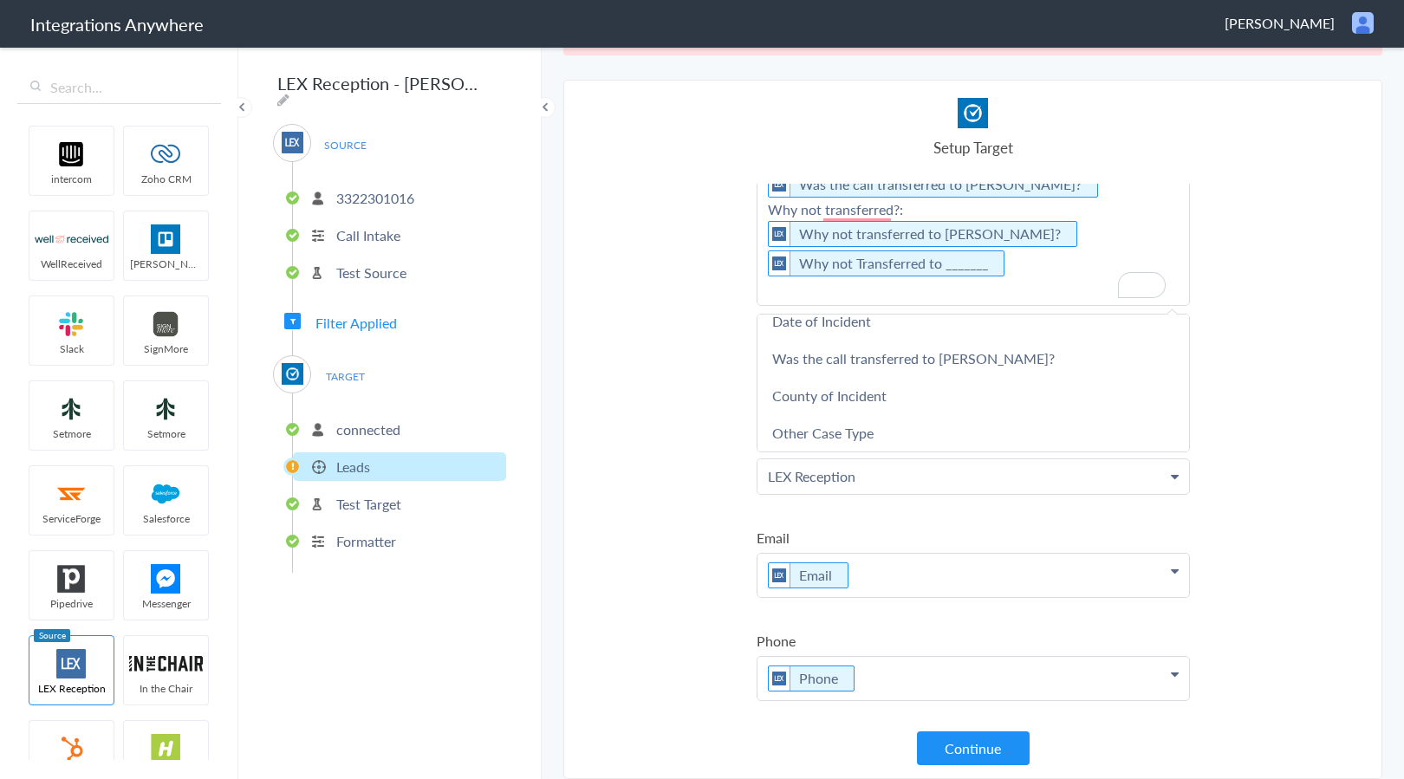
click at [992, 750] on button "Continue" at bounding box center [973, 748] width 113 height 34
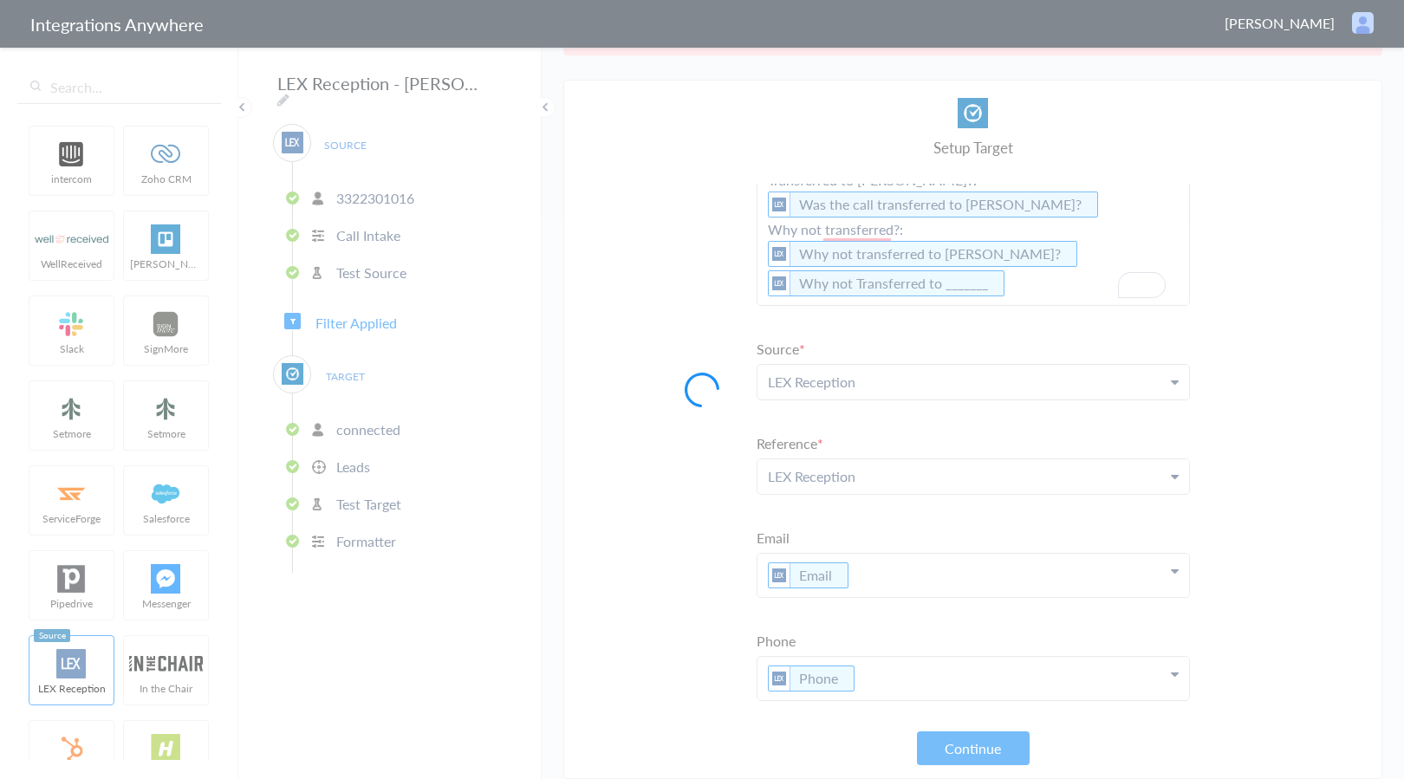
scroll to position [775, 0]
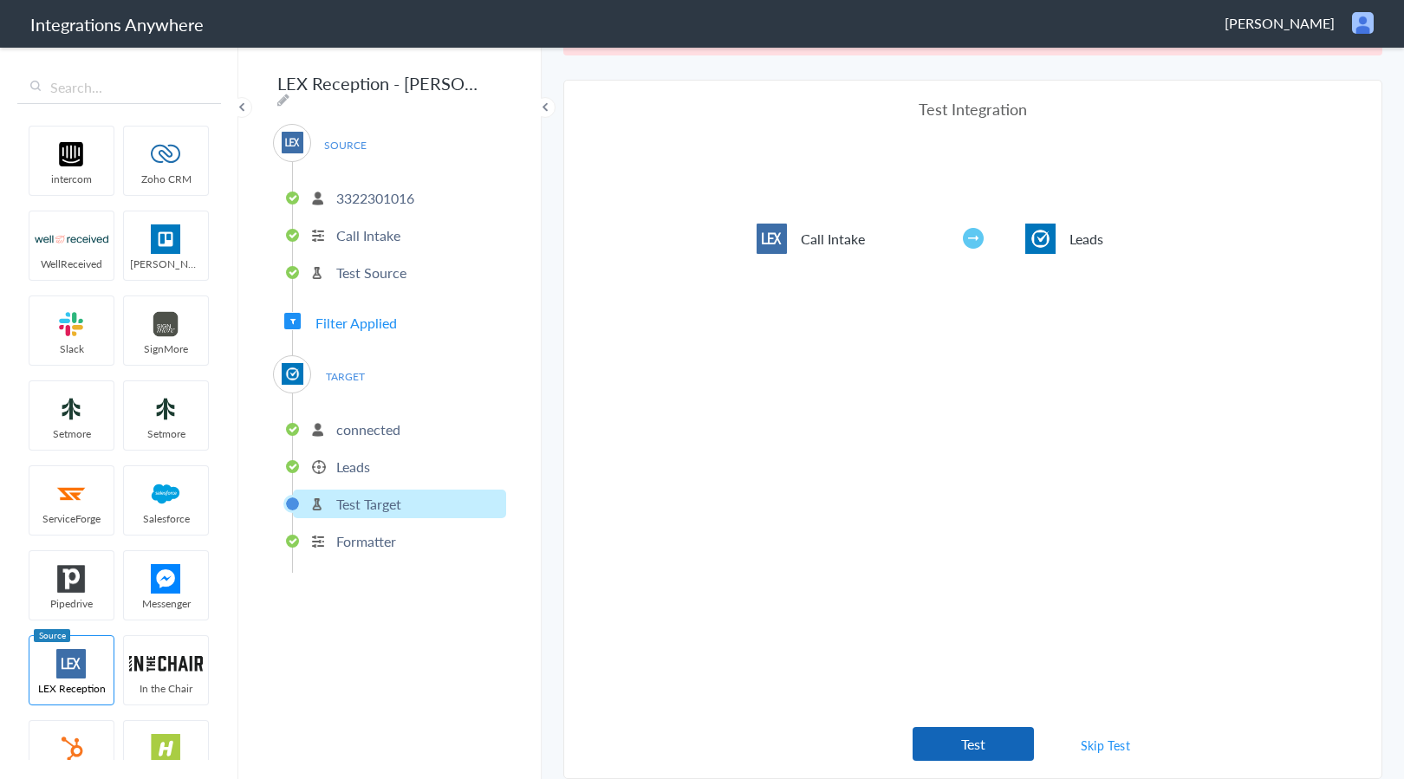
click at [993, 755] on button "Test" at bounding box center [972, 744] width 121 height 34
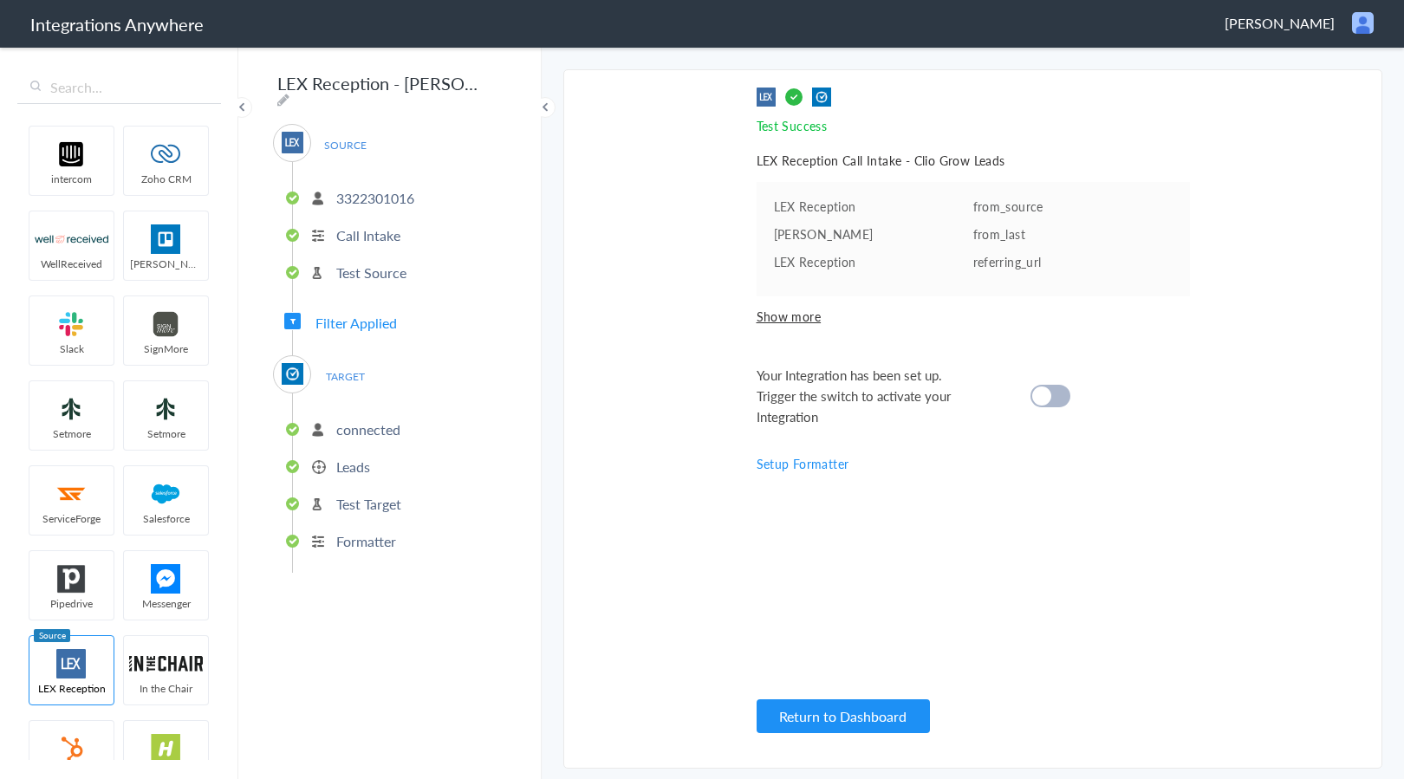
click at [1020, 396] on div "Your Integration has been set up. Trigger the switch to activate your Integrati…" at bounding box center [951, 396] width 390 height 62
click at [1051, 392] on div at bounding box center [1050, 396] width 40 height 23
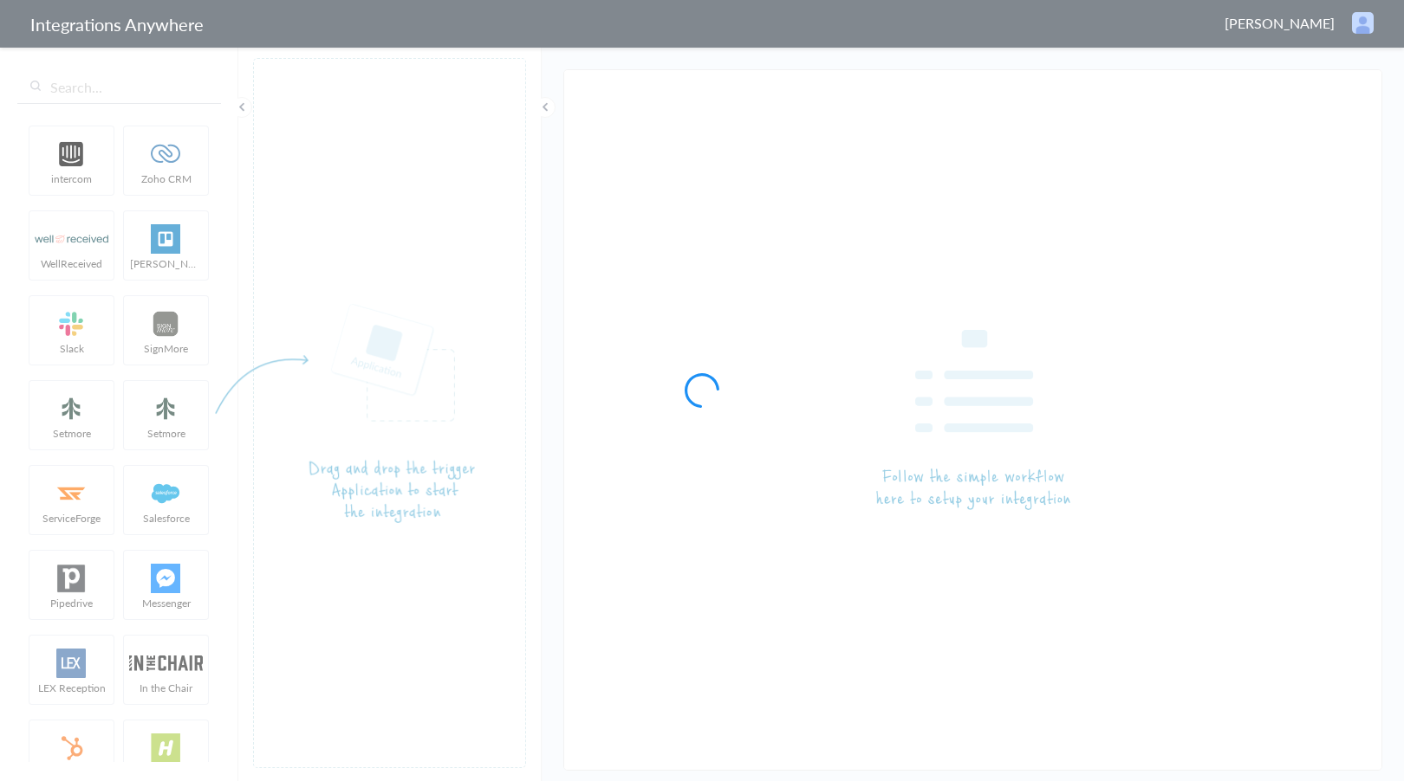
type input "LEX Reception - [PERSON_NAME]"
